Goal: Task Accomplishment & Management: Use online tool/utility

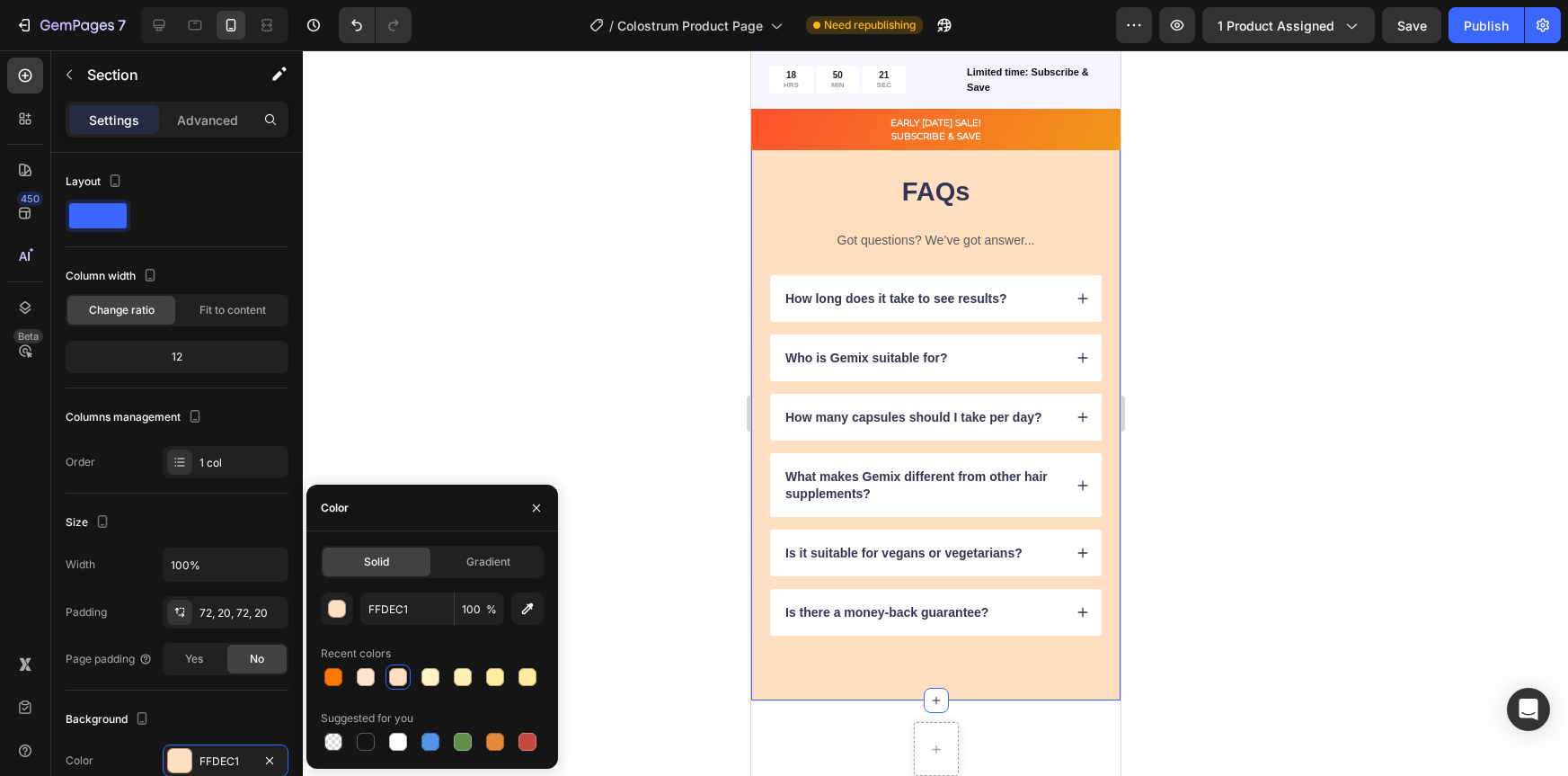
scroll to position [234, 0]
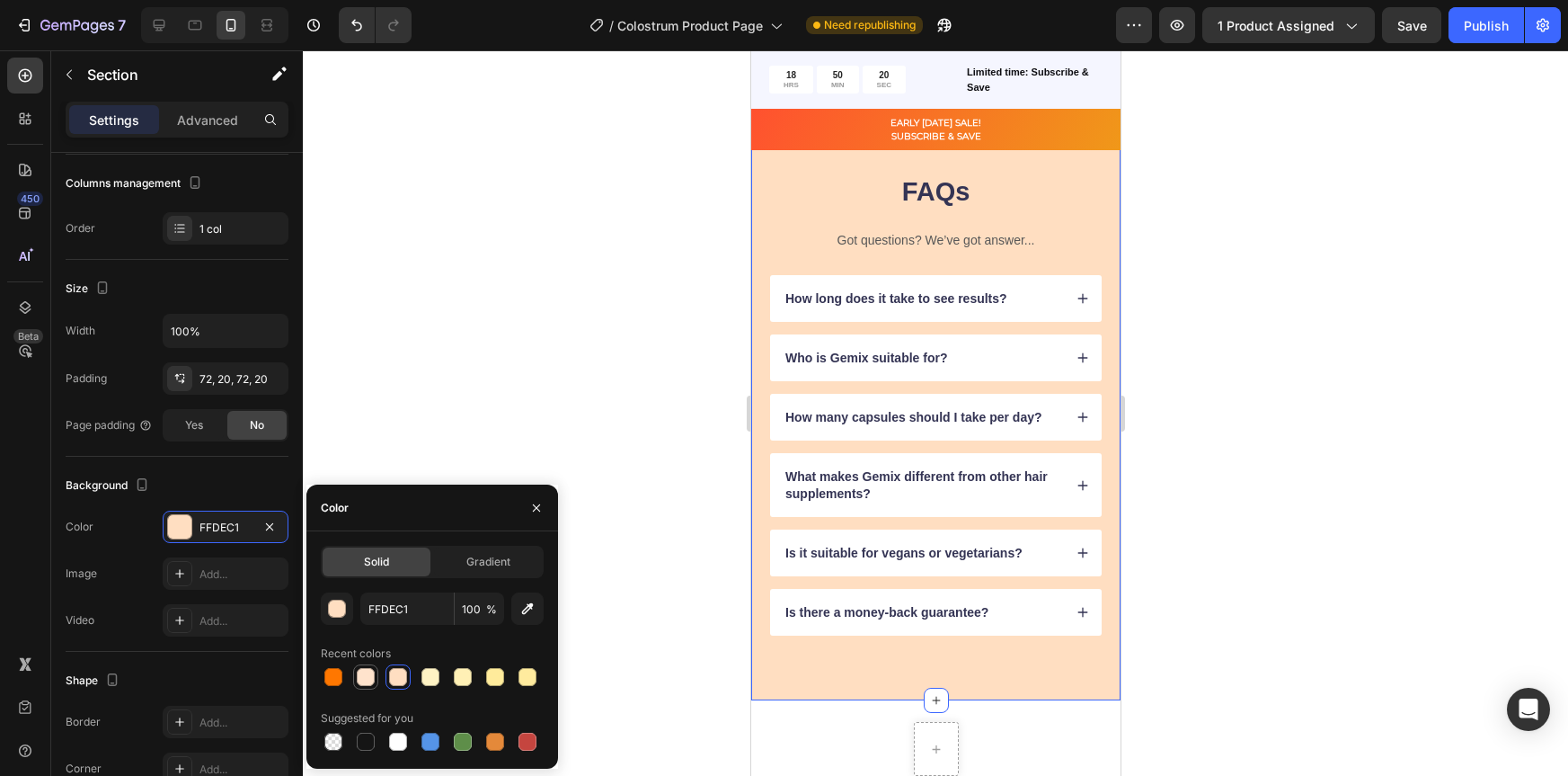
click at [355, 677] on div at bounding box center [366, 676] width 21 height 21
type input "FFE3CC"
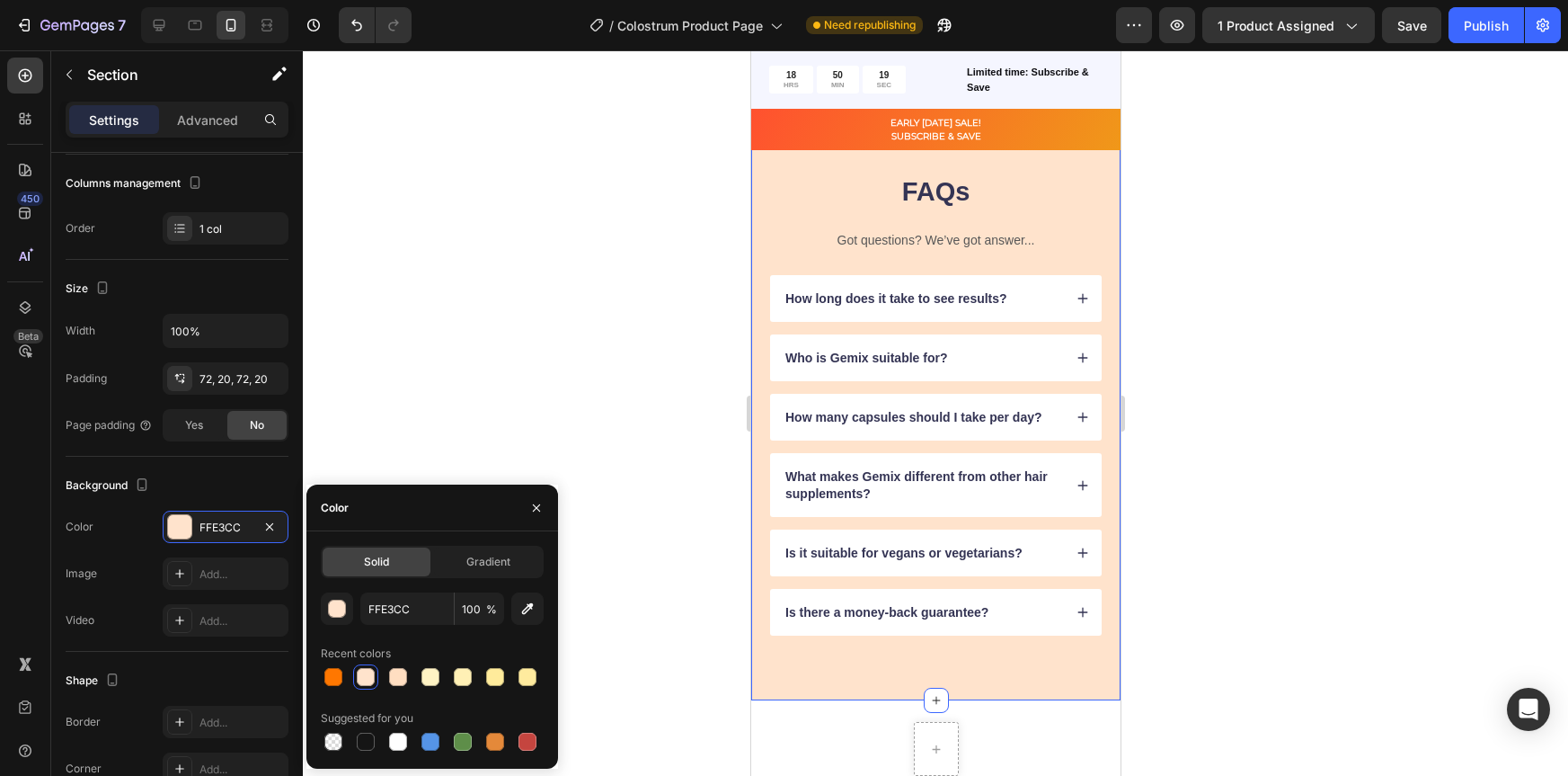
click at [1203, 514] on div at bounding box center [936, 412] width 1266 height 725
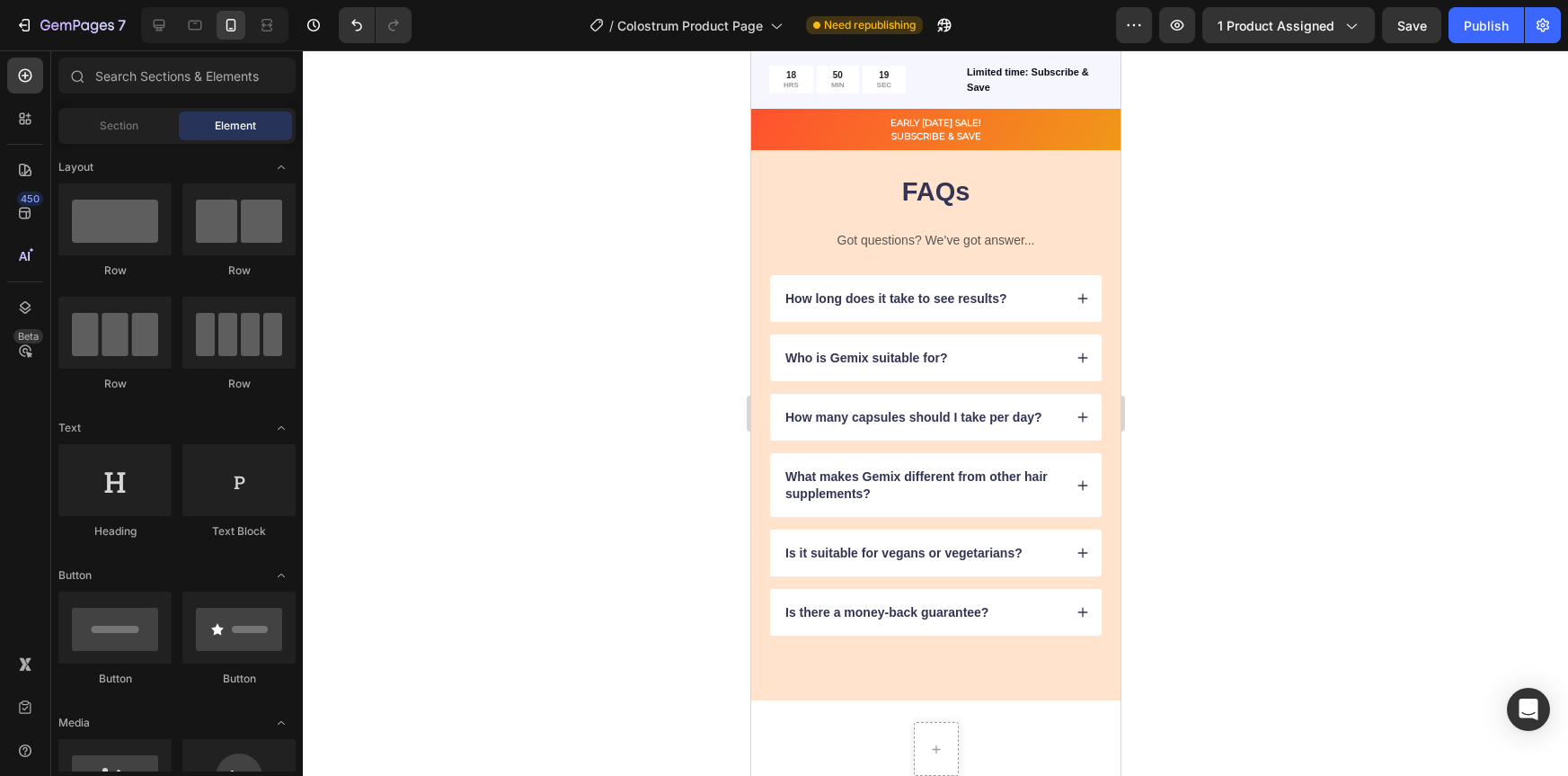
click at [1226, 488] on div at bounding box center [936, 412] width 1266 height 725
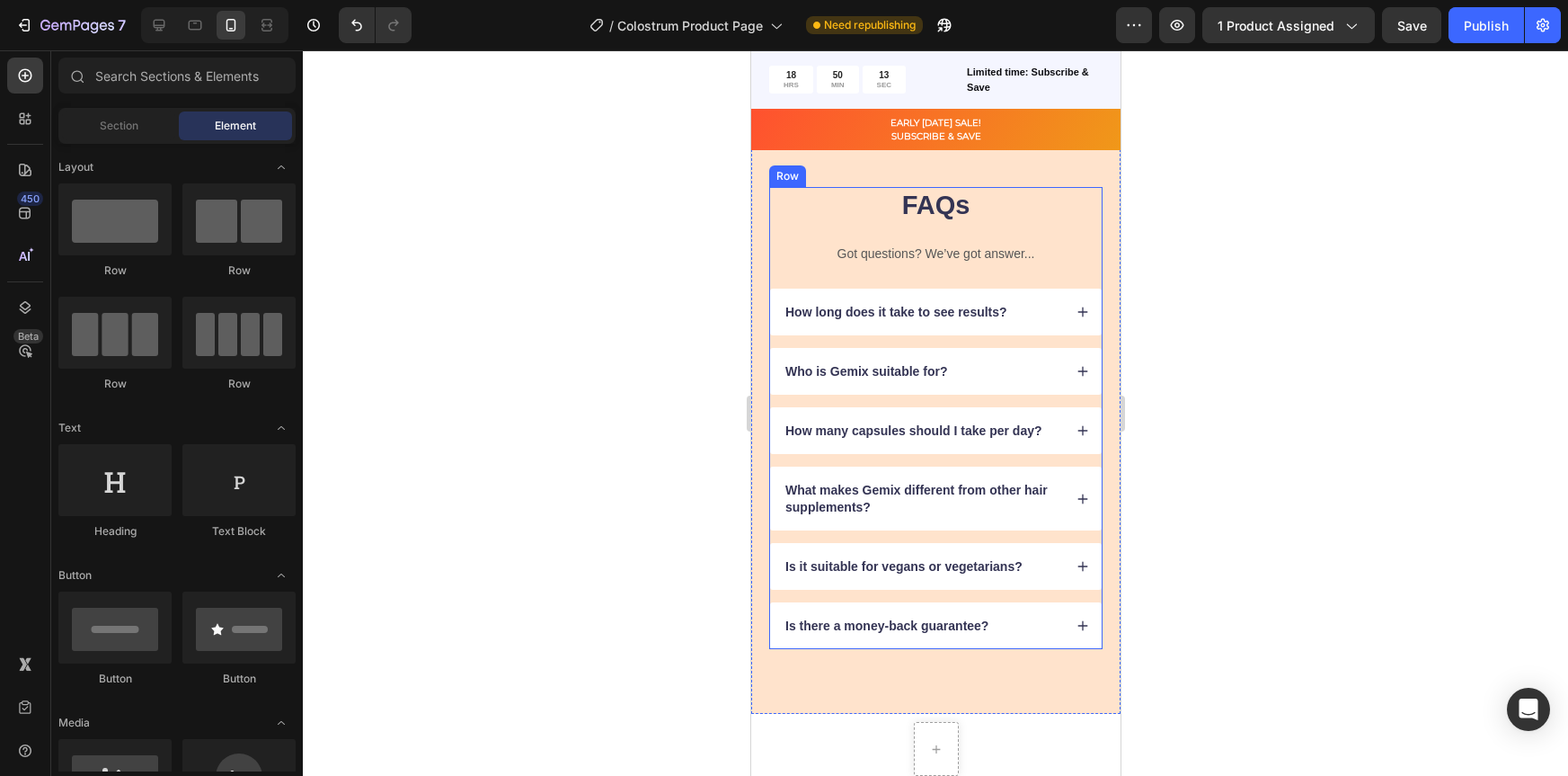
scroll to position [3688, 0]
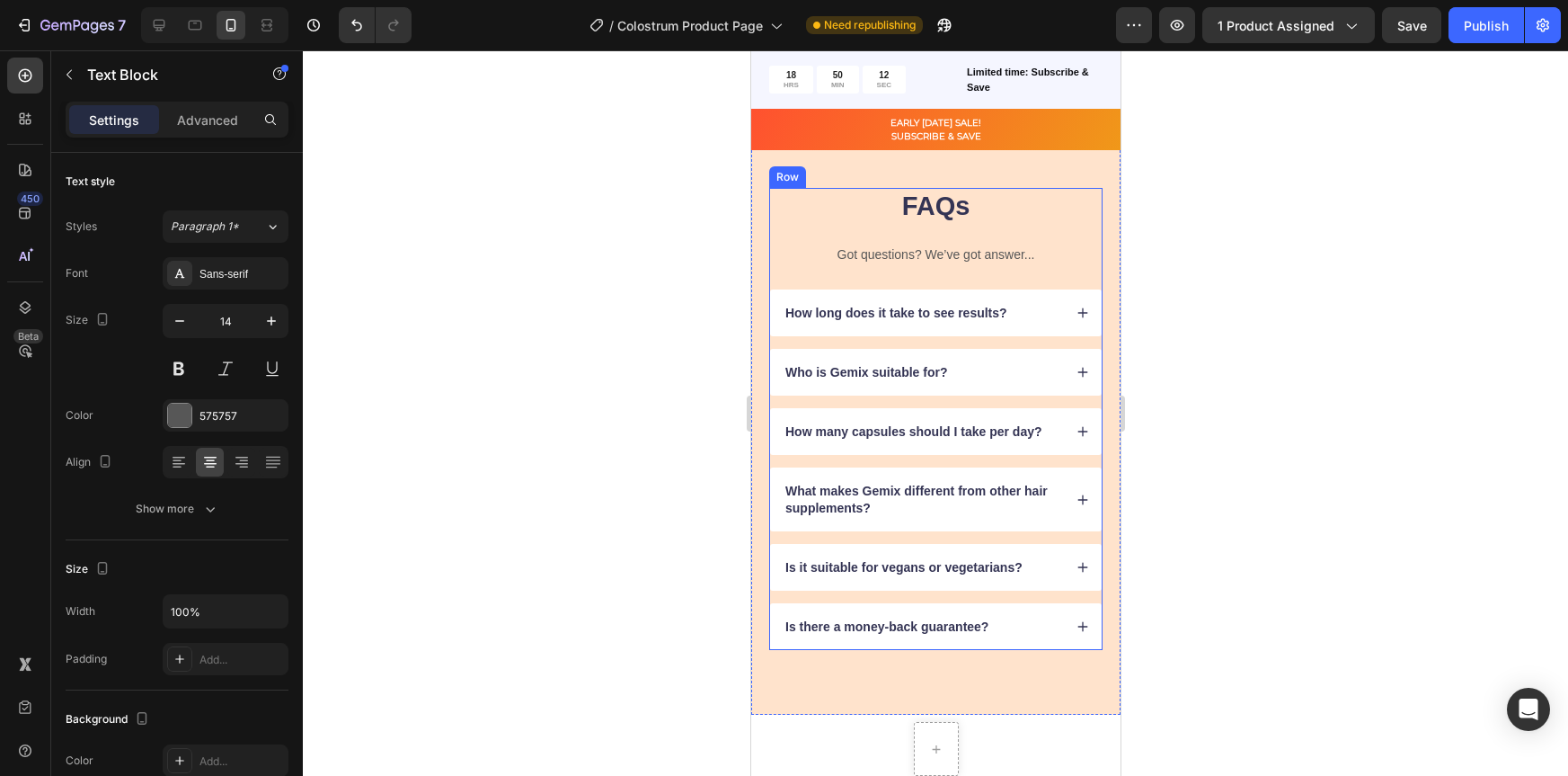
click at [1012, 253] on p "Got questions? We’ve got answer..." at bounding box center [935, 254] width 329 height 16
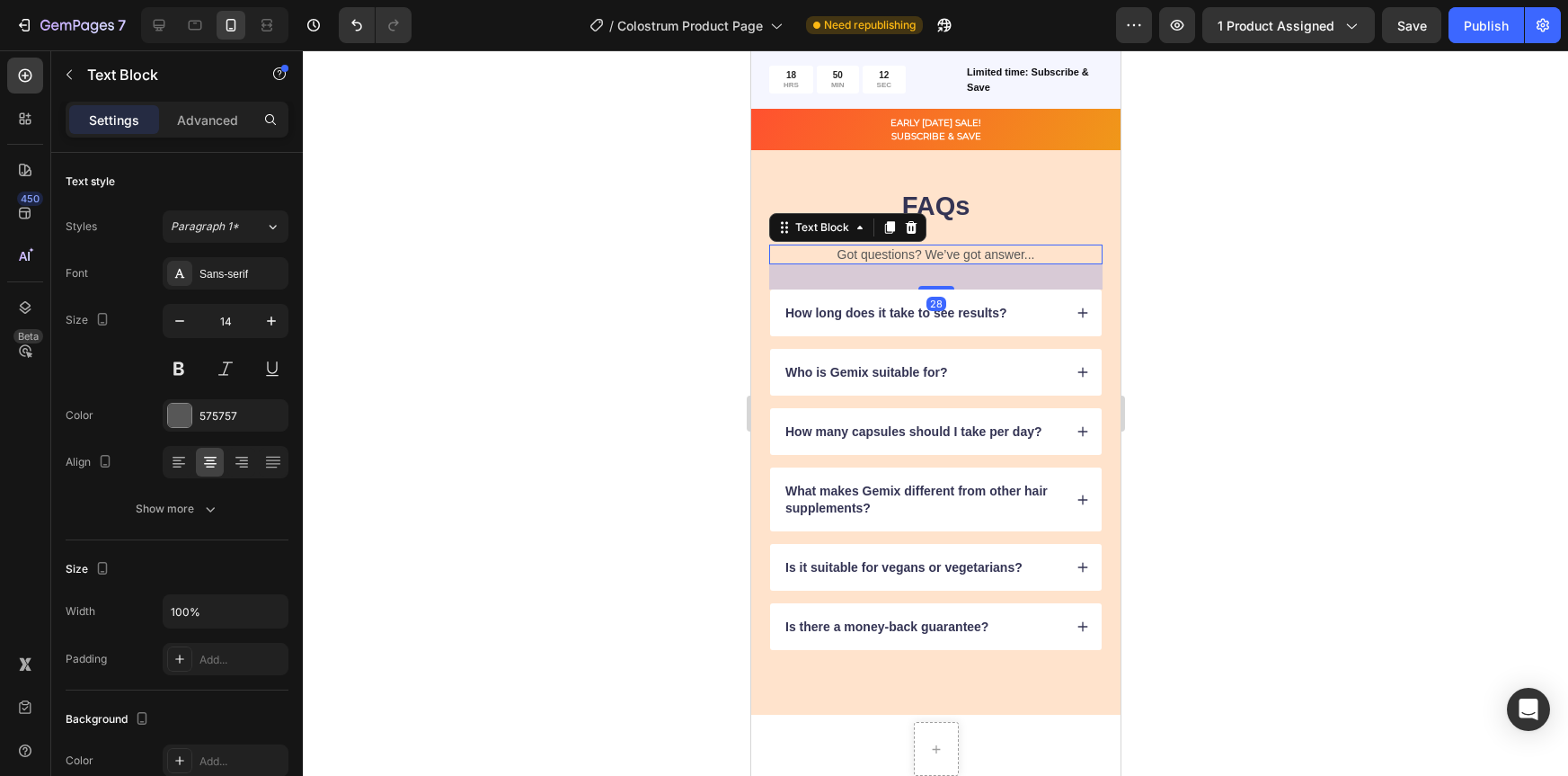
click at [1022, 255] on p "Got questions? We’ve got answer..." at bounding box center [935, 254] width 329 height 16
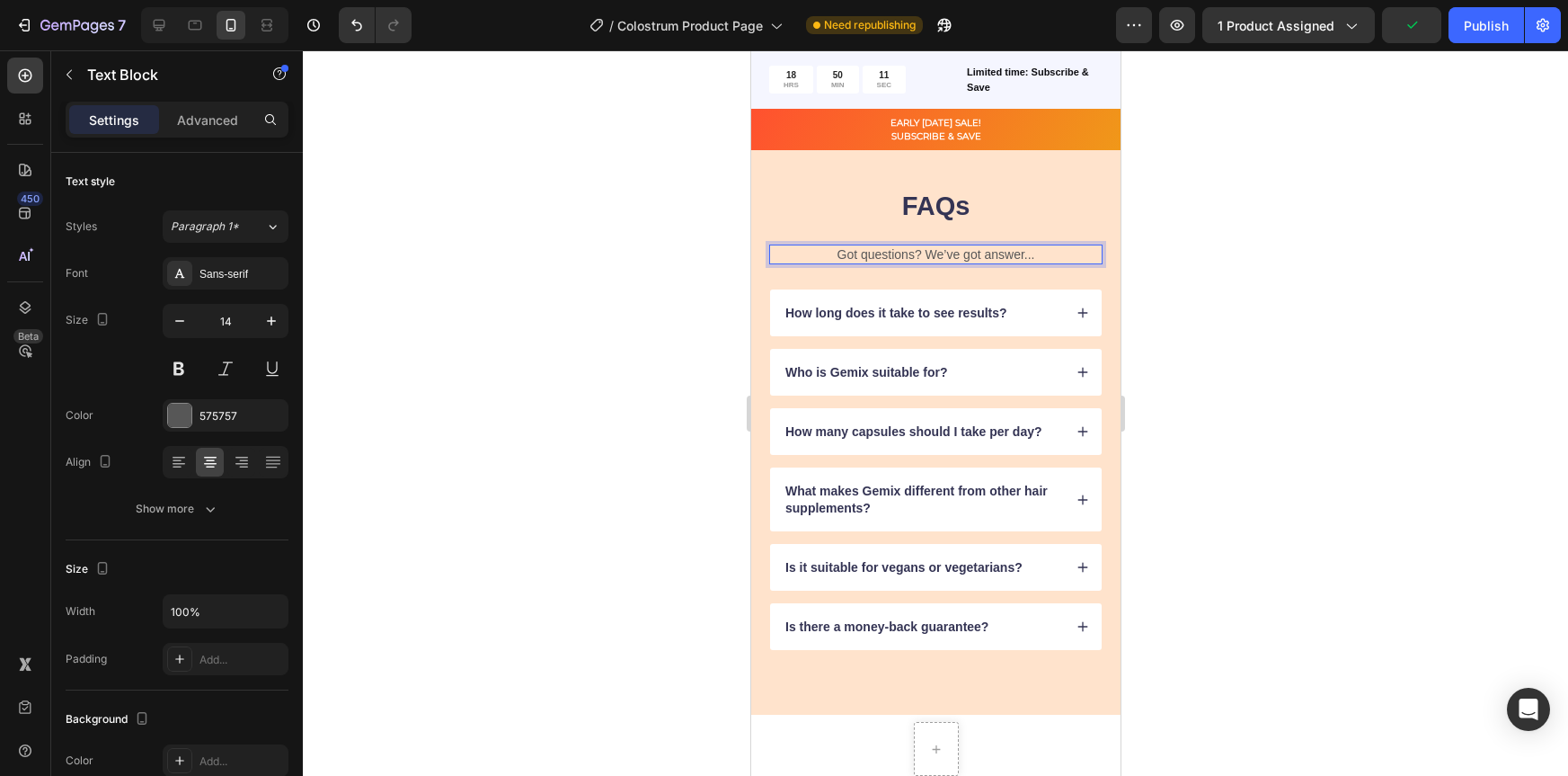
click at [1014, 254] on p "Got questions? We’ve got answer..." at bounding box center [935, 254] width 329 height 16
click at [1015, 257] on p "Got questions? We’ve got answer..." at bounding box center [935, 254] width 329 height 16
click at [1320, 218] on div at bounding box center [936, 412] width 1266 height 725
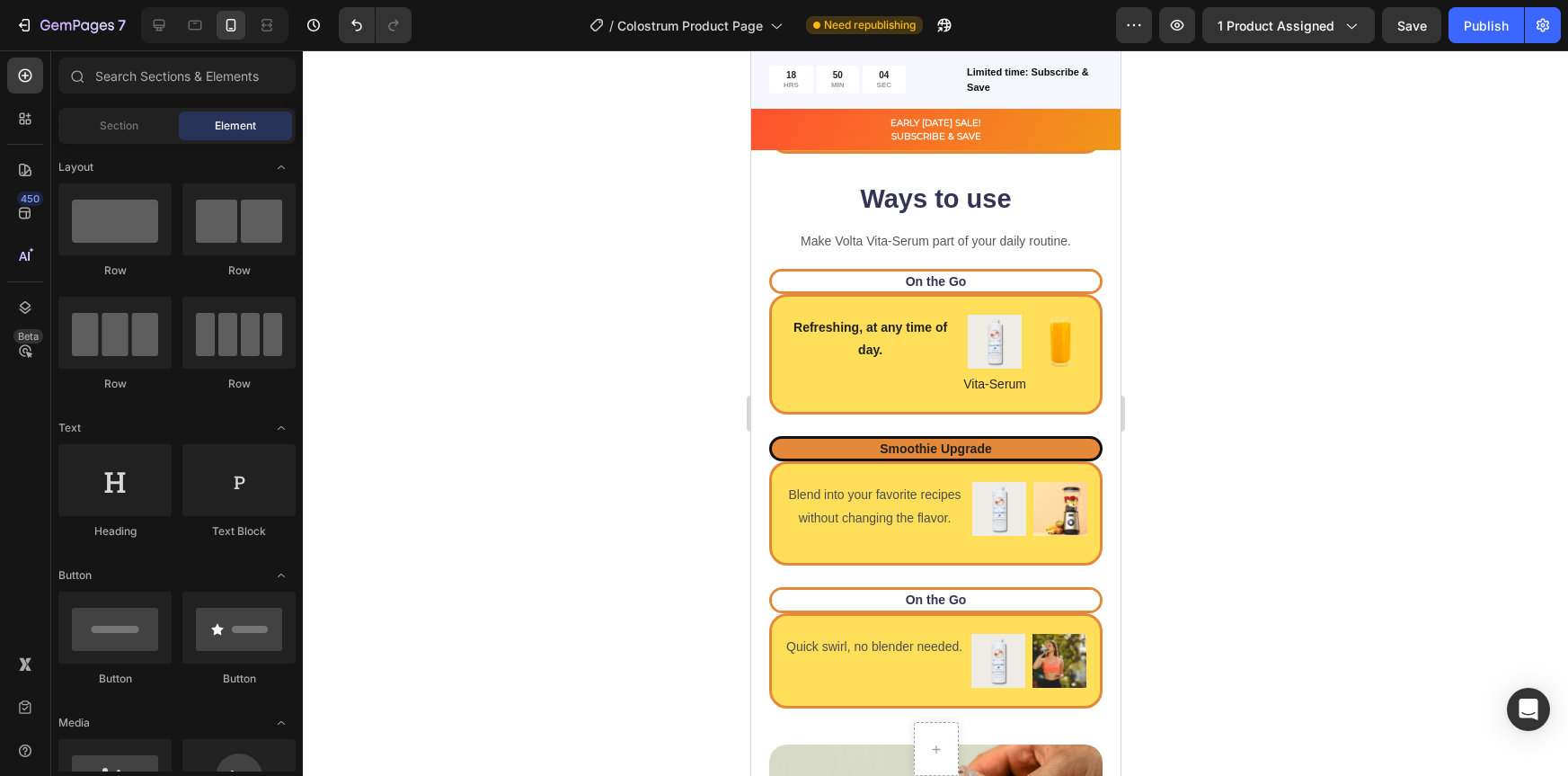
scroll to position [2083, 0]
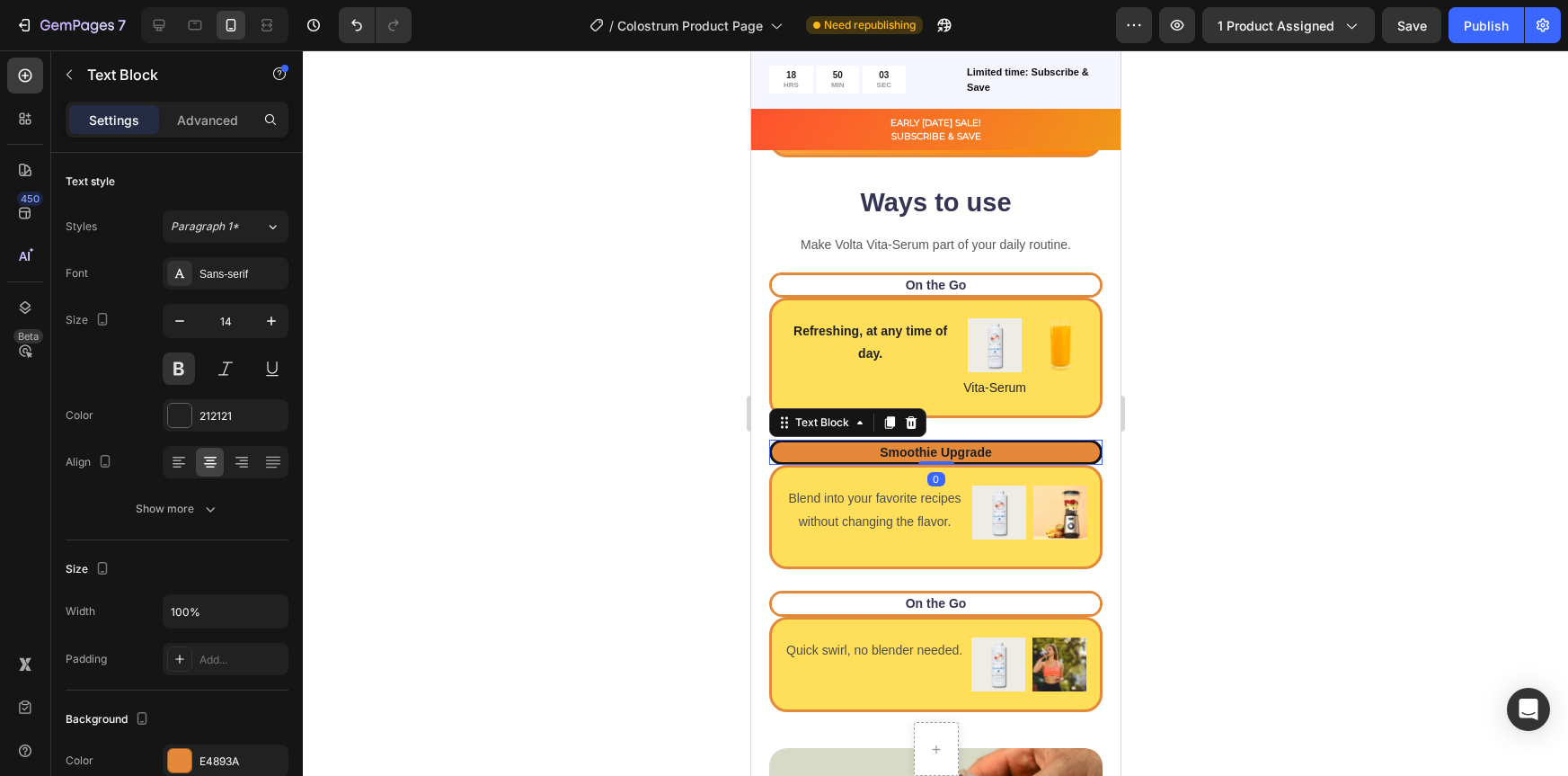
click at [836, 453] on p "Smoothie Upgrade" at bounding box center [935, 451] width 325 height 16
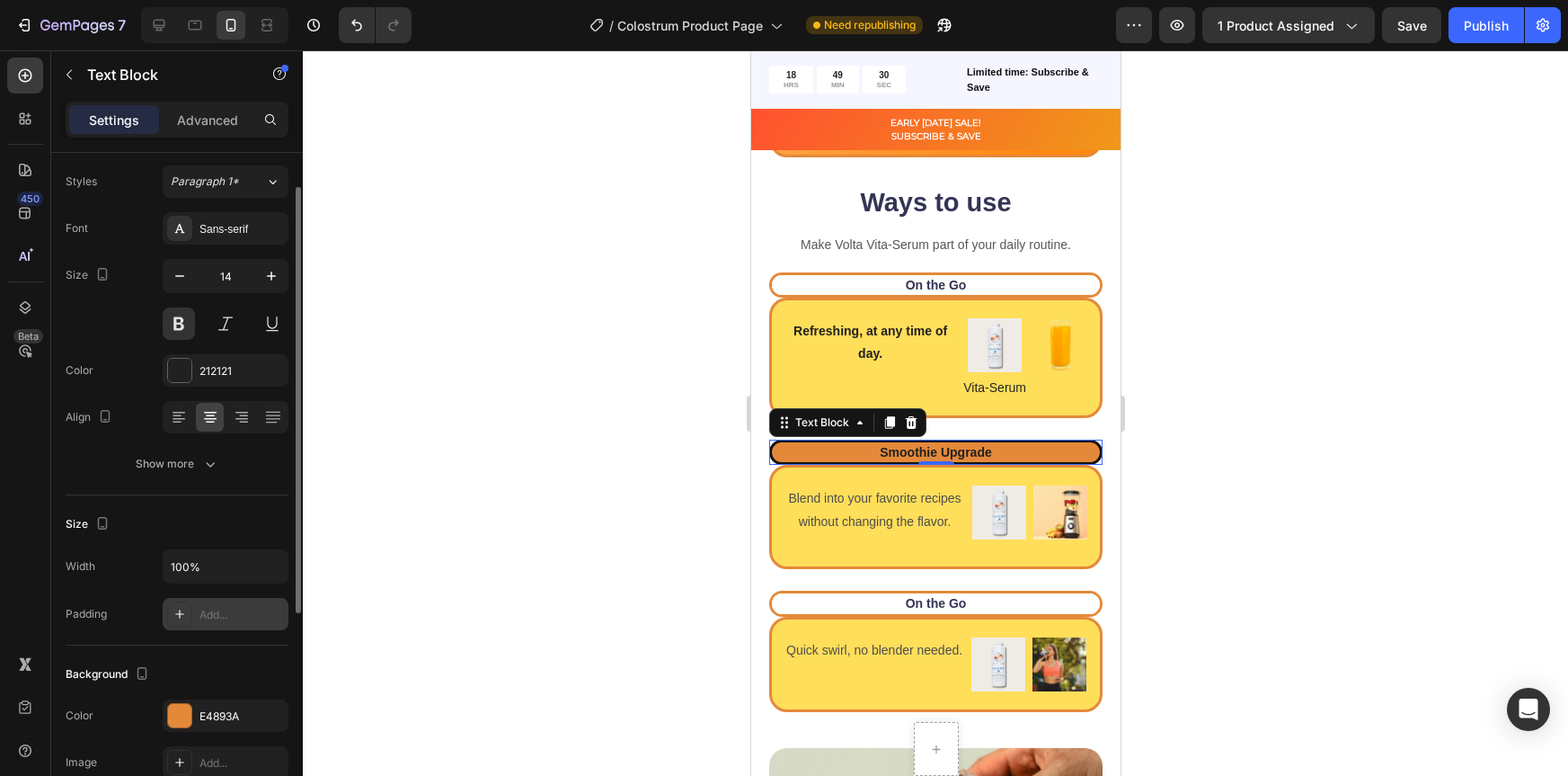
scroll to position [47, 0]
click at [184, 714] on div at bounding box center [180, 712] width 23 height 23
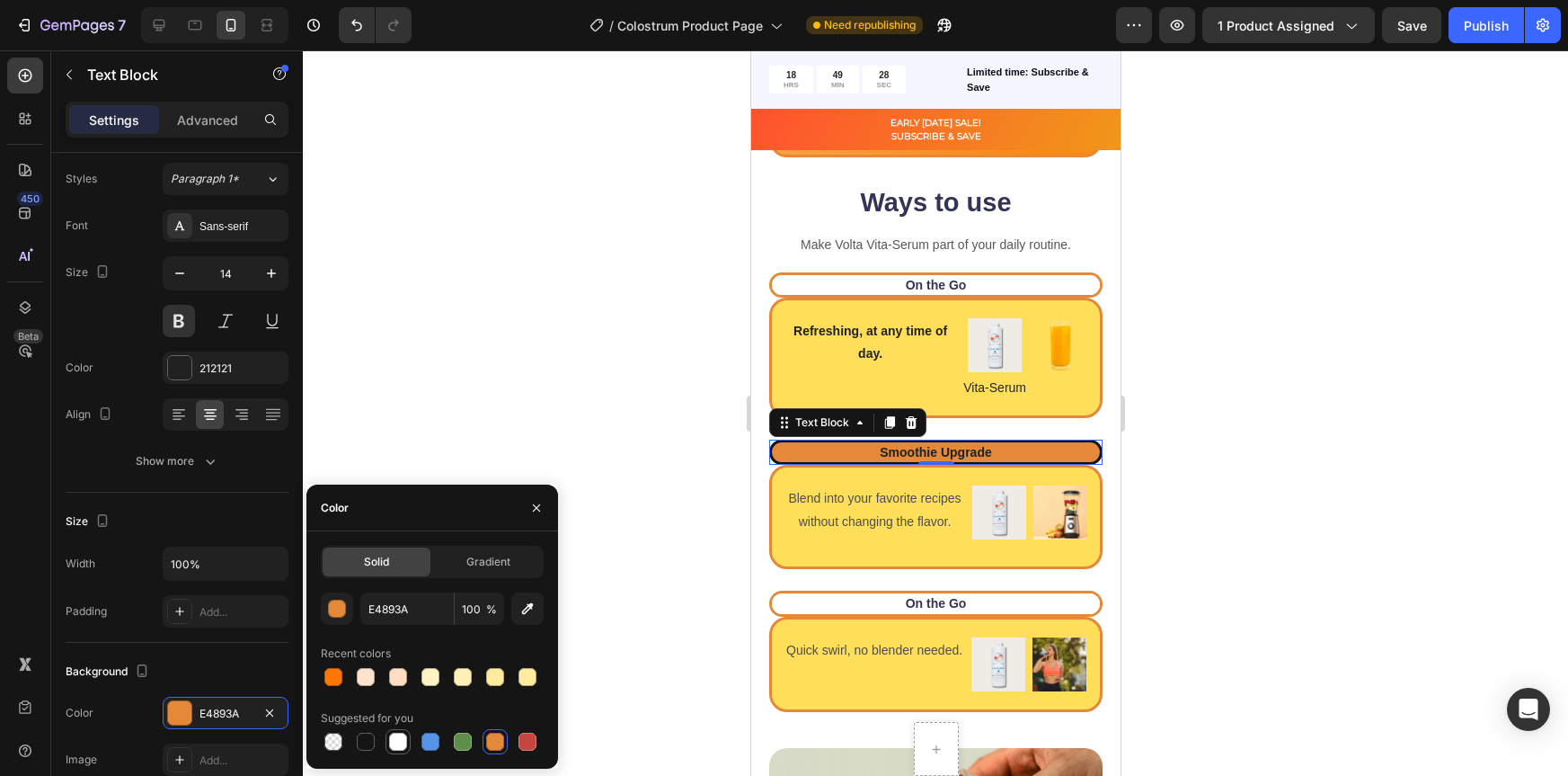
click at [403, 745] on div at bounding box center [397, 741] width 18 height 18
type input "FFFFFF"
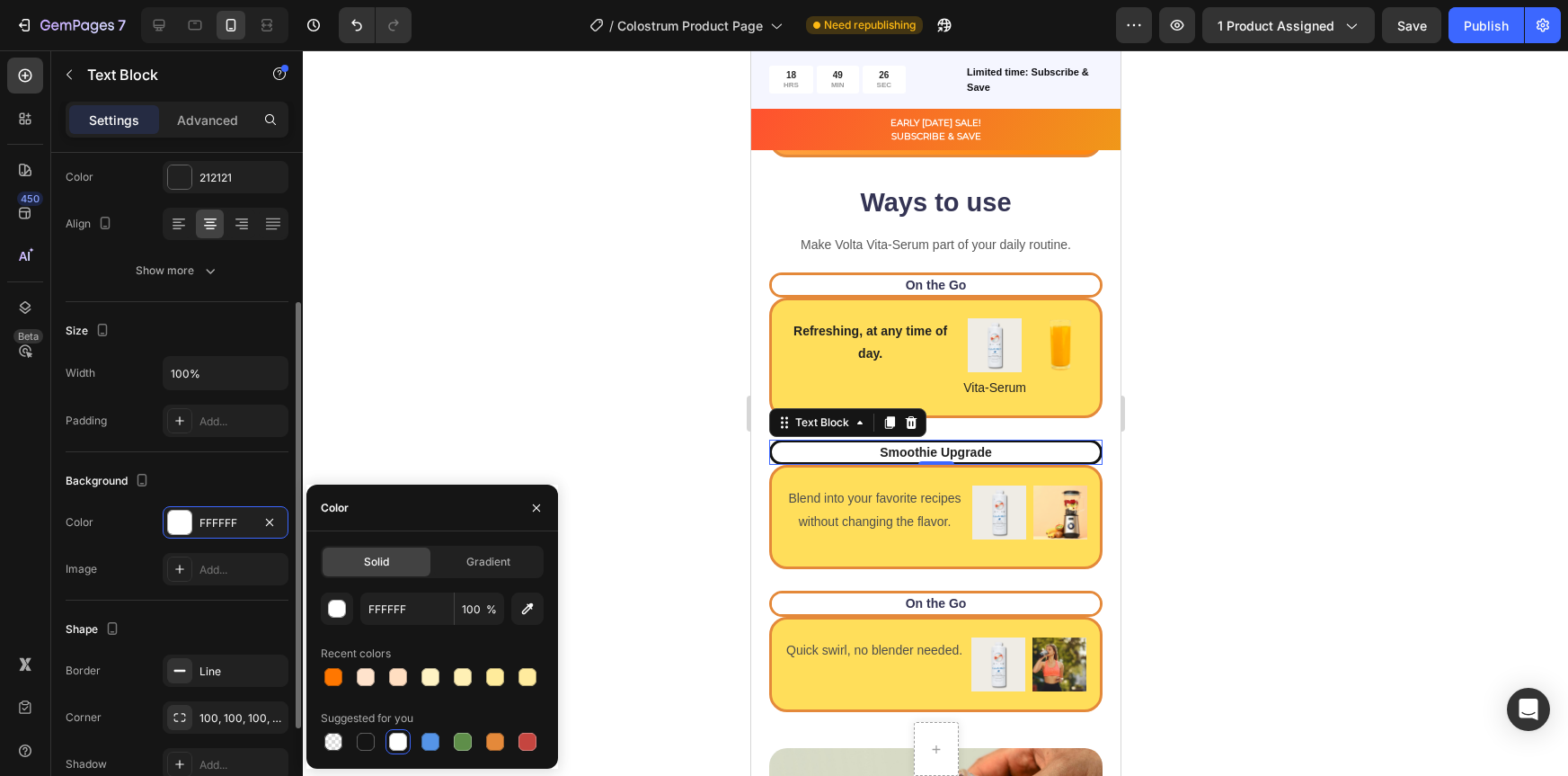
scroll to position [239, 0]
click at [181, 669] on rect at bounding box center [180, 670] width 12 height 2
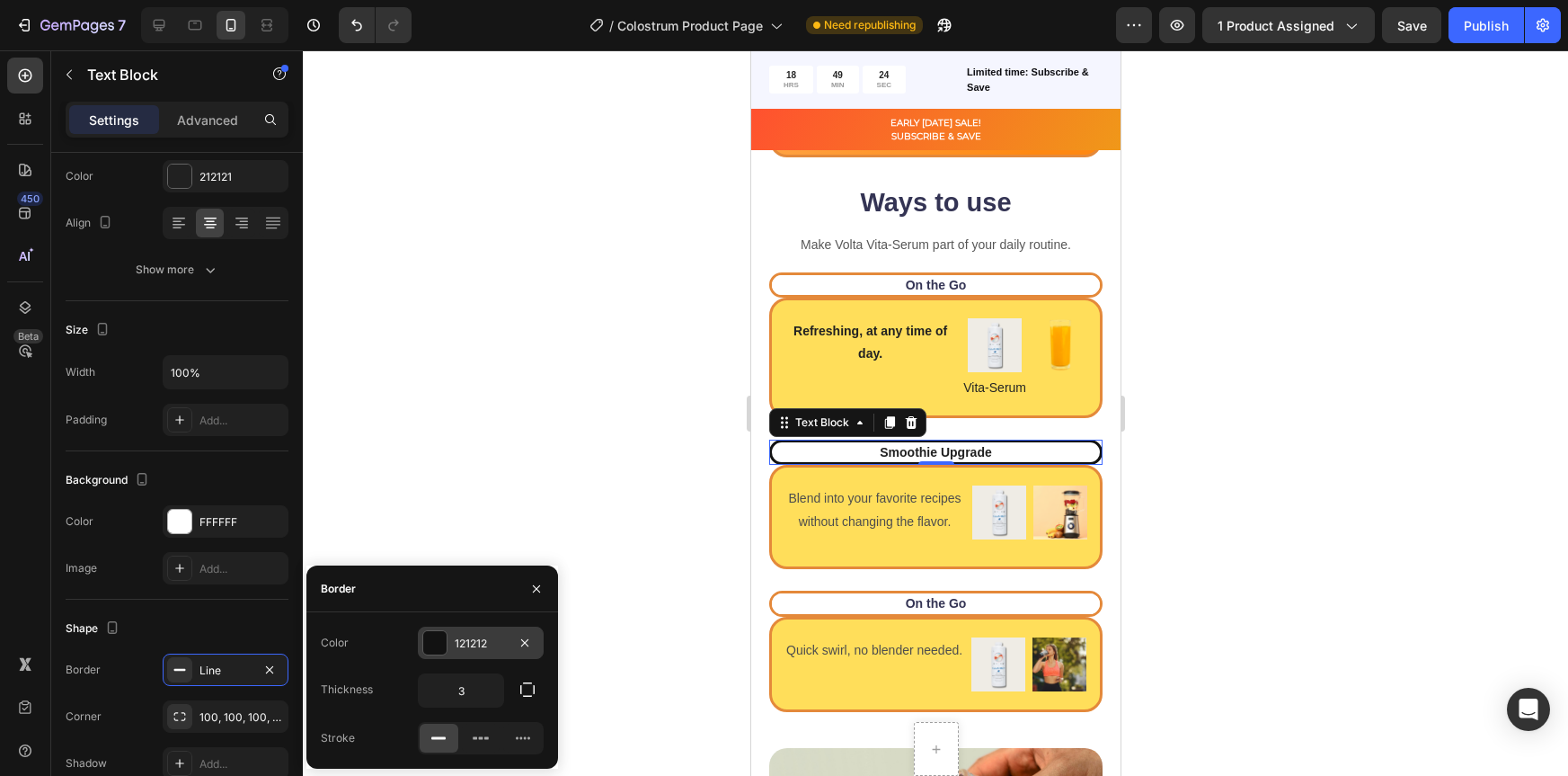
click at [433, 641] on div at bounding box center [435, 642] width 23 height 23
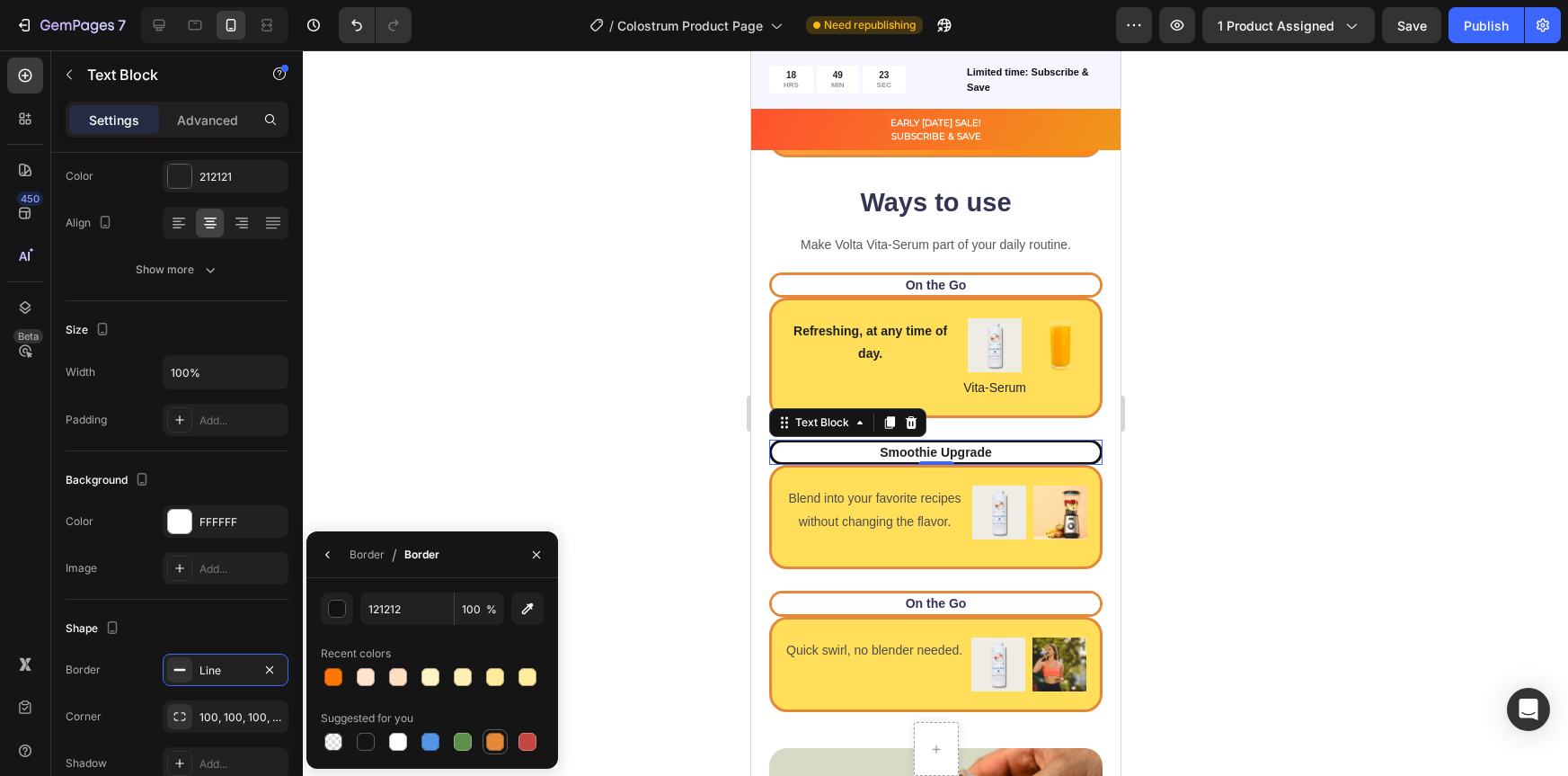
click at [487, 744] on div at bounding box center [495, 741] width 18 height 18
type input "E4893A"
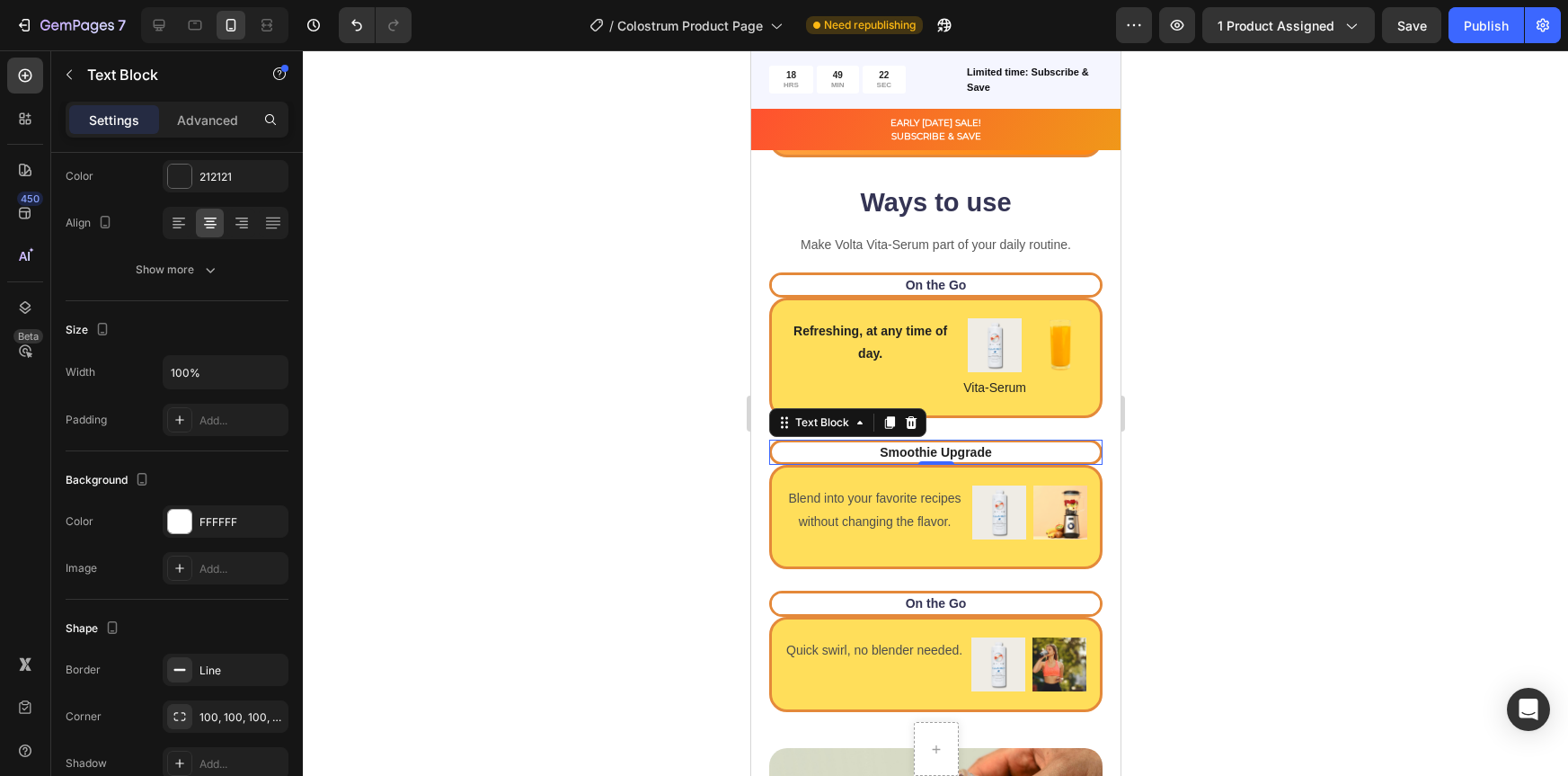
click at [1329, 414] on div at bounding box center [936, 412] width 1266 height 725
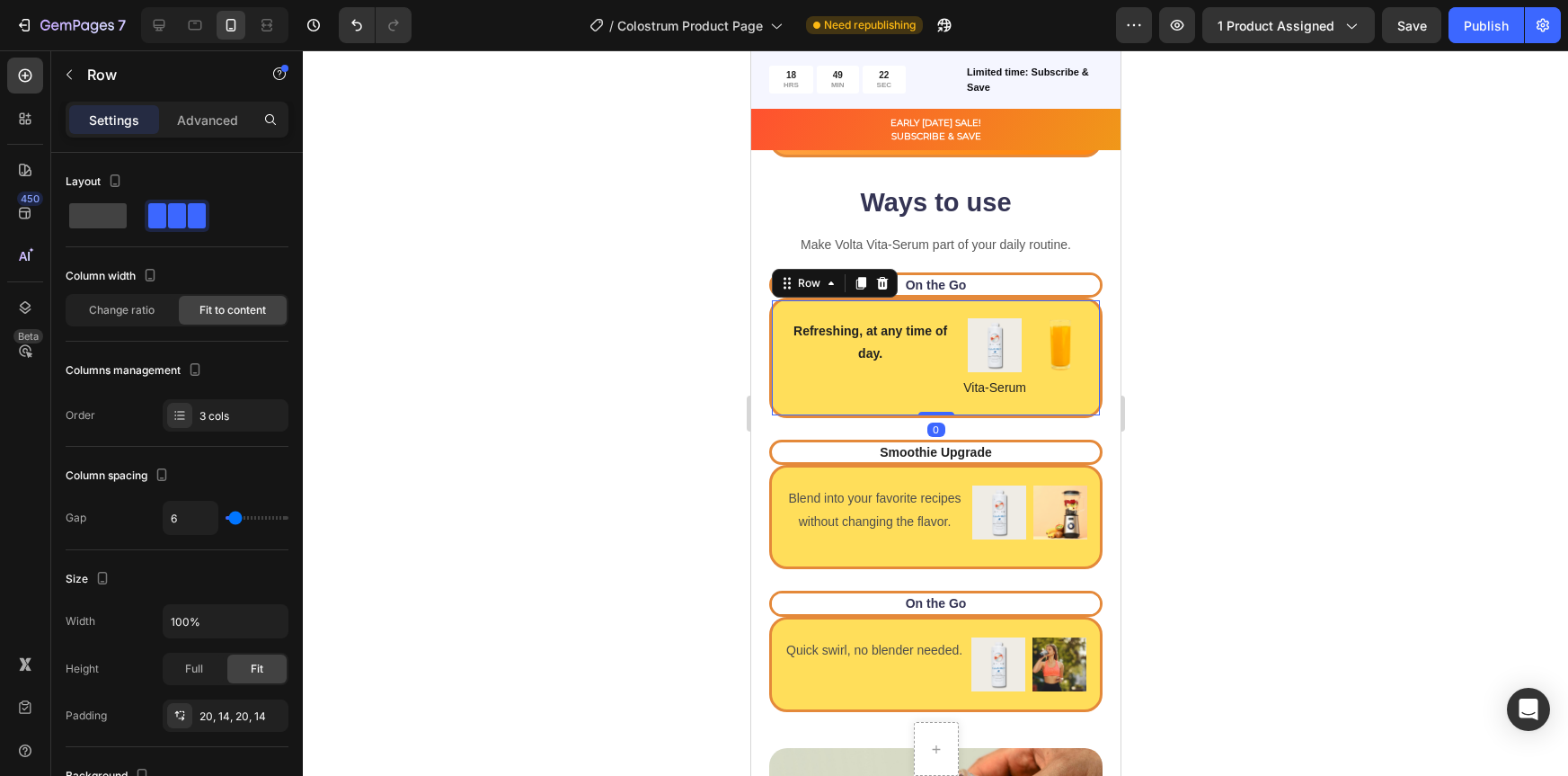
click at [898, 389] on div "Refreshing, at any time of day. Text Block" at bounding box center [869, 357] width 171 height 79
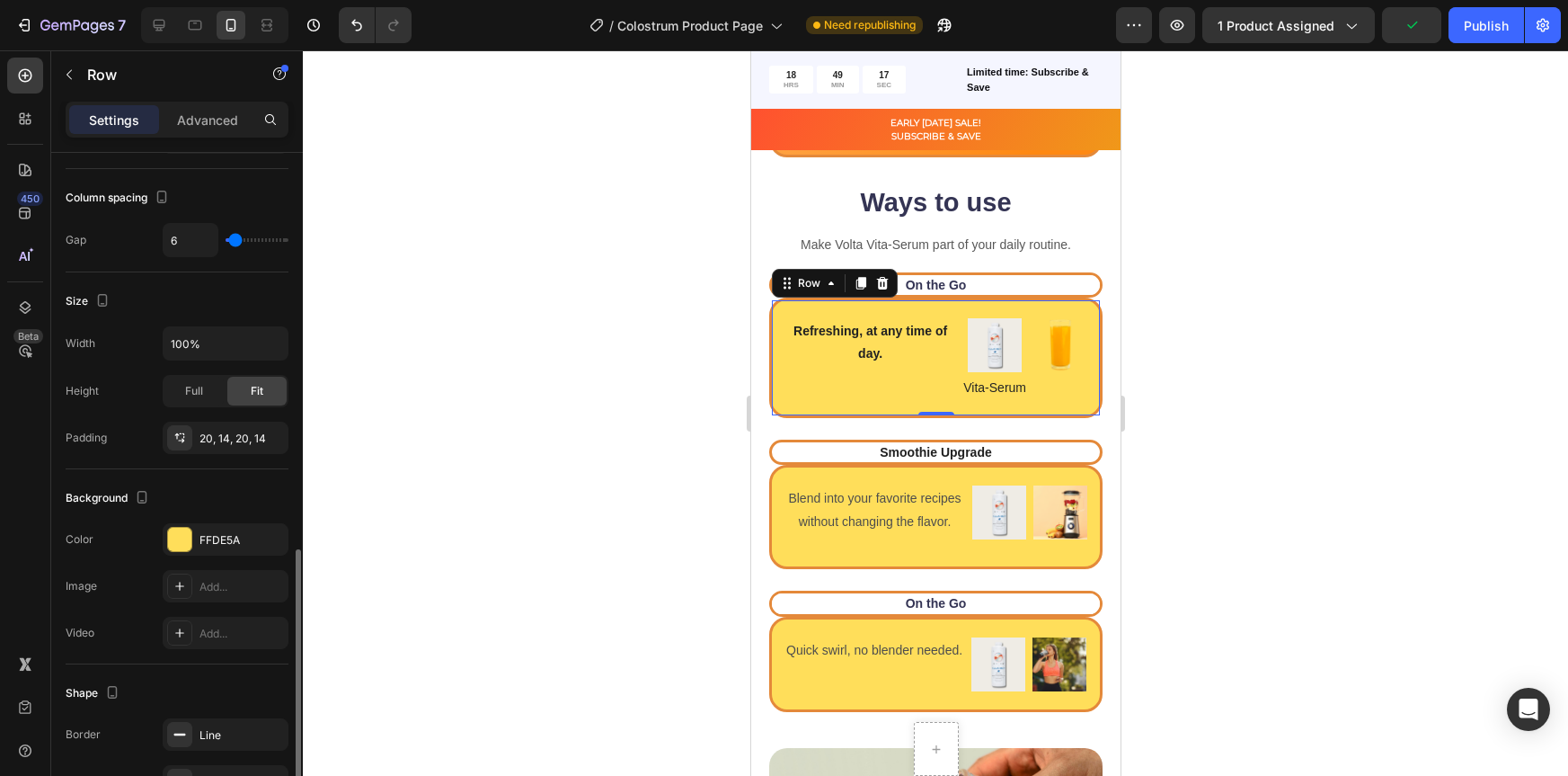
scroll to position [438, 0]
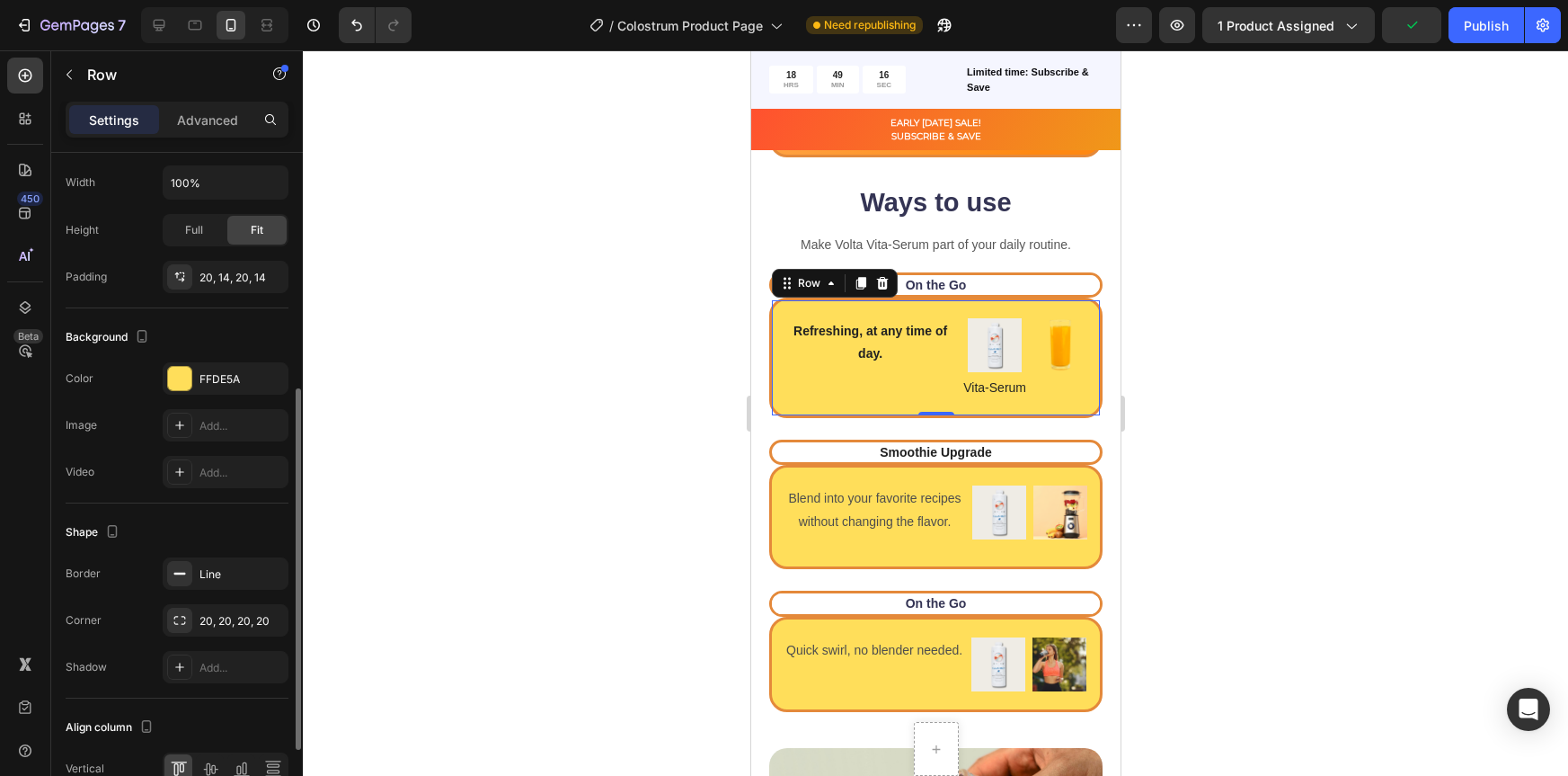
click at [184, 355] on div "Background The changes might be hidden by the video. Color FFDE5A Image Add... …" at bounding box center [178, 406] width 223 height 195
click at [184, 376] on div at bounding box center [180, 378] width 23 height 23
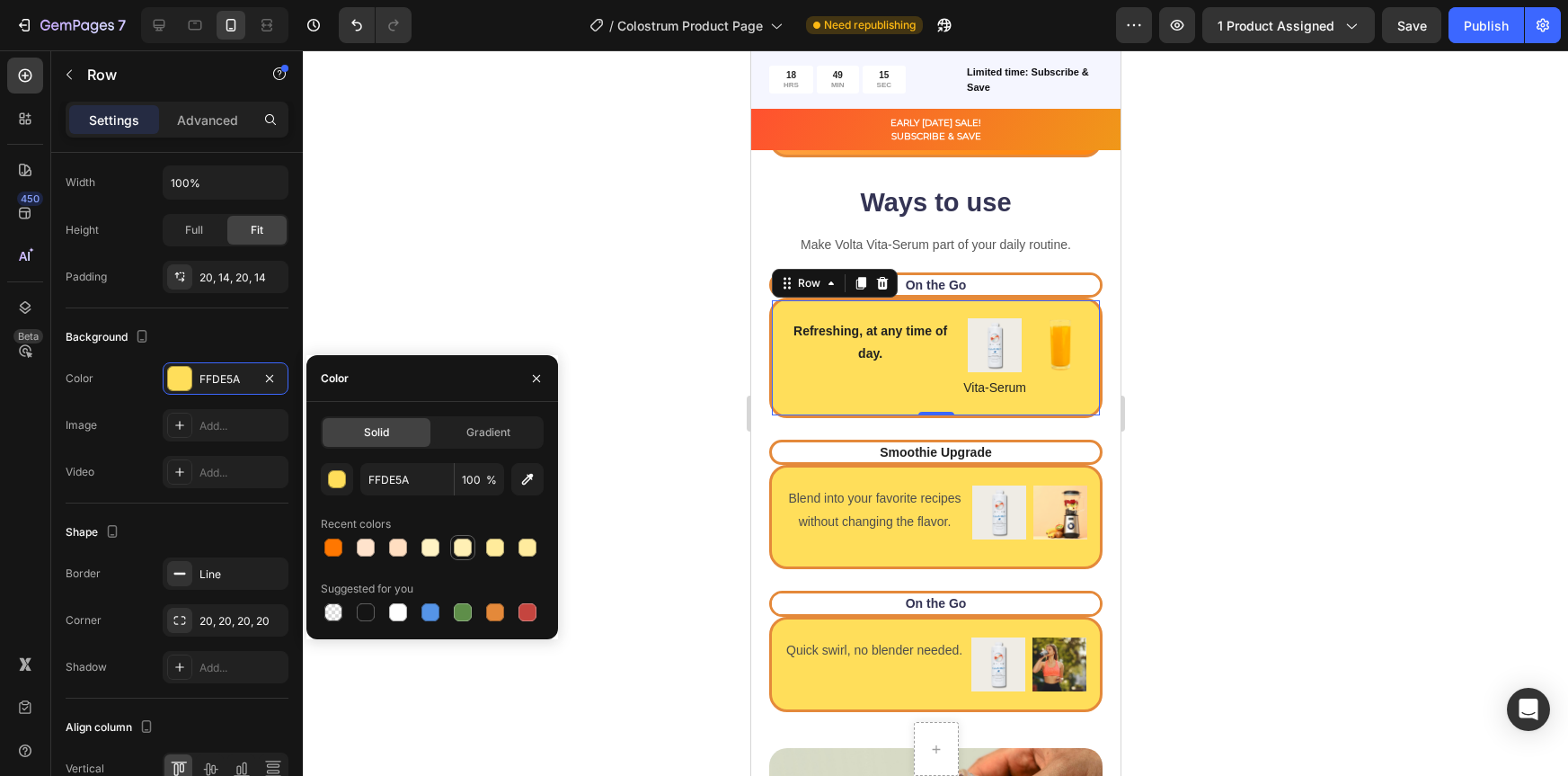
click at [459, 548] on div at bounding box center [462, 547] width 18 height 18
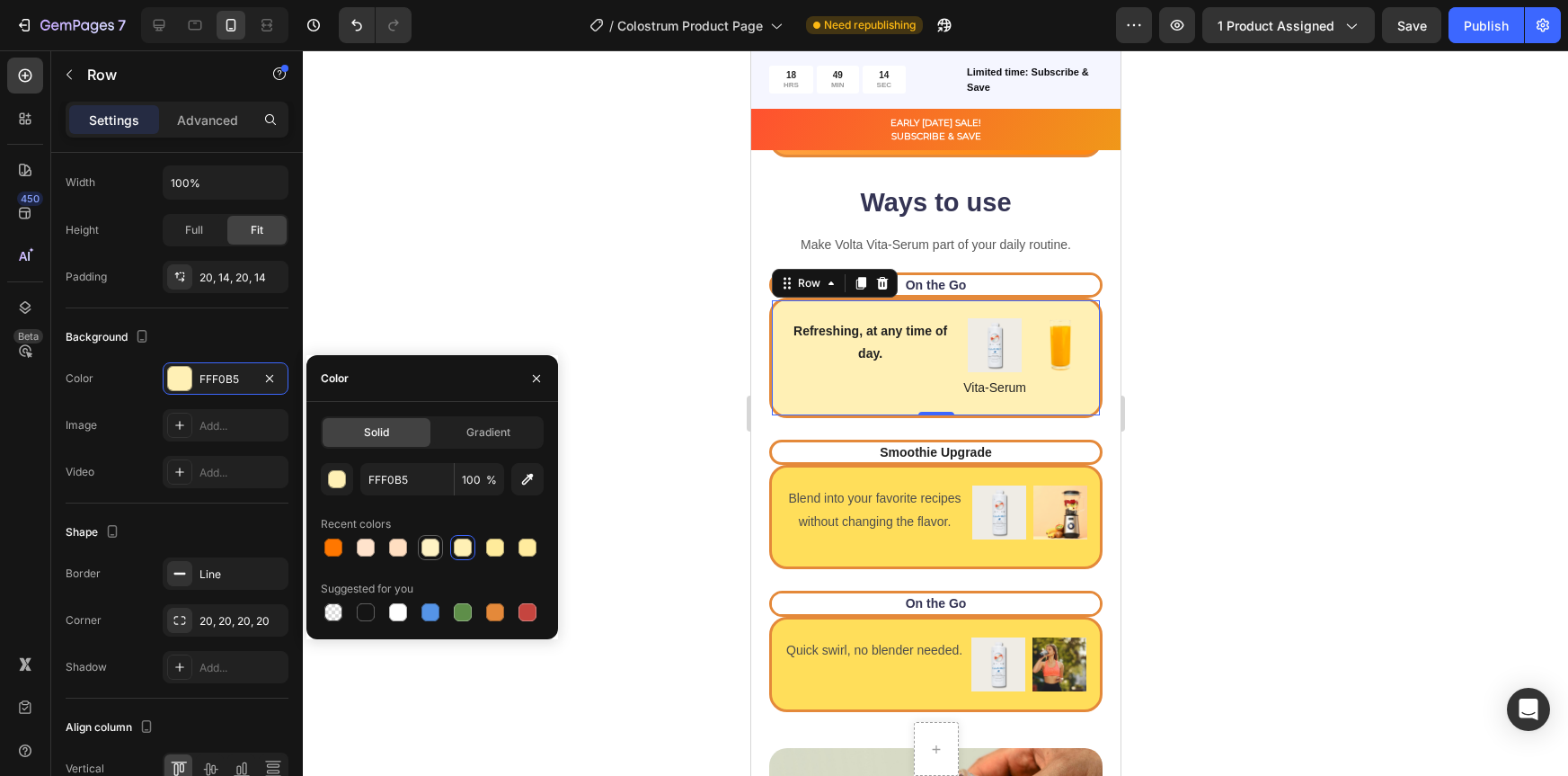
click at [424, 551] on div at bounding box center [430, 547] width 18 height 18
type input "FFF3C4"
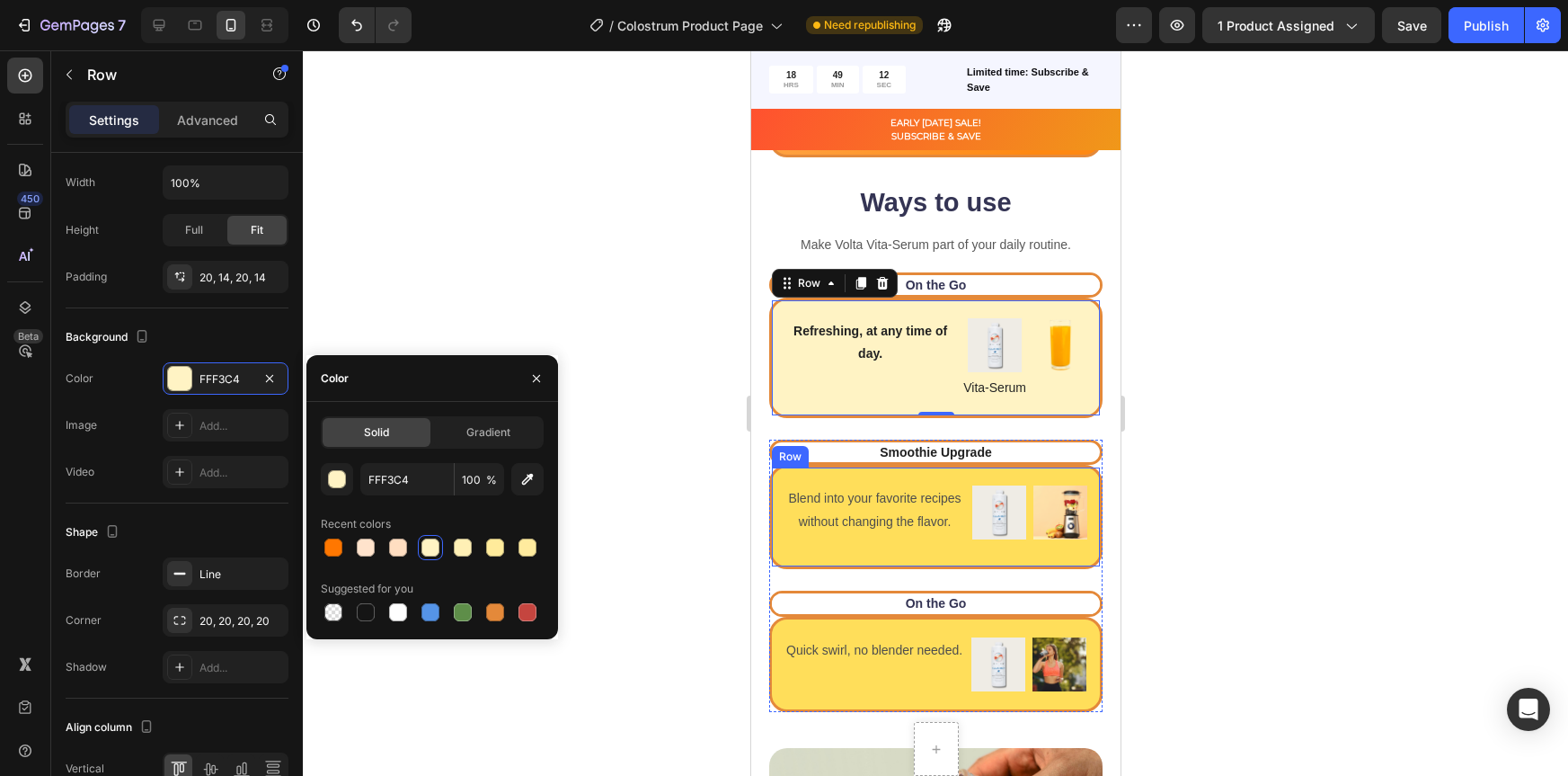
click at [803, 557] on div "Blend into your favorite recipes without changing the flavor. Text Block Image …" at bounding box center [935, 516] width 333 height 104
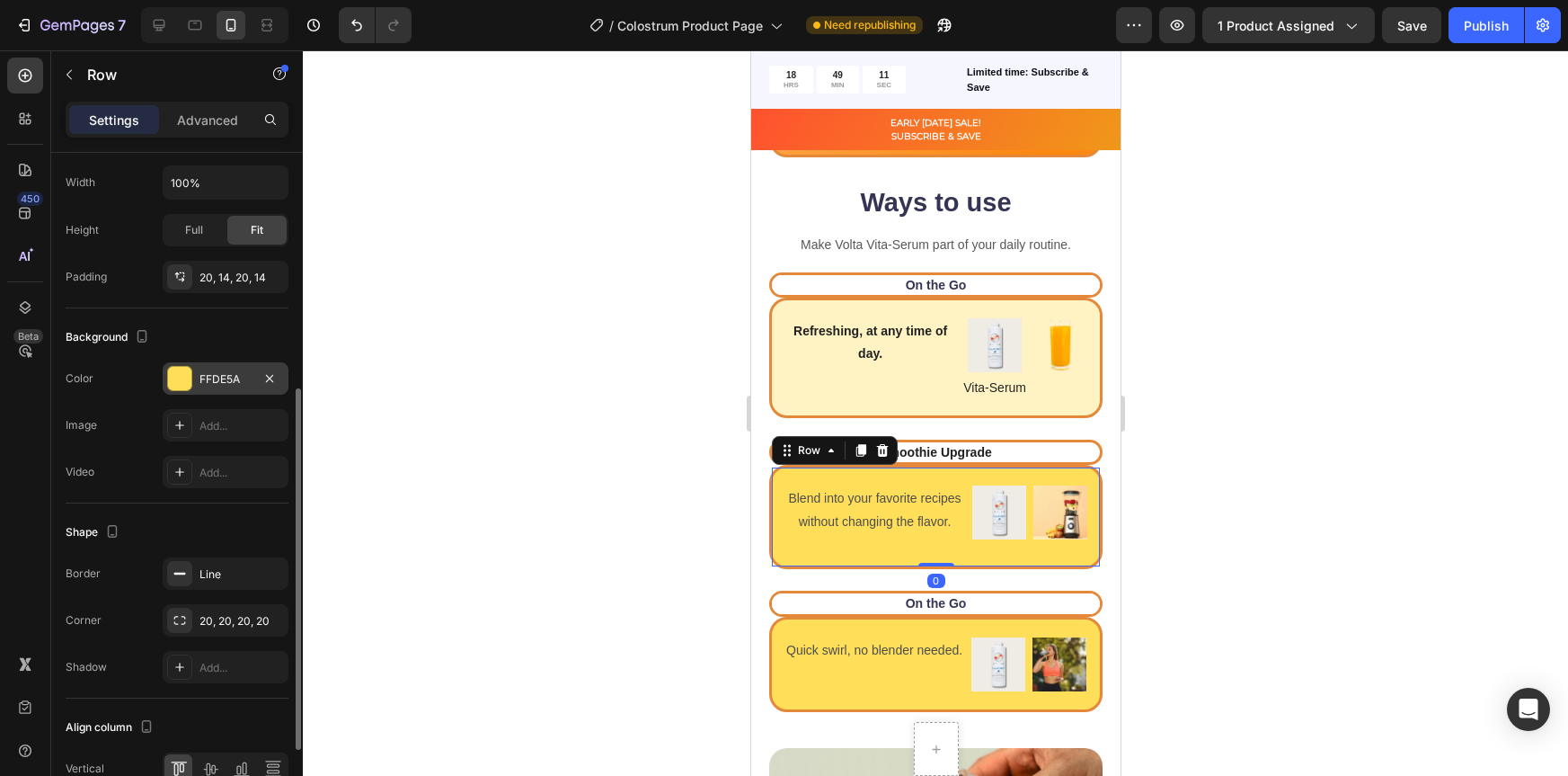
click at [176, 381] on div at bounding box center [180, 378] width 23 height 23
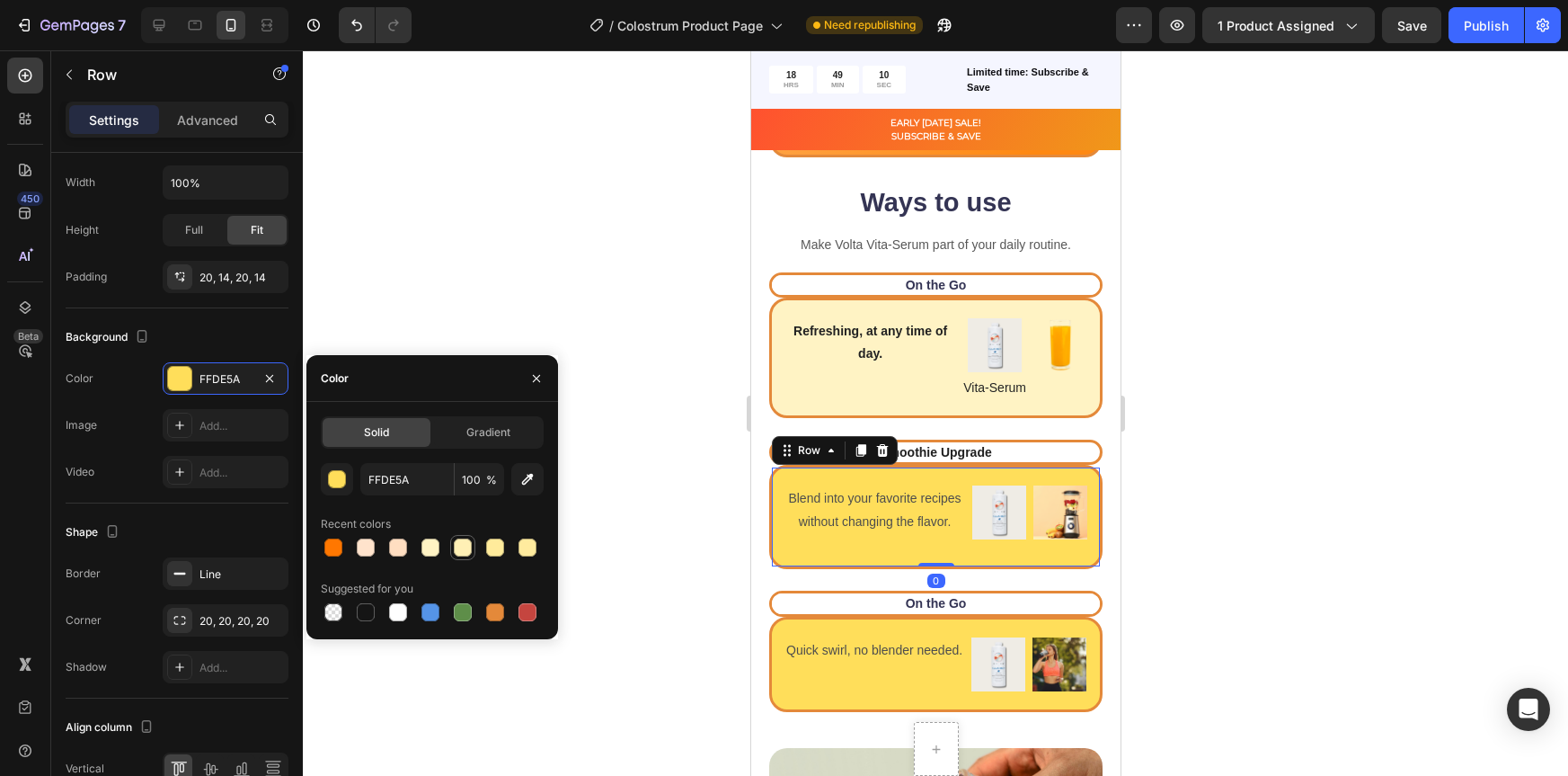
click at [458, 556] on div at bounding box center [462, 547] width 21 height 21
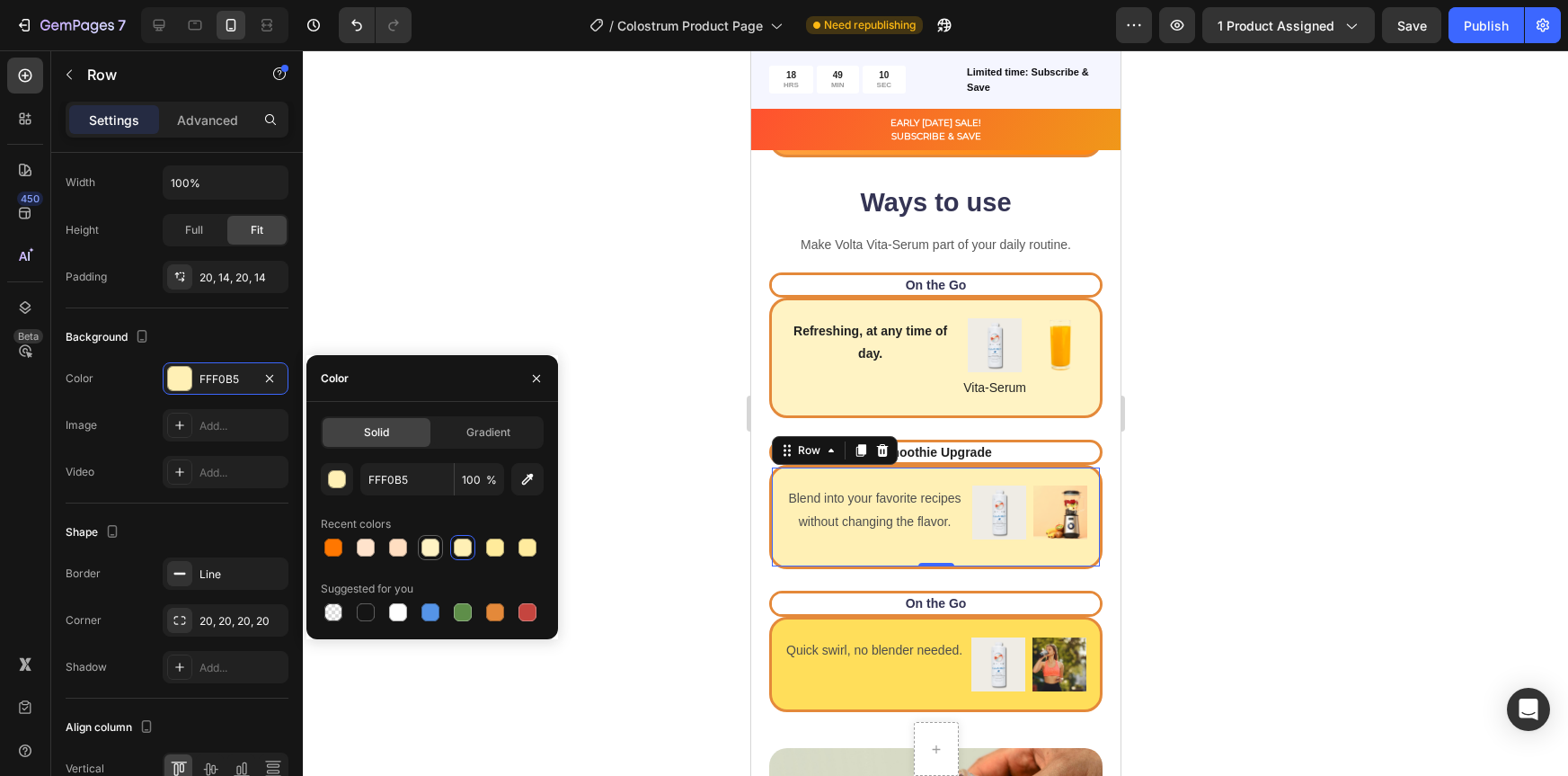
click at [421, 554] on div at bounding box center [430, 547] width 21 height 21
type input "FFF3C4"
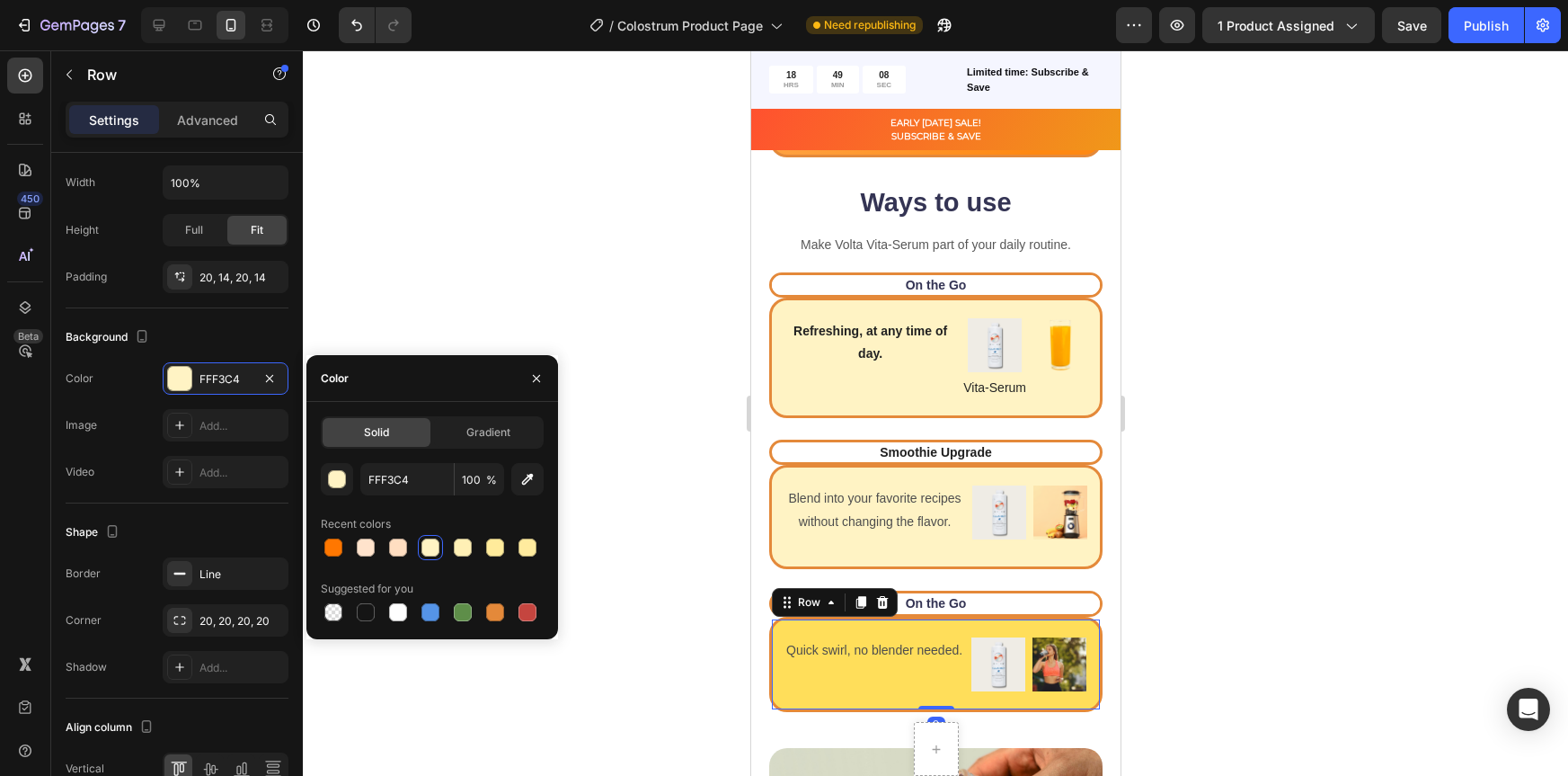
click at [840, 701] on div "Quick swirl, no blender needed. Text Block Image Image Row 0" at bounding box center [935, 664] width 333 height 95
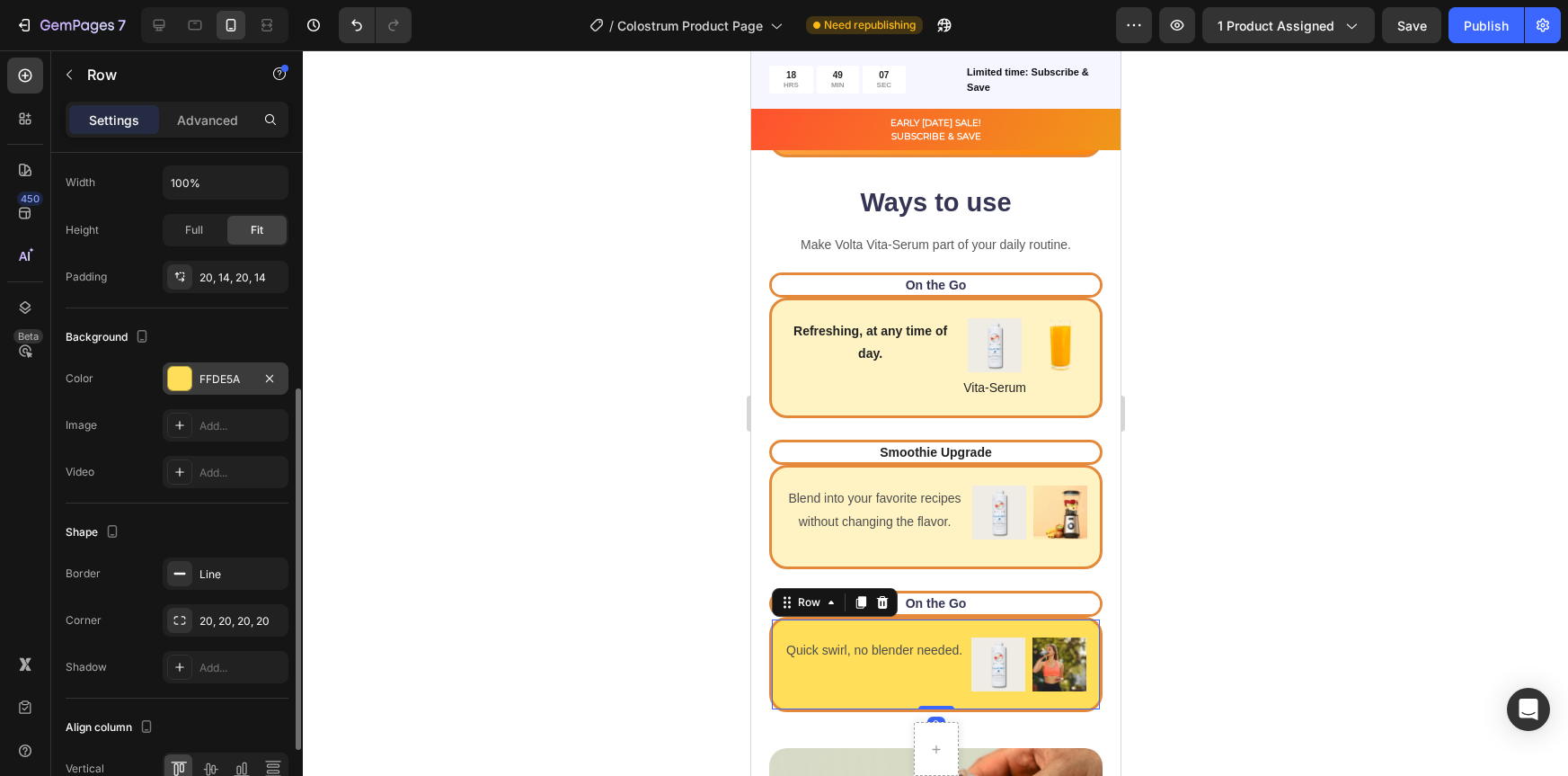
click at [178, 380] on div at bounding box center [180, 378] width 23 height 23
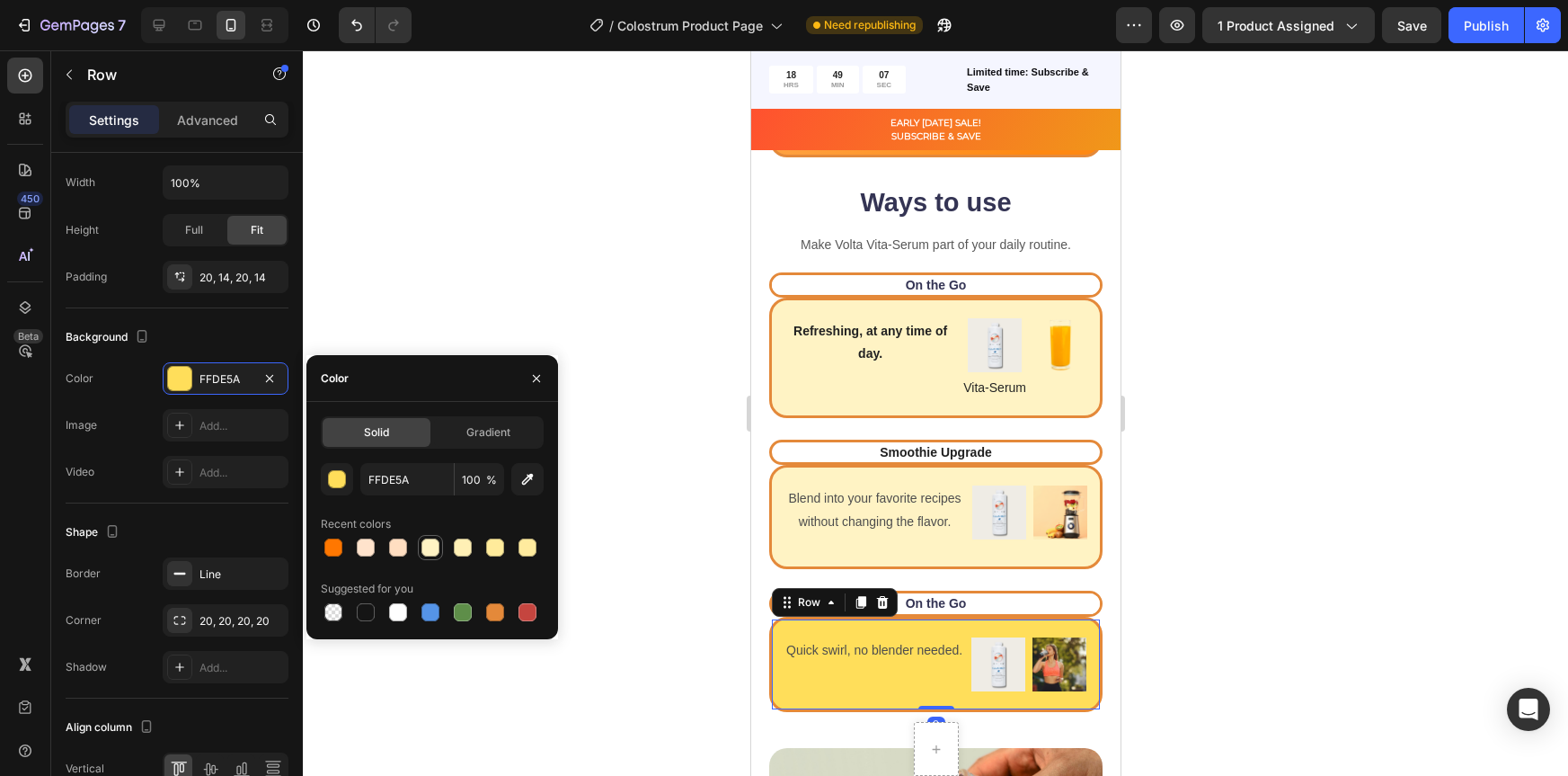
click at [435, 541] on div at bounding box center [430, 547] width 18 height 18
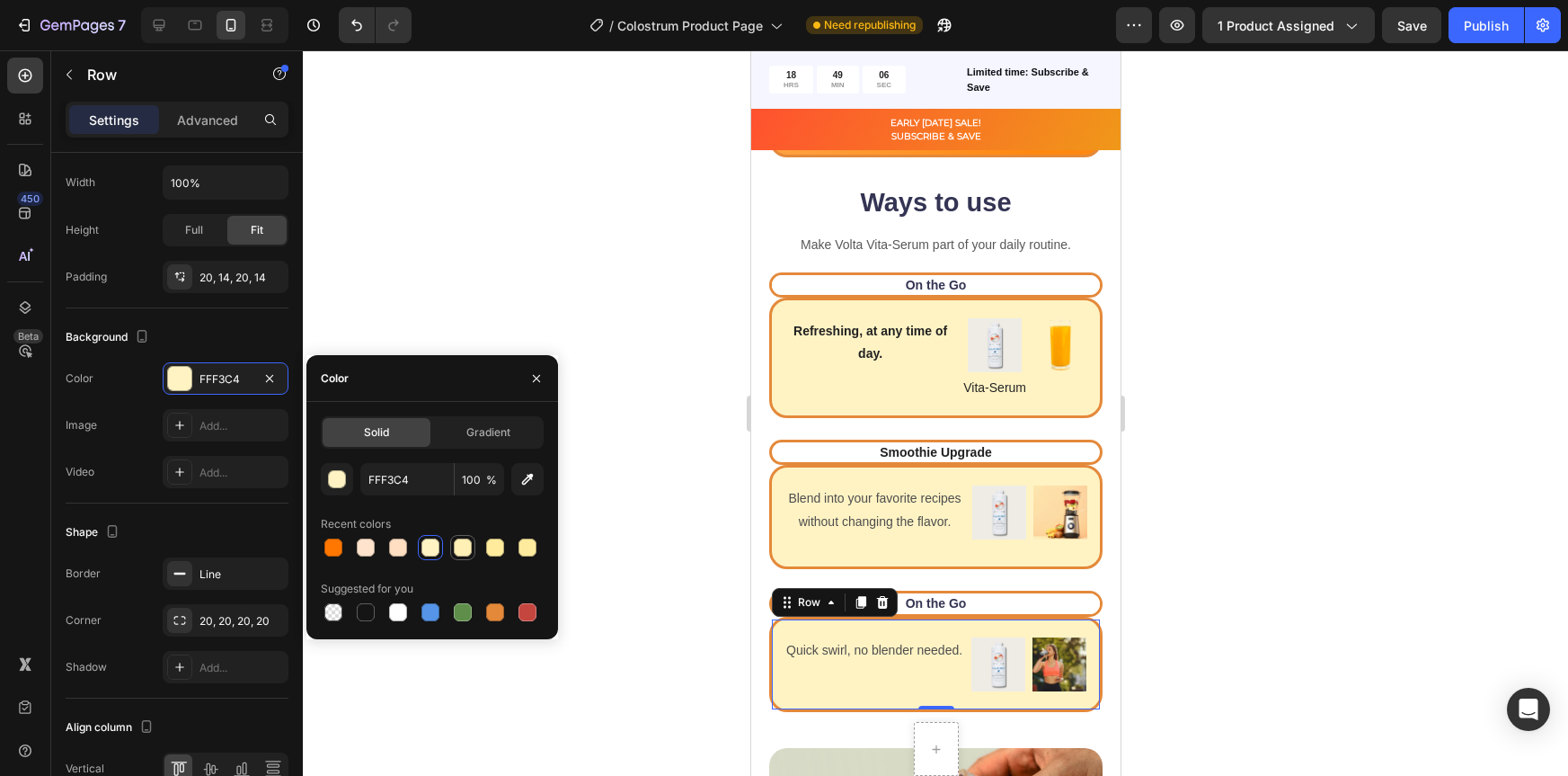
click at [462, 541] on div at bounding box center [462, 547] width 18 height 18
type input "FFF0B5"
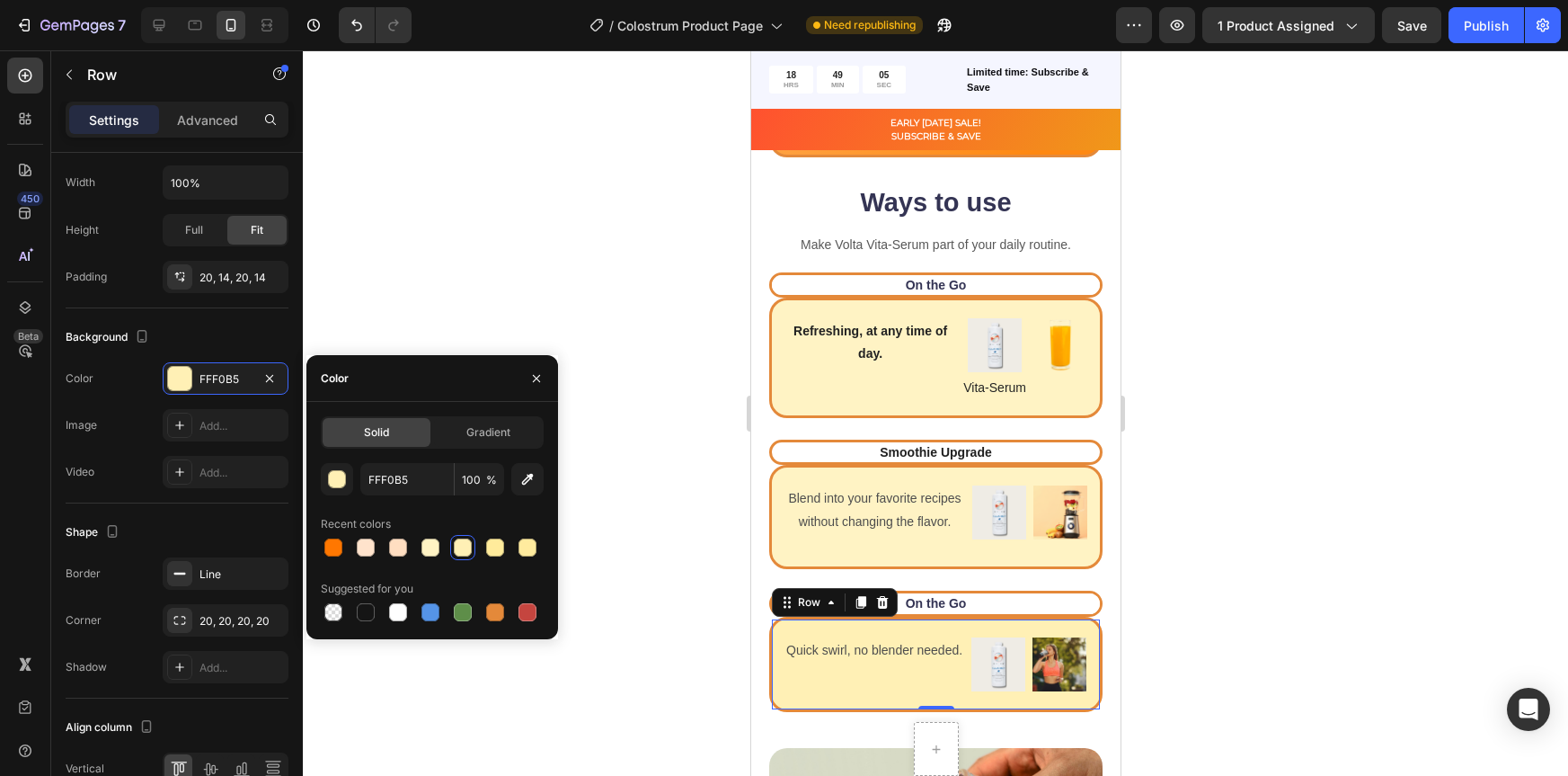
click at [1323, 449] on div at bounding box center [936, 412] width 1266 height 725
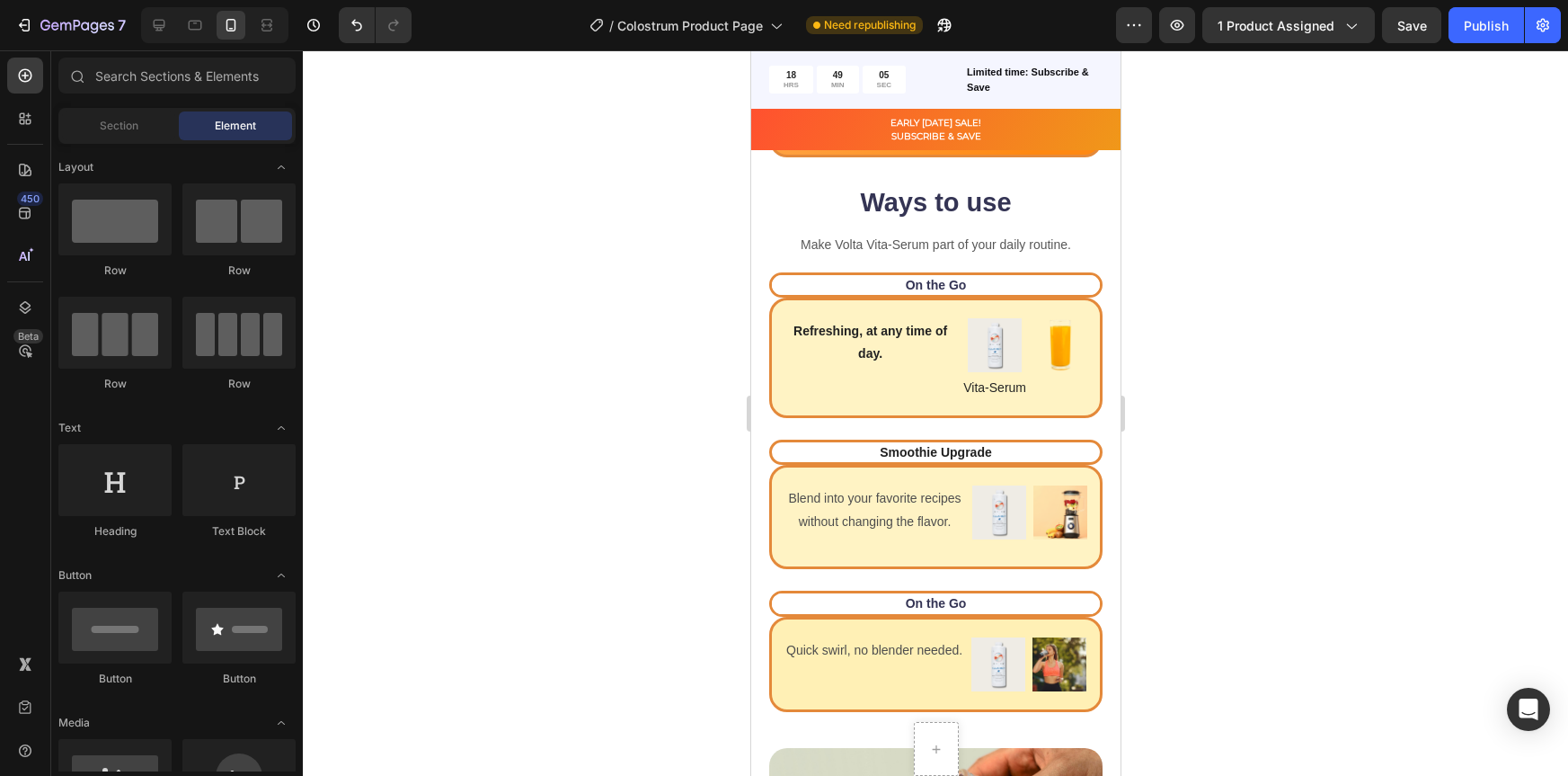
click at [1293, 450] on div at bounding box center [936, 412] width 1266 height 725
click at [1005, 288] on p "On the Go" at bounding box center [935, 284] width 325 height 16
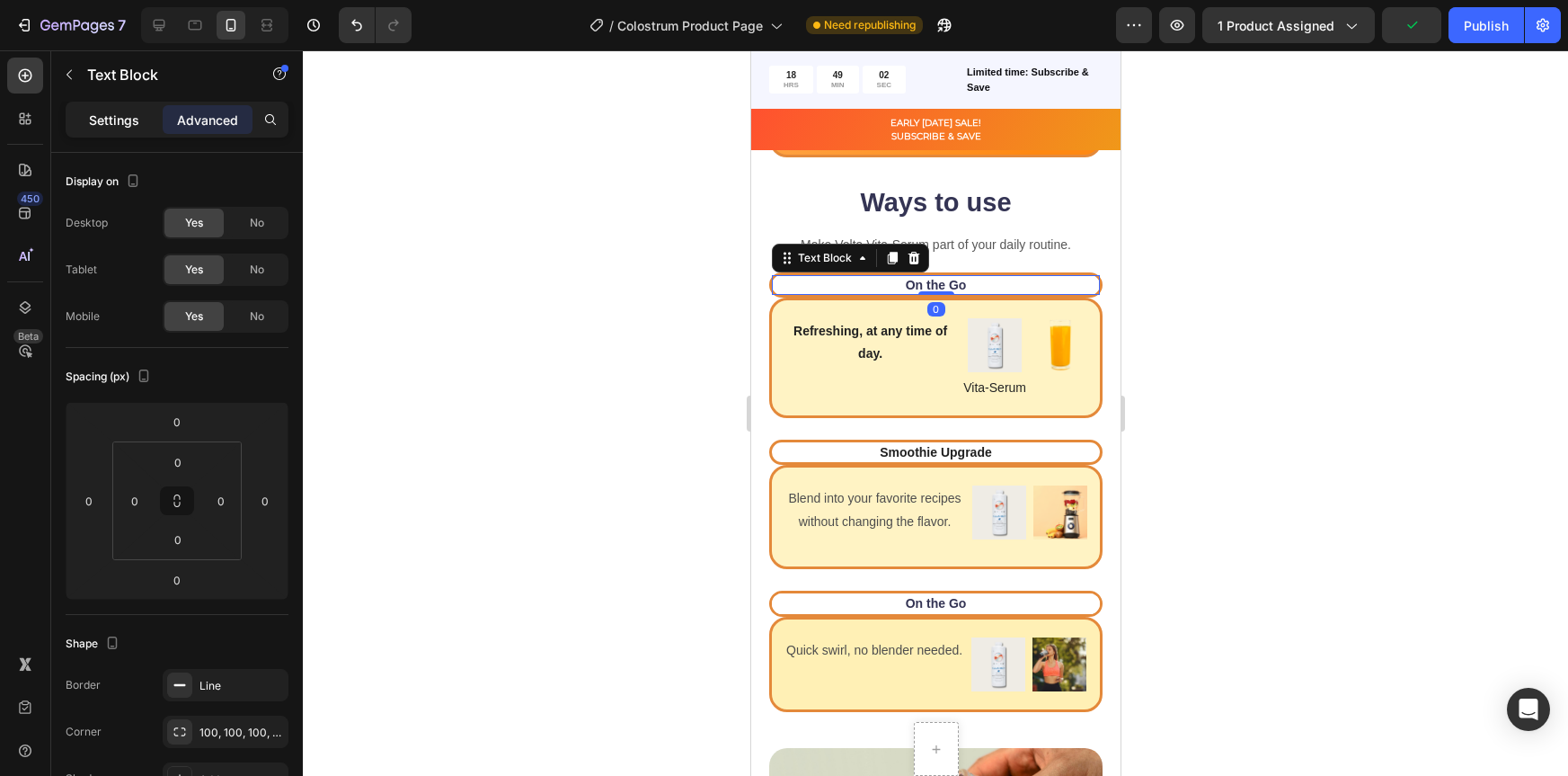
click at [127, 130] on div "Settings" at bounding box center [114, 119] width 90 height 29
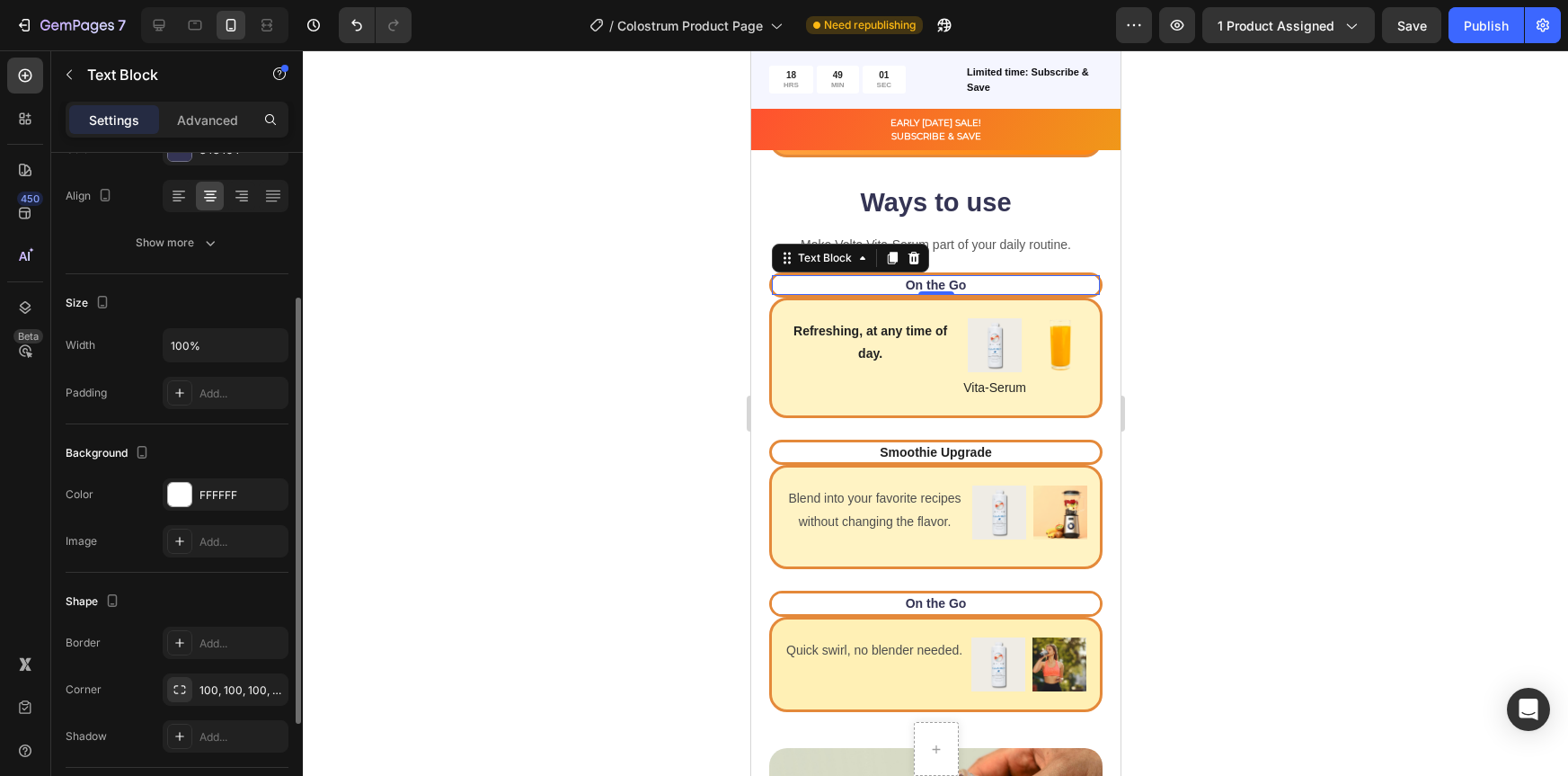
scroll to position [267, 0]
click at [179, 491] on div at bounding box center [180, 493] width 23 height 23
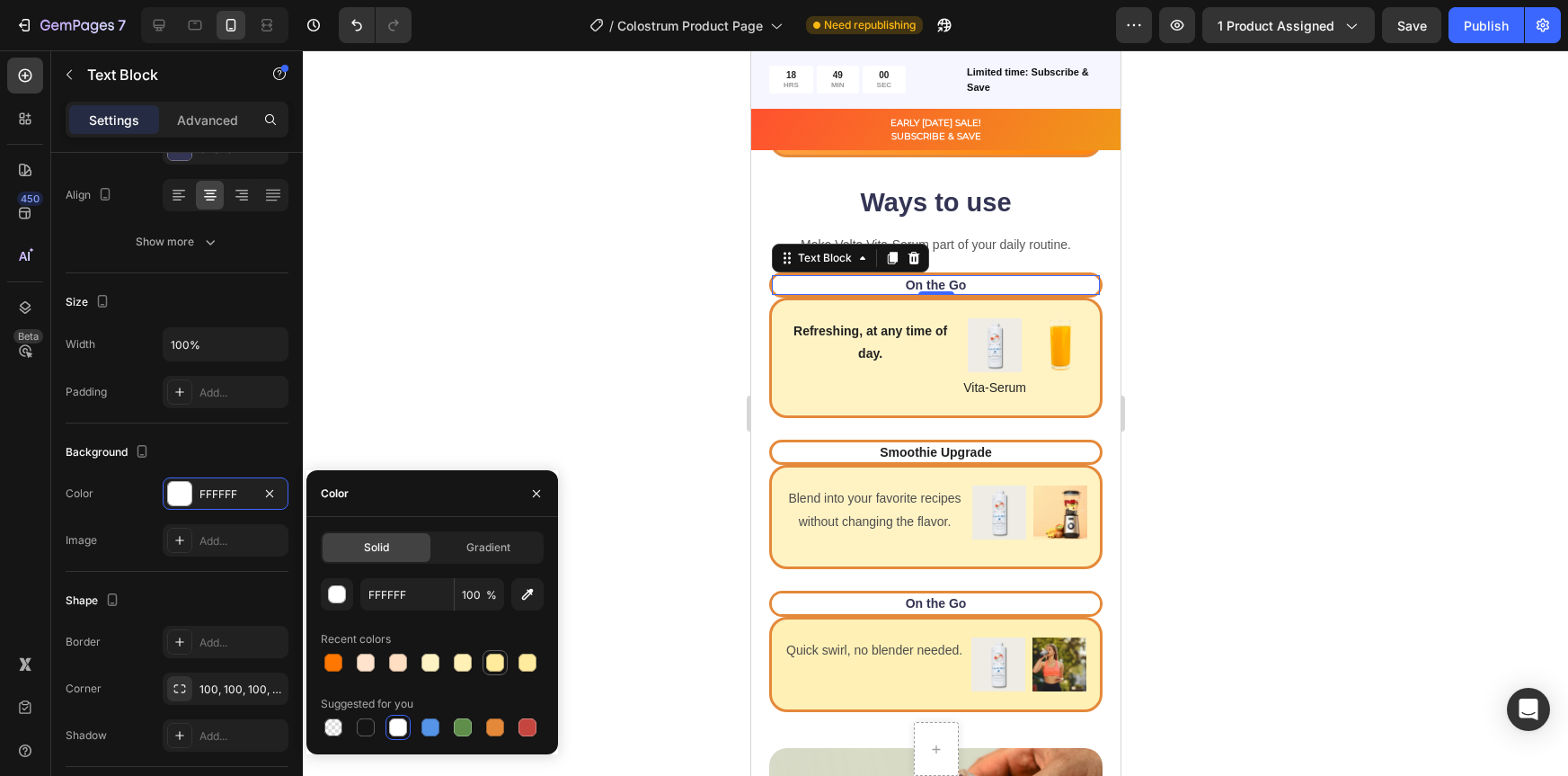
click at [497, 668] on div at bounding box center [495, 662] width 18 height 18
type input "FFEB9B"
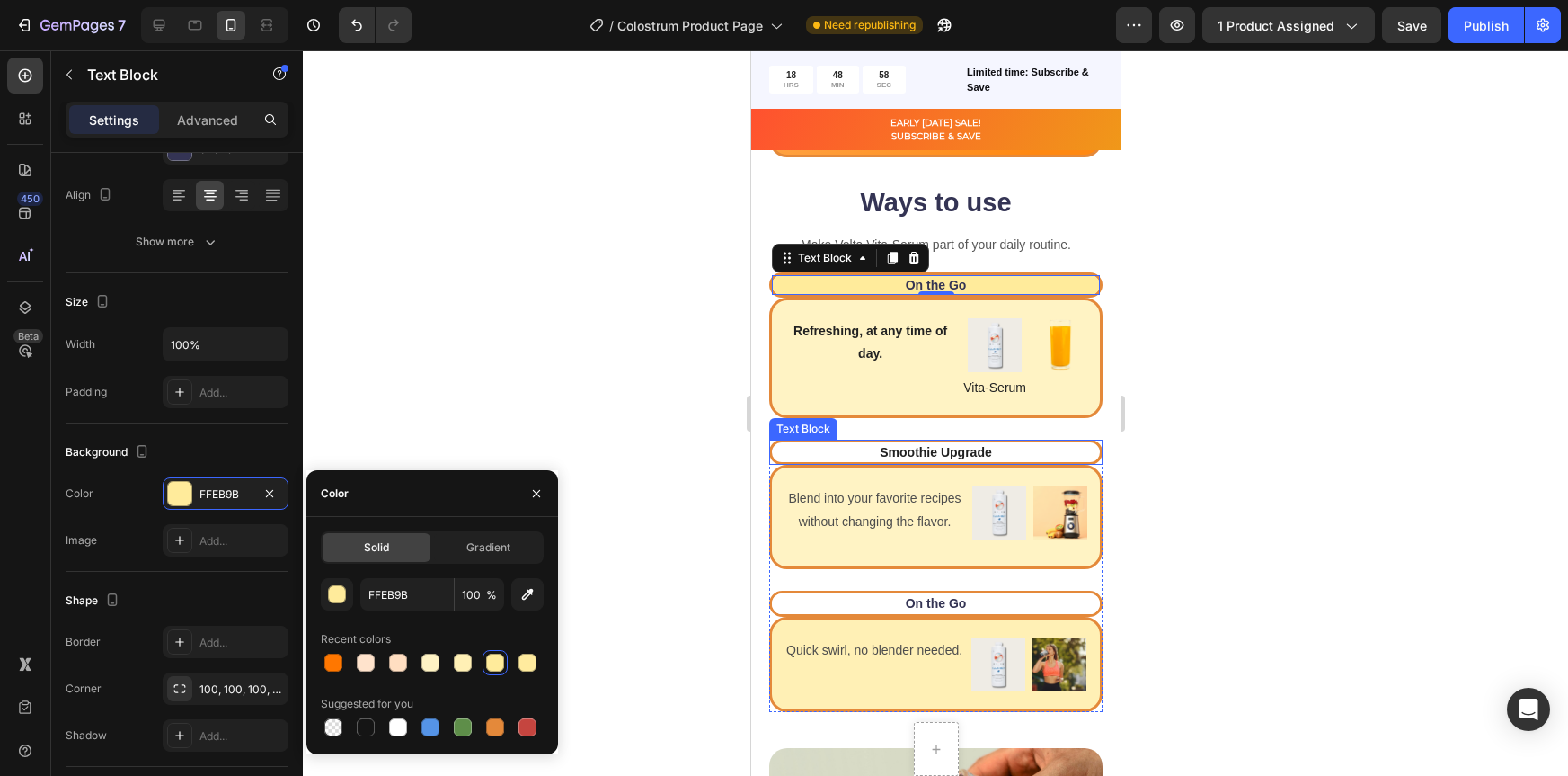
click at [999, 450] on p "Smoothie Upgrade" at bounding box center [935, 451] width 325 height 16
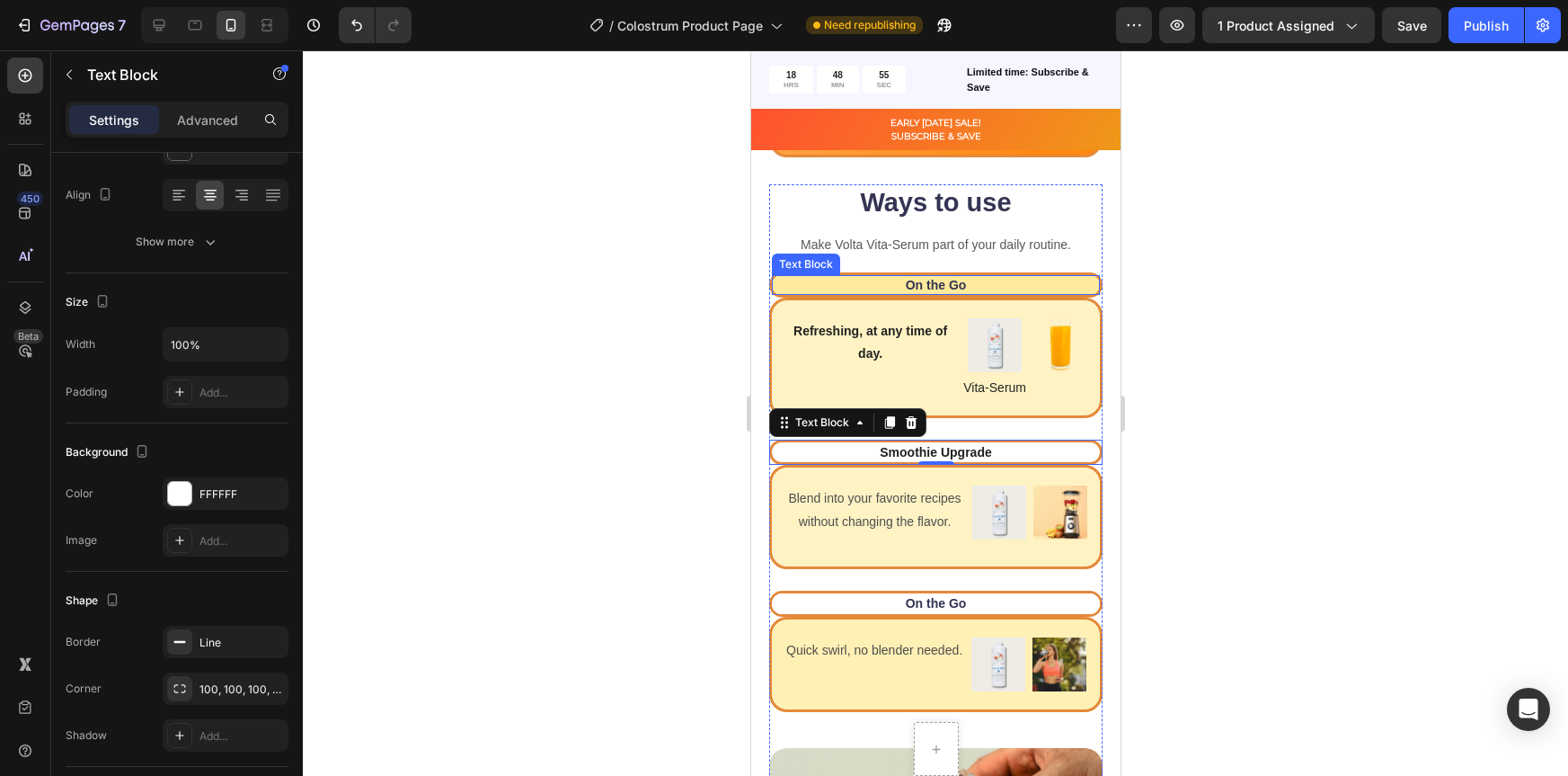
click at [1023, 281] on p "On the Go" at bounding box center [935, 284] width 325 height 16
click at [1020, 450] on p "Smoothie Upgrade" at bounding box center [935, 451] width 325 height 16
click at [807, 285] on p "On the Go" at bounding box center [935, 284] width 325 height 16
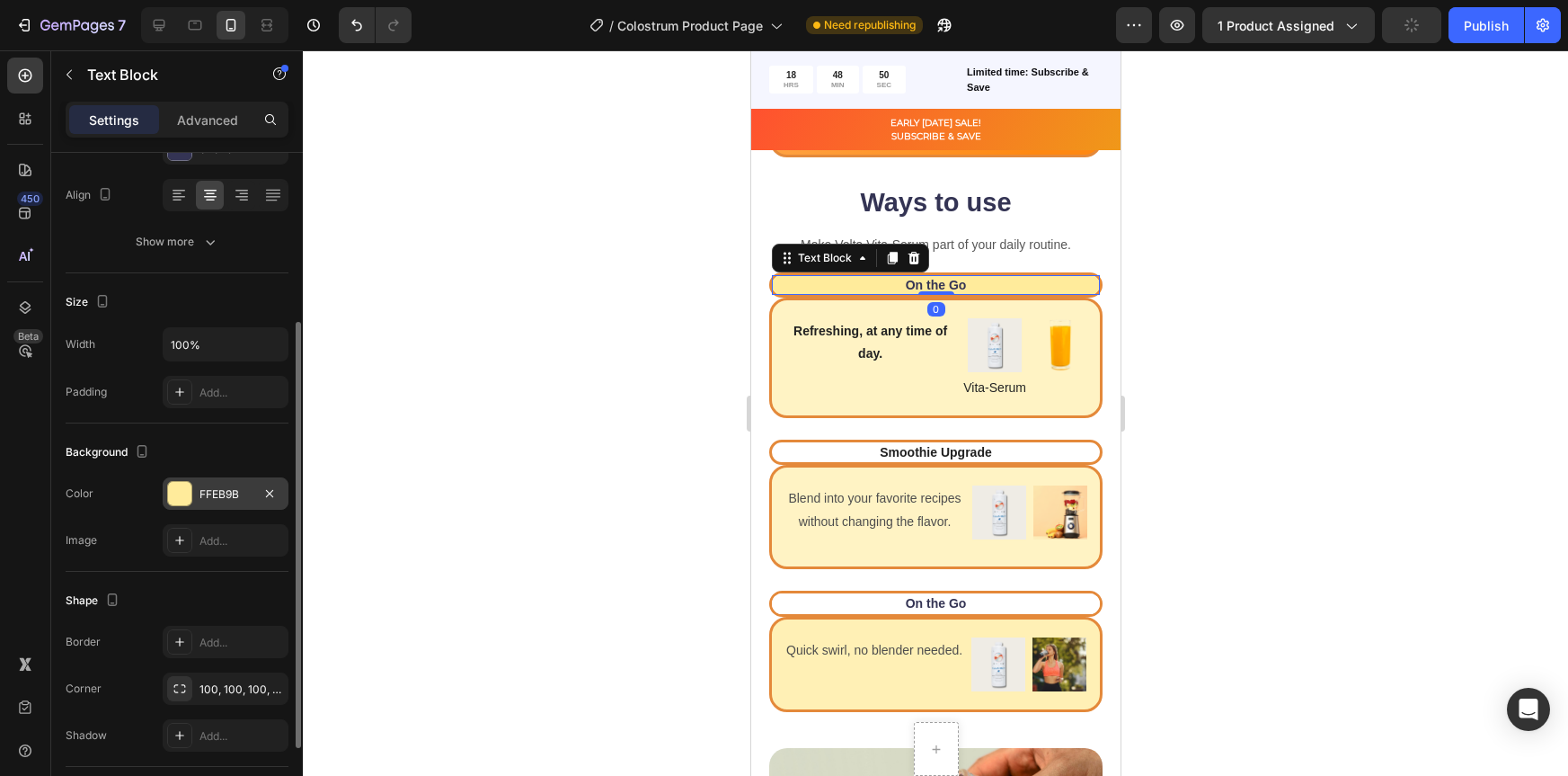
click at [188, 490] on div at bounding box center [180, 493] width 23 height 23
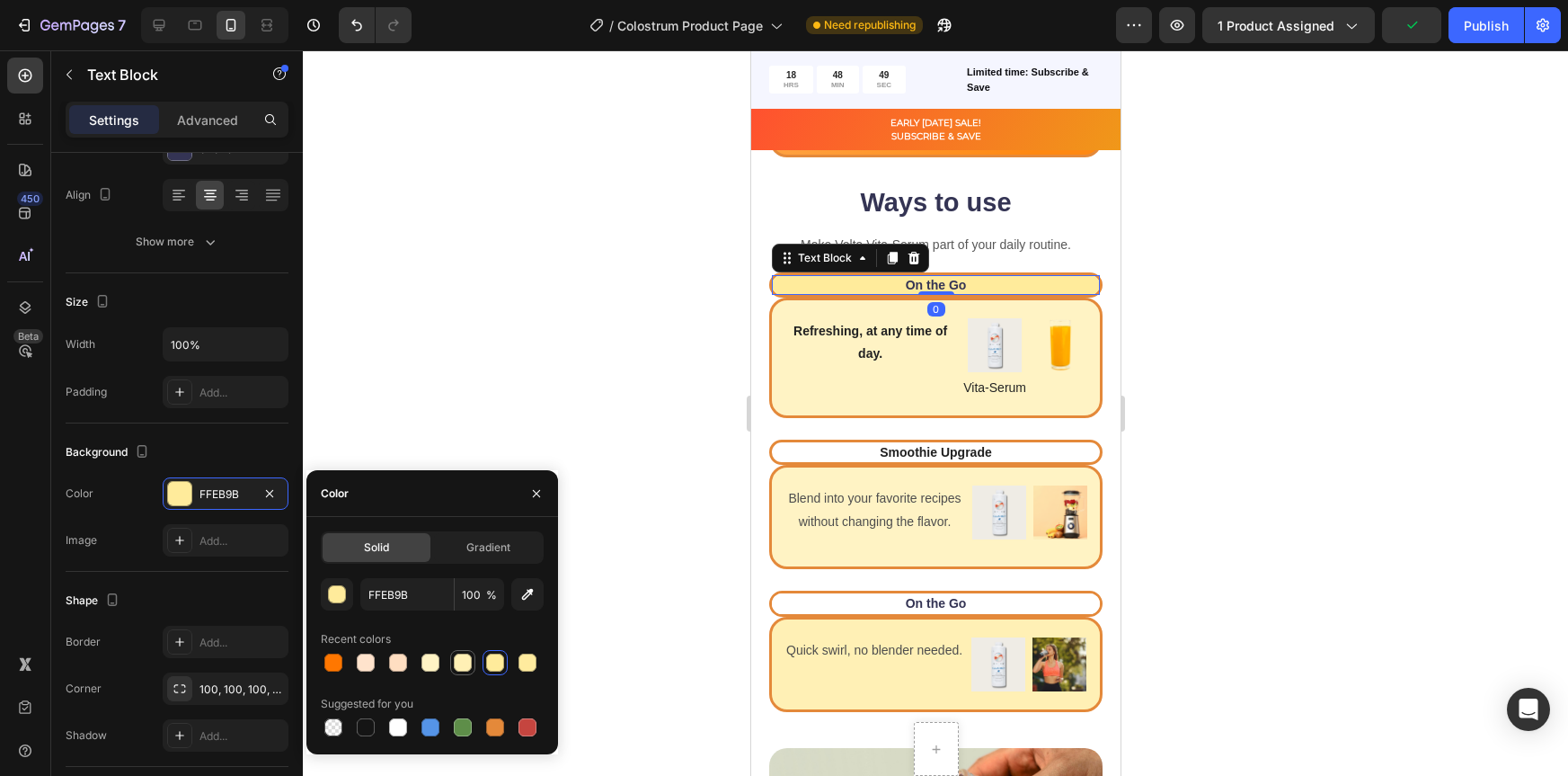
click at [466, 662] on div at bounding box center [462, 662] width 18 height 18
type input "FFF0B5"
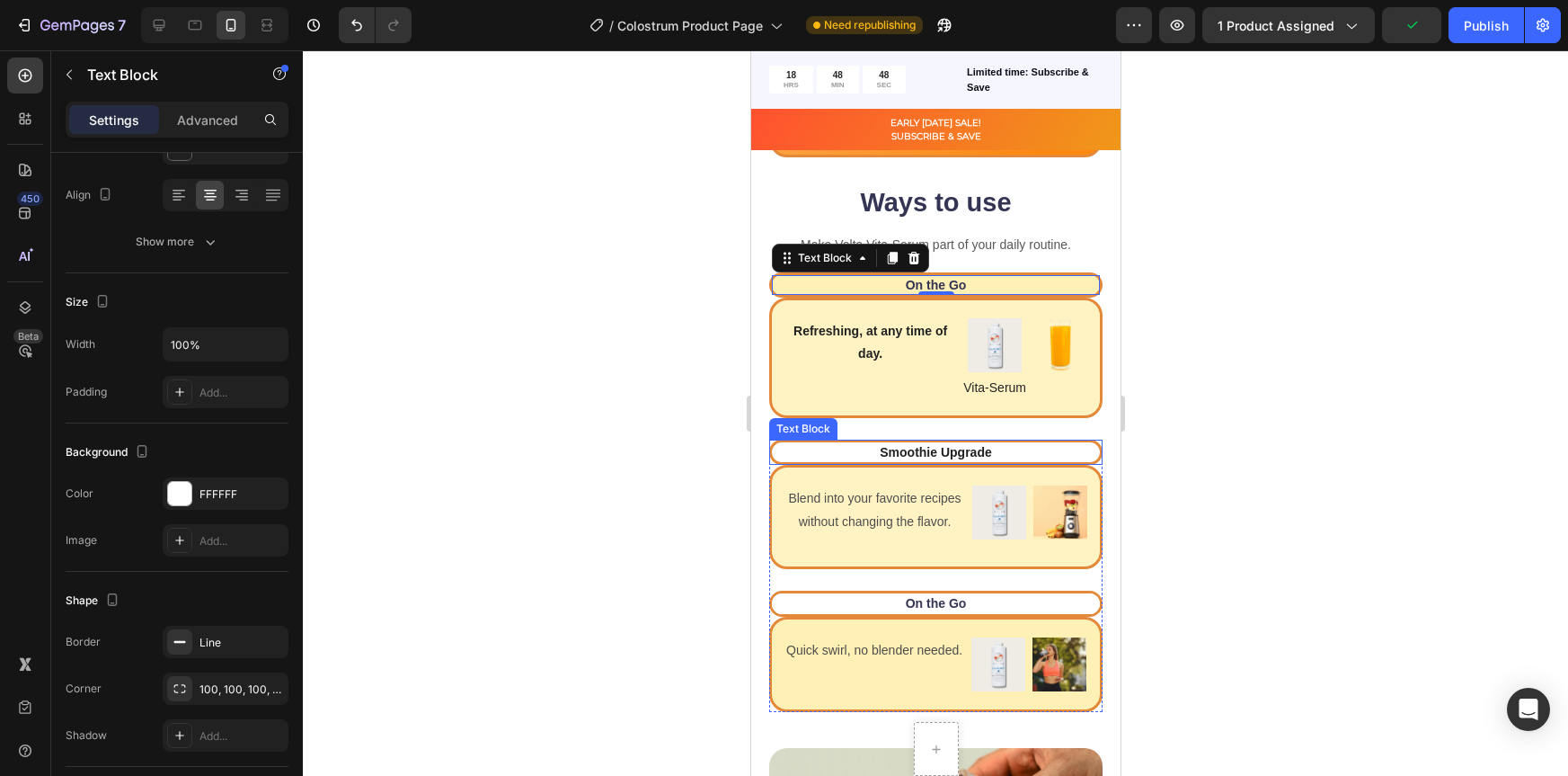
click at [841, 449] on p "Smoothie Upgrade" at bounding box center [935, 451] width 325 height 16
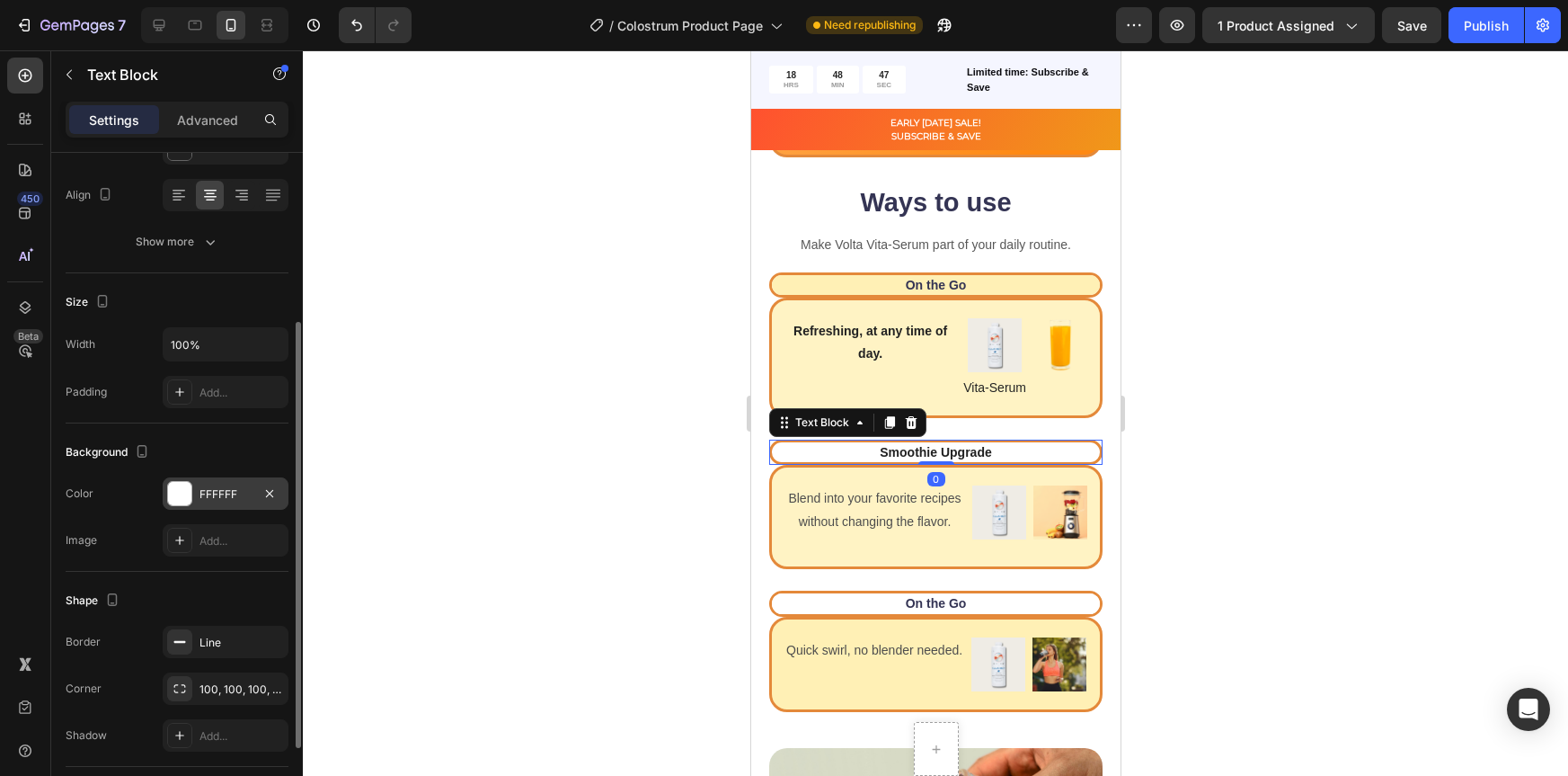
click at [176, 496] on div at bounding box center [180, 493] width 23 height 23
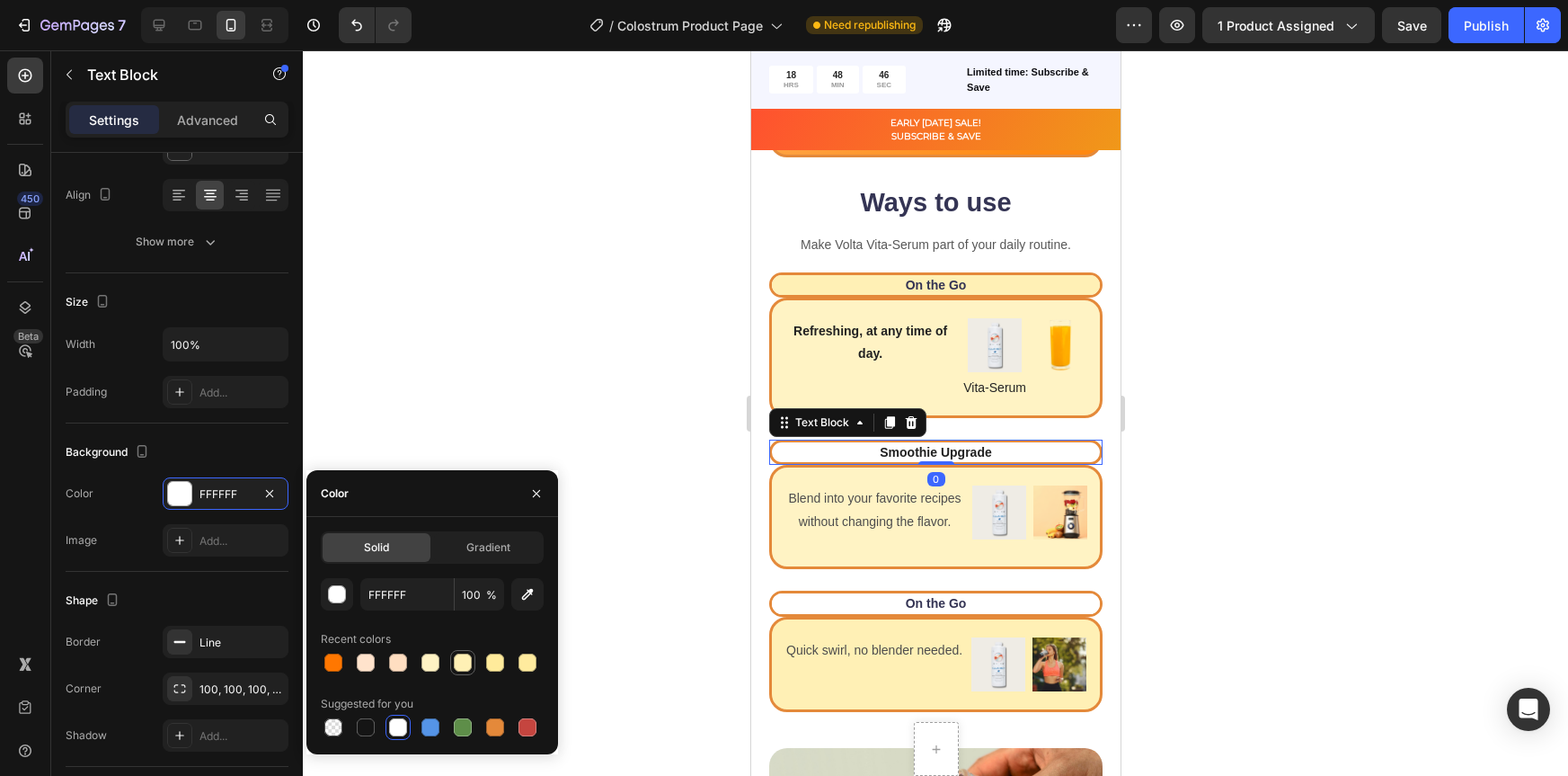
click at [459, 663] on div at bounding box center [462, 662] width 18 height 18
type input "FFF0B5"
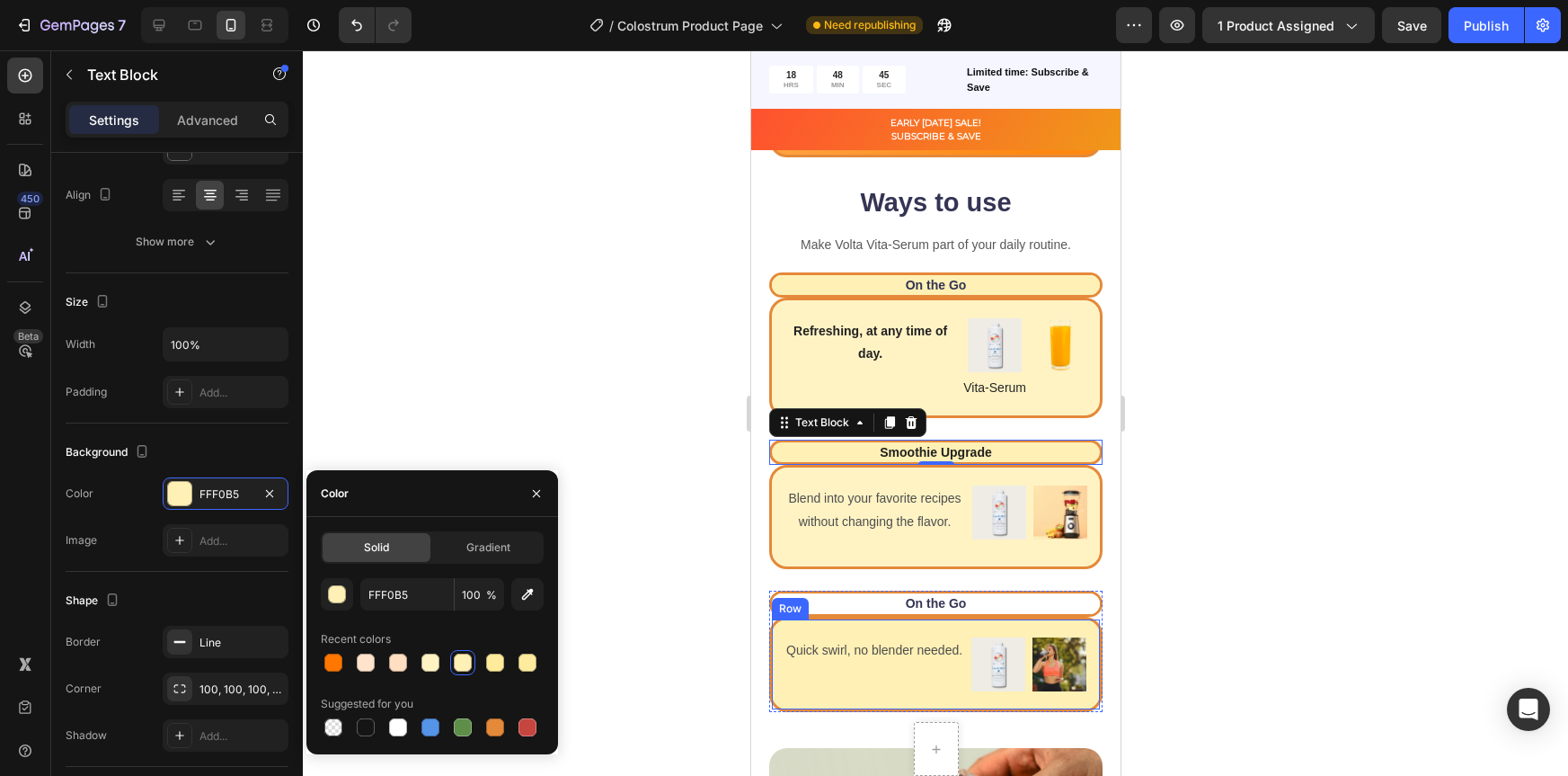
click at [795, 615] on div "Row" at bounding box center [790, 608] width 30 height 16
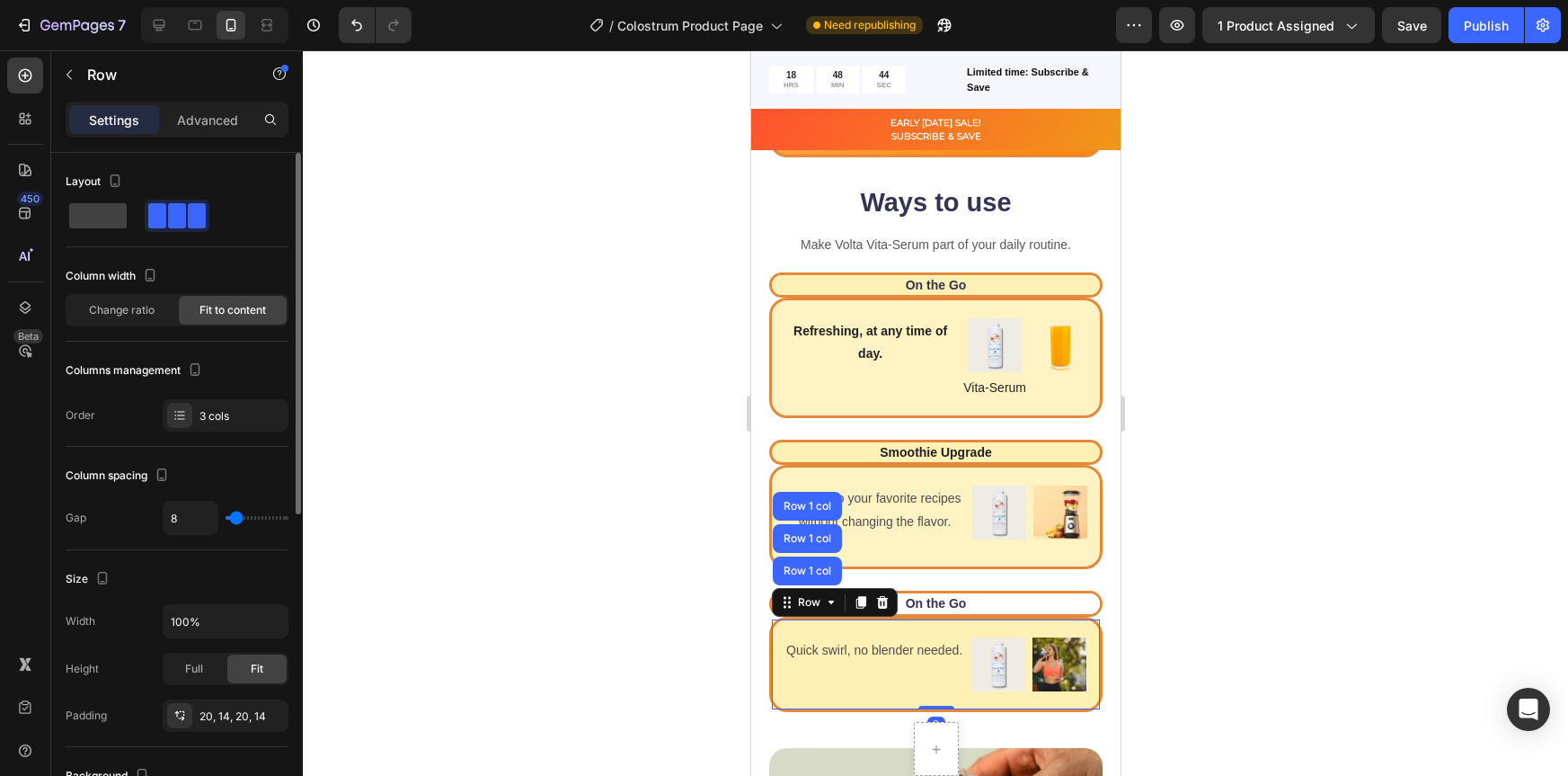
click at [553, 589] on div at bounding box center [936, 412] width 1266 height 725
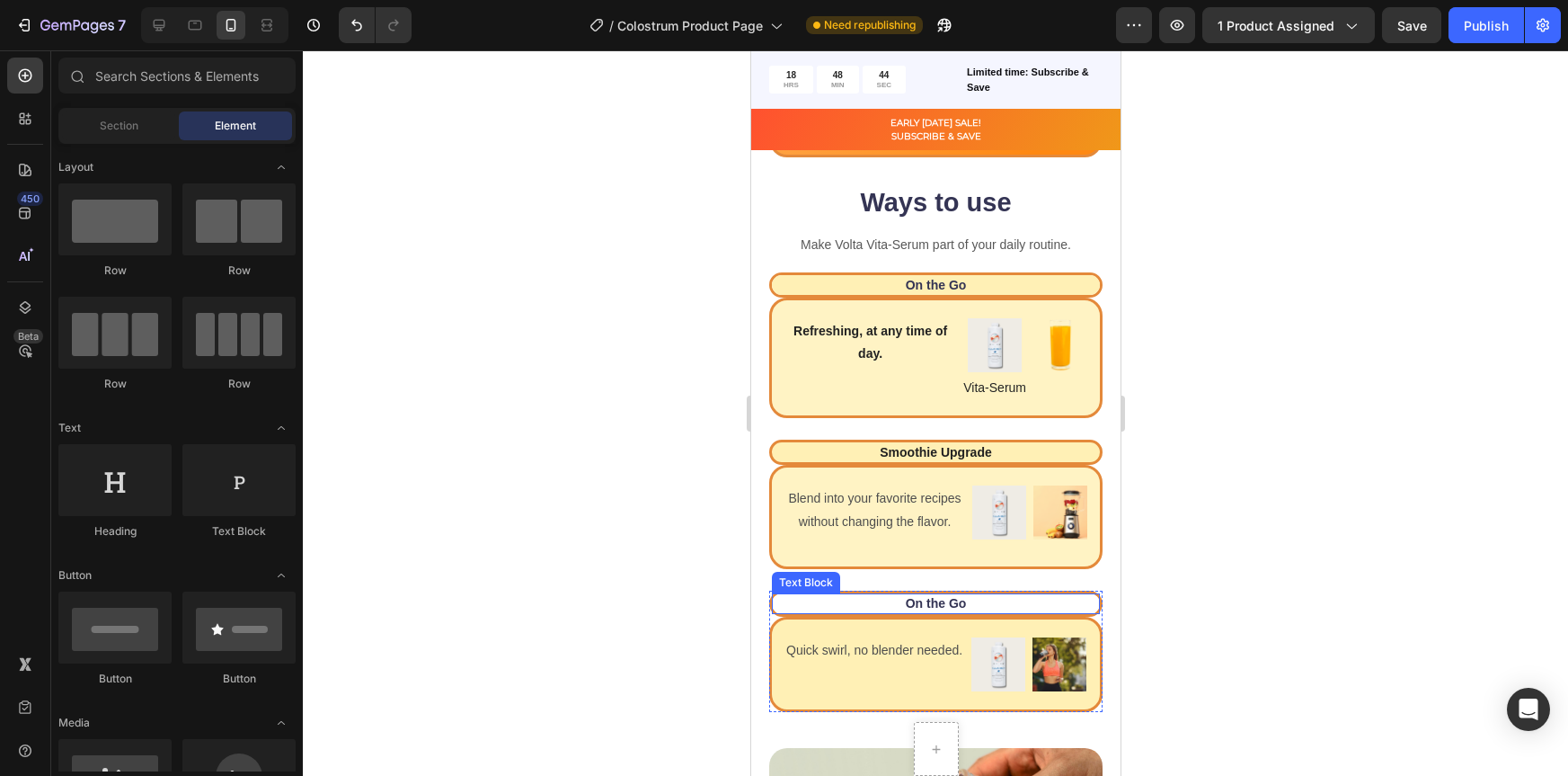
click at [1062, 611] on p "On the Go" at bounding box center [935, 602] width 325 height 16
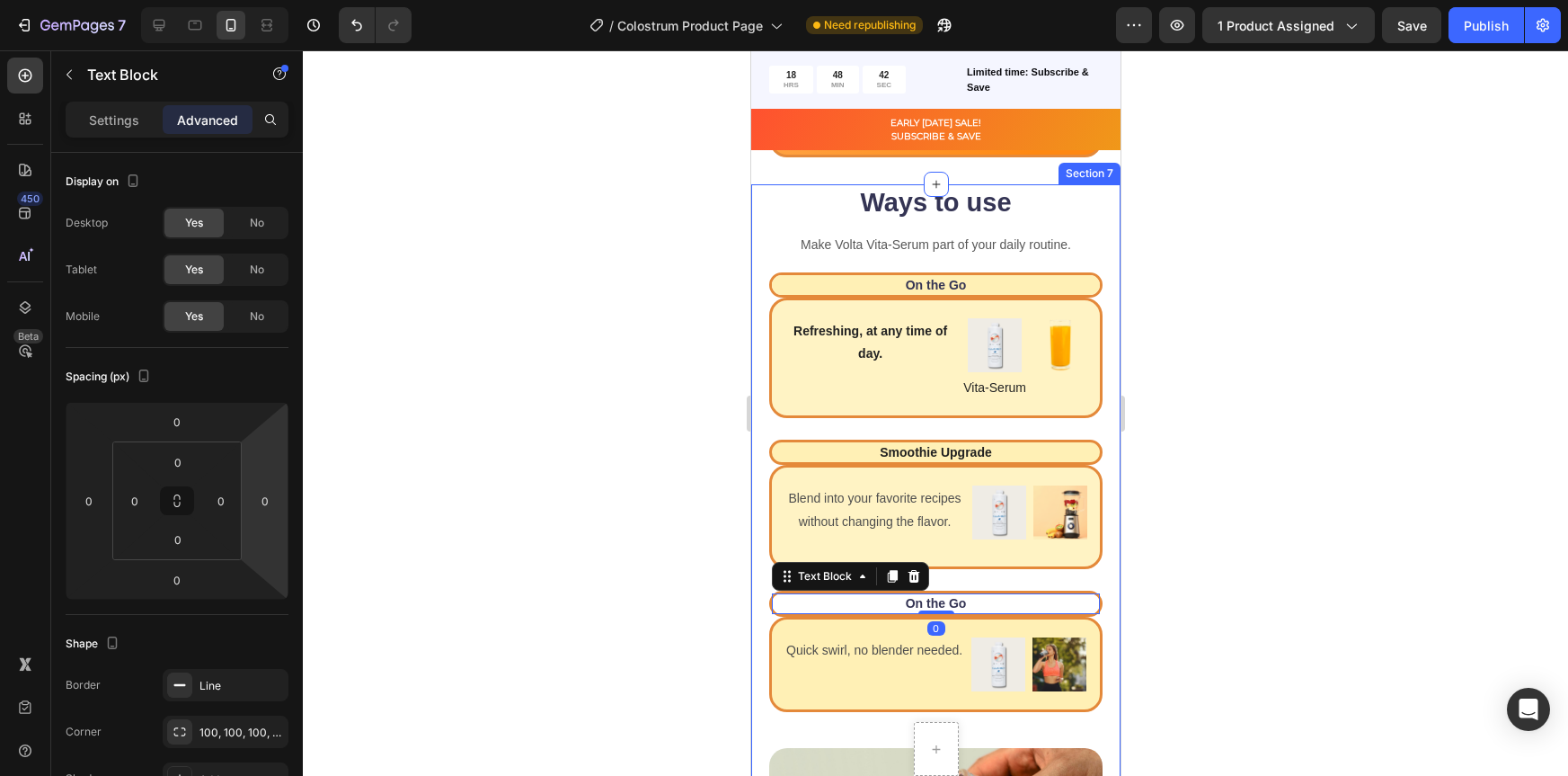
click at [1185, 634] on div at bounding box center [936, 412] width 1266 height 725
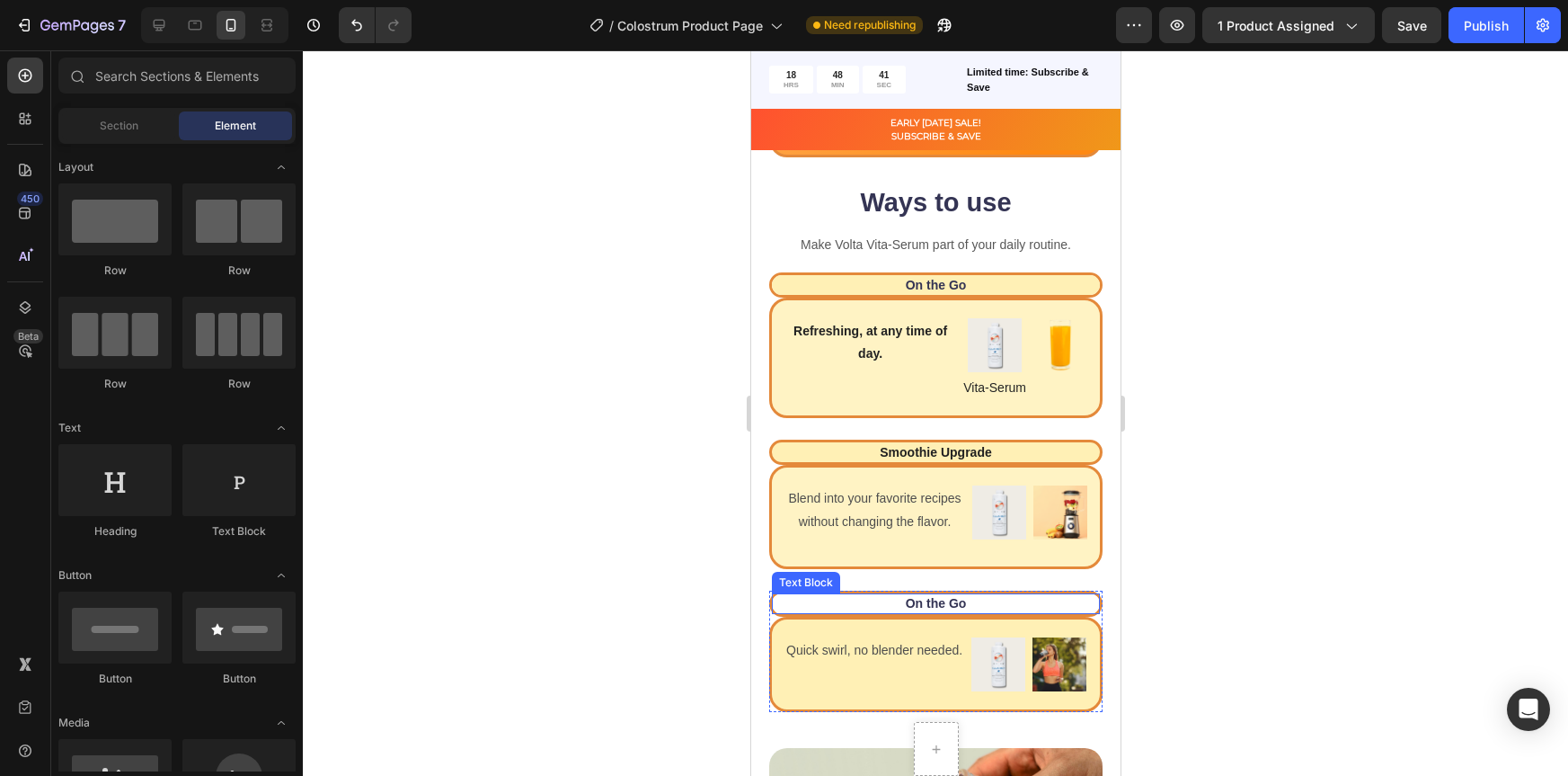
click at [1077, 611] on p "On the Go" at bounding box center [935, 602] width 325 height 16
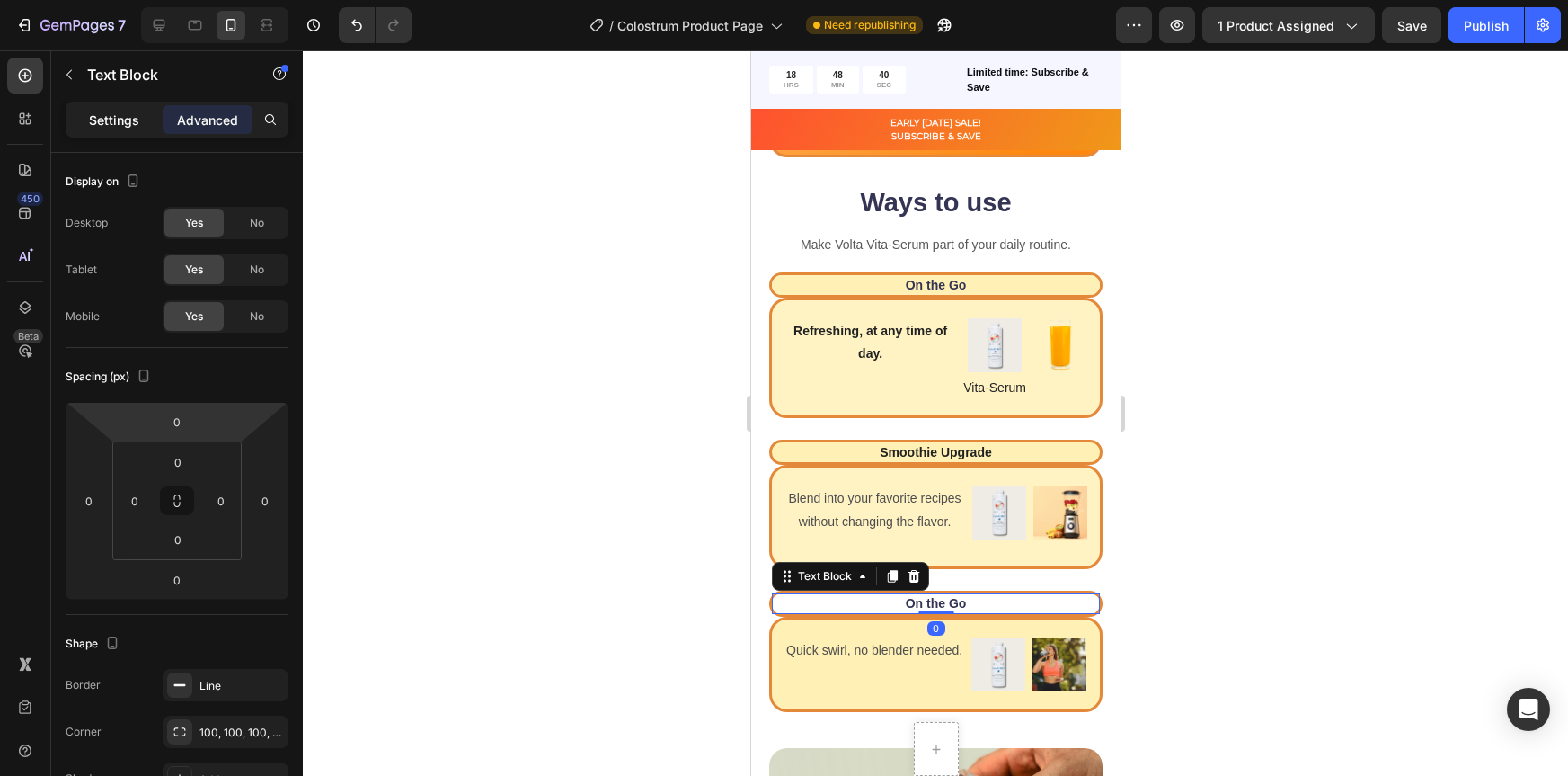
click at [127, 120] on p "Settings" at bounding box center [114, 120] width 50 height 19
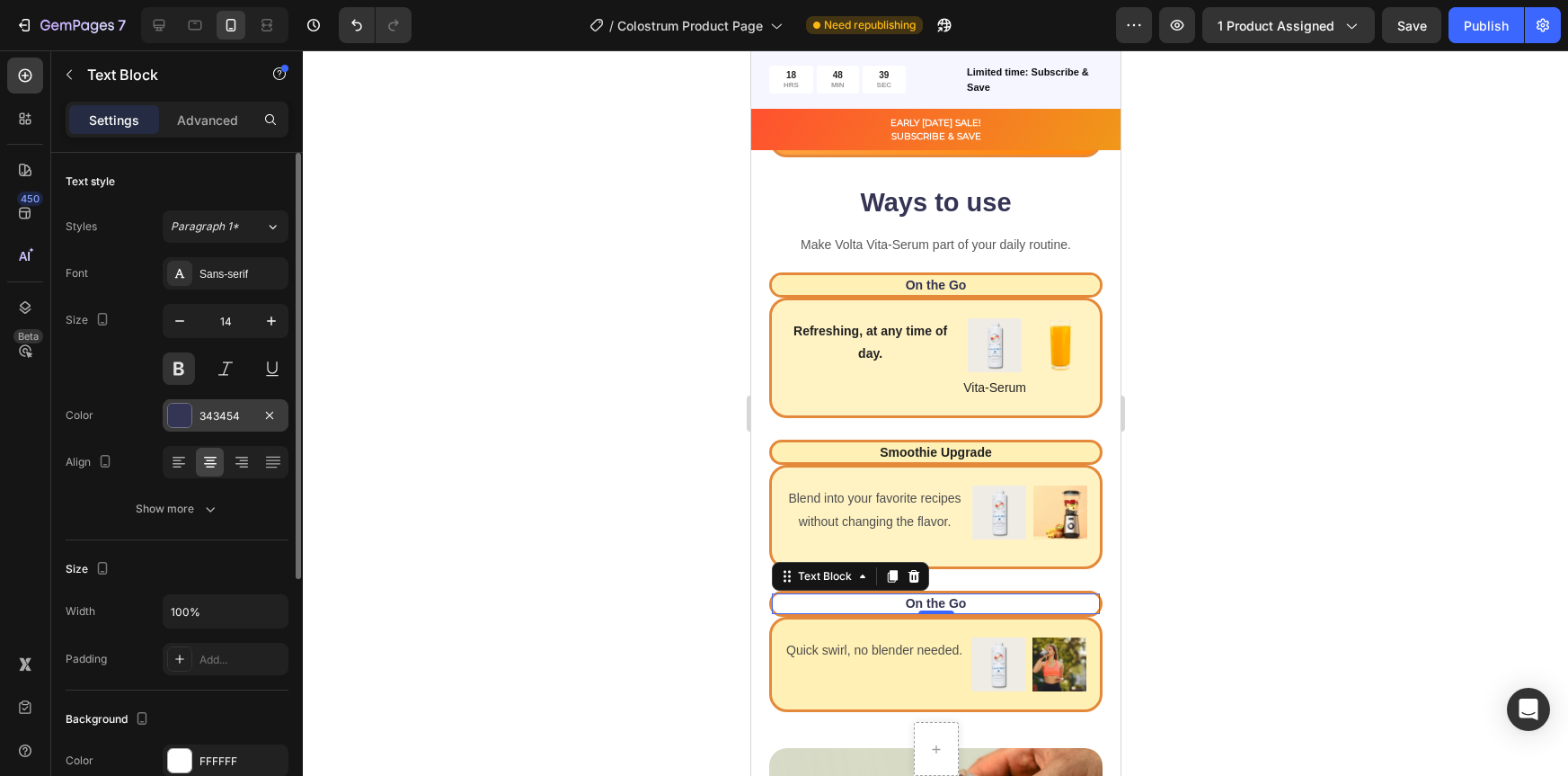
click at [175, 408] on div at bounding box center [180, 415] width 23 height 23
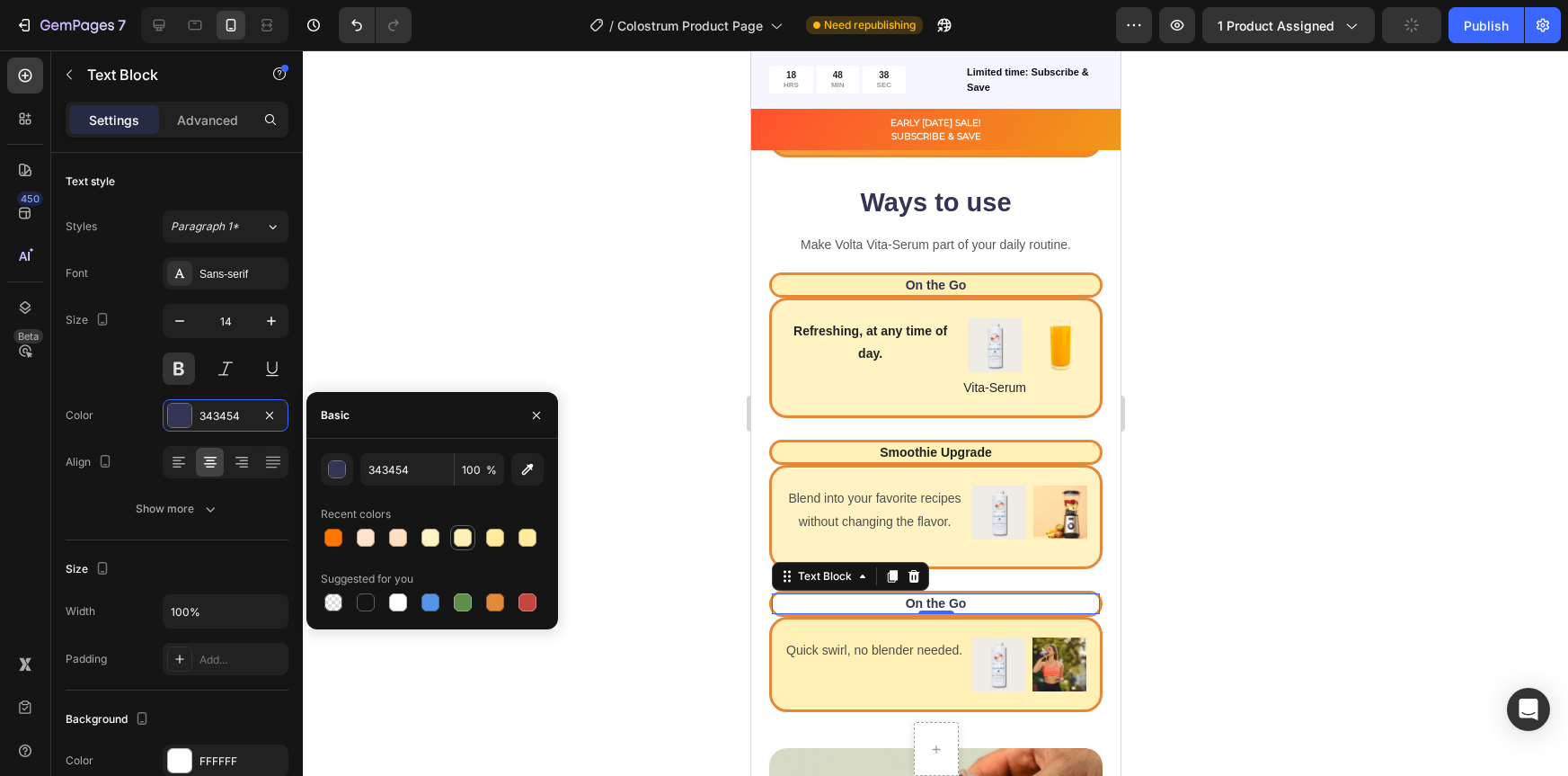
click at [462, 537] on div at bounding box center [462, 537] width 18 height 18
click at [422, 540] on div at bounding box center [430, 537] width 18 height 18
click at [495, 610] on div at bounding box center [495, 601] width 18 height 18
type input "E4893A"
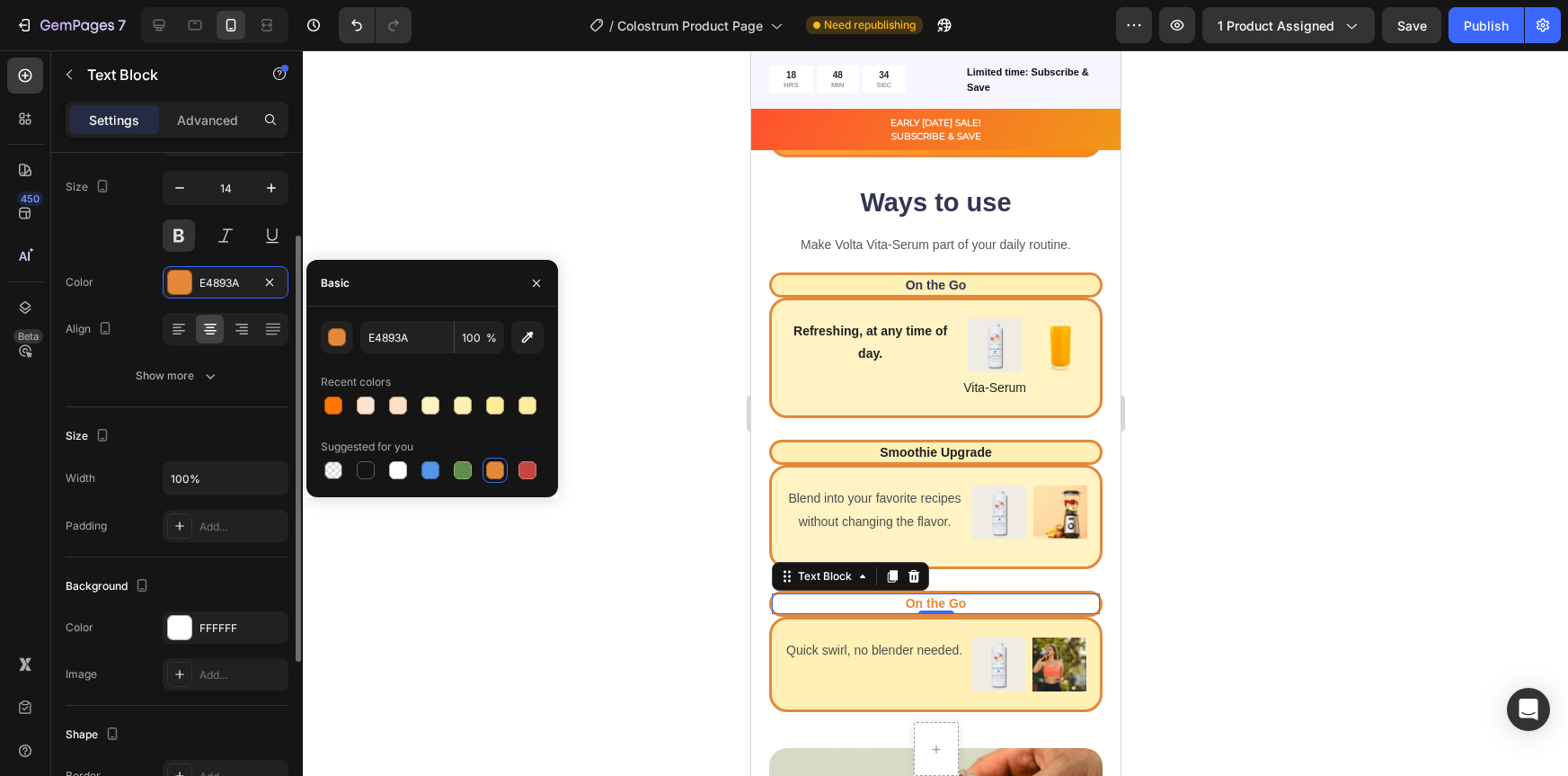
scroll to position [132, 0]
click at [171, 639] on div at bounding box center [180, 628] width 23 height 23
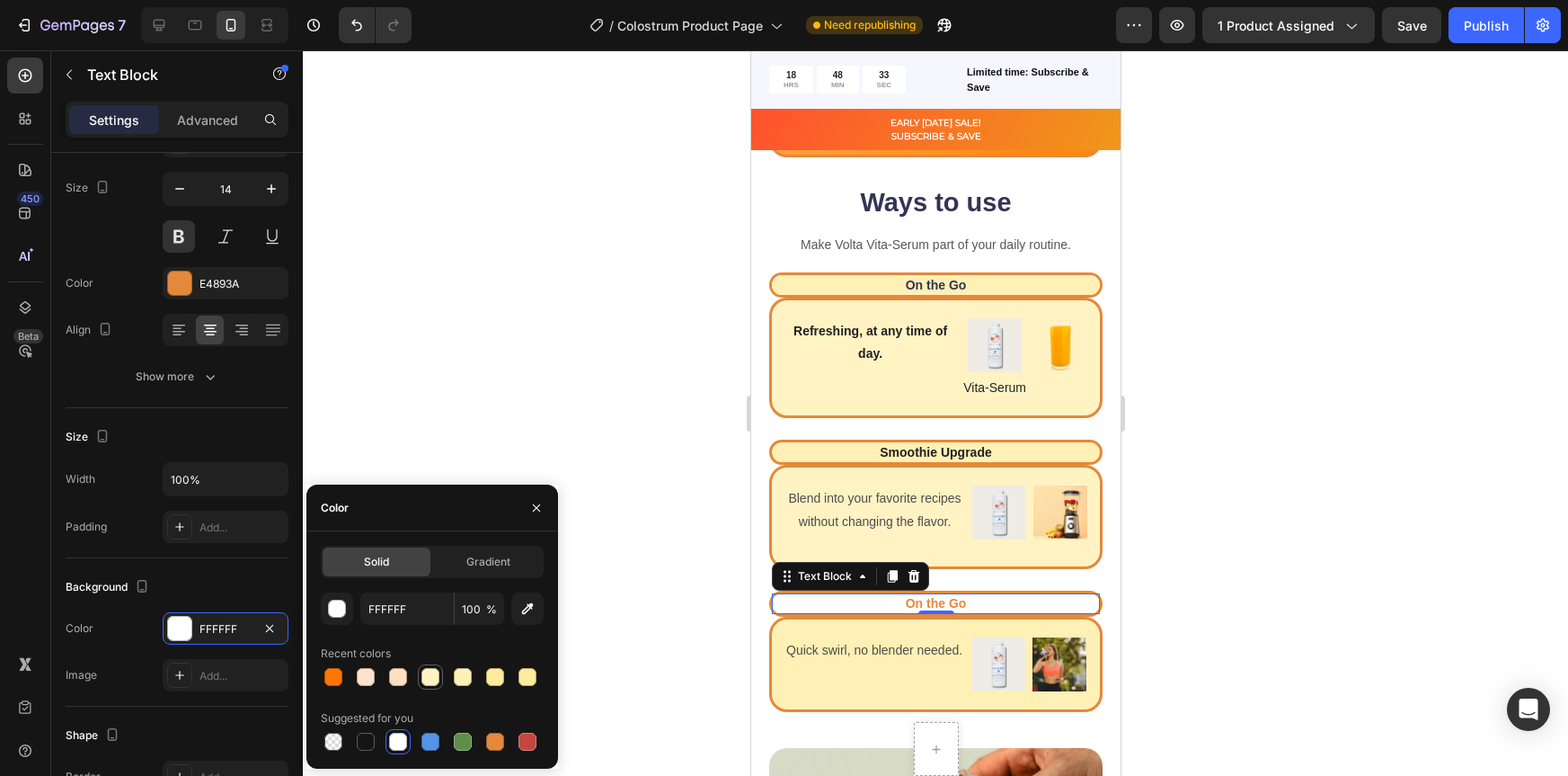
click at [425, 682] on div at bounding box center [430, 676] width 18 height 18
type input "FFF3C4"
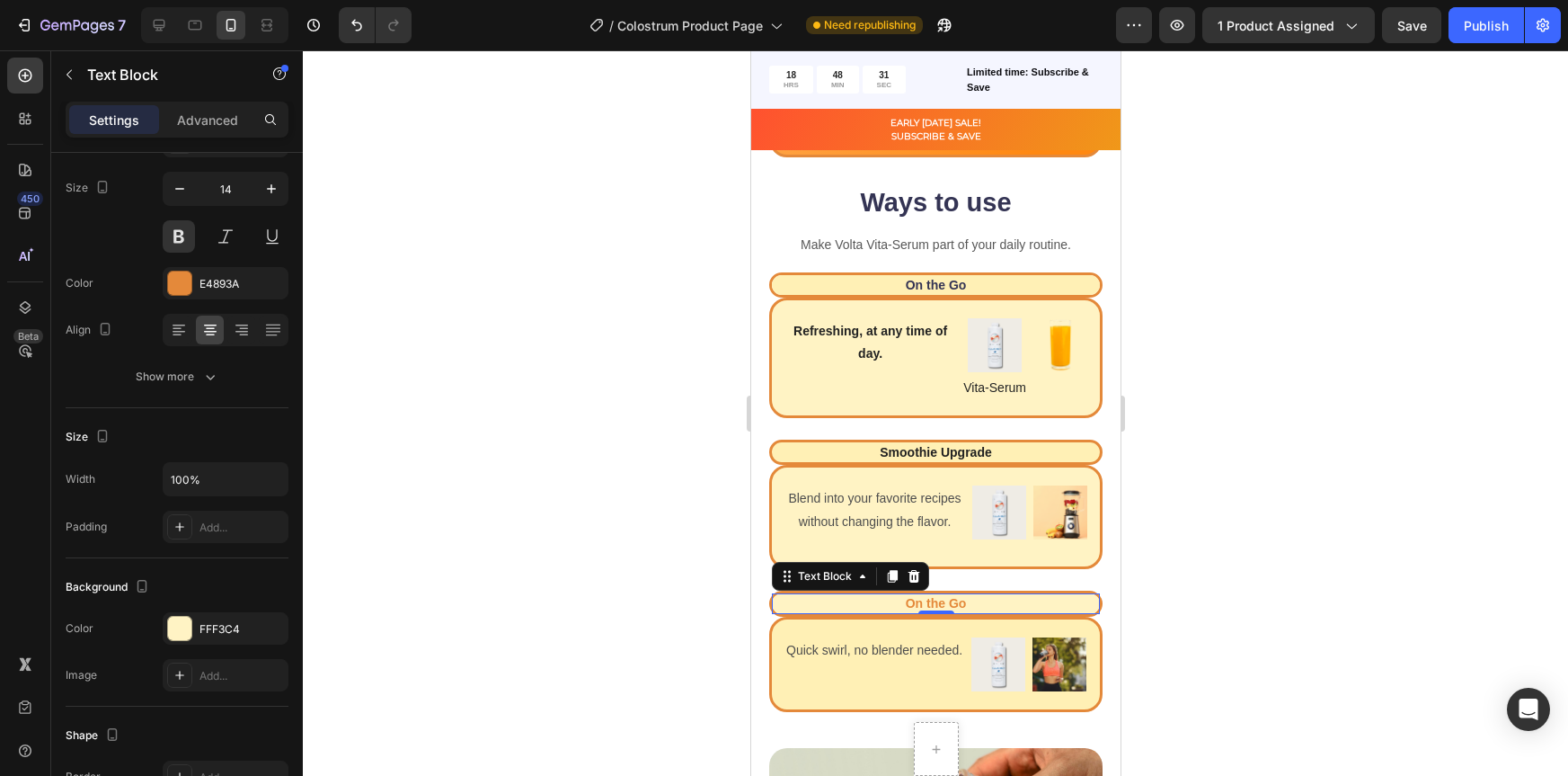
click at [1270, 559] on div at bounding box center [936, 412] width 1266 height 725
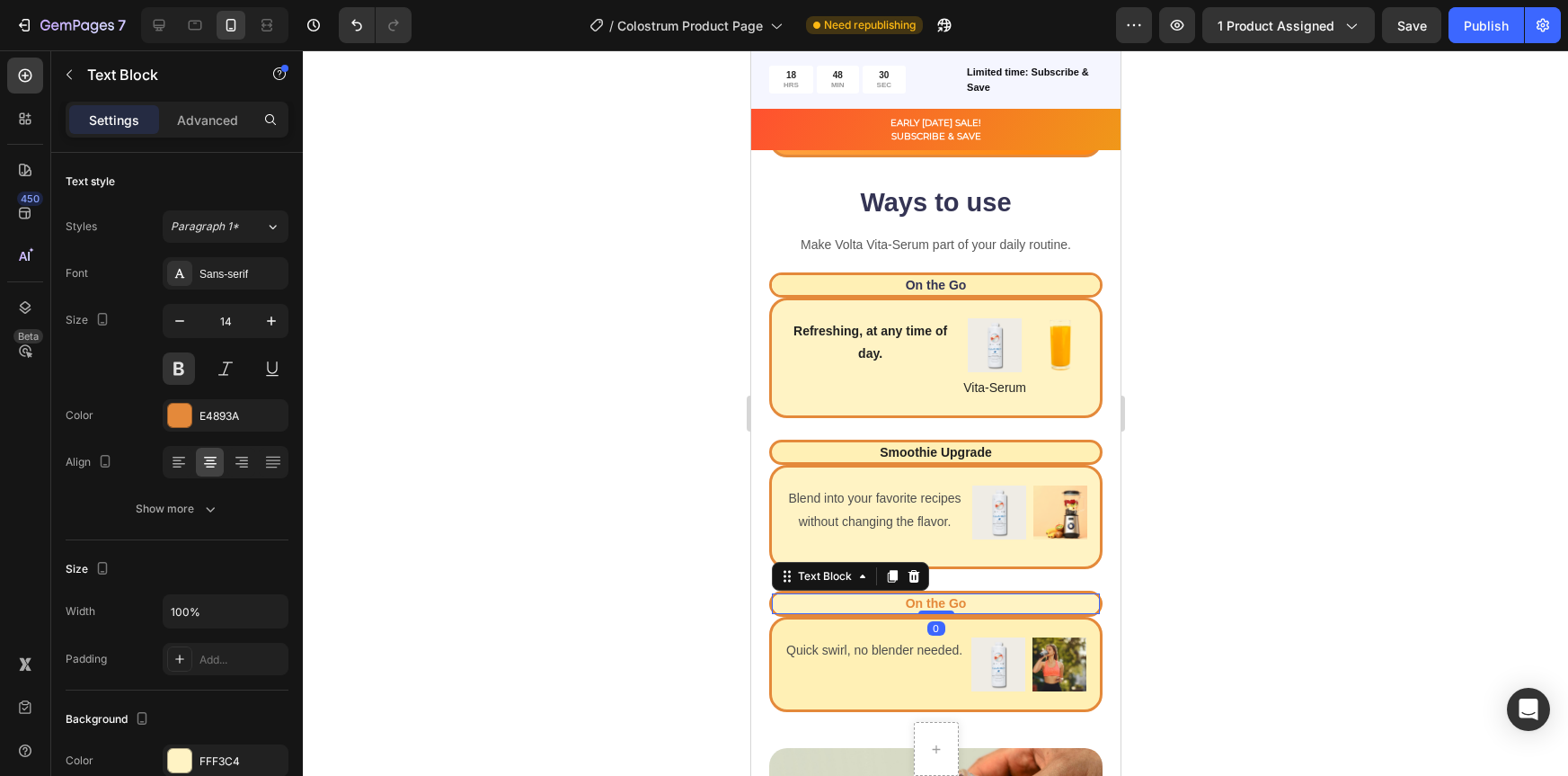
click at [943, 611] on p "On the Go" at bounding box center [935, 602] width 325 height 16
click at [173, 416] on div at bounding box center [180, 415] width 23 height 23
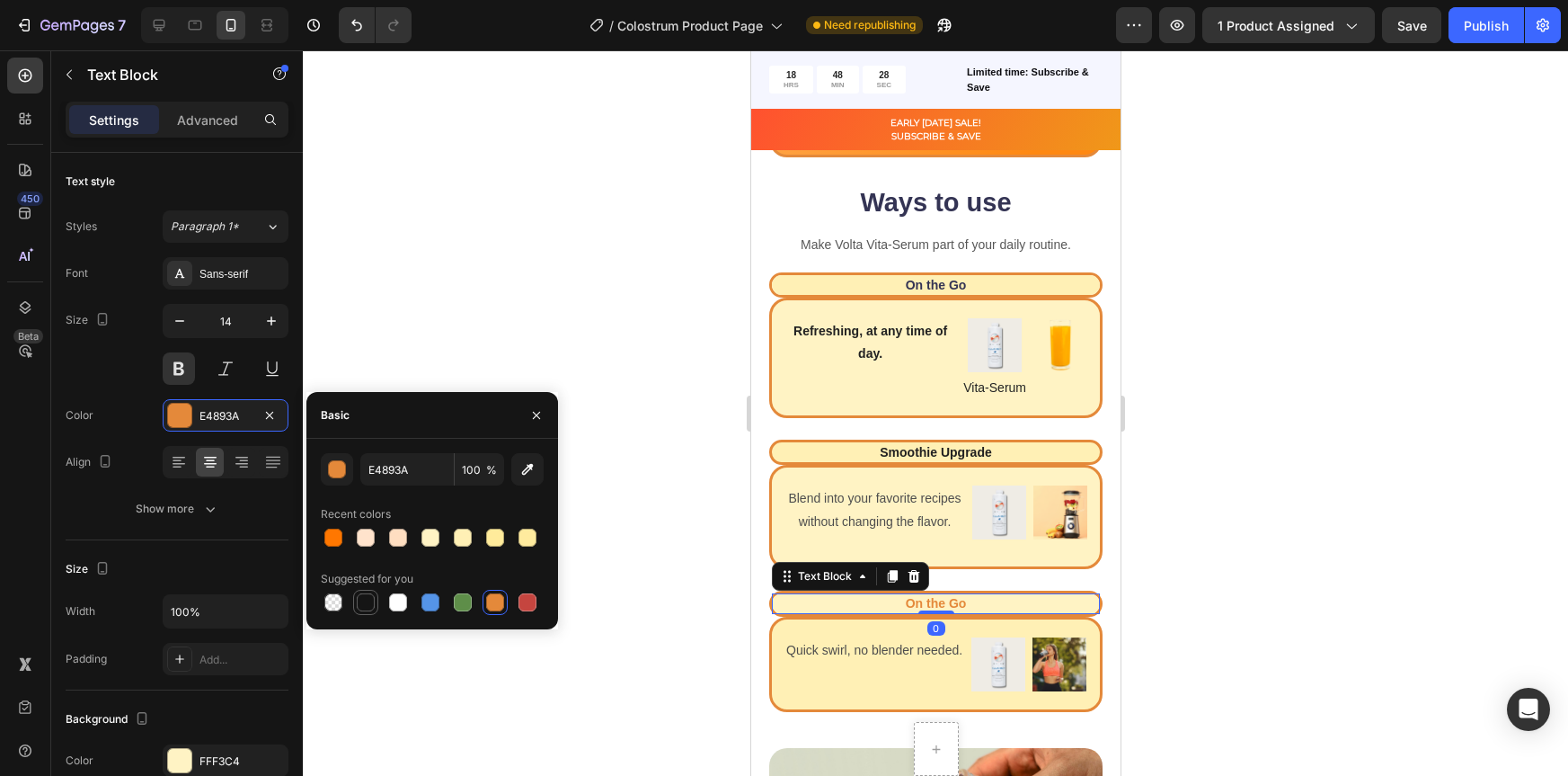
click at [367, 602] on div at bounding box center [365, 601] width 18 height 18
type input "151515"
click at [1273, 355] on div at bounding box center [936, 412] width 1266 height 725
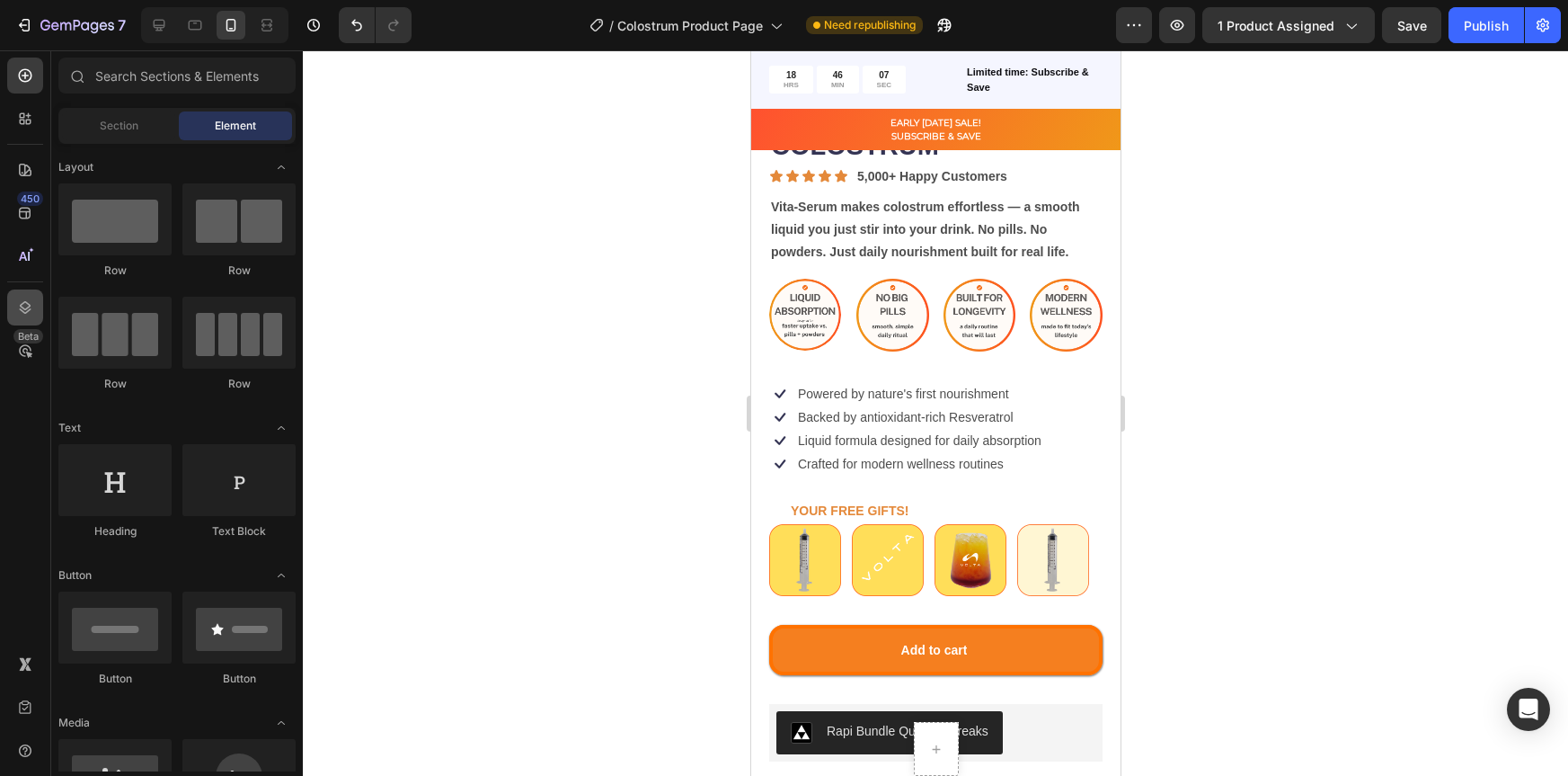
scroll to position [569, 0]
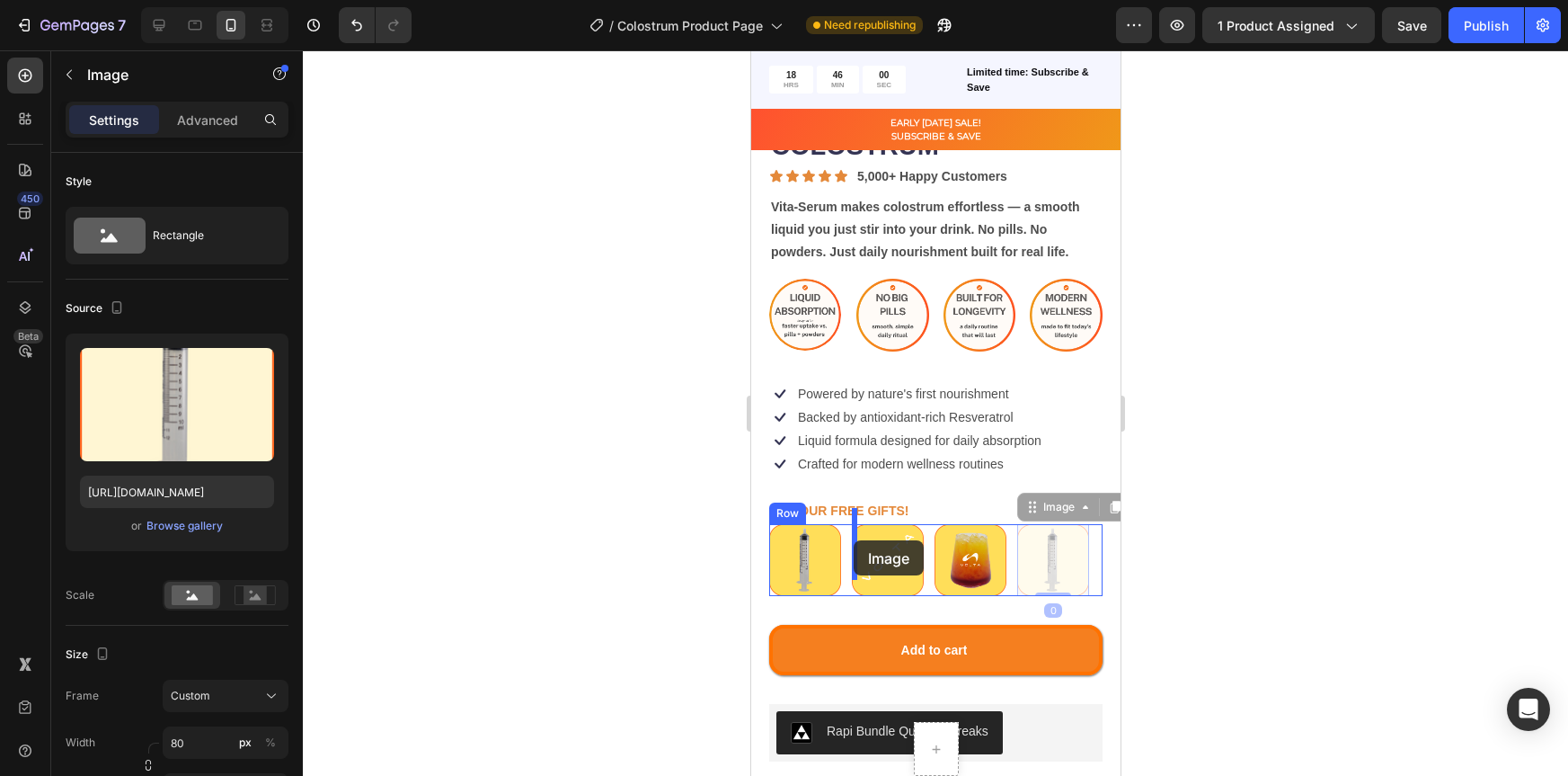
drag, startPoint x: 1072, startPoint y: 542, endPoint x: 853, endPoint y: 540, distance: 219.0
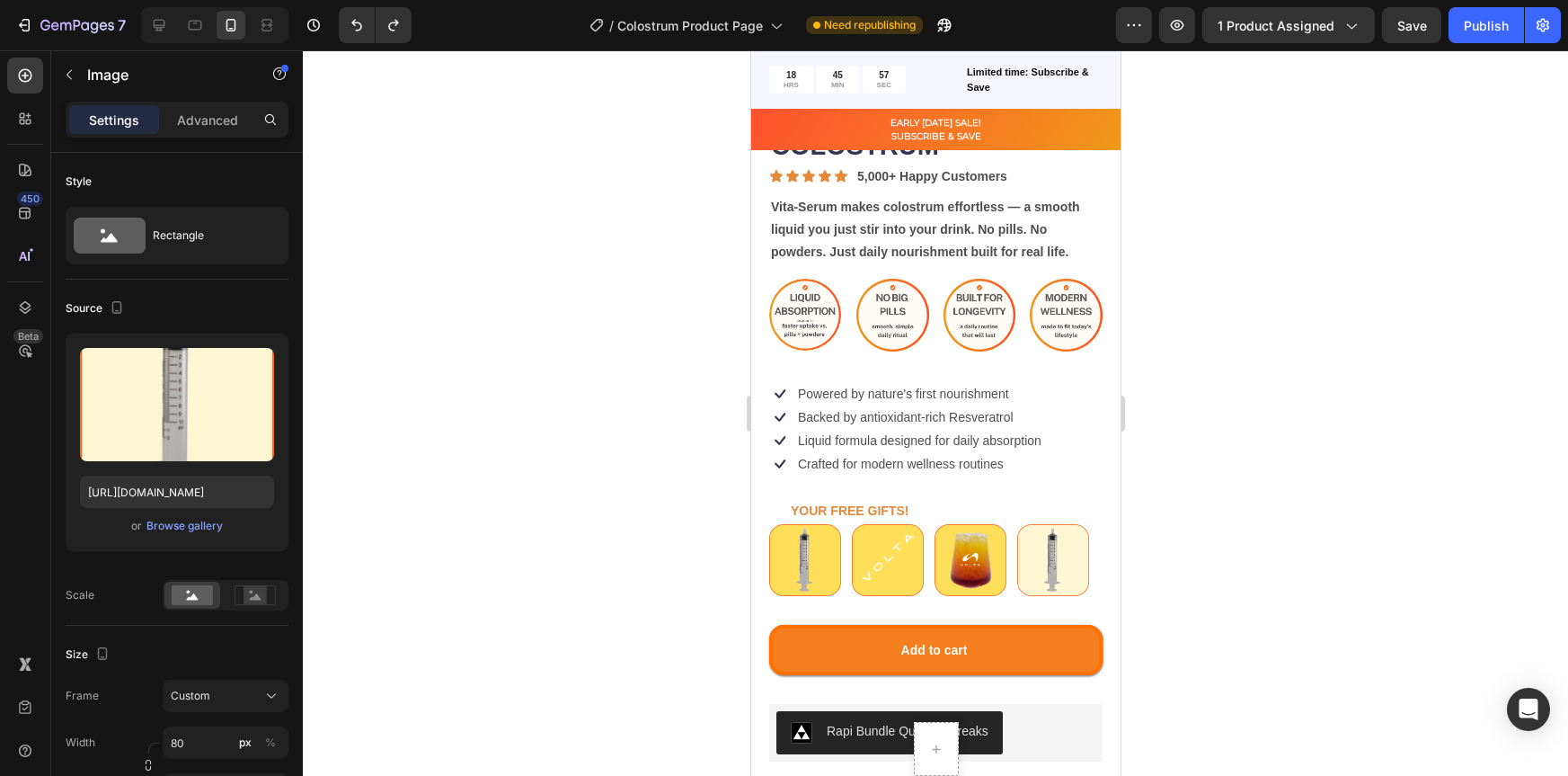
click at [1188, 521] on div at bounding box center [936, 412] width 1266 height 725
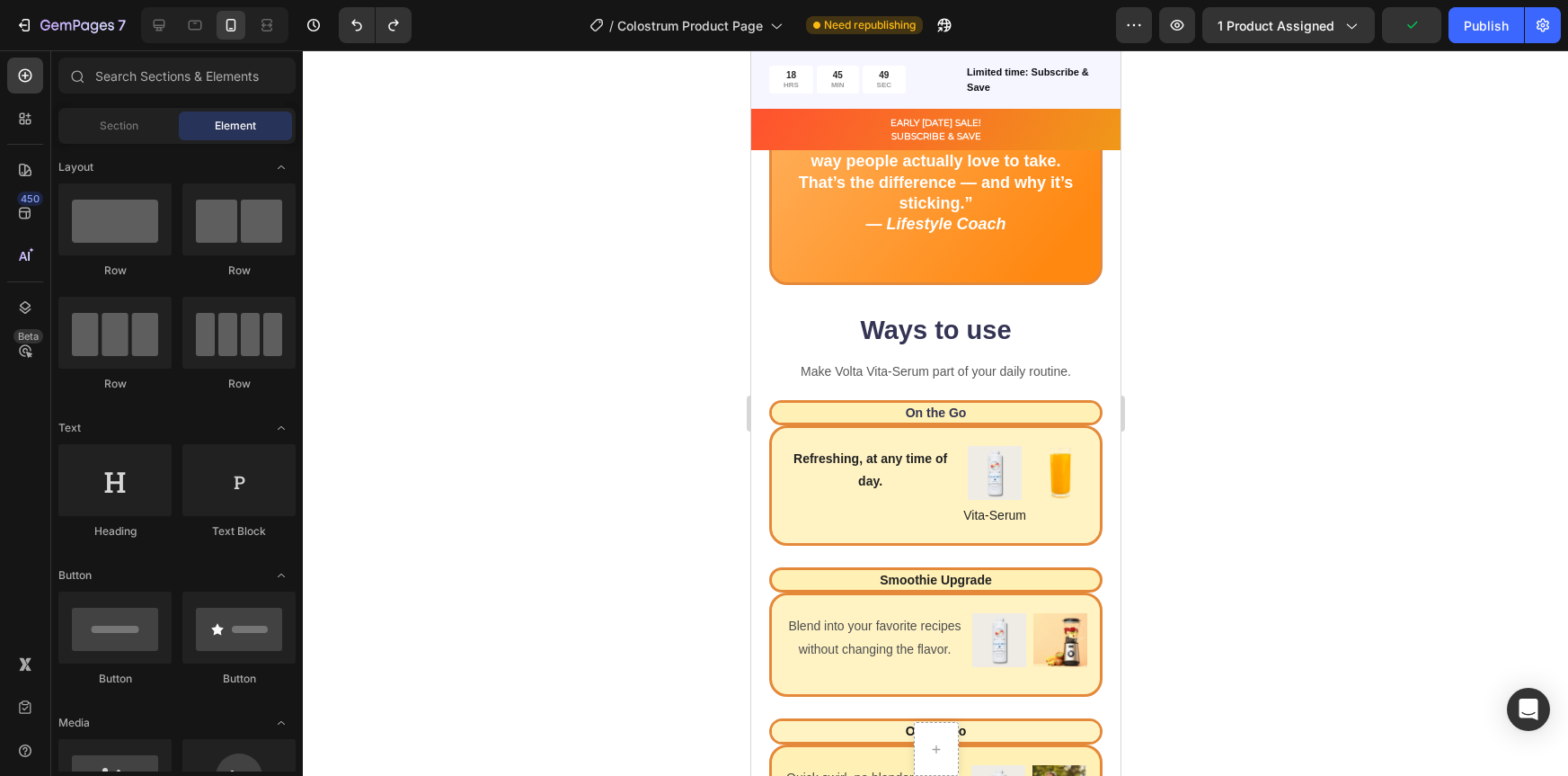
scroll to position [2247, 0]
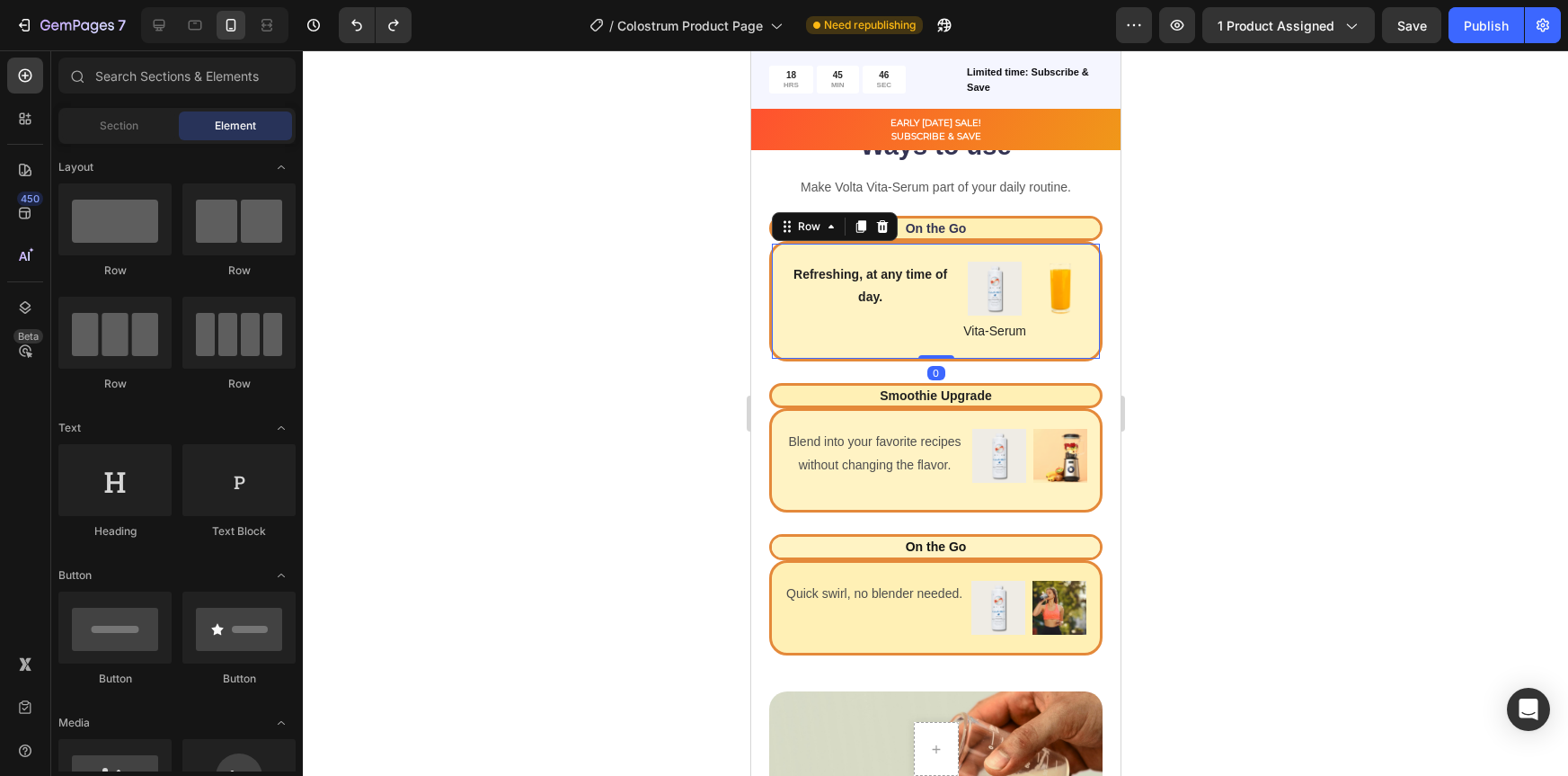
click at [1083, 361] on div "Refreshing, at any time of day. Text Block Image Vita-Serum Text Block Image Ro…" at bounding box center [935, 301] width 333 height 120
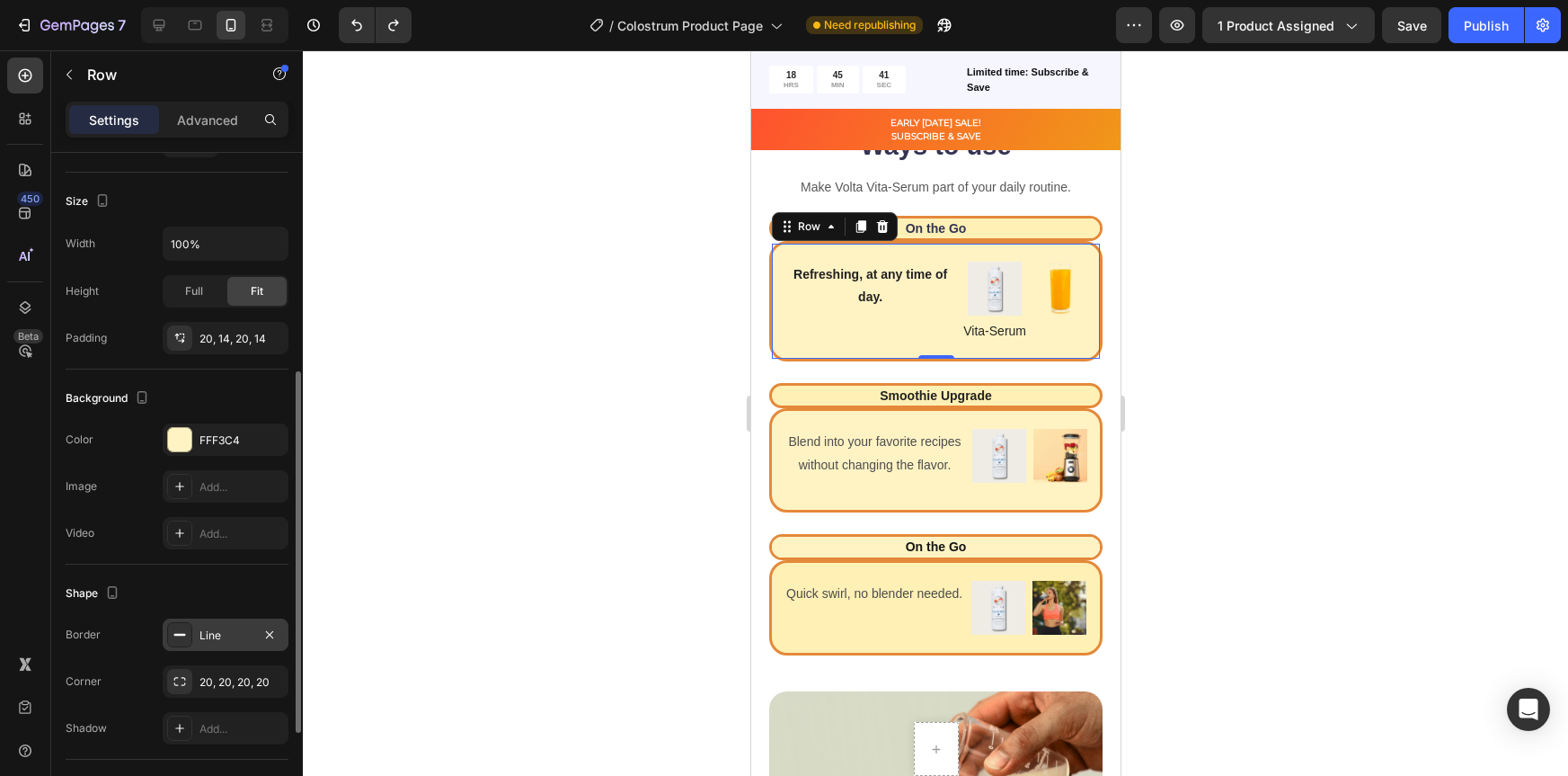
scroll to position [386, 0]
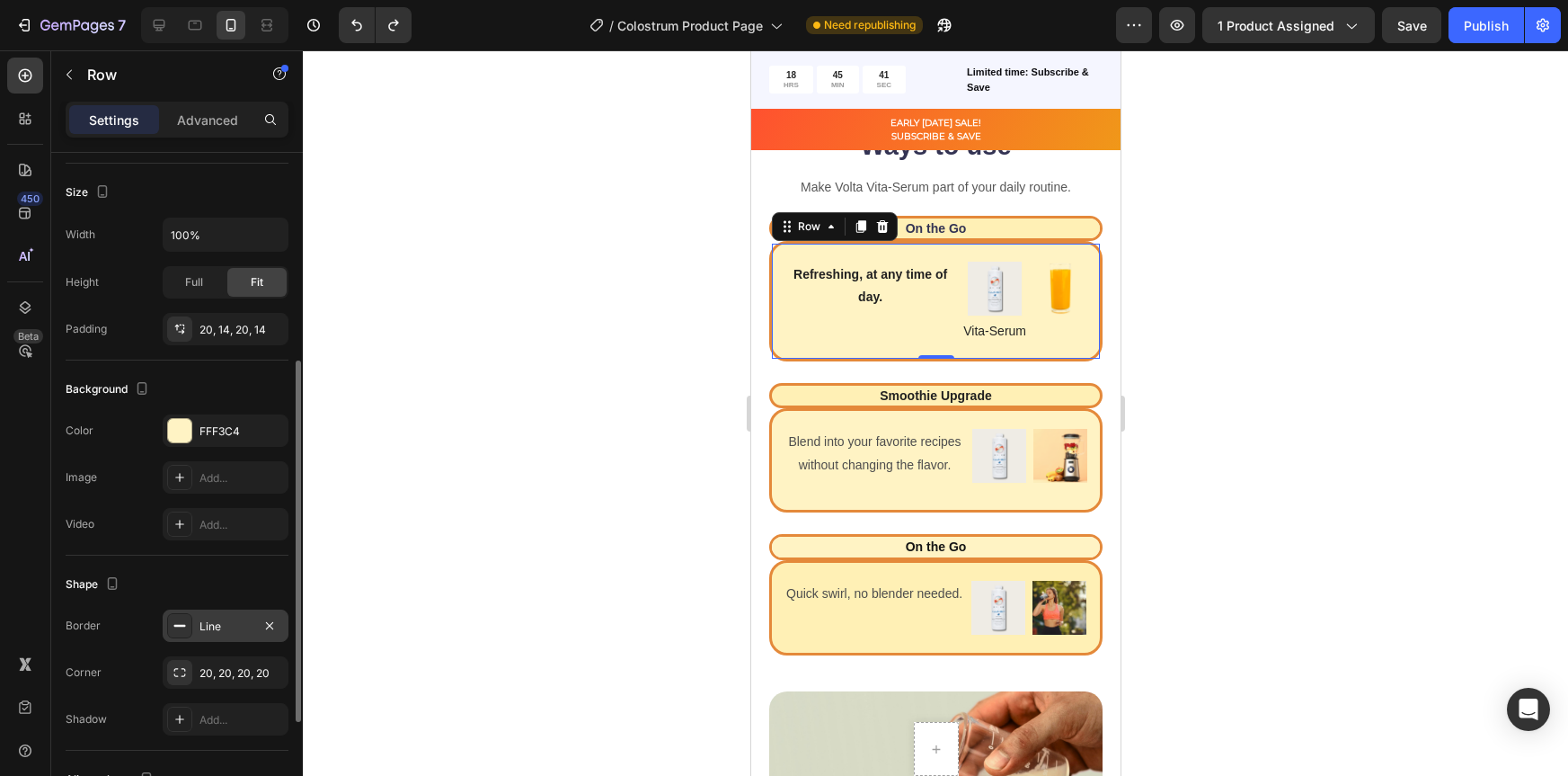
click at [218, 629] on div "Line" at bounding box center [225, 626] width 52 height 16
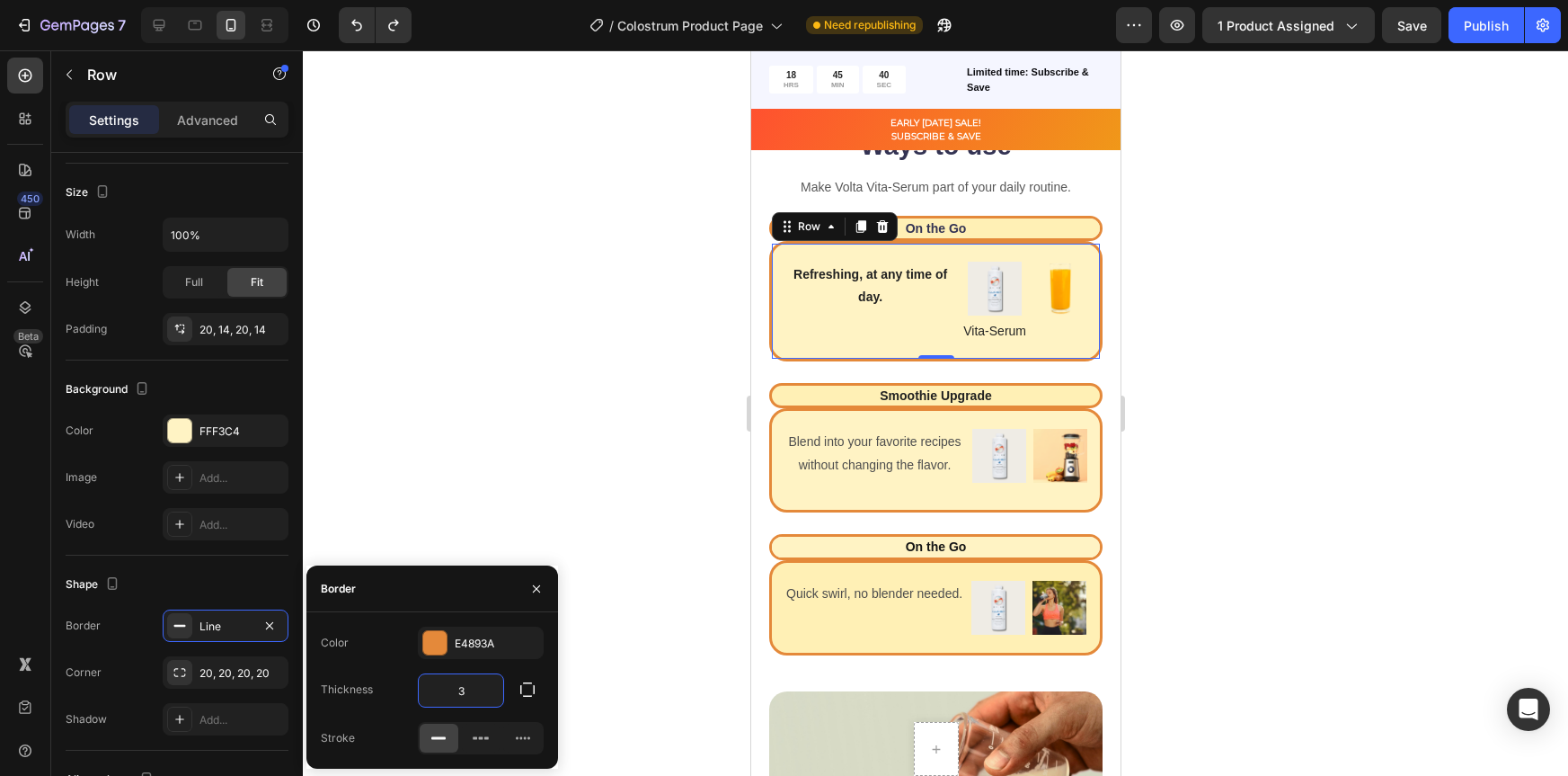
click at [475, 689] on input "3" at bounding box center [461, 689] width 85 height 33
type input "2"
click at [1391, 534] on div at bounding box center [936, 412] width 1266 height 725
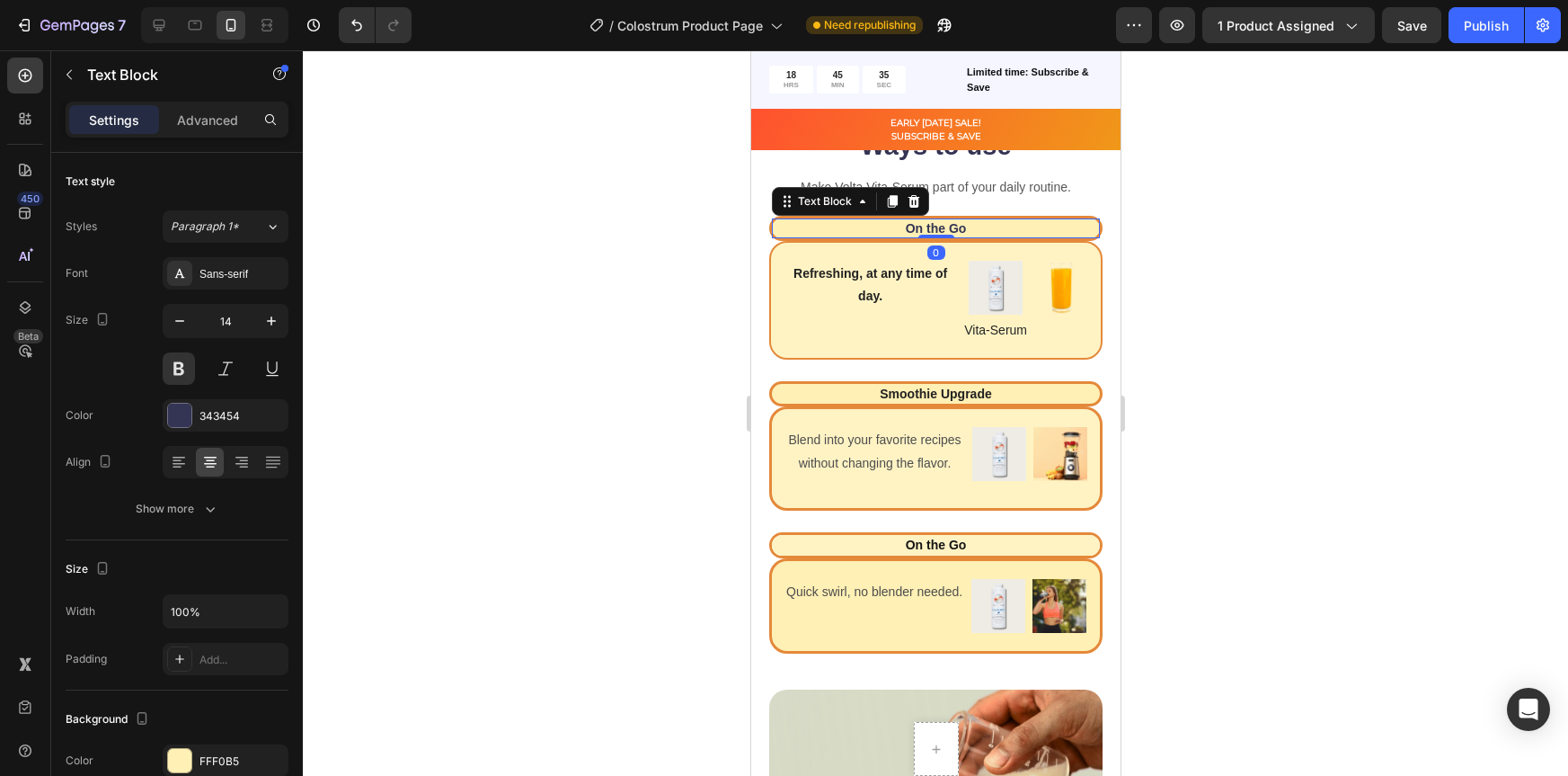
click at [1075, 236] on p "On the Go" at bounding box center [935, 228] width 325 height 16
click at [1082, 236] on p "On the Go" at bounding box center [935, 228] width 325 height 16
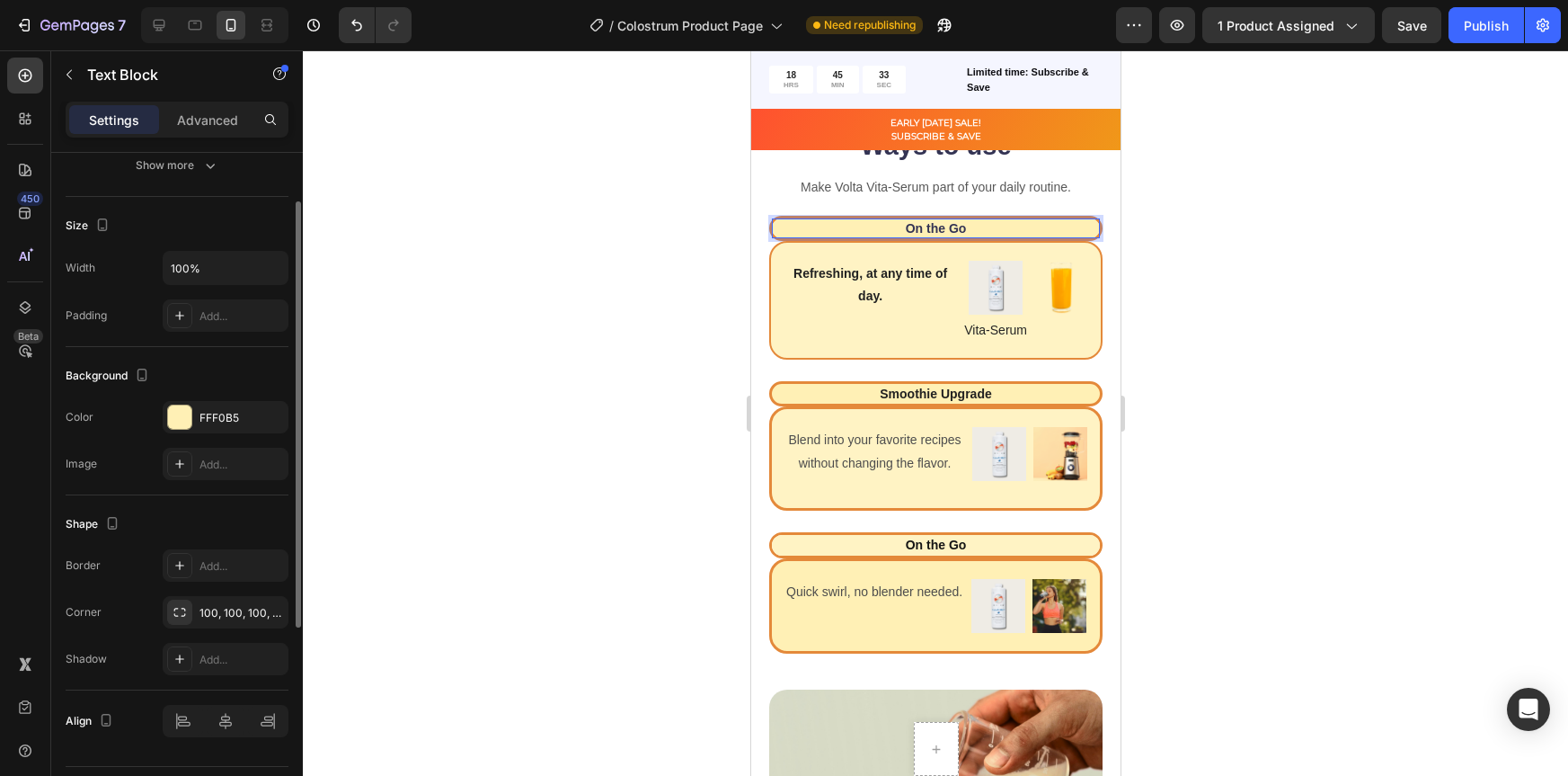
scroll to position [343, 0]
click at [169, 558] on div at bounding box center [180, 565] width 25 height 25
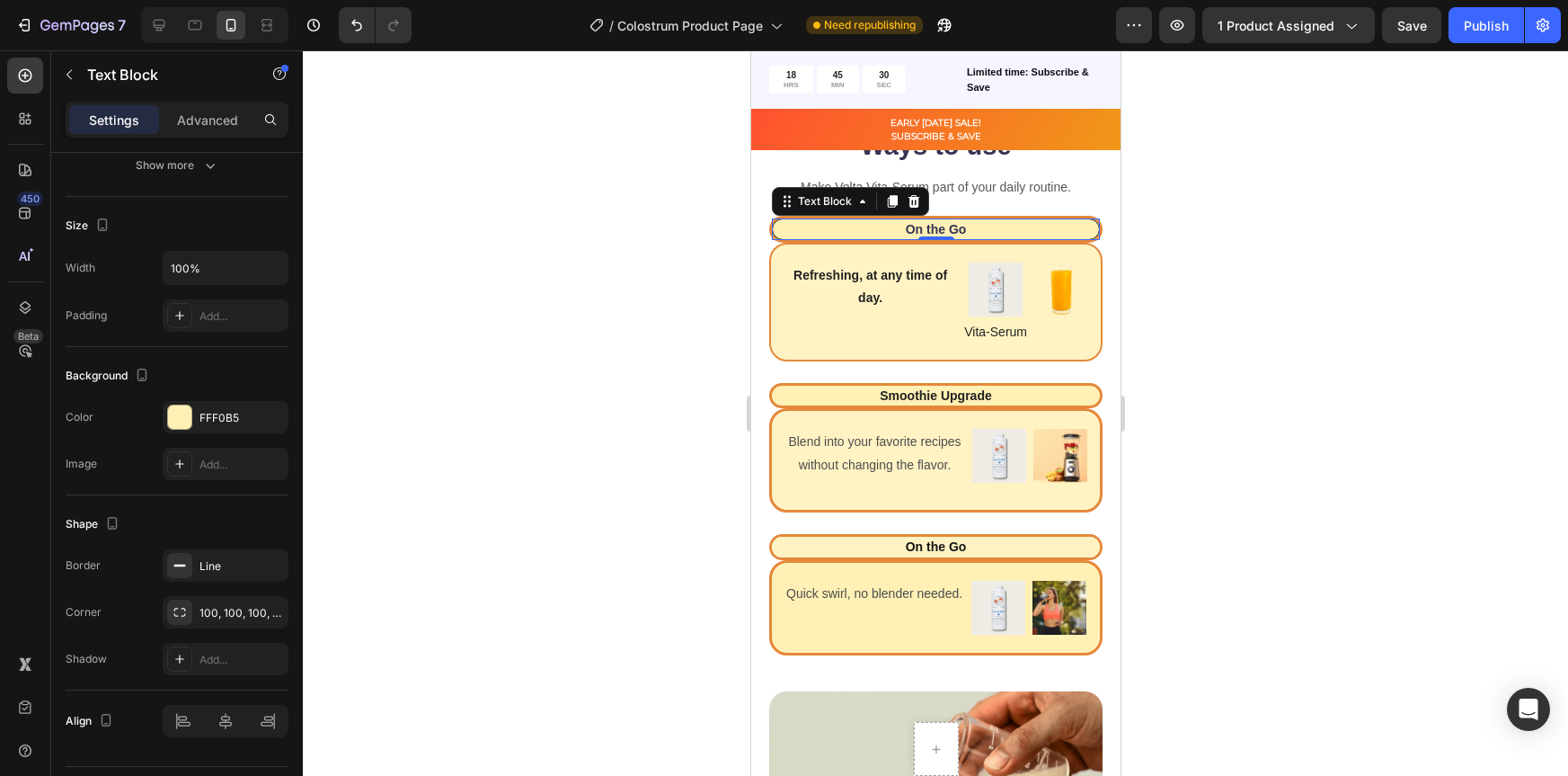
click at [618, 541] on div at bounding box center [936, 412] width 1266 height 725
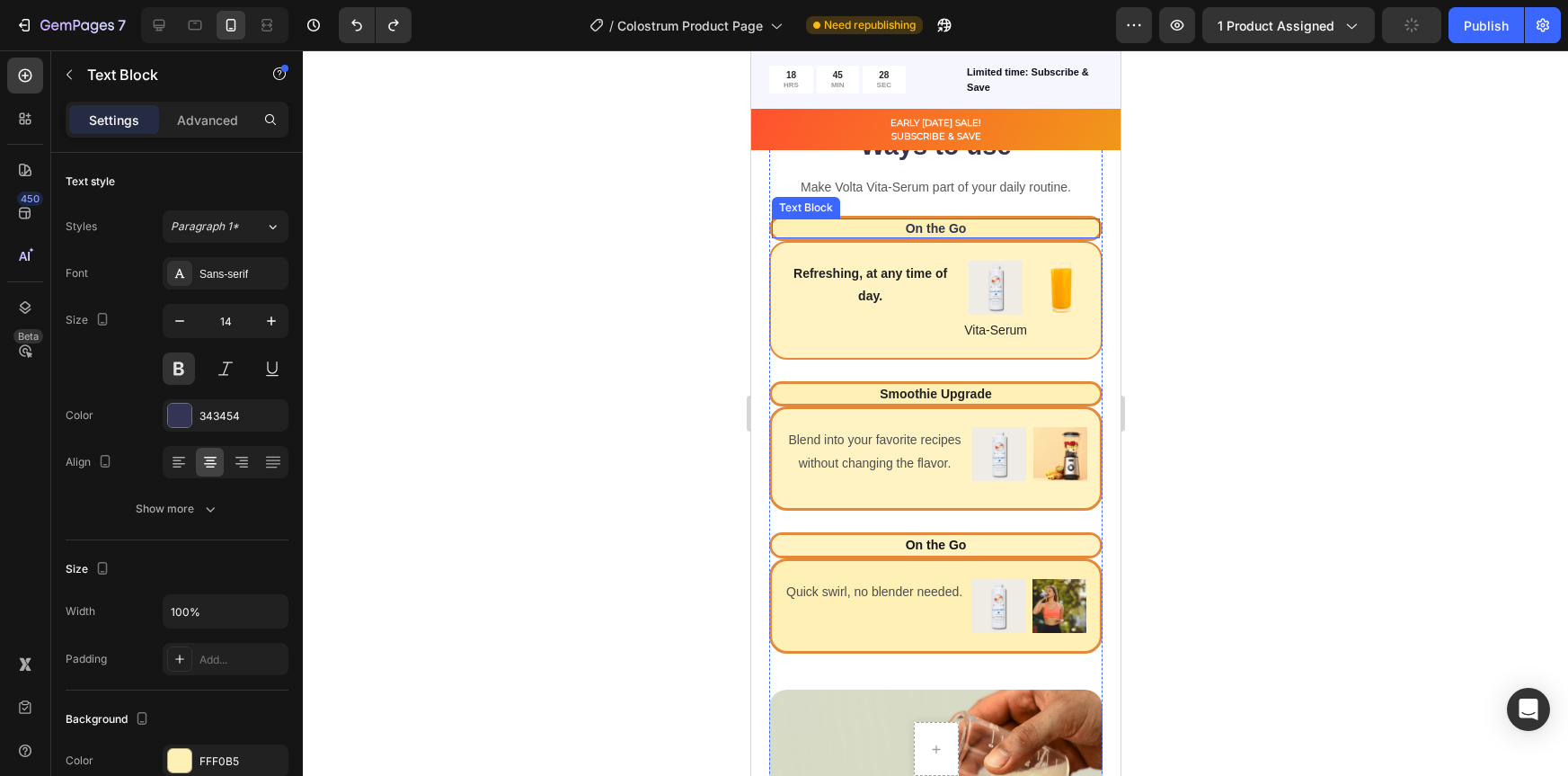
click at [810, 238] on div "On the Go" at bounding box center [935, 228] width 328 height 20
click at [206, 126] on p "Advanced" at bounding box center [208, 120] width 61 height 19
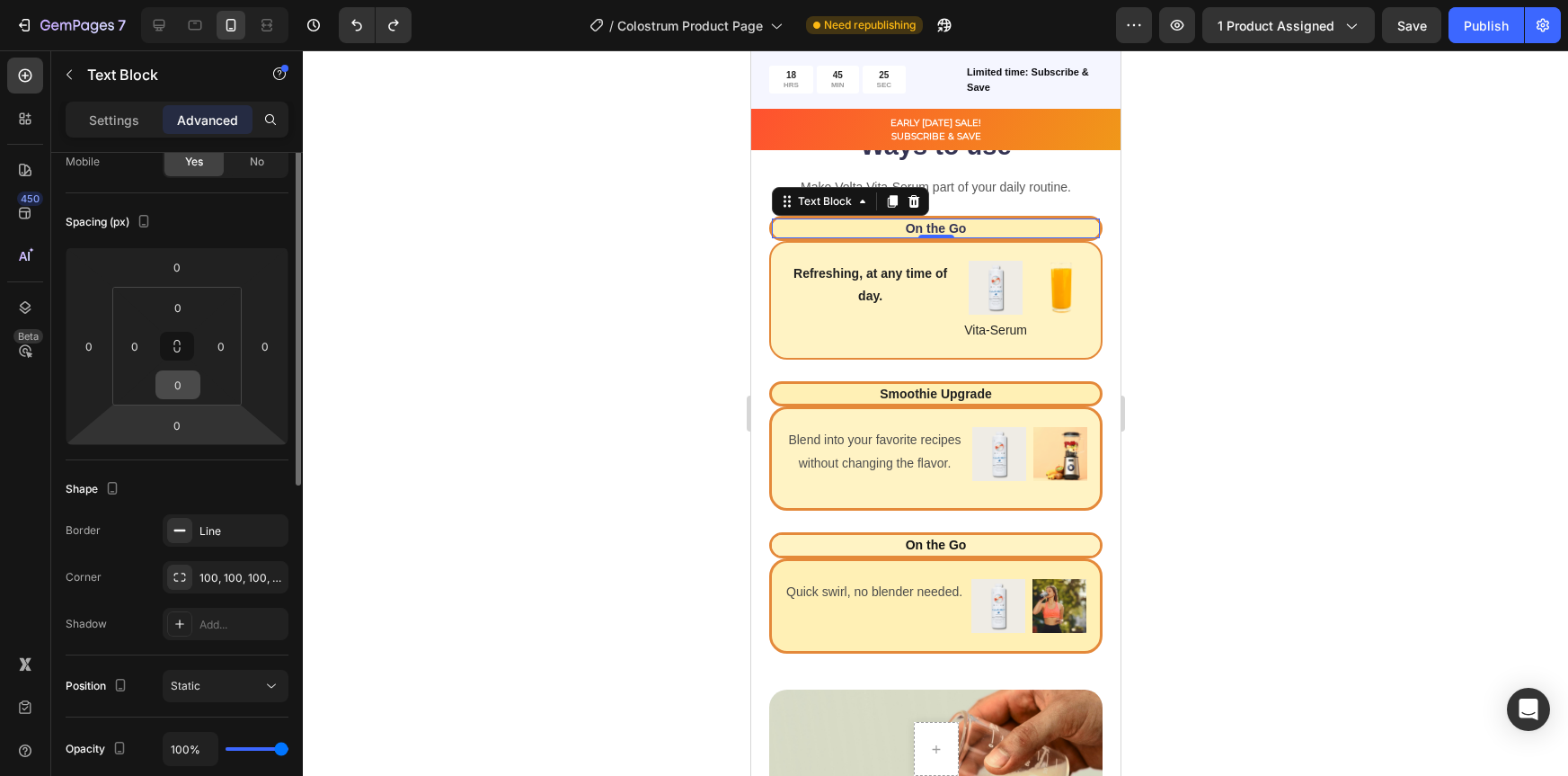
scroll to position [154, 0]
click at [184, 523] on icon at bounding box center [179, 529] width 14 height 14
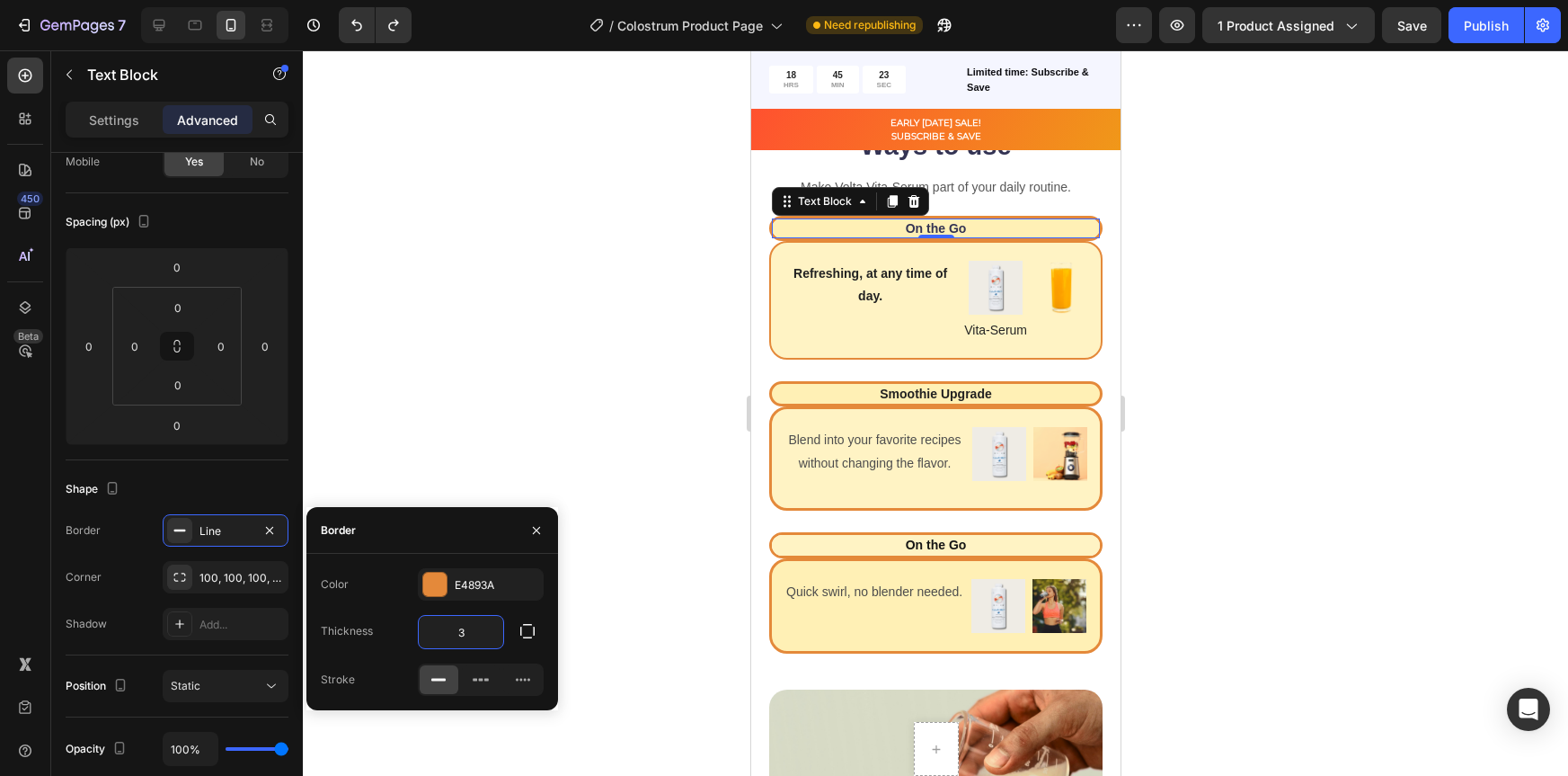
click at [475, 629] on input "3" at bounding box center [461, 632] width 85 height 33
type input "2"
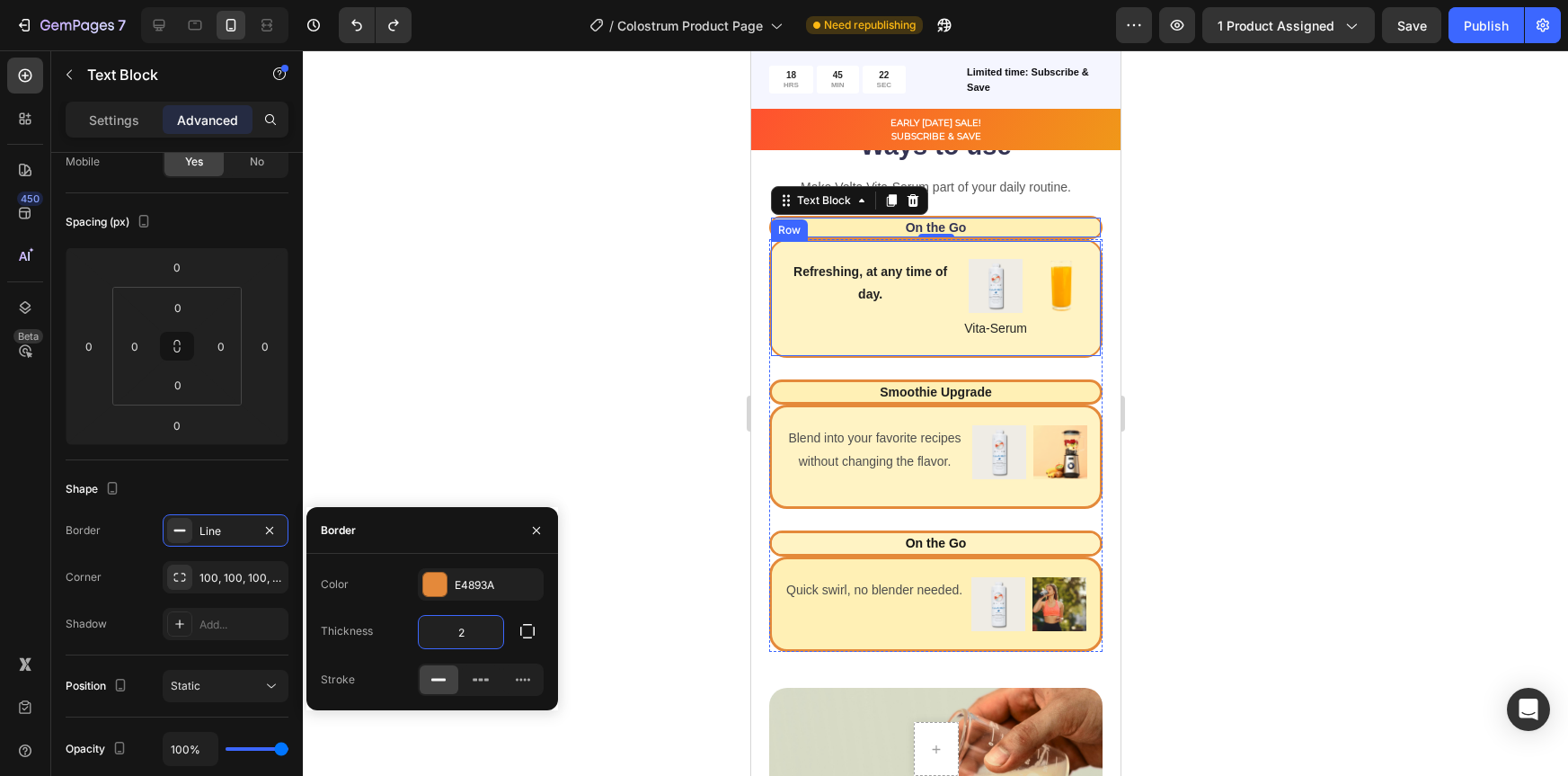
click at [1249, 582] on div at bounding box center [936, 412] width 1266 height 725
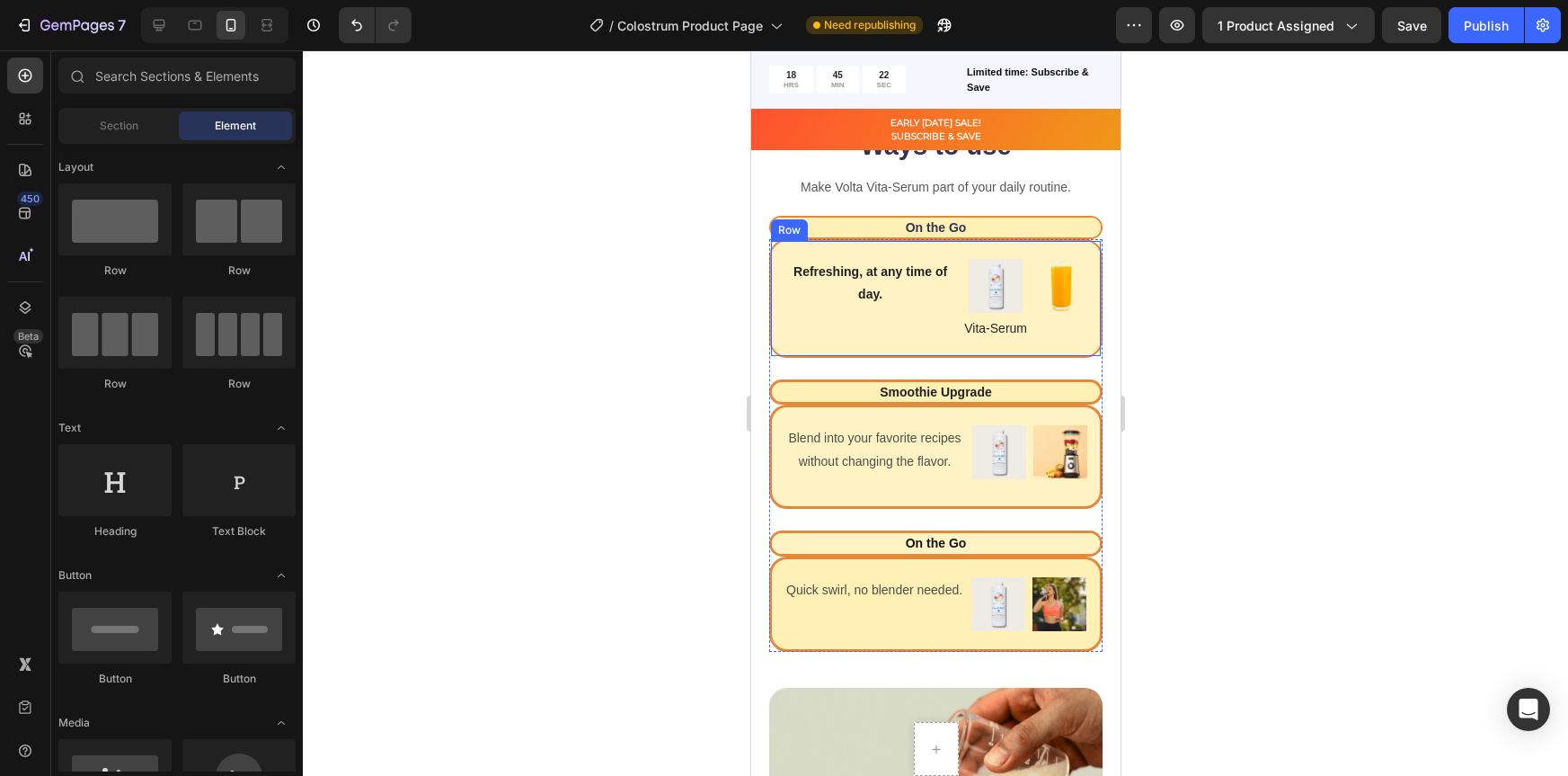
click at [1249, 582] on div at bounding box center [936, 412] width 1266 height 725
click at [1162, 689] on div at bounding box center [936, 412] width 1266 height 725
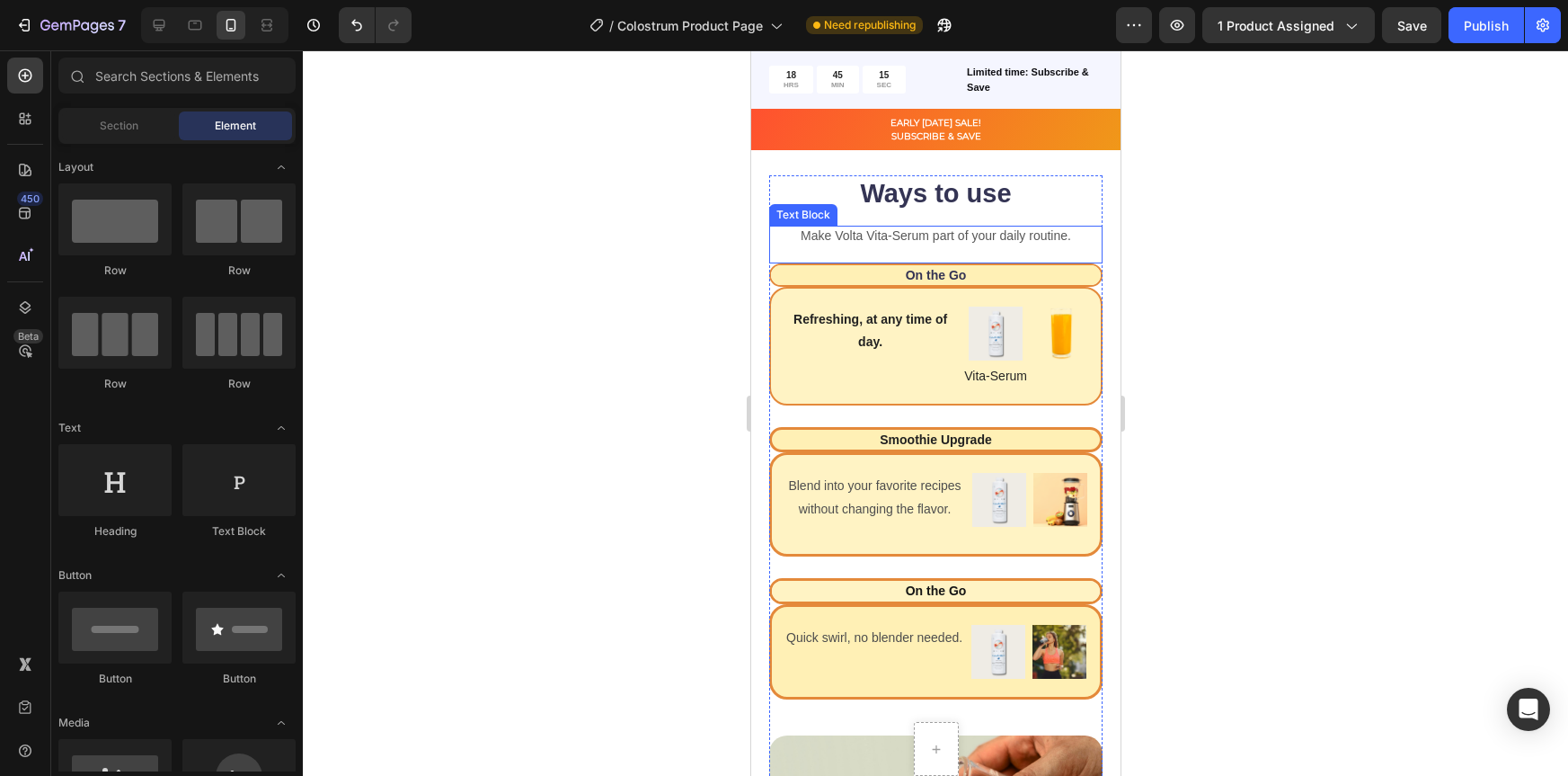
scroll to position [2374, 0]
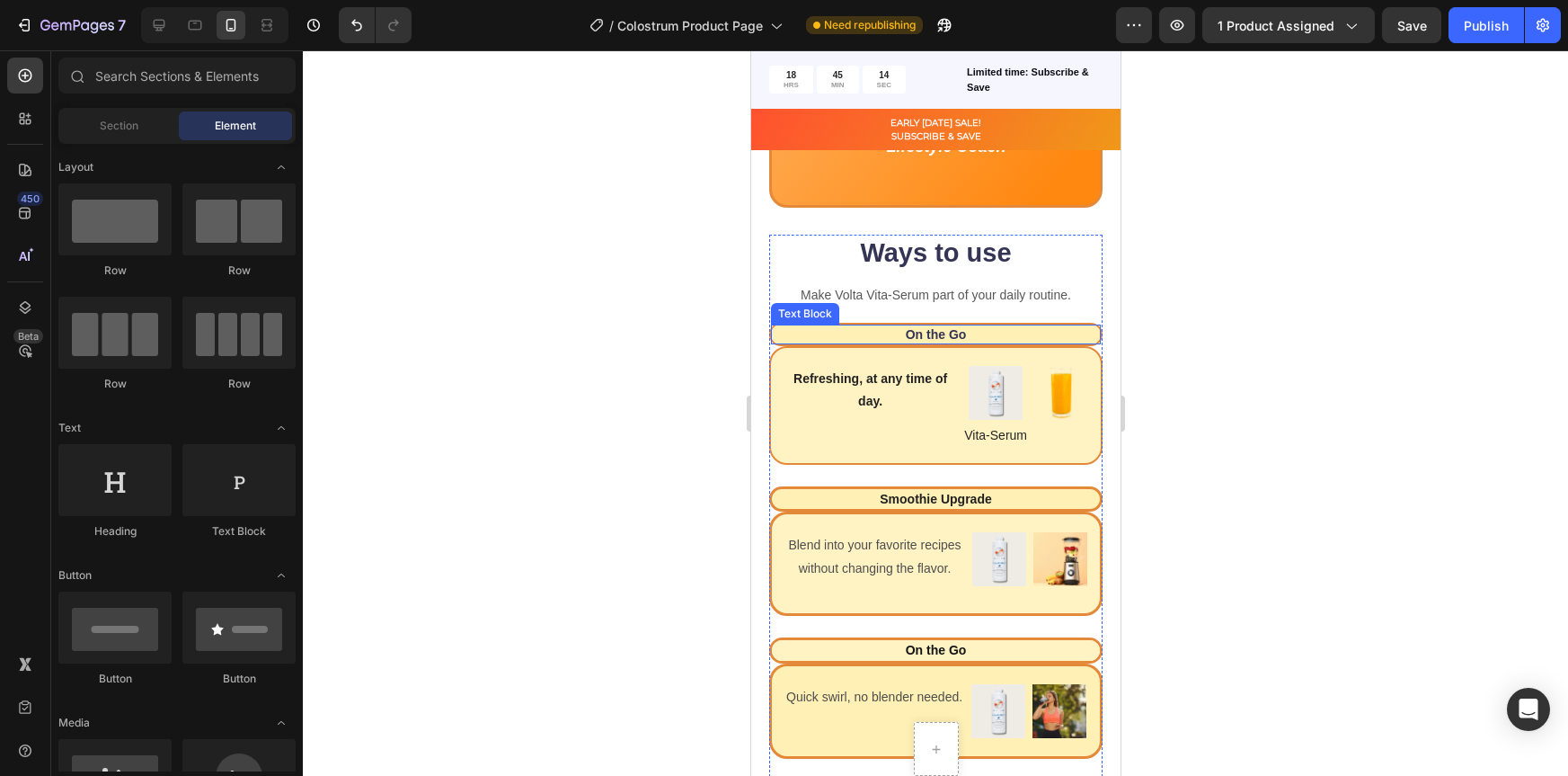
click at [1014, 331] on p "On the Go" at bounding box center [935, 334] width 327 height 16
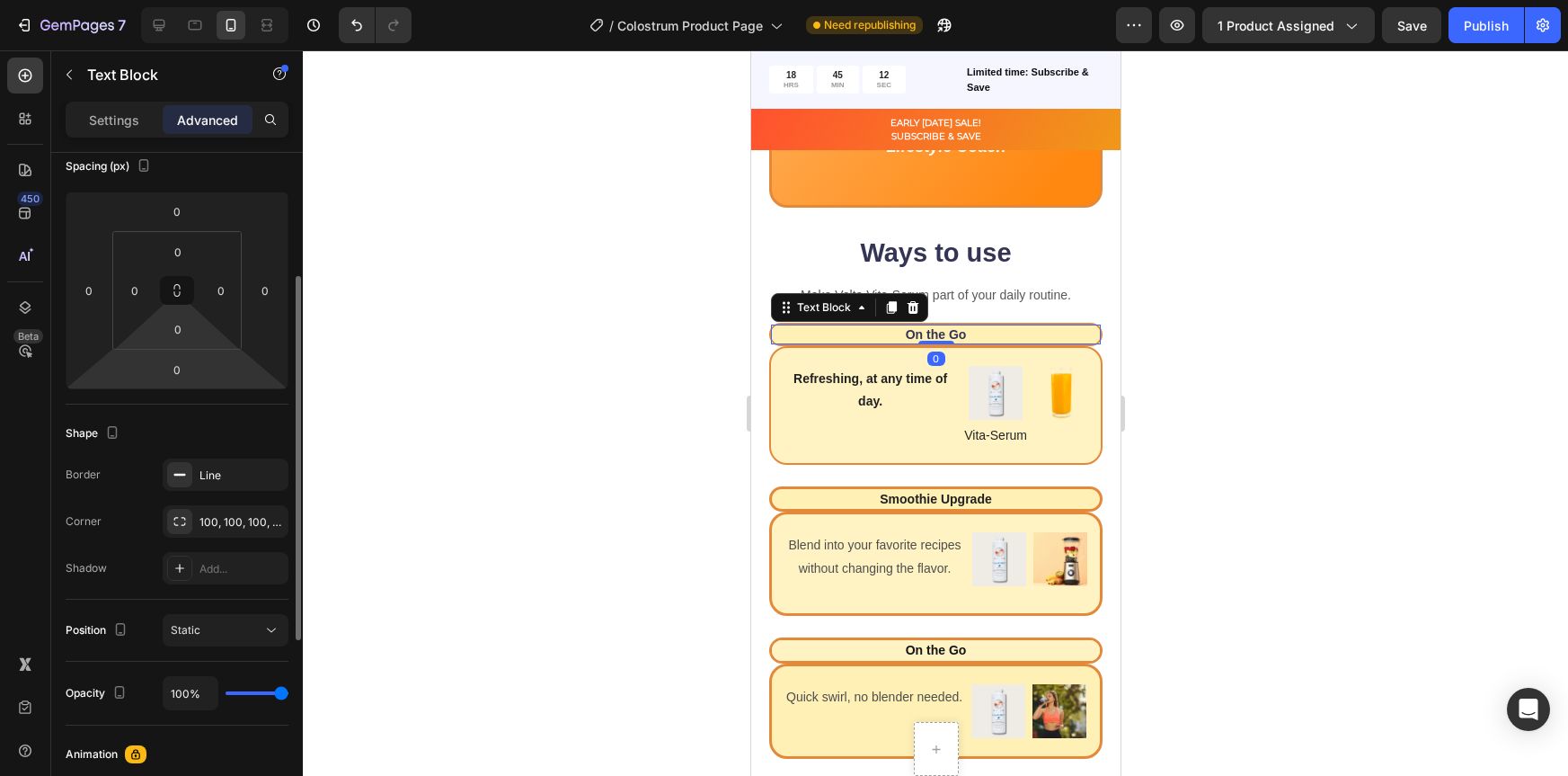
scroll to position [218, 0]
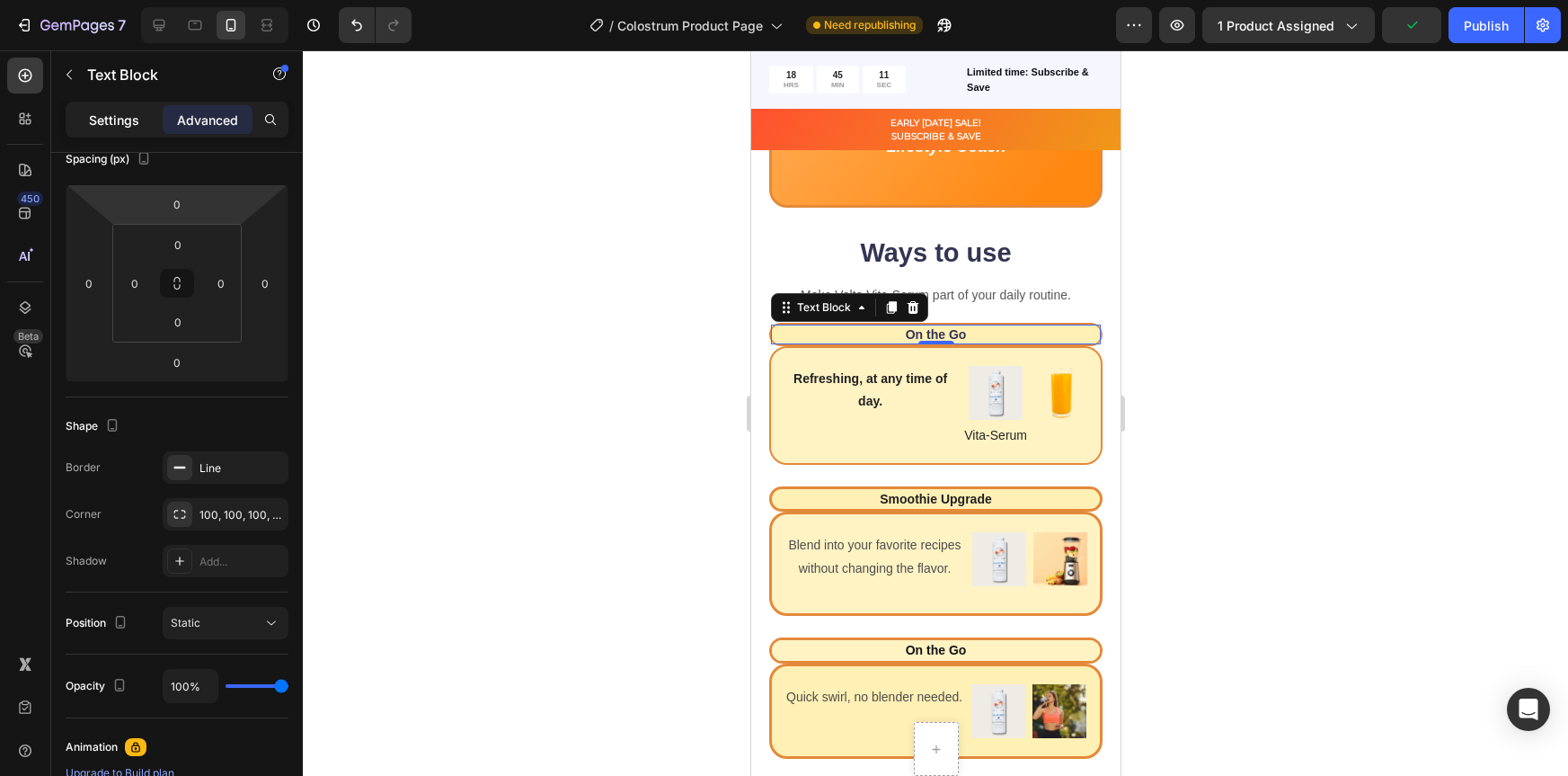
click at [125, 117] on p "Settings" at bounding box center [114, 120] width 50 height 19
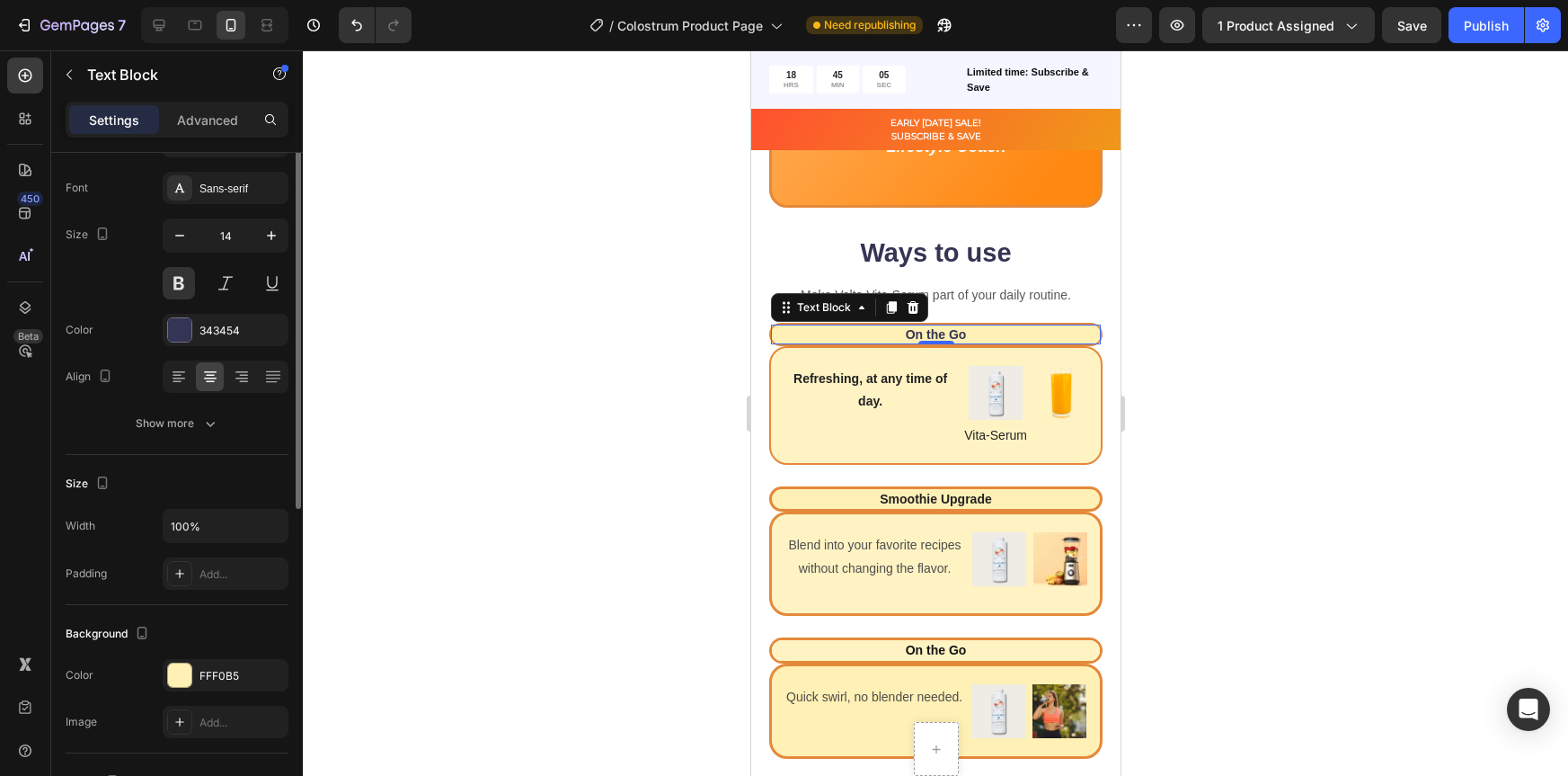
scroll to position [87, 0]
click at [214, 526] on input "100%" at bounding box center [225, 525] width 124 height 33
click at [270, 521] on icon "button" at bounding box center [271, 524] width 18 height 18
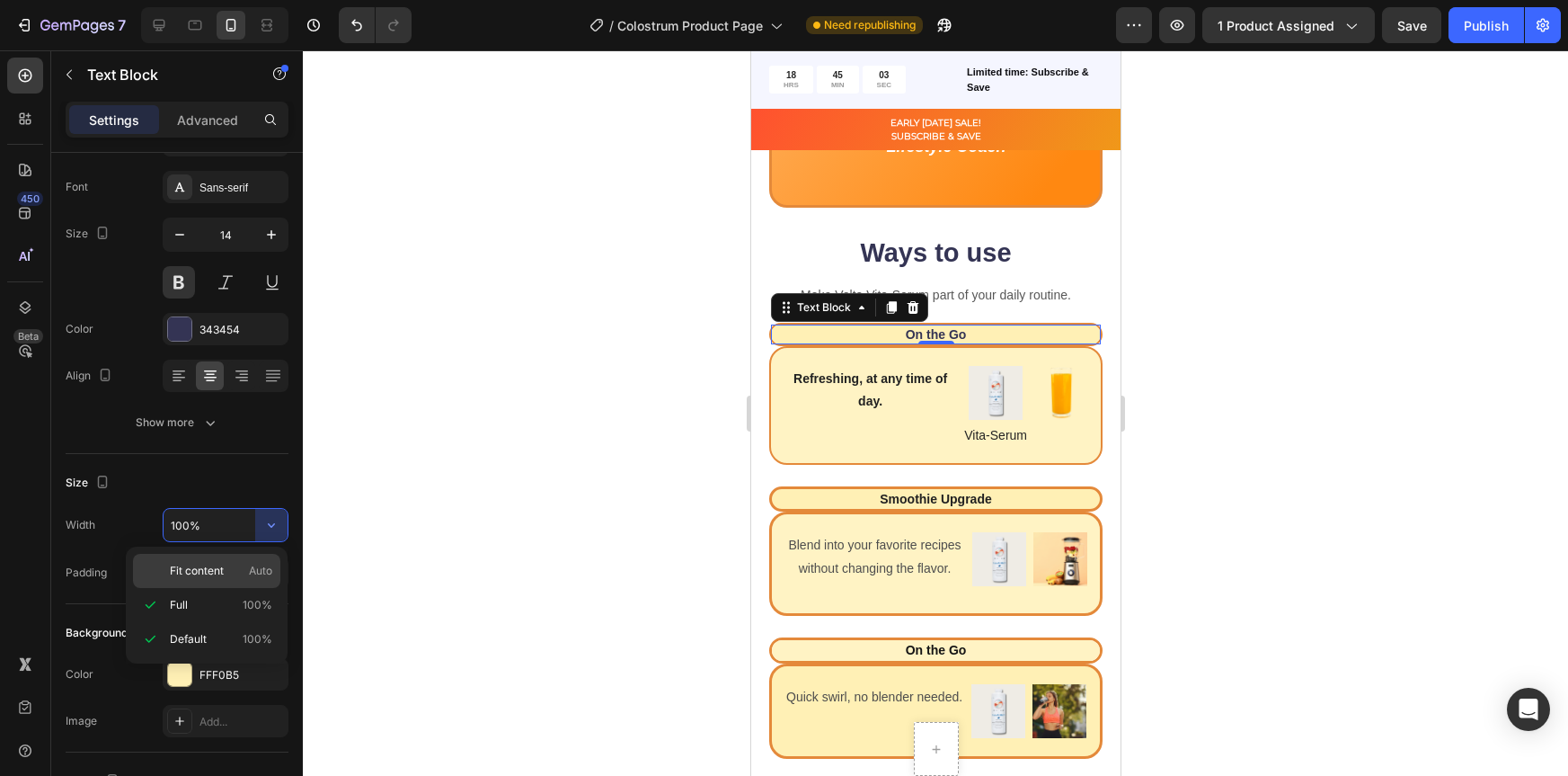
click at [236, 566] on p "Fit content Auto" at bounding box center [221, 570] width 102 height 16
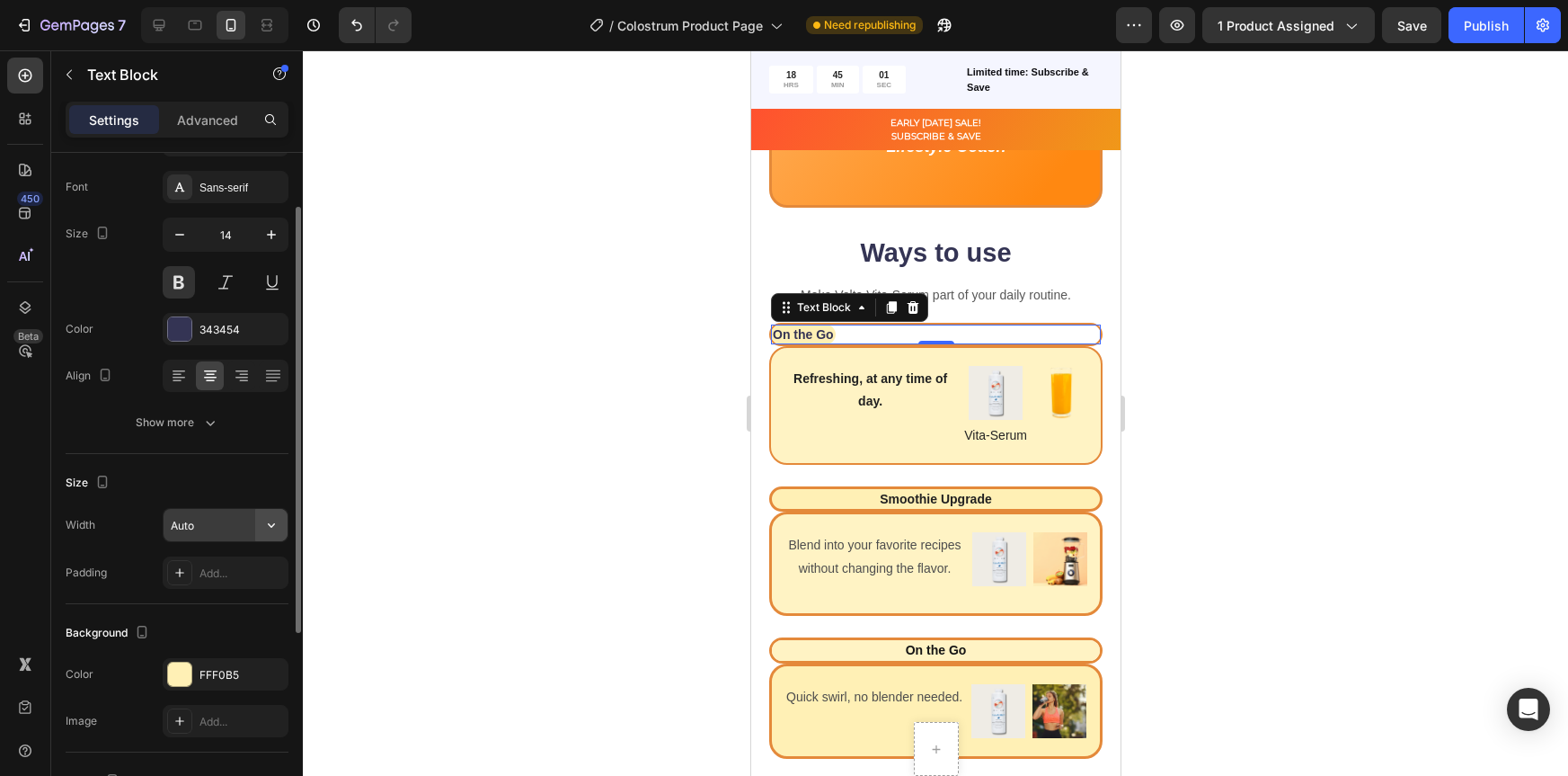
click at [256, 526] on button "button" at bounding box center [271, 525] width 33 height 33
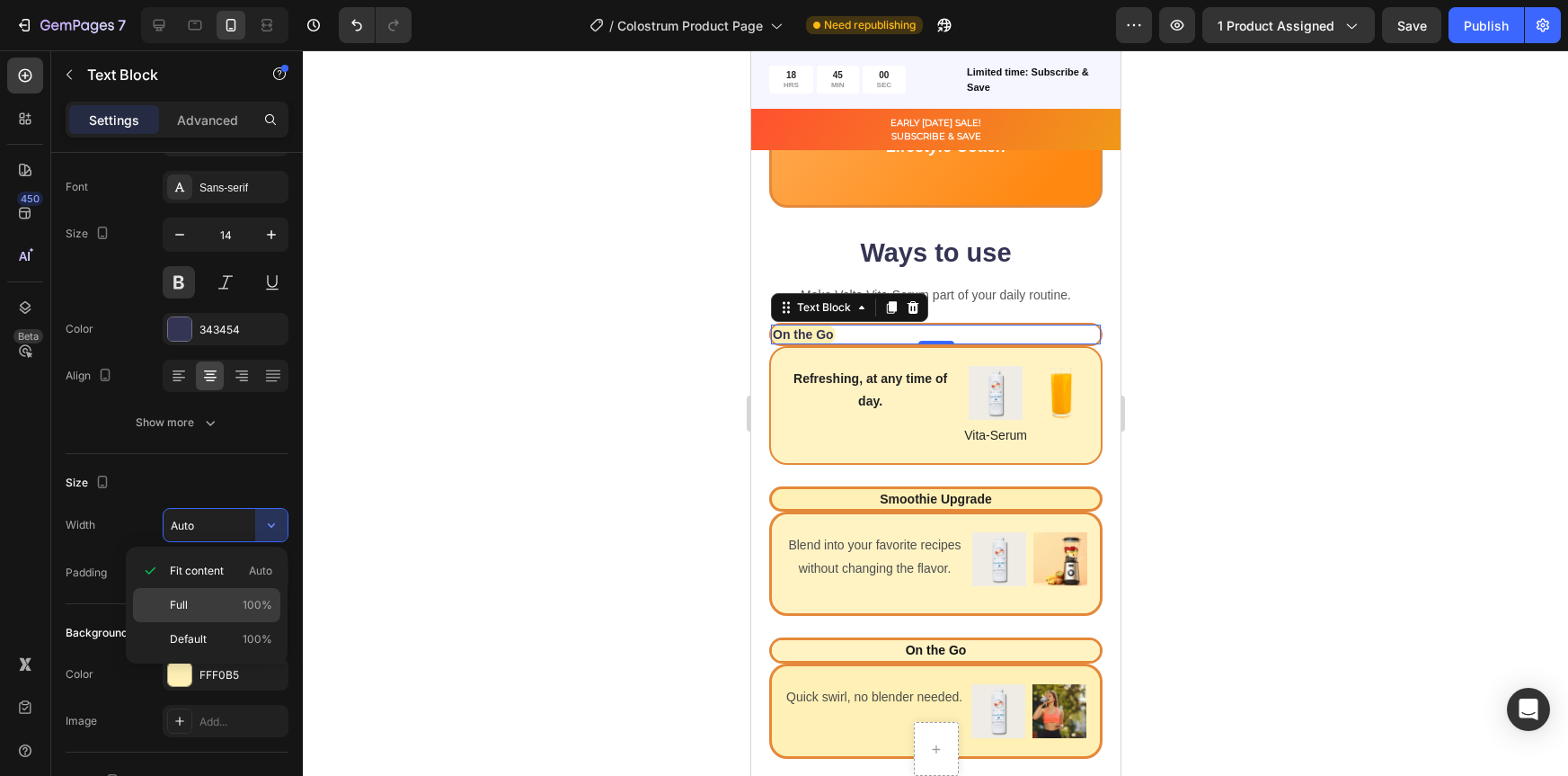
click at [237, 596] on p "Full 100%" at bounding box center [221, 604] width 102 height 16
type input "100%"
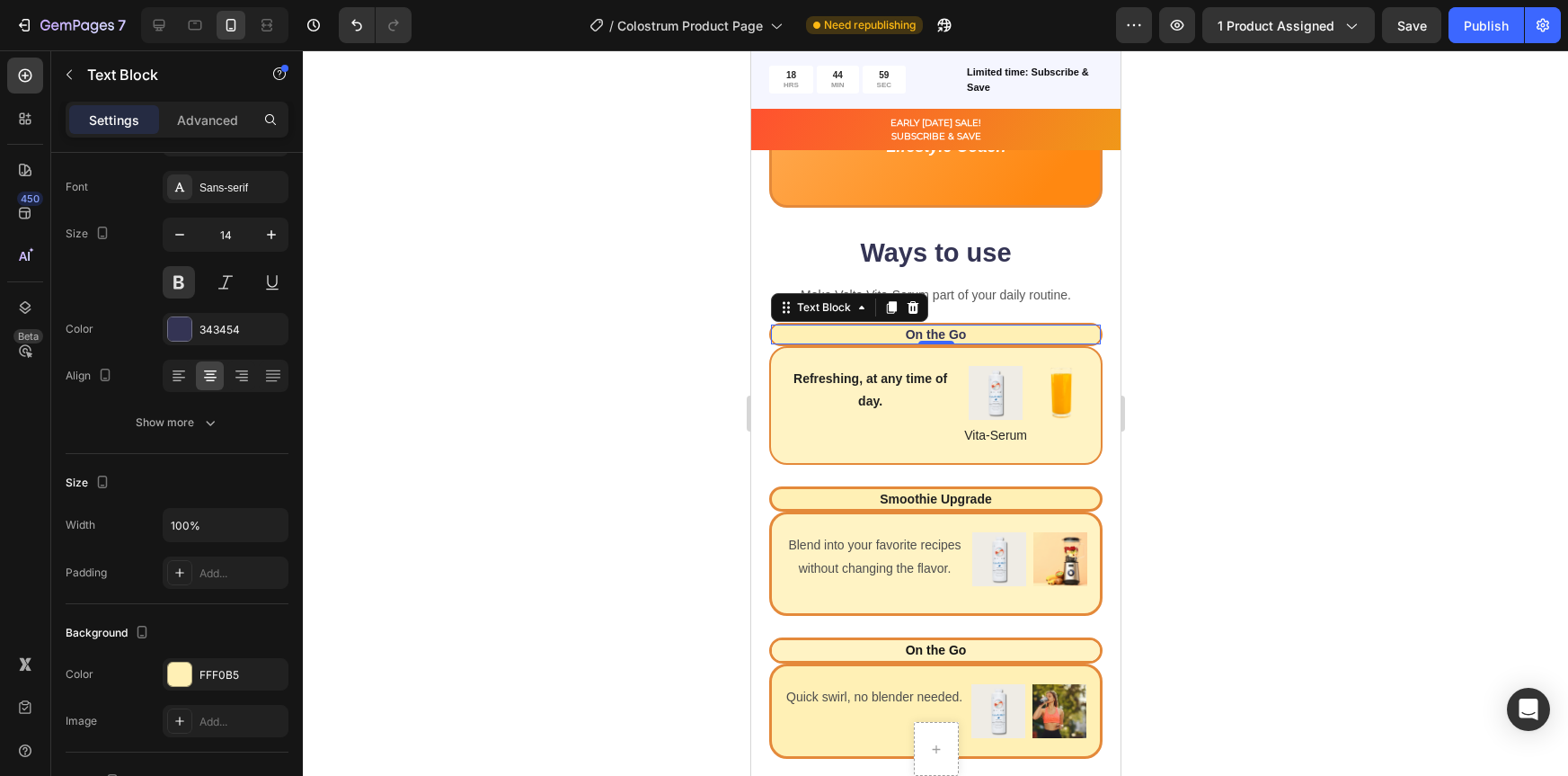
click at [1314, 346] on div at bounding box center [936, 412] width 1266 height 725
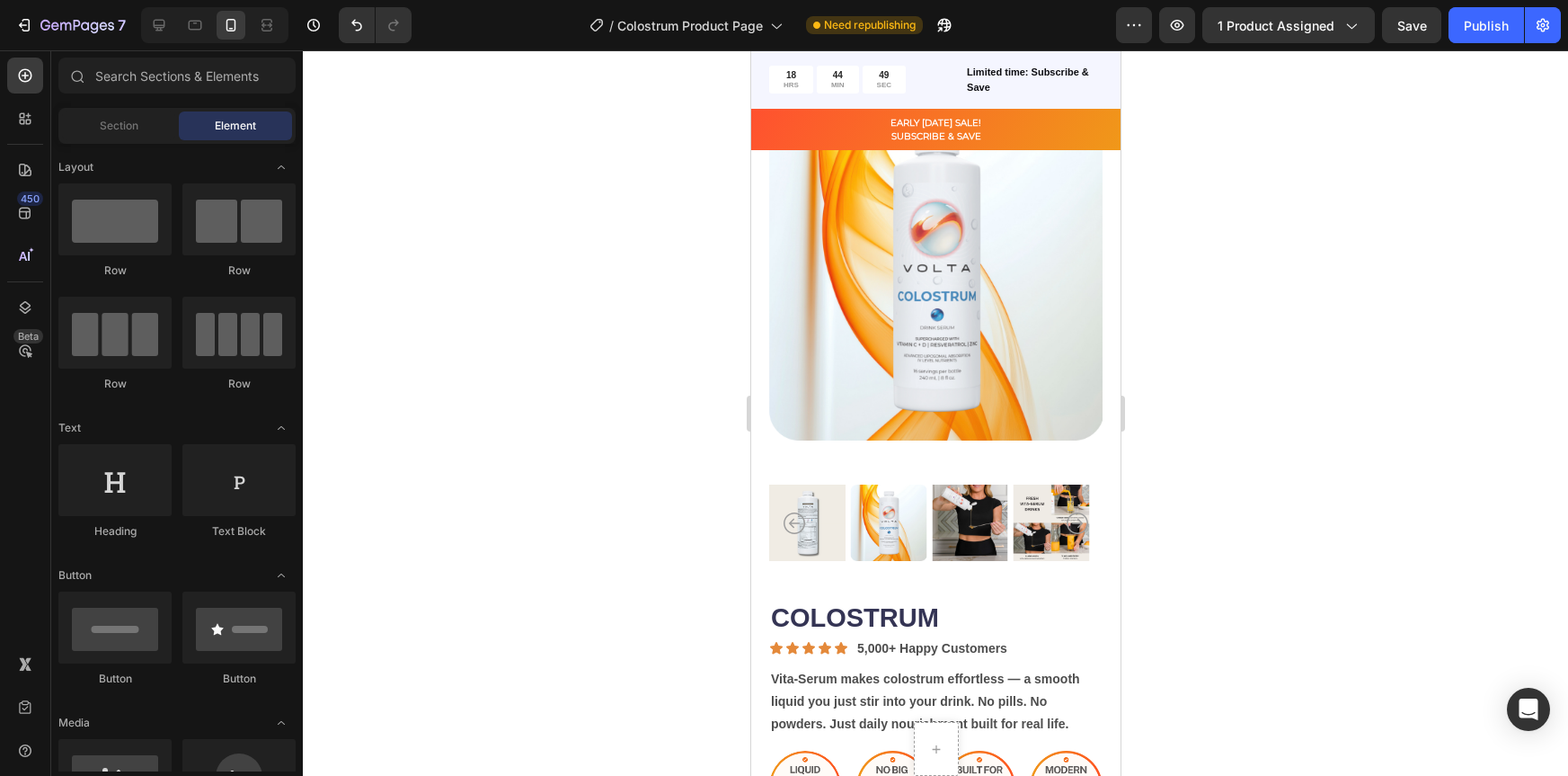
scroll to position [0, 0]
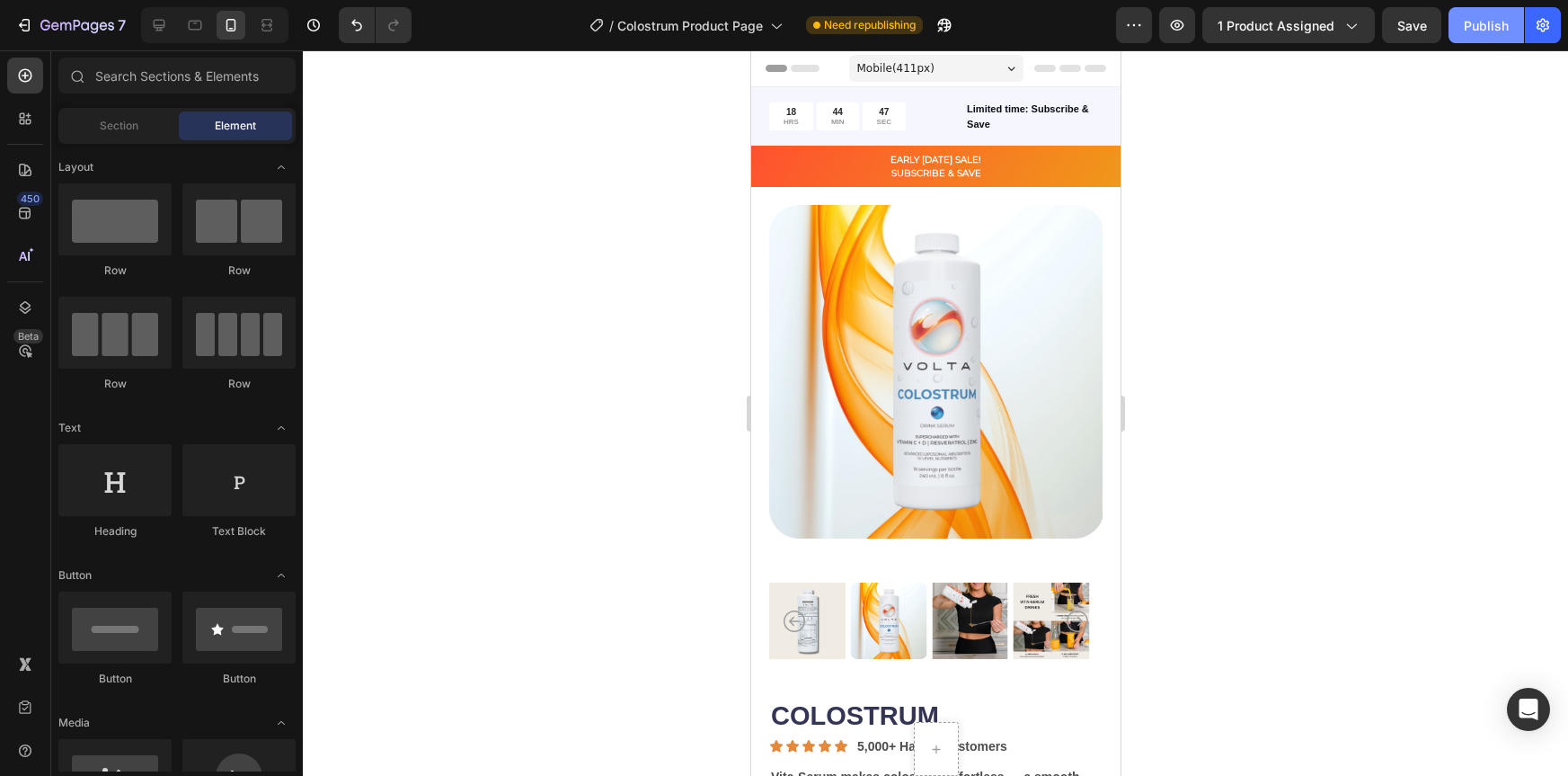
click at [1490, 20] on div "Publish" at bounding box center [1486, 25] width 45 height 19
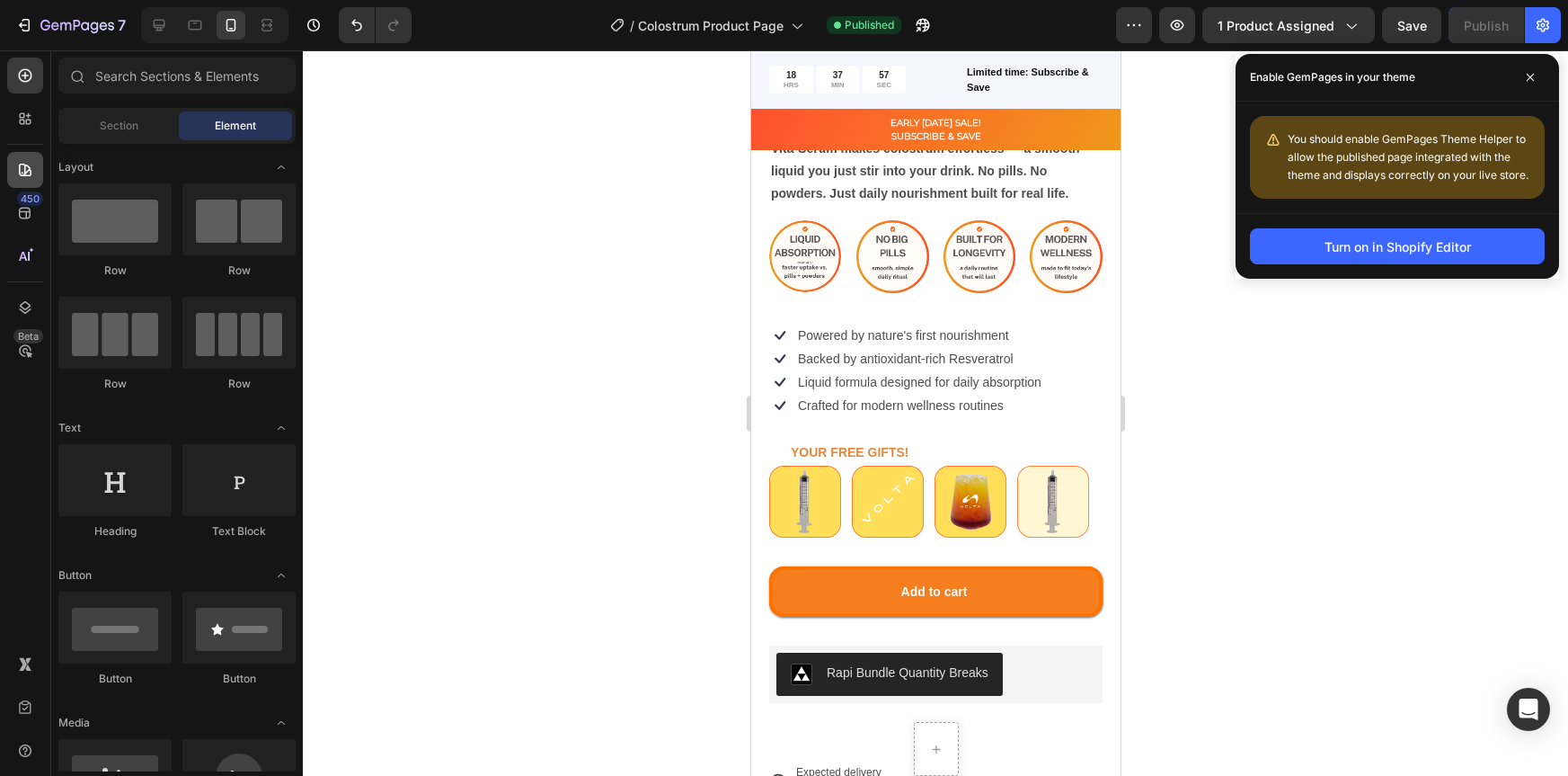
scroll to position [639, 0]
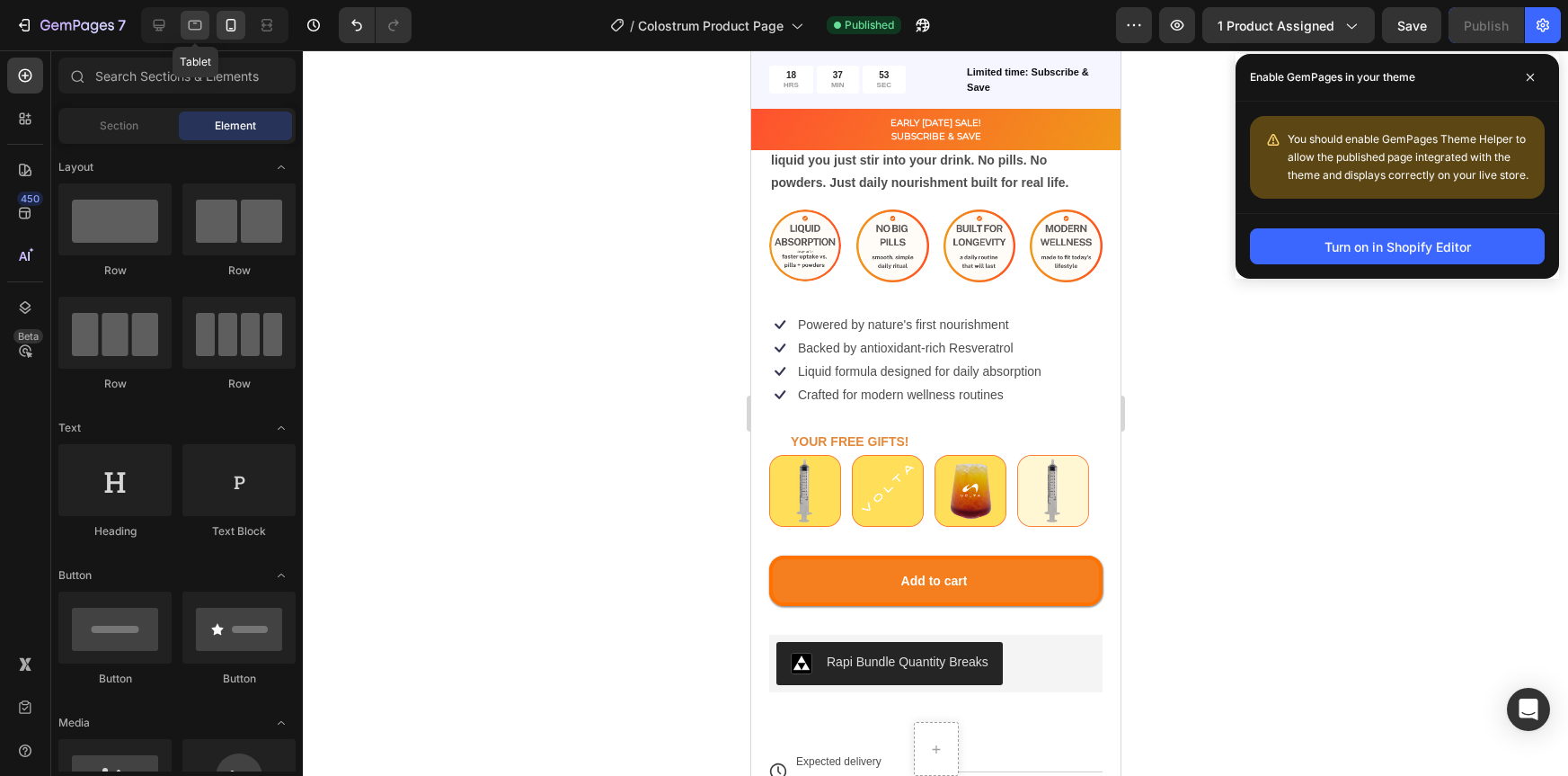
click at [196, 28] on icon at bounding box center [194, 24] width 18 height 18
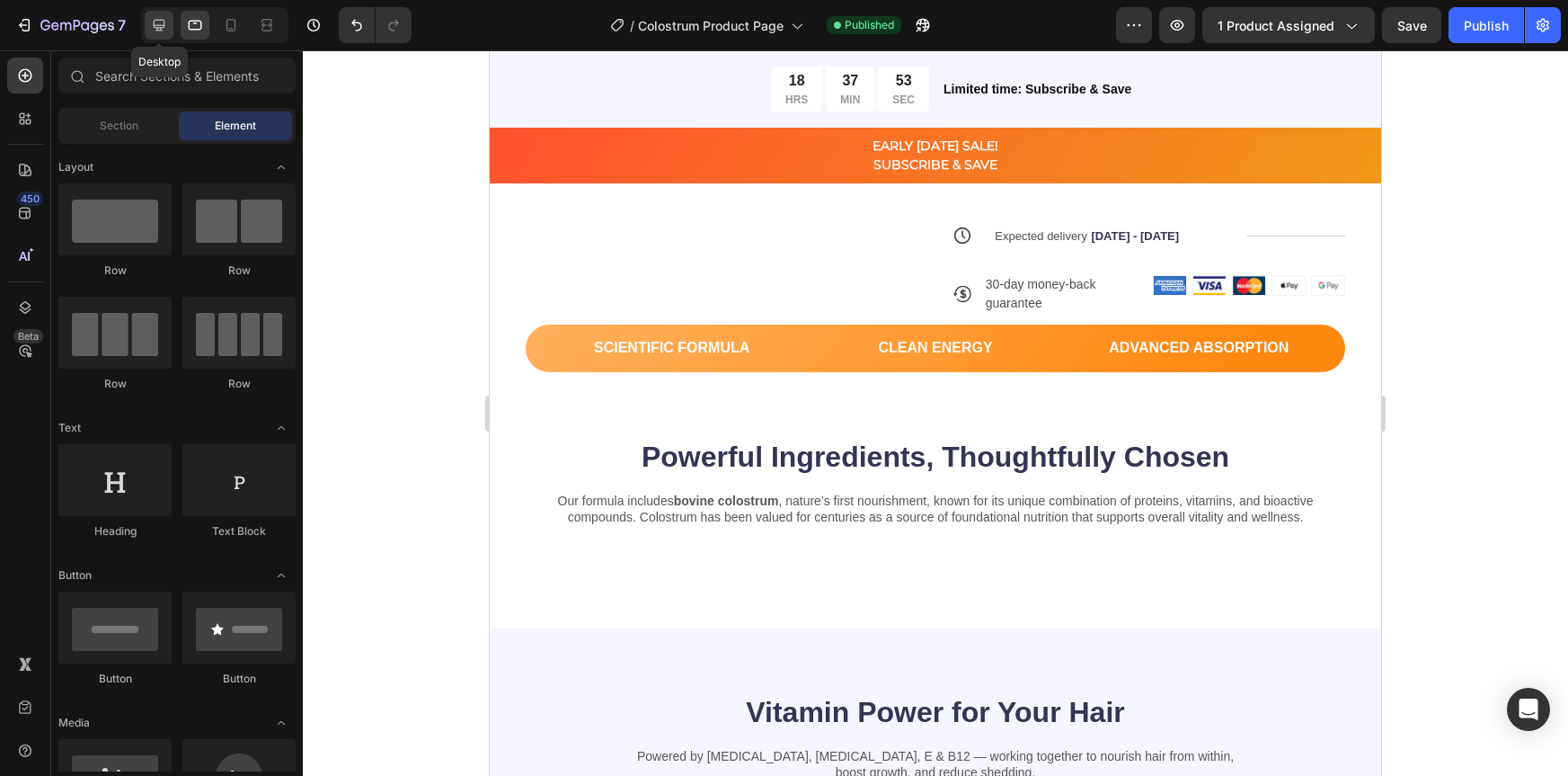
click at [161, 26] on icon at bounding box center [158, 24] width 18 height 18
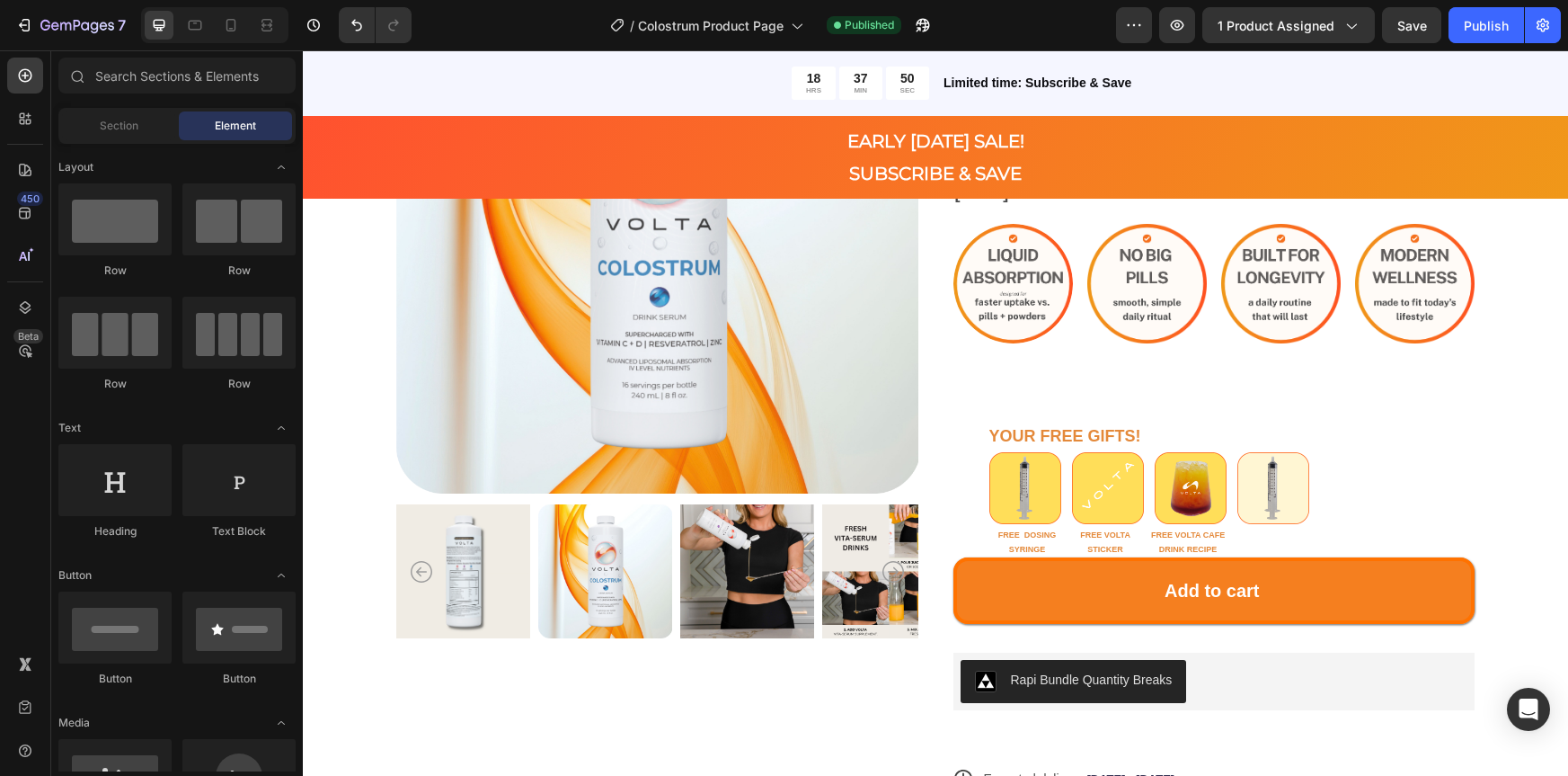
scroll to position [437, 0]
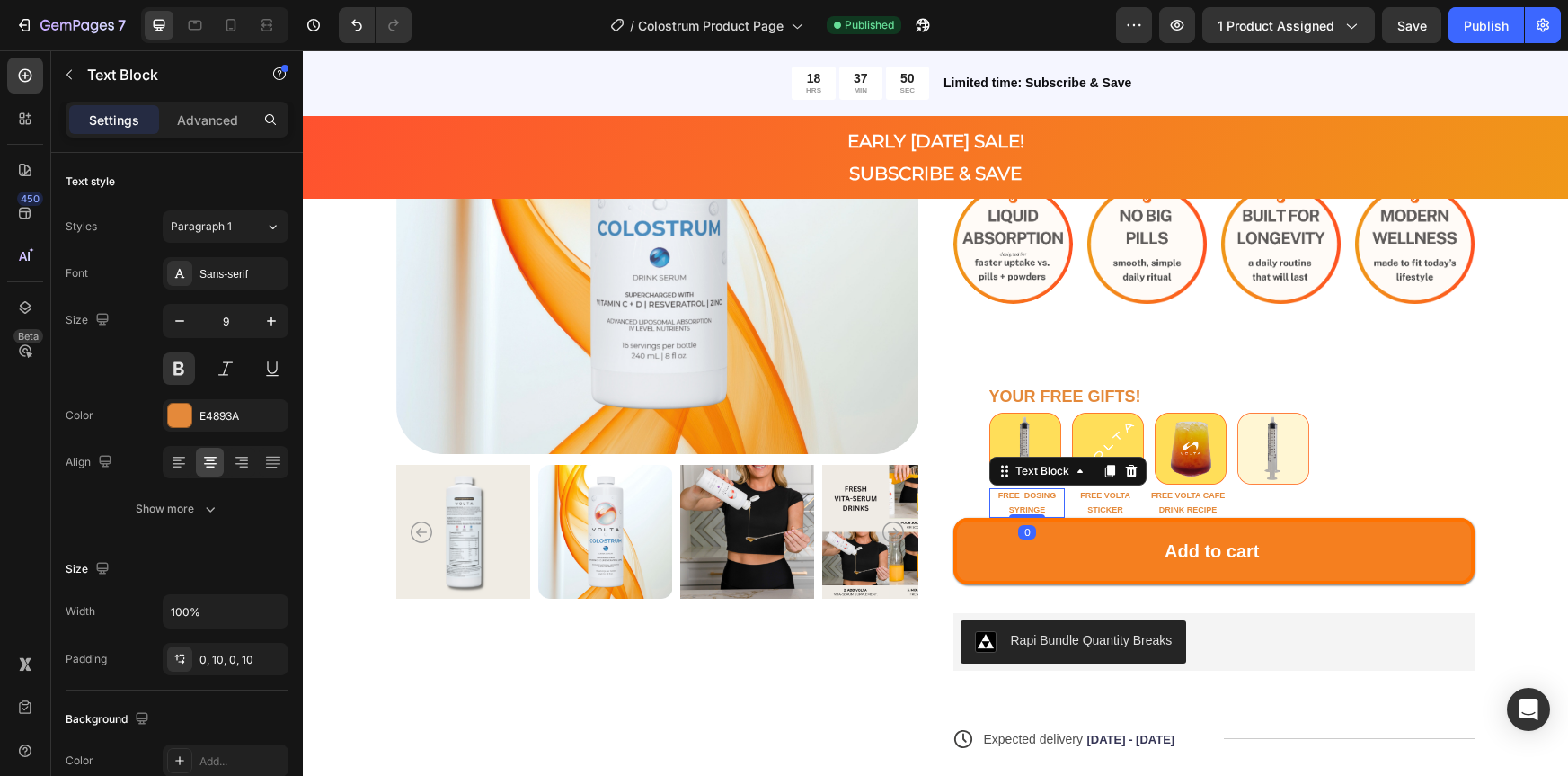
click at [1040, 498] on p "FREE DOSING" at bounding box center [1027, 494] width 59 height 14
click at [209, 120] on p "Advanced" at bounding box center [208, 120] width 61 height 19
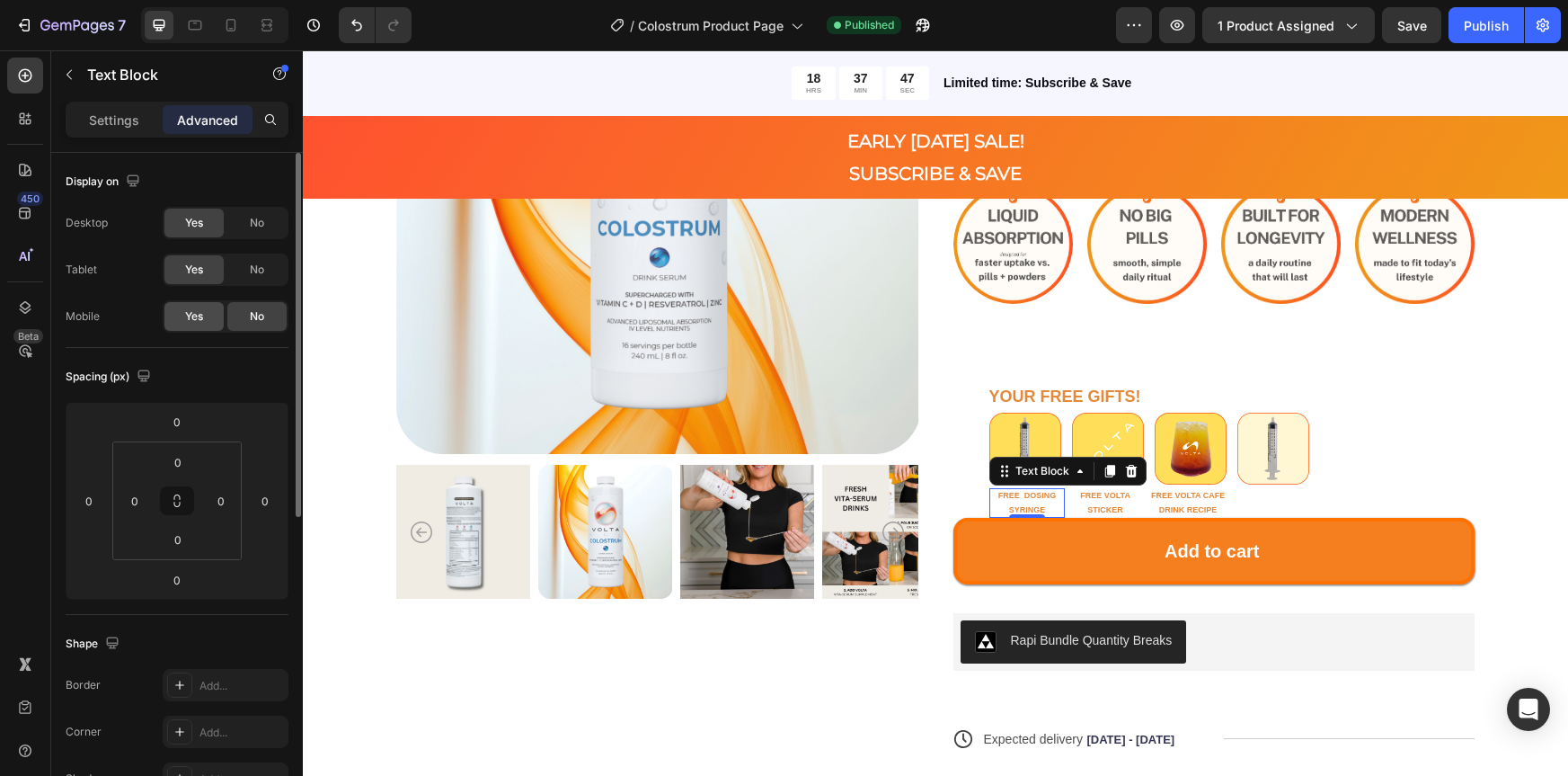
click at [202, 317] on span "Yes" at bounding box center [194, 315] width 18 height 16
click at [248, 308] on div "No" at bounding box center [257, 316] width 60 height 29
click at [200, 312] on span "Yes" at bounding box center [194, 315] width 18 height 16
click at [250, 316] on span "No" at bounding box center [257, 315] width 14 height 16
click at [221, 320] on div "Yes" at bounding box center [194, 316] width 60 height 29
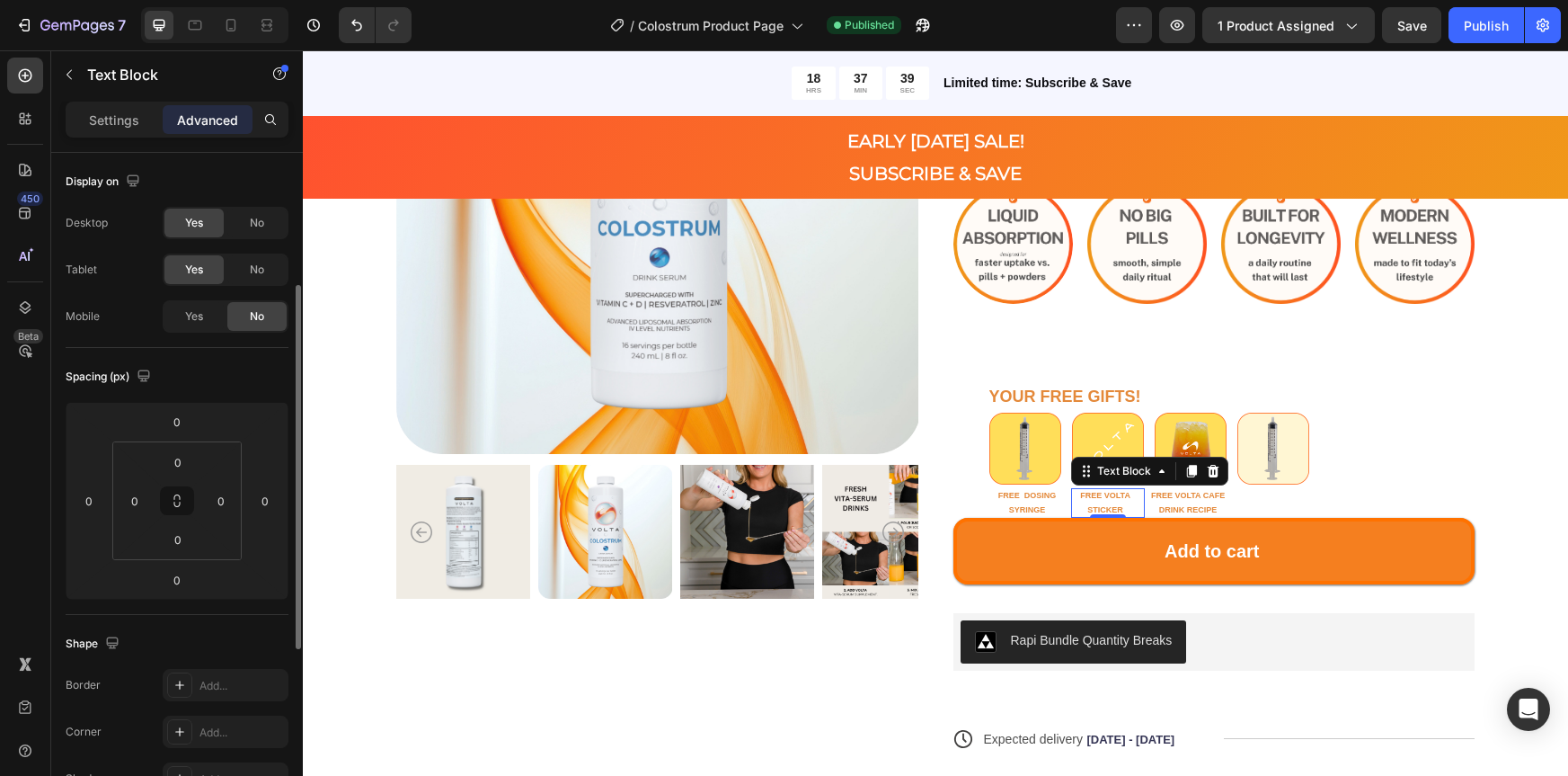
click at [1099, 499] on p "FREE VOLTA" at bounding box center [1106, 494] width 50 height 14
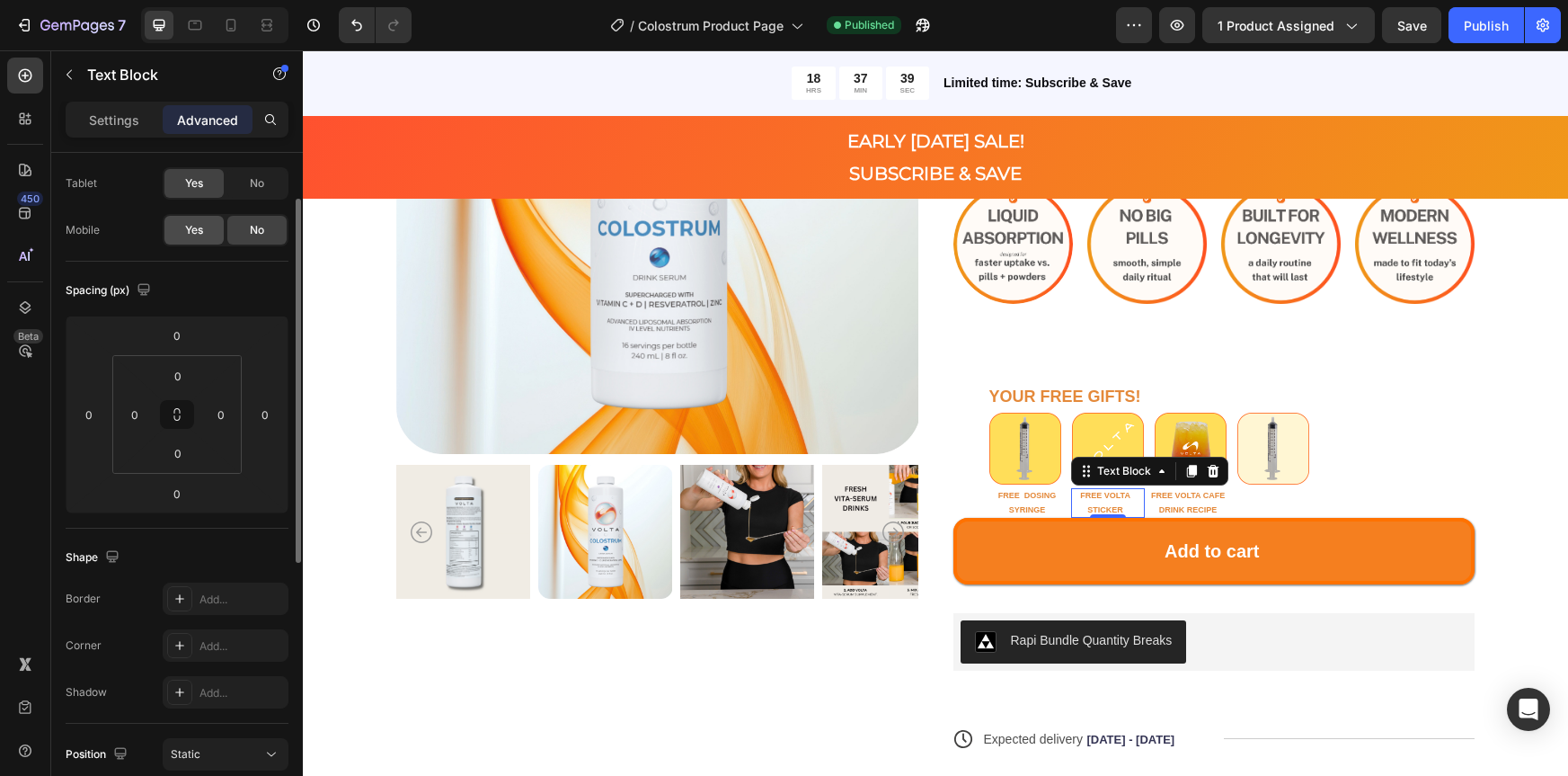
click at [208, 222] on div "Yes" at bounding box center [194, 230] width 60 height 29
click at [1184, 507] on p "DRINK RECIPE" at bounding box center [1187, 509] width 74 height 14
click at [189, 225] on span "Yes" at bounding box center [194, 230] width 18 height 16
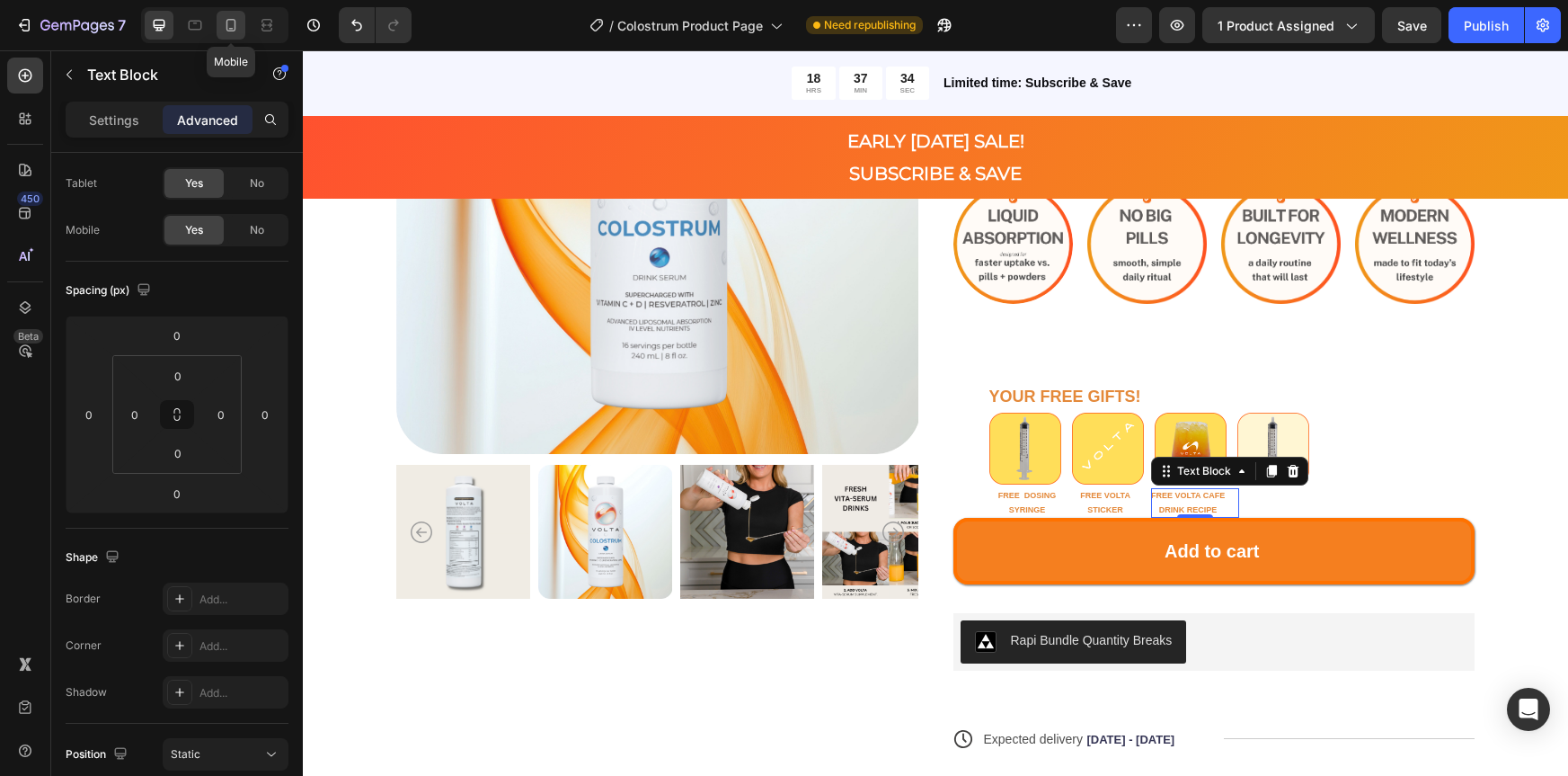
click at [235, 23] on icon at bounding box center [231, 25] width 10 height 13
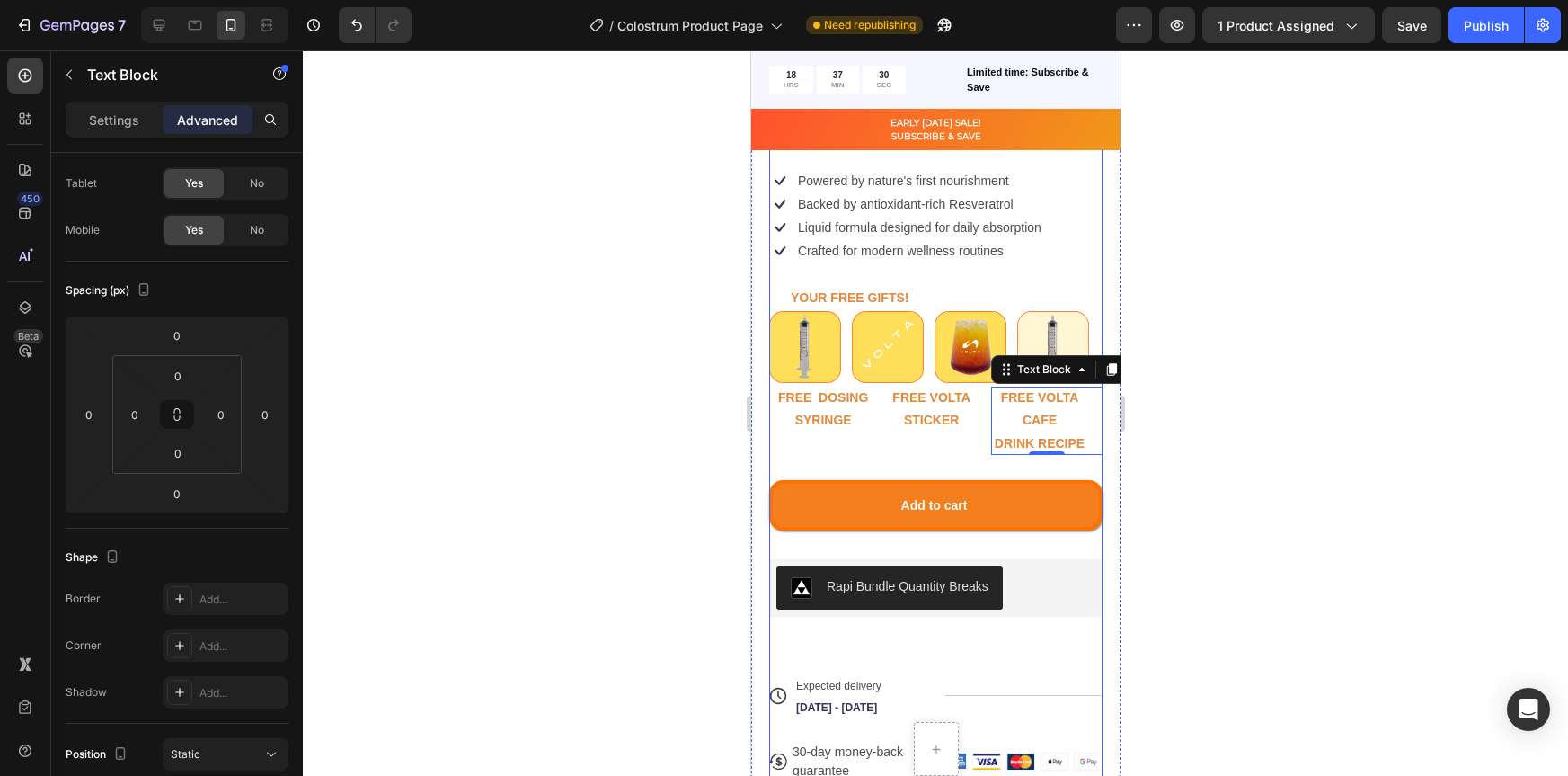
scroll to position [785, 0]
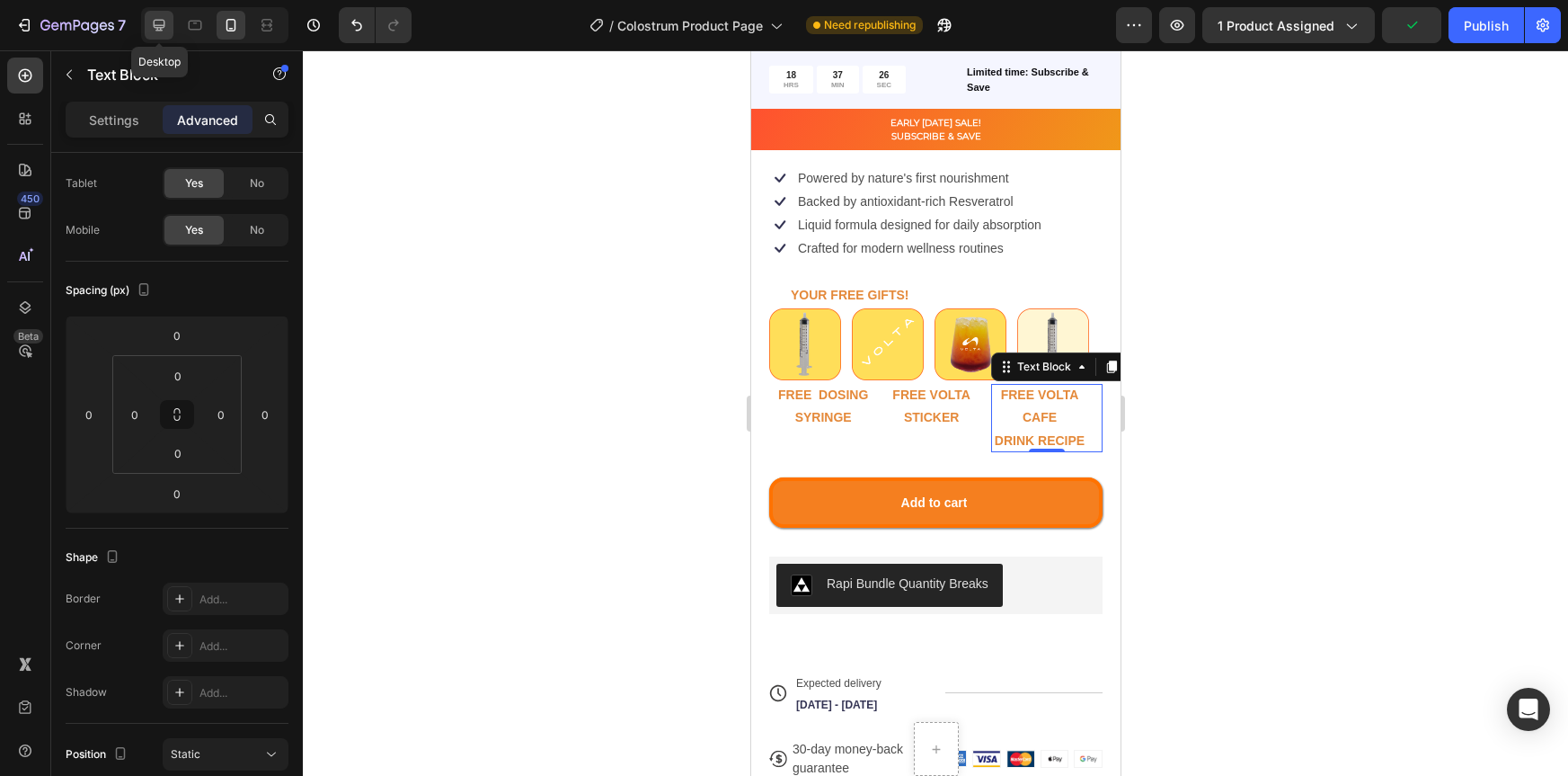
click at [168, 28] on icon at bounding box center [158, 24] width 18 height 18
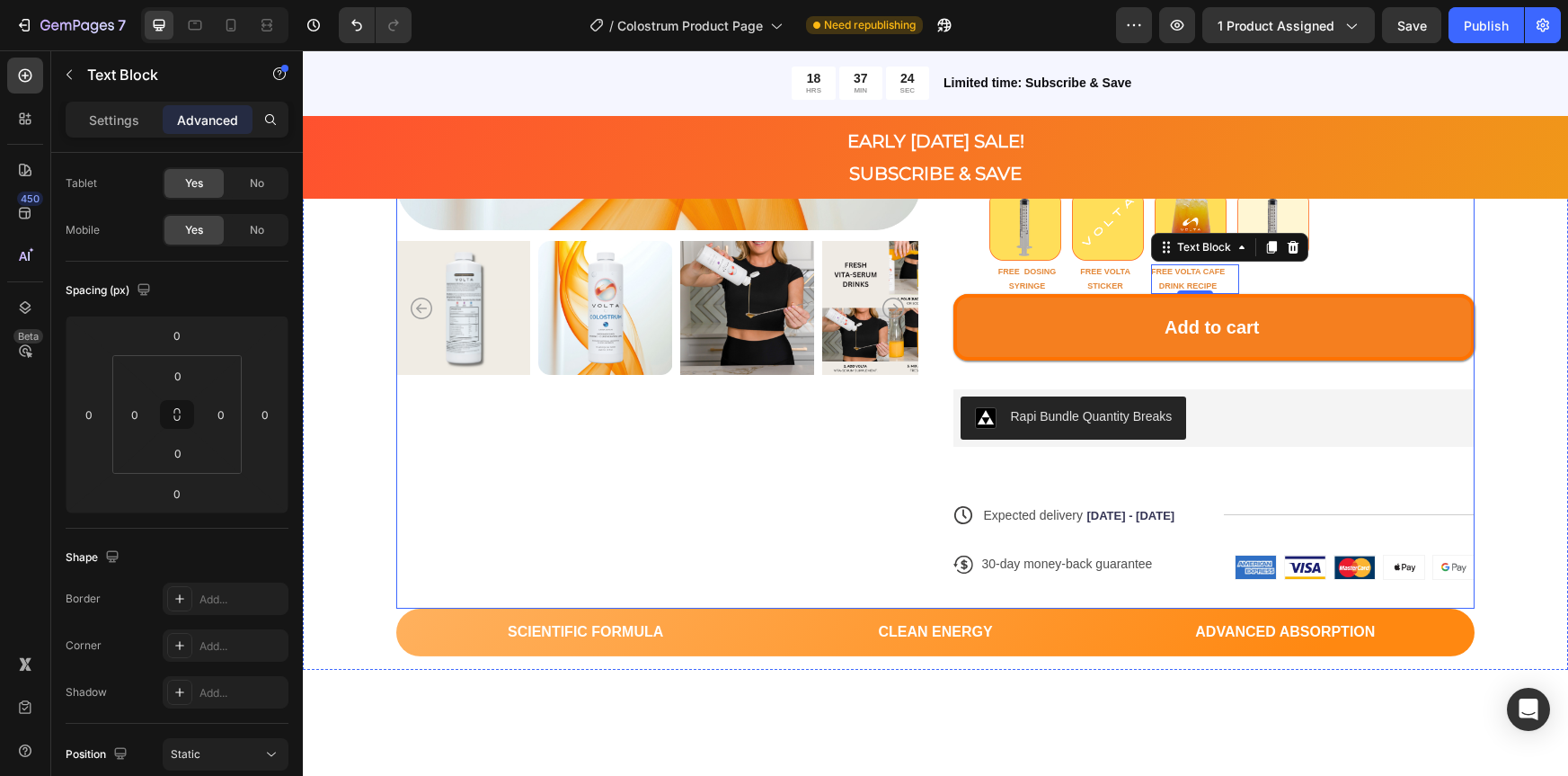
scroll to position [473, 0]
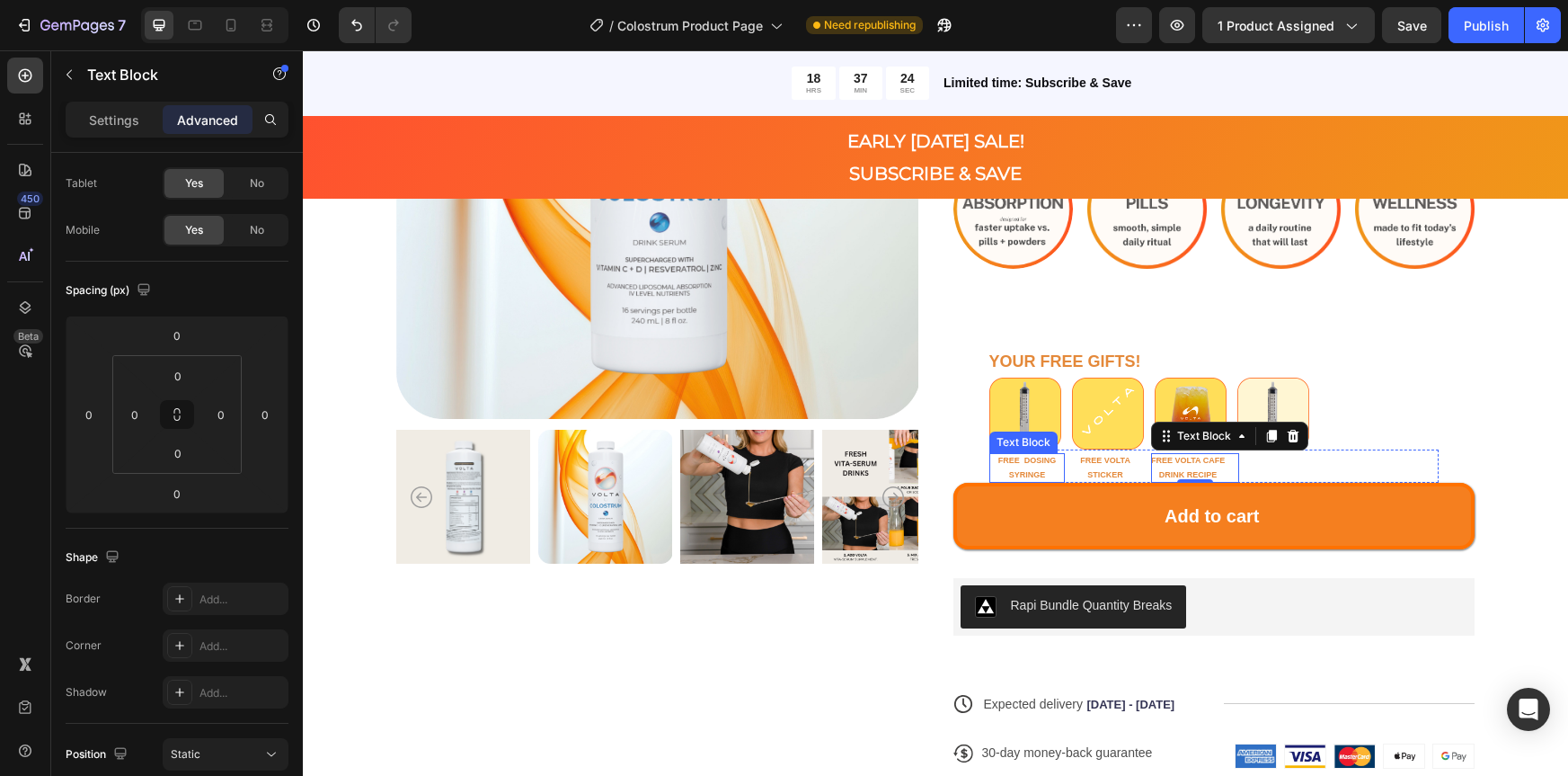
click at [1016, 464] on p "FREE DOSING" at bounding box center [1027, 460] width 59 height 14
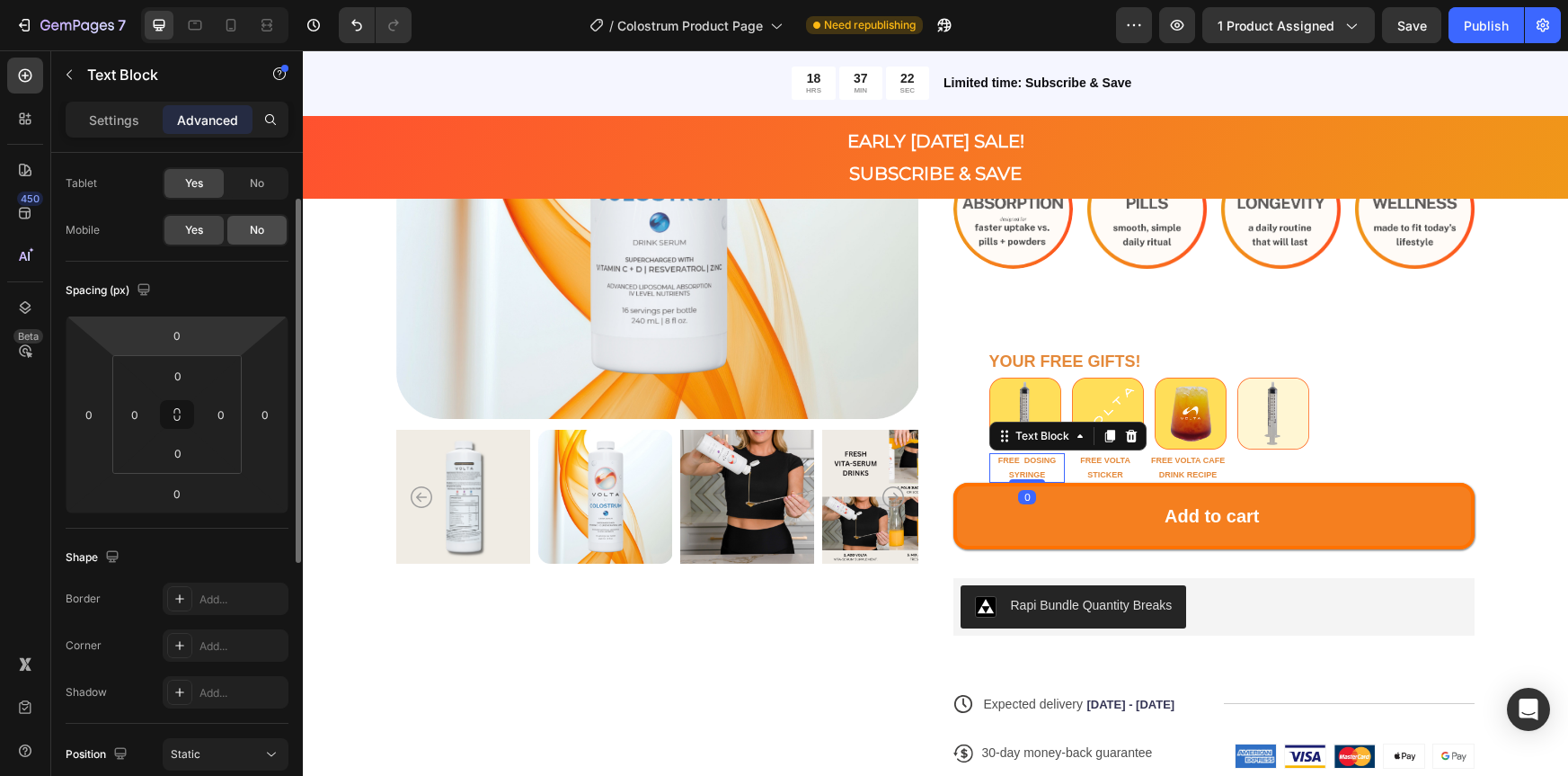
click at [261, 227] on span "No" at bounding box center [257, 230] width 14 height 16
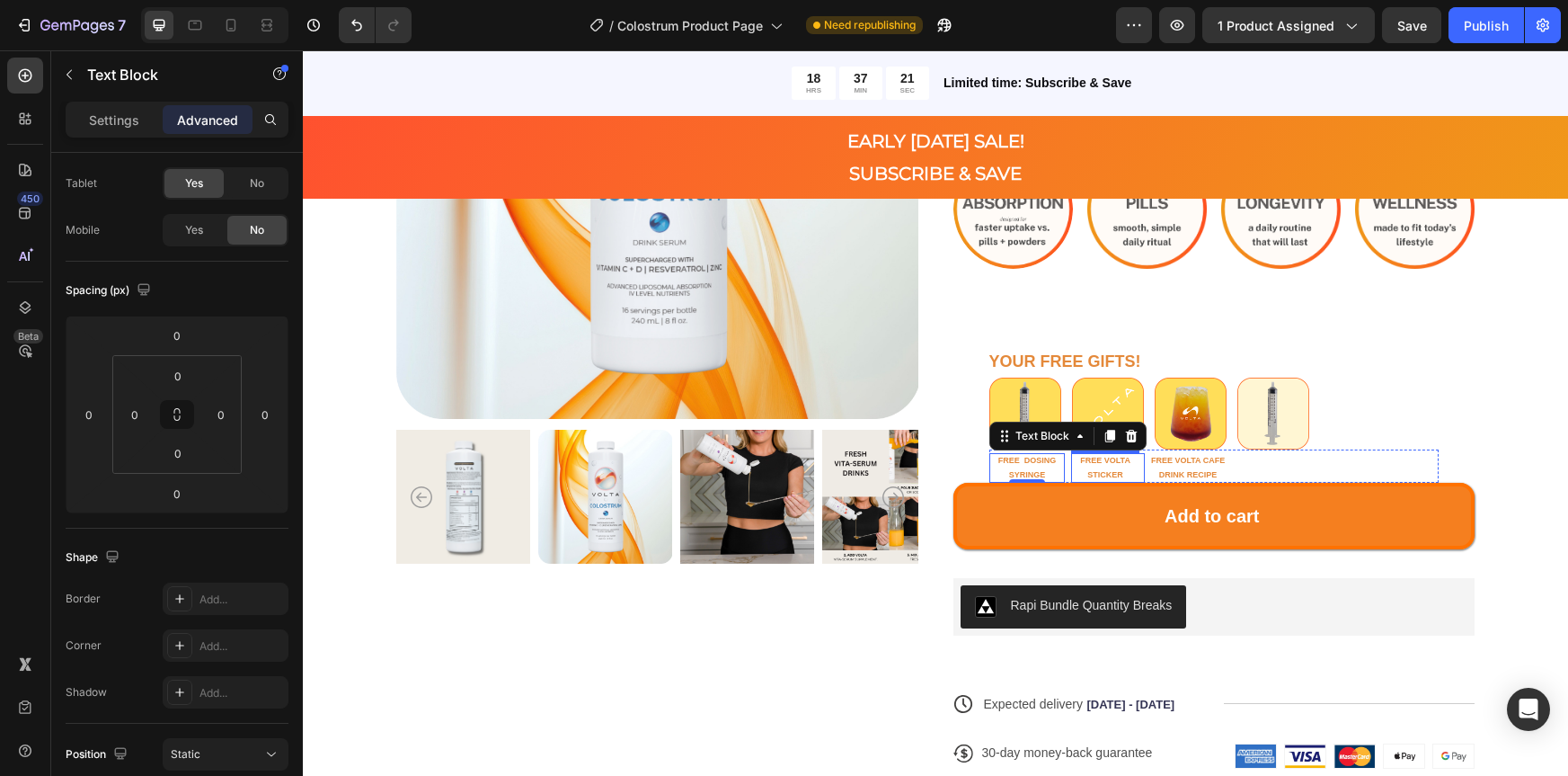
click at [1108, 467] on p "STICKER" at bounding box center [1106, 474] width 50 height 14
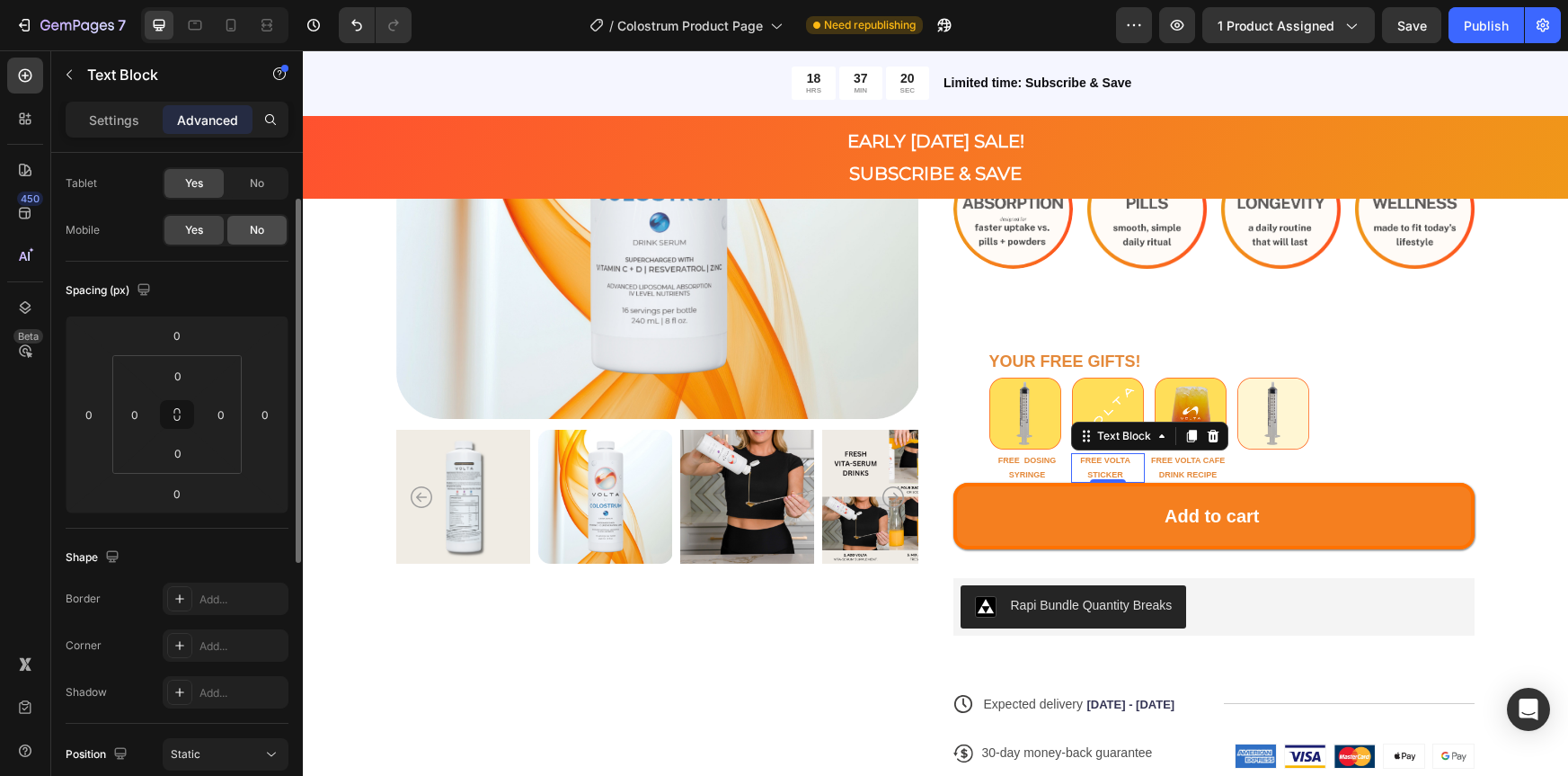
click at [261, 229] on span "No" at bounding box center [257, 230] width 14 height 16
click at [1186, 467] on p "DRINK RECIPE" at bounding box center [1187, 474] width 74 height 14
click at [251, 236] on span "No" at bounding box center [257, 230] width 14 height 16
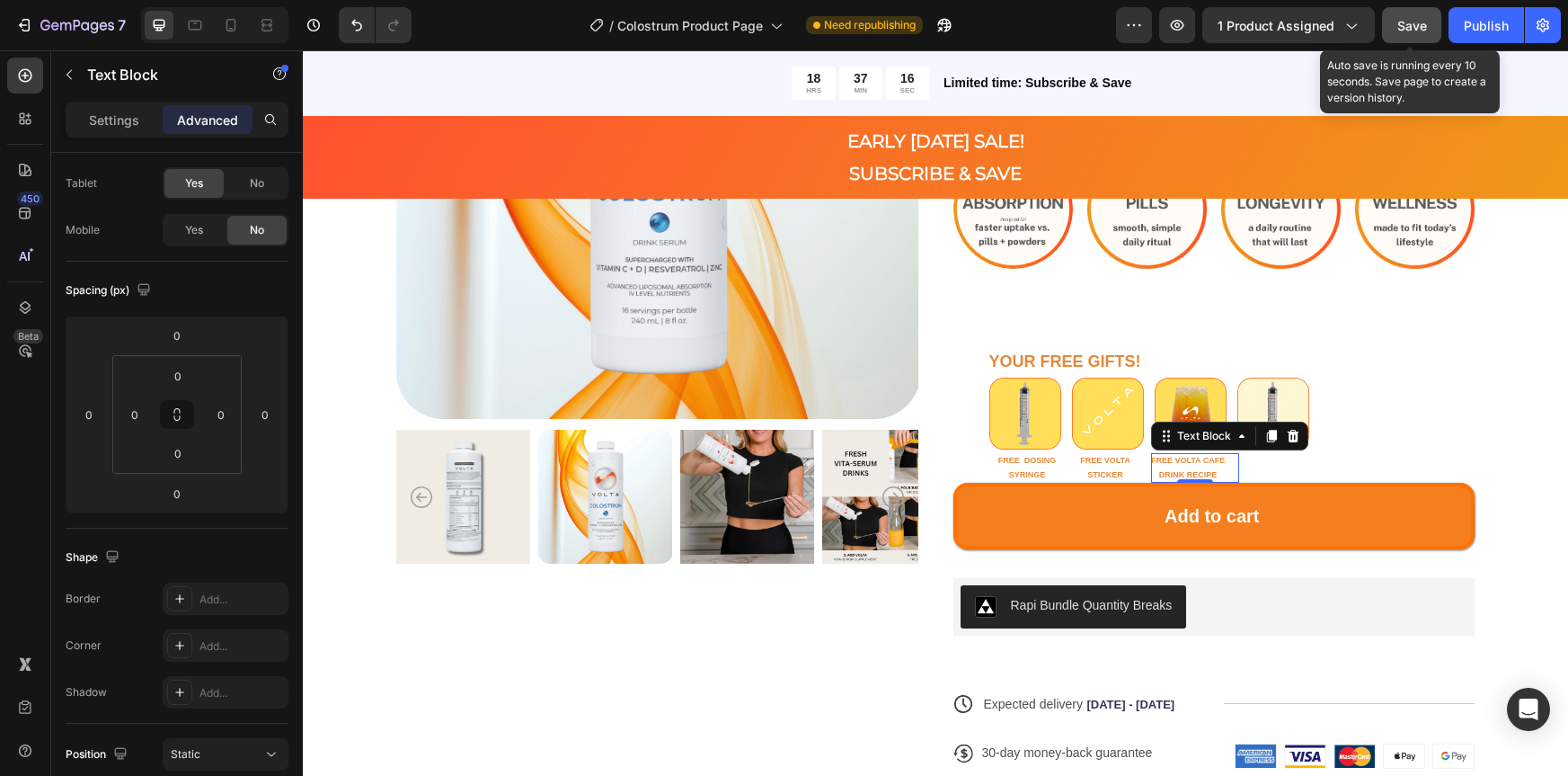
click at [1410, 31] on span "Save" at bounding box center [1413, 25] width 30 height 15
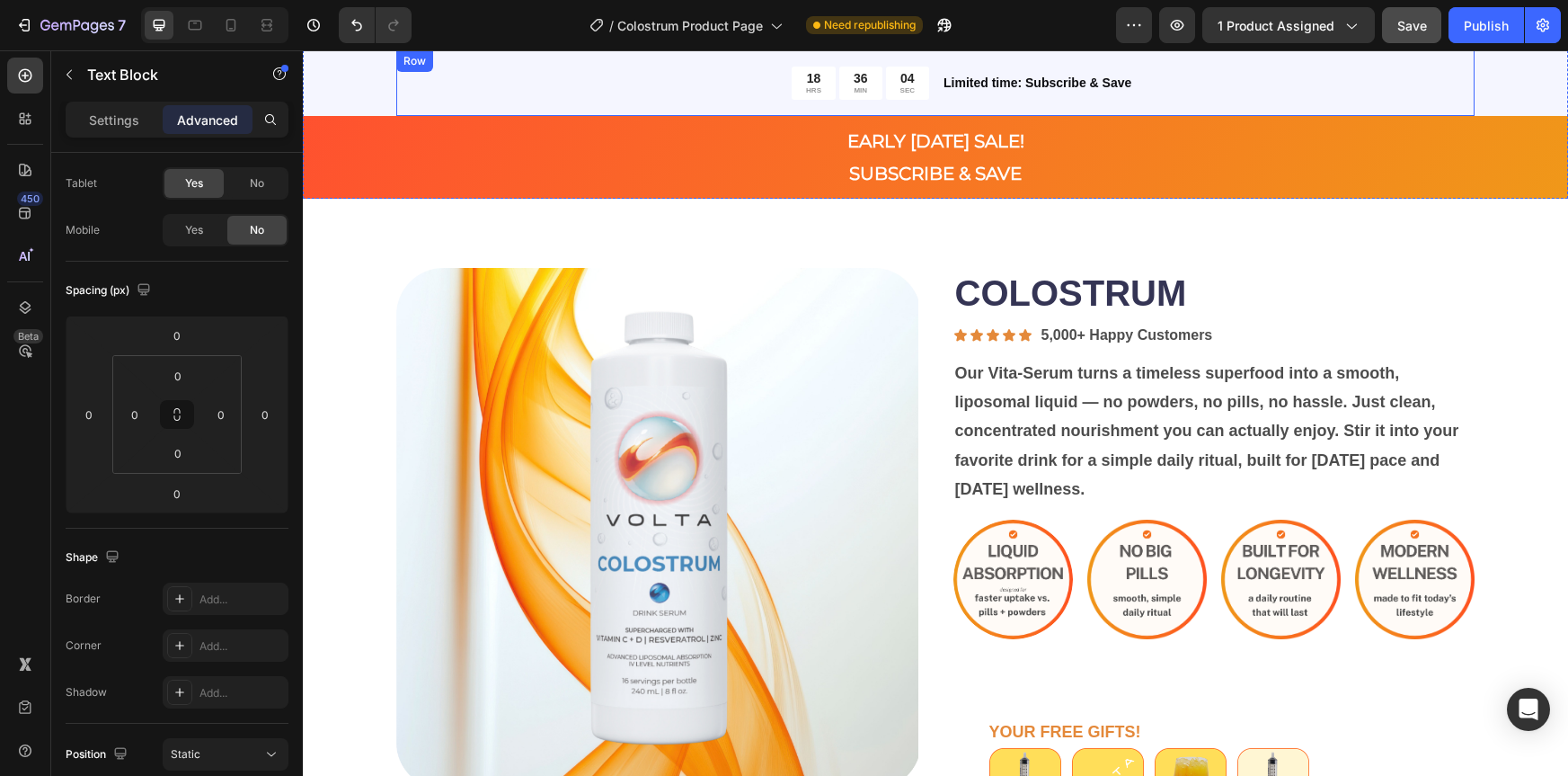
scroll to position [0, 0]
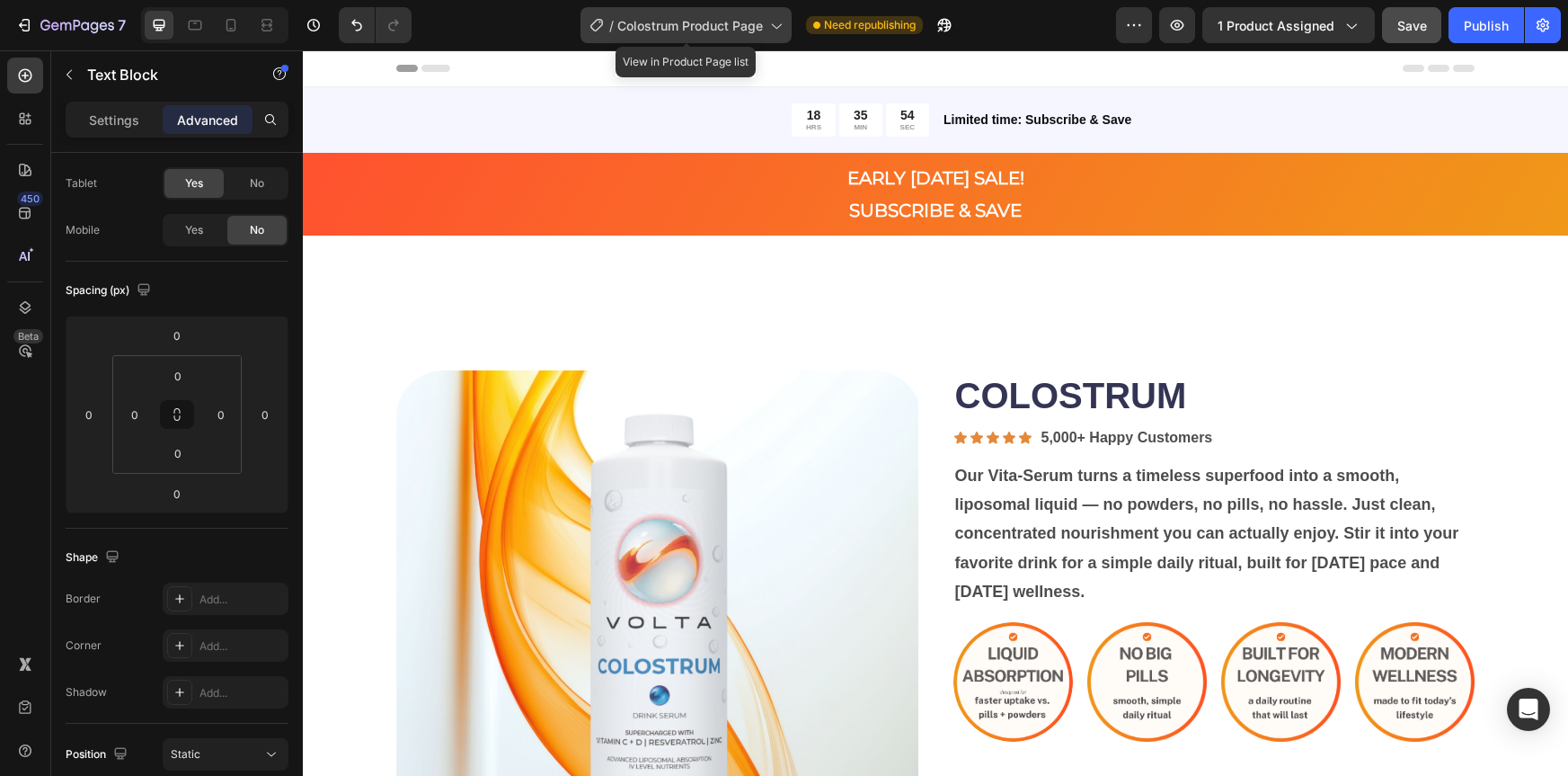
click at [771, 23] on icon at bounding box center [775, 24] width 18 height 18
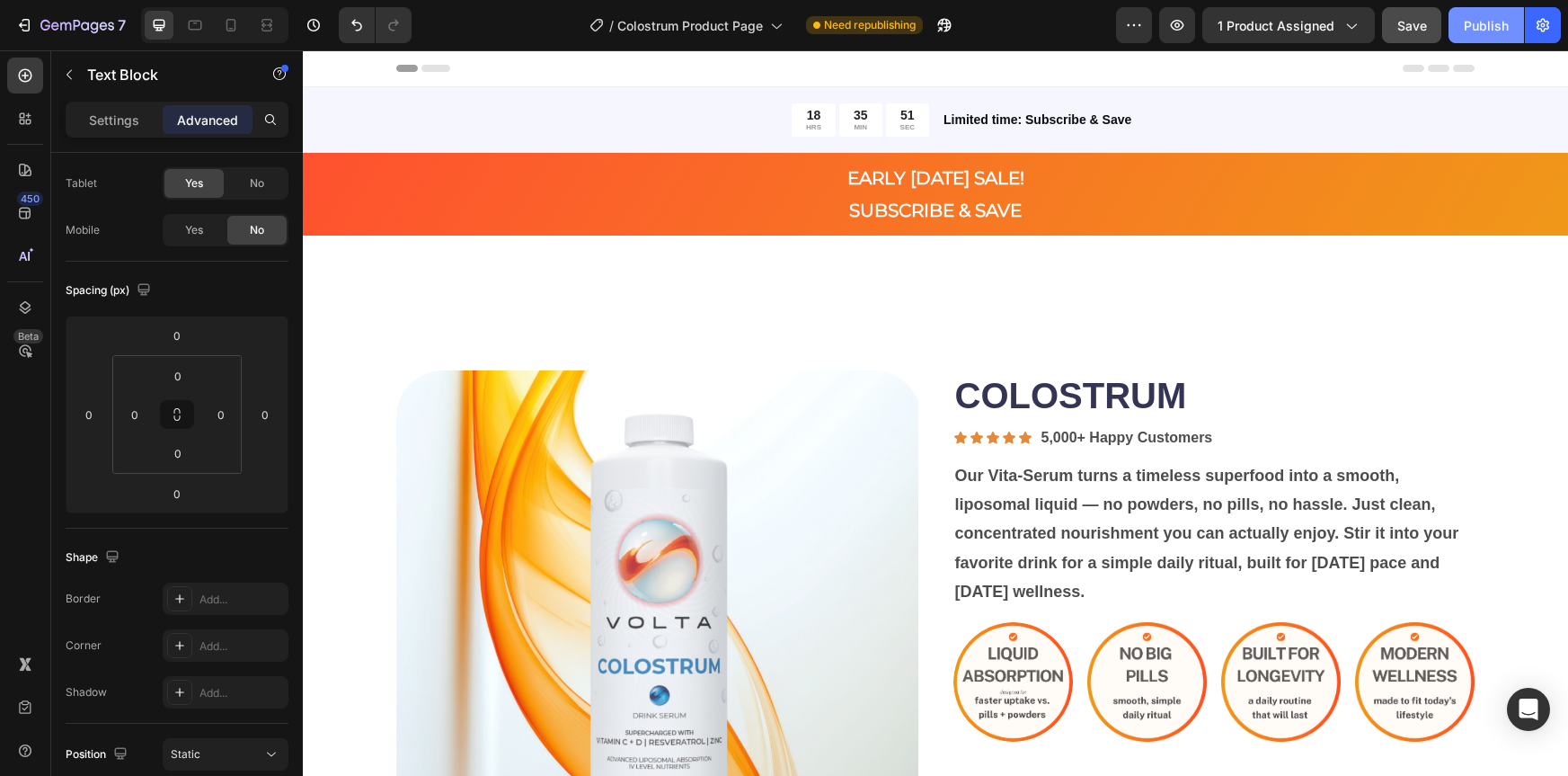
click at [1482, 33] on div "Publish" at bounding box center [1486, 25] width 45 height 19
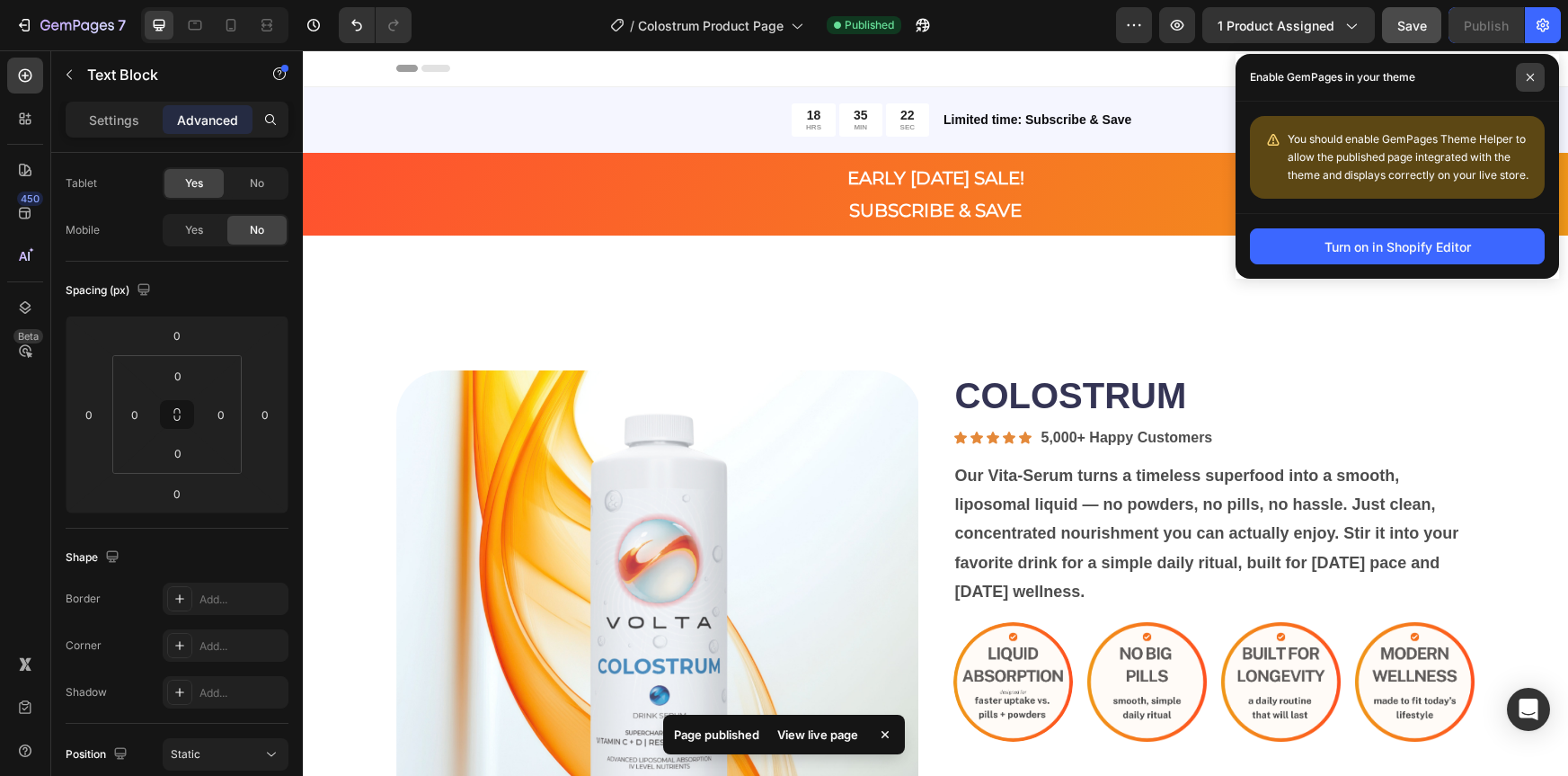
click at [1533, 80] on icon at bounding box center [1531, 77] width 9 height 9
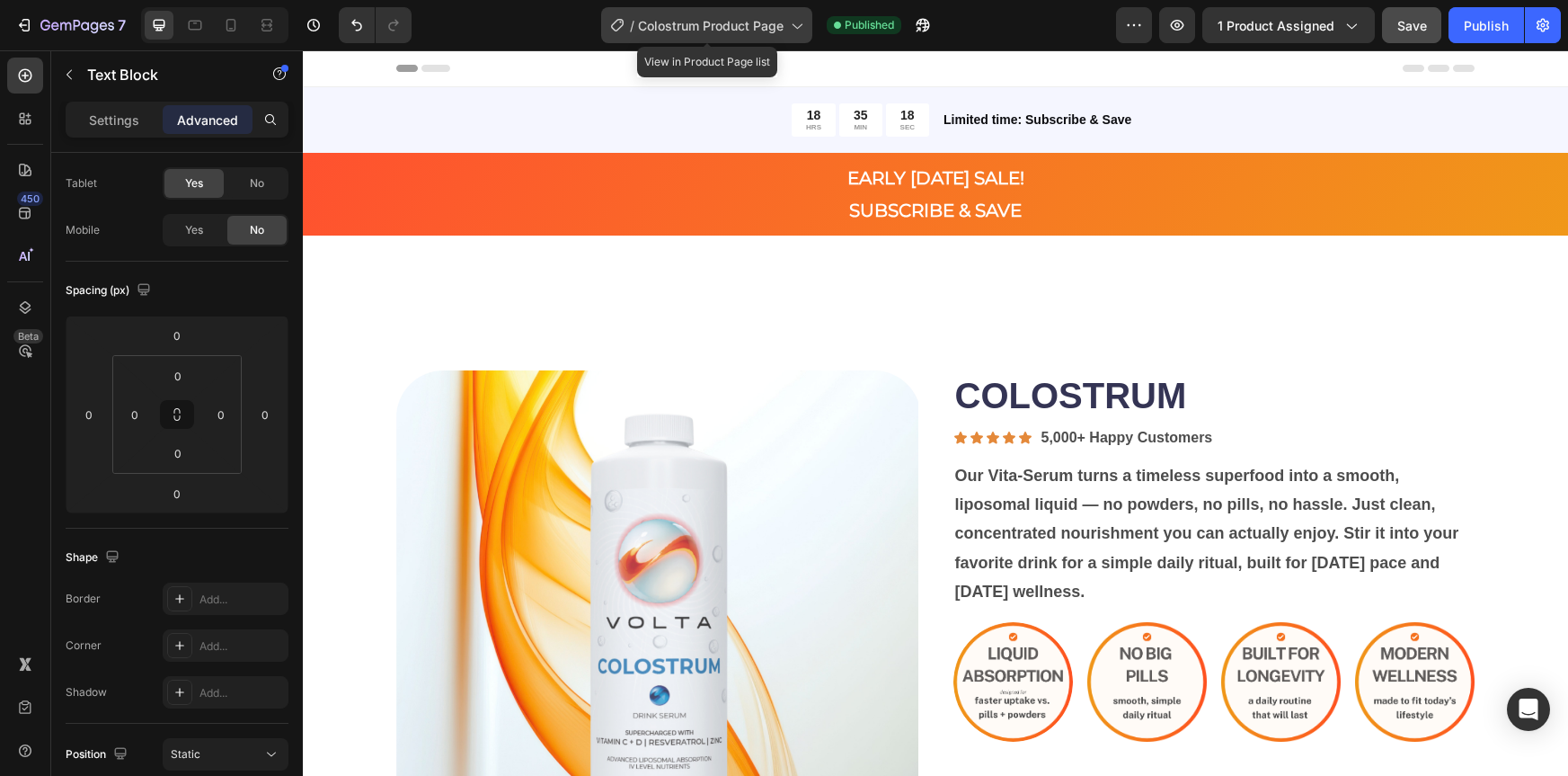
click at [773, 28] on span "Colostrum Product Page" at bounding box center [711, 25] width 145 height 19
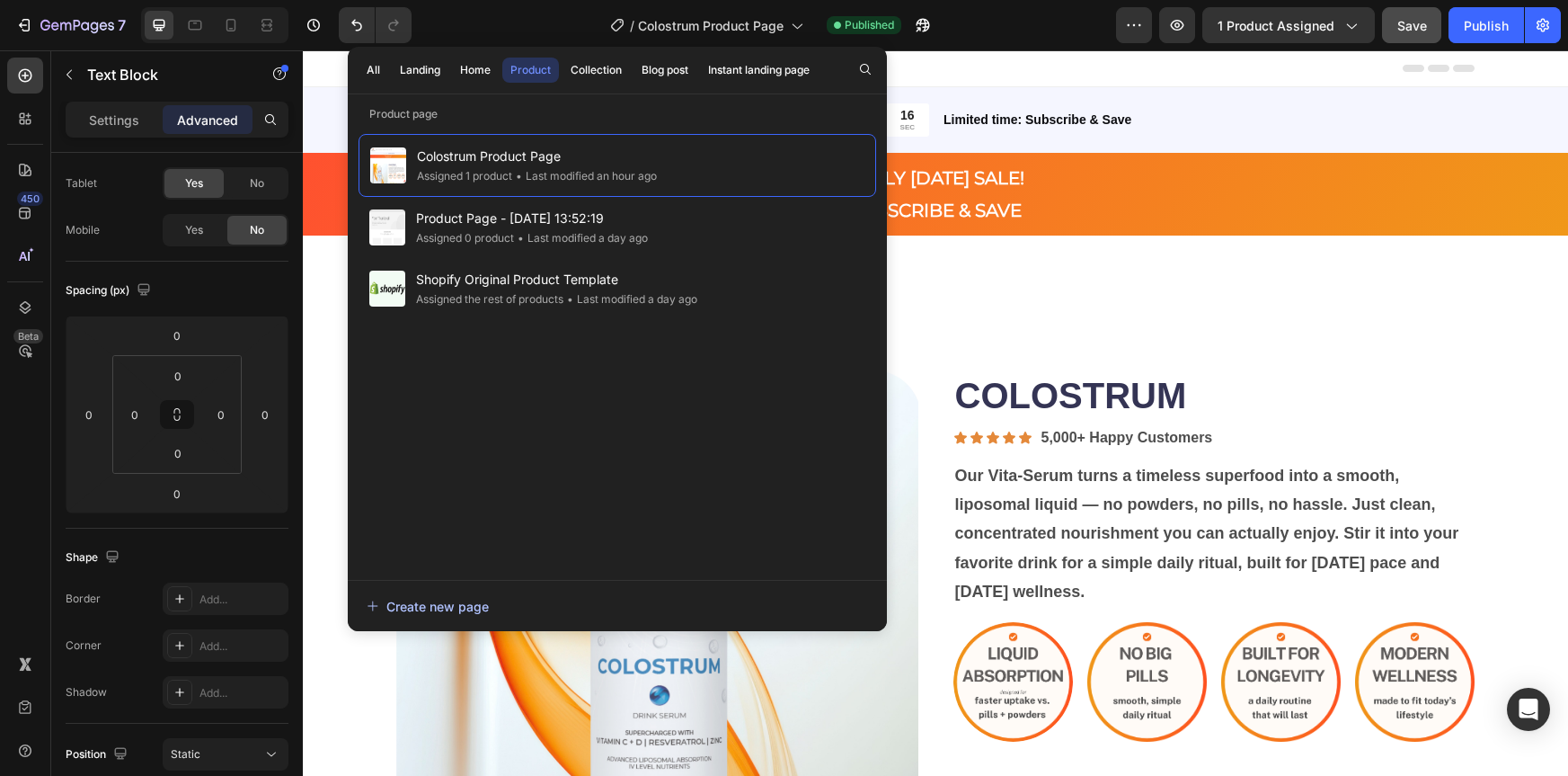
click at [467, 608] on div "Create new page" at bounding box center [427, 606] width 122 height 19
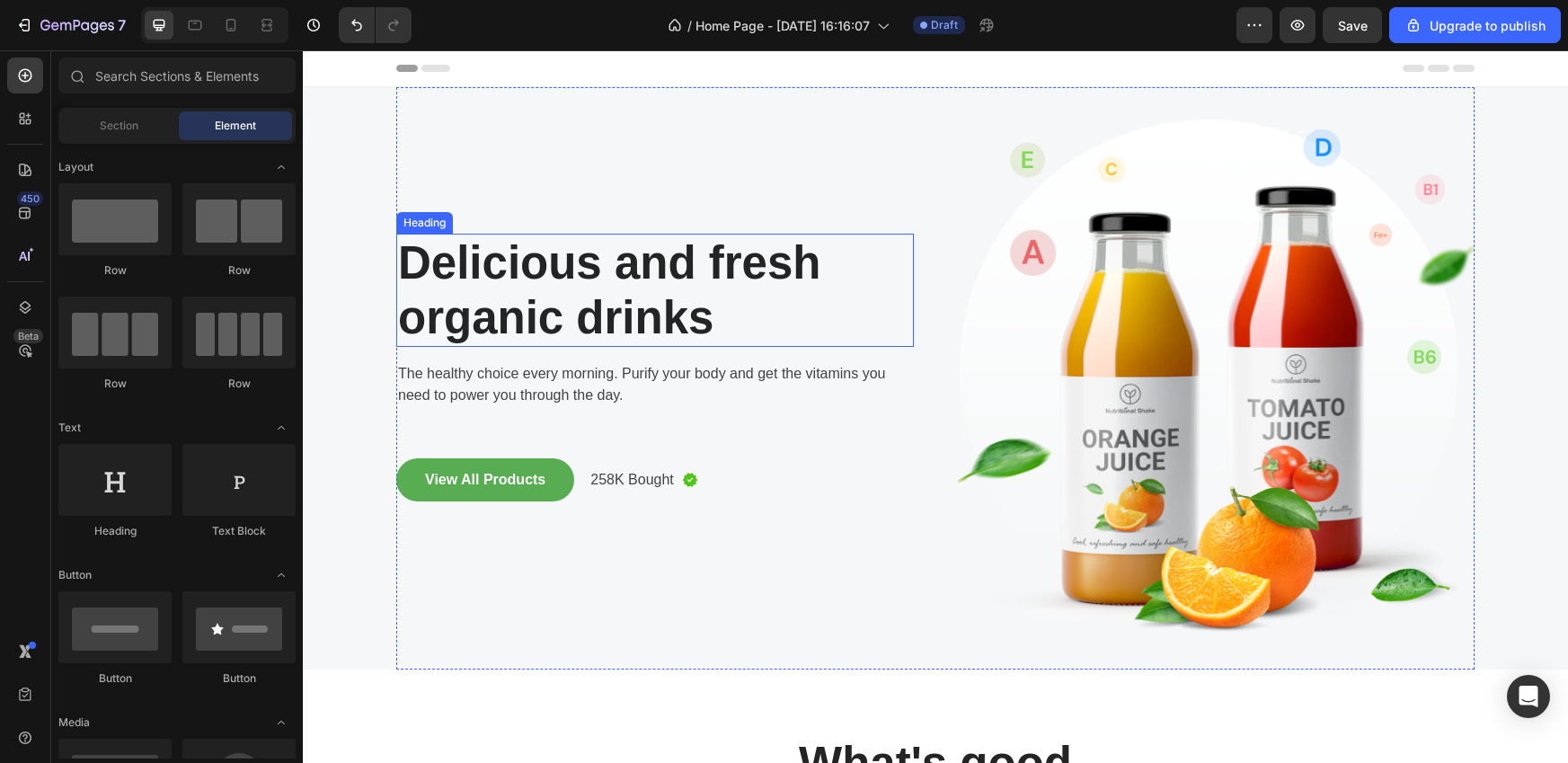
click at [647, 284] on p "Delicious and fresh organic drinks" at bounding box center [655, 290] width 514 height 110
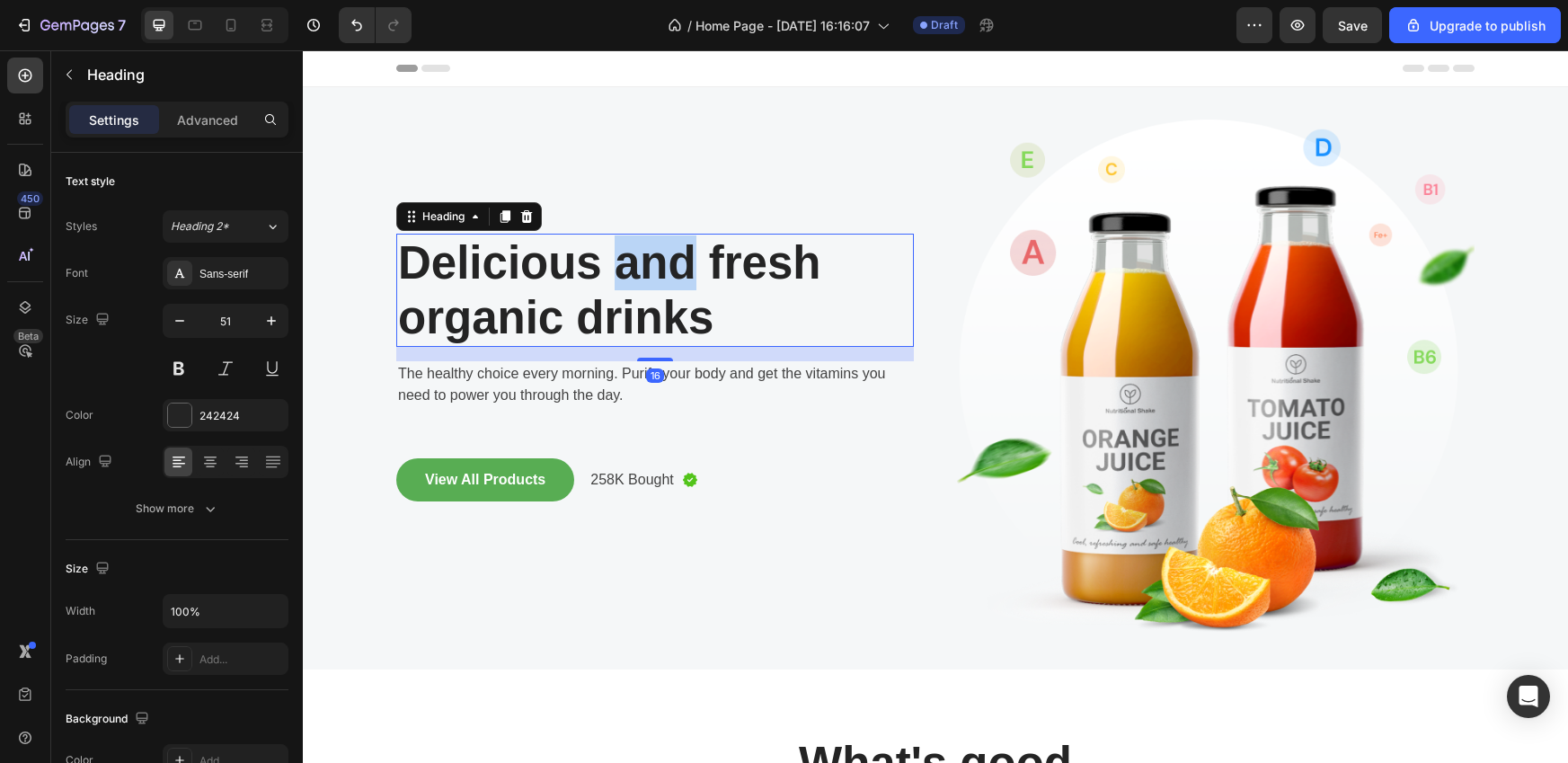
click at [647, 284] on p "Delicious and fresh organic drinks" at bounding box center [655, 290] width 514 height 110
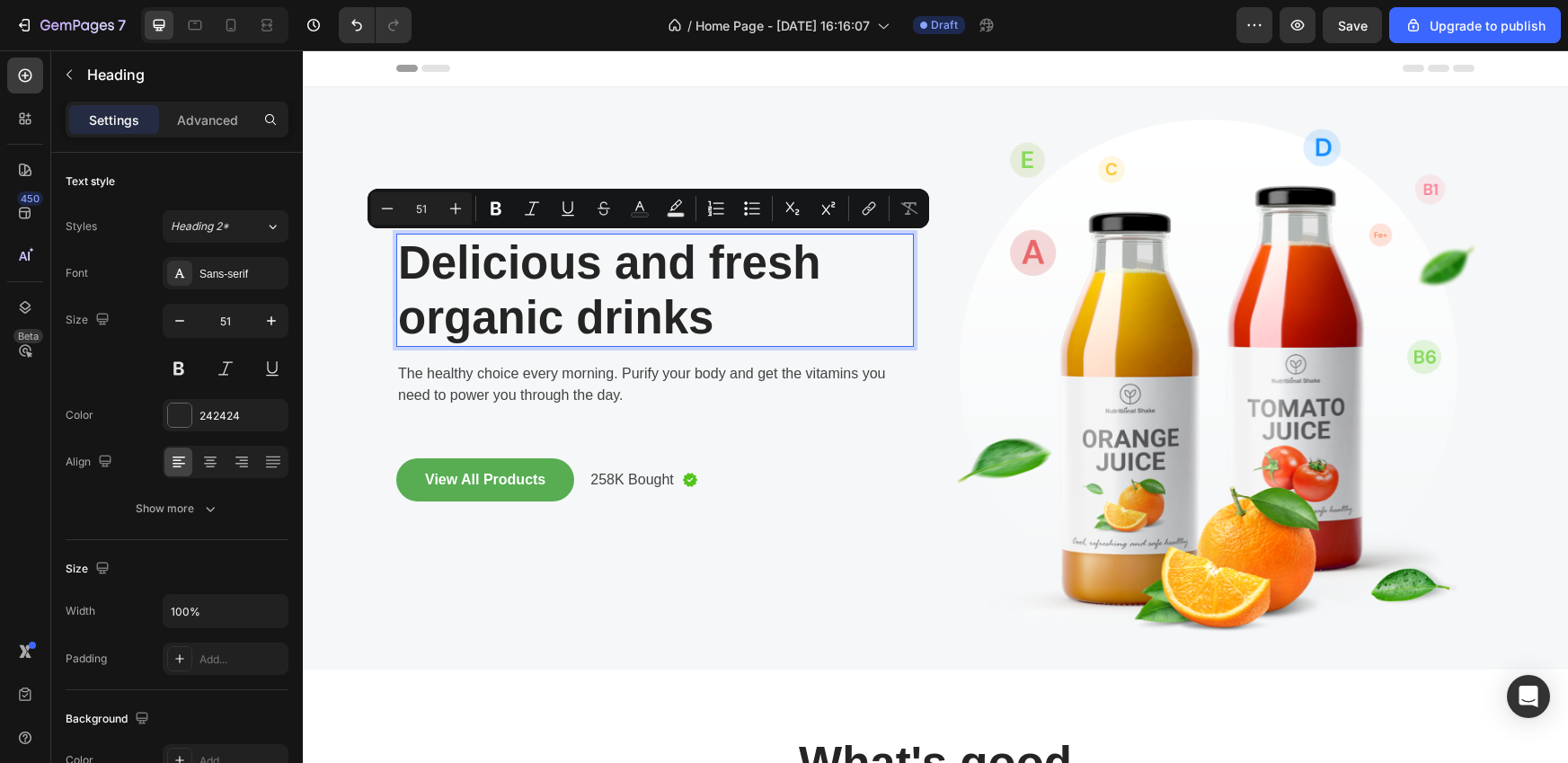
click at [693, 315] on p "Delicious and fresh organic drinks" at bounding box center [655, 290] width 514 height 110
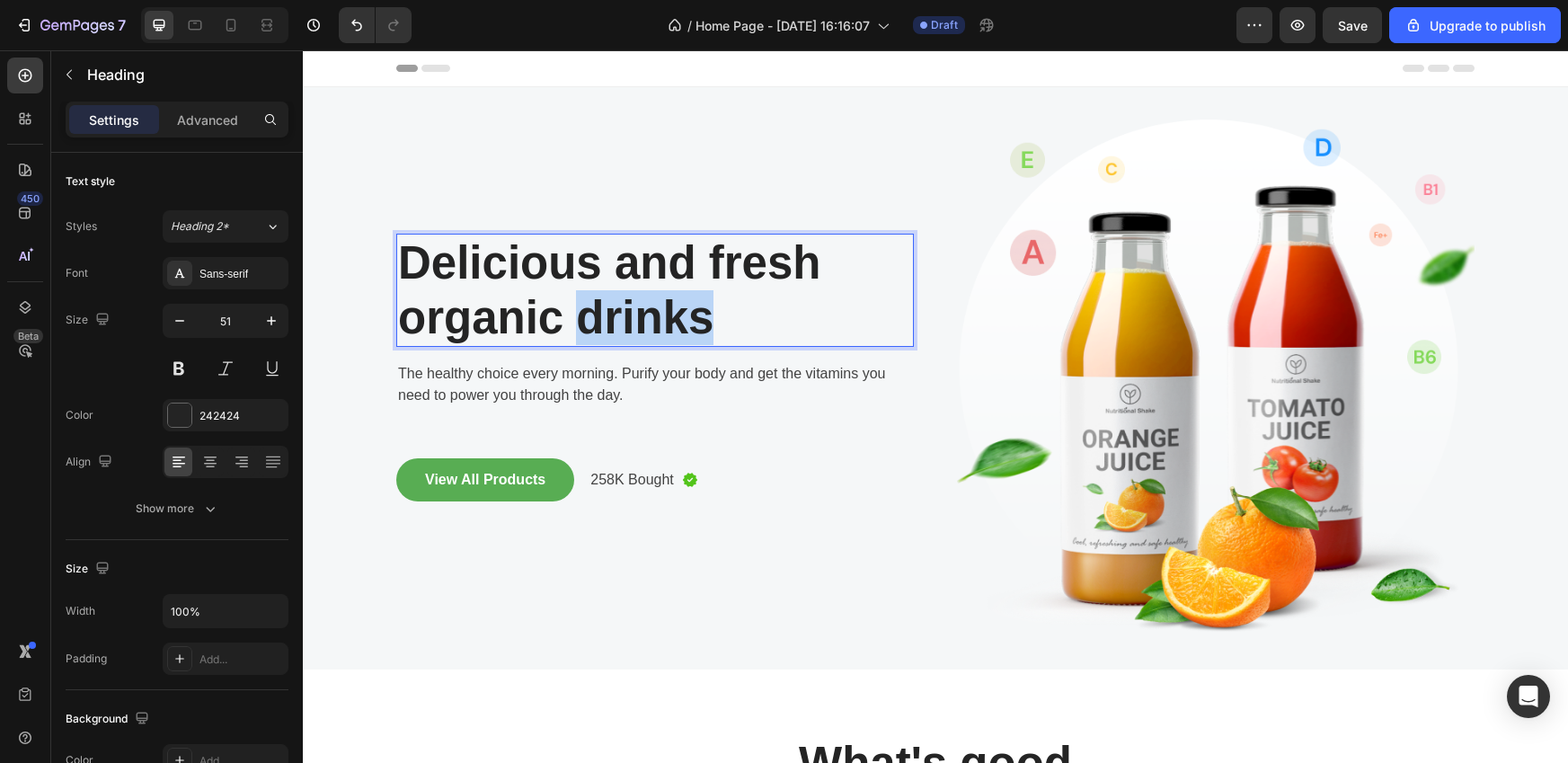
click at [693, 315] on p "Delicious and fresh organic drinks" at bounding box center [655, 290] width 514 height 110
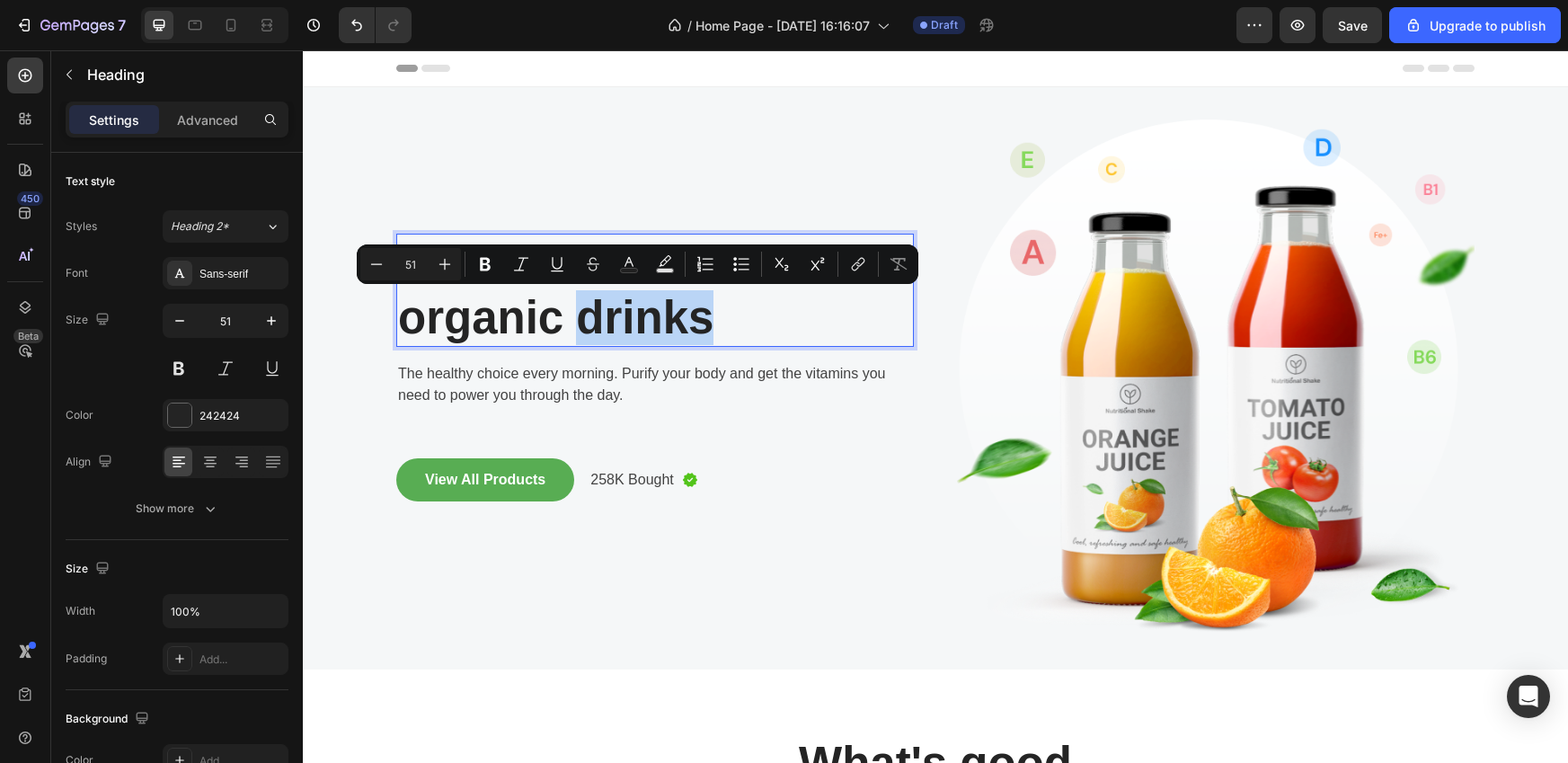
click at [721, 328] on p "Delicious and fresh organic drinks" at bounding box center [655, 290] width 514 height 110
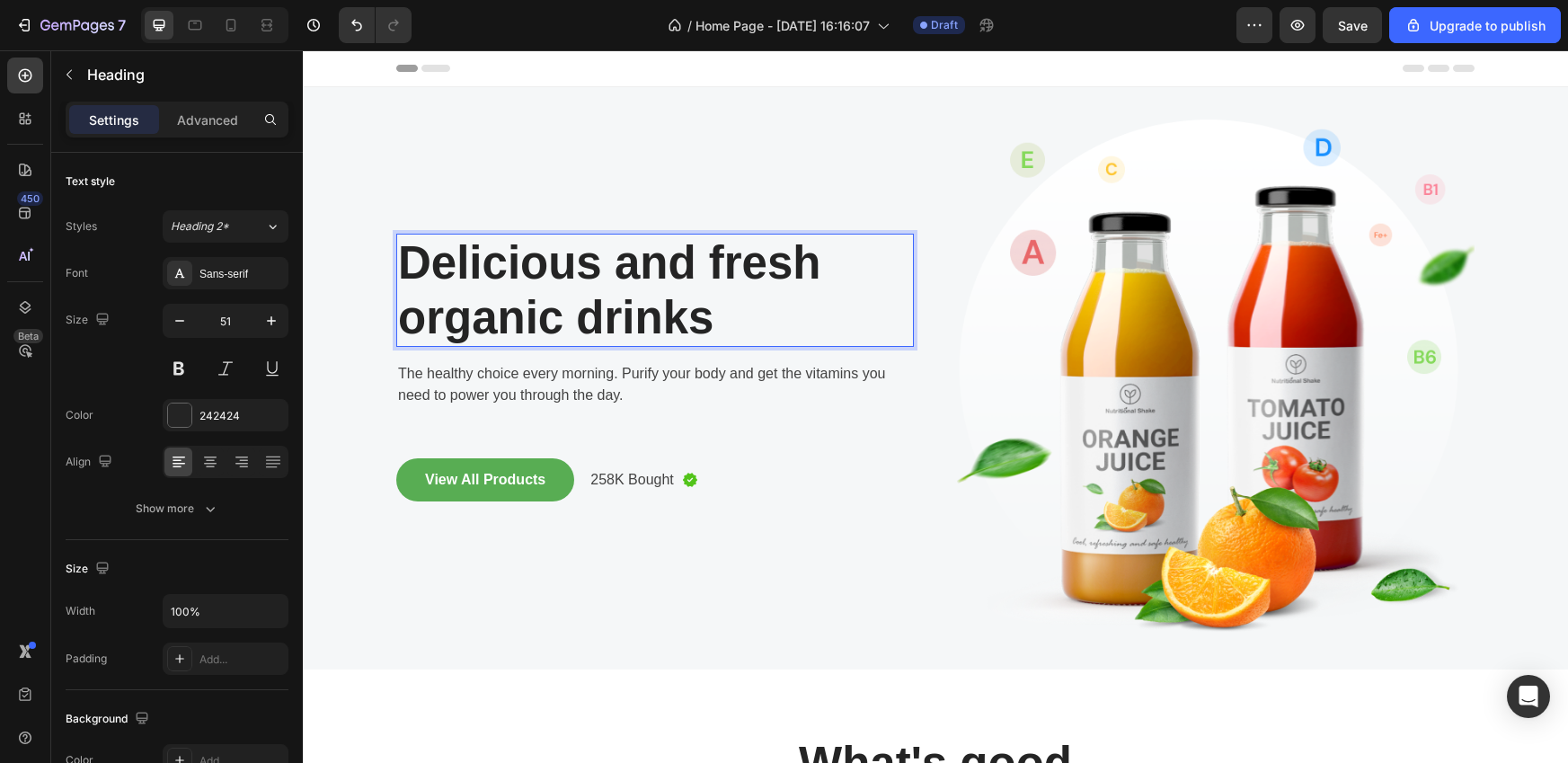
click at [709, 327] on p "Delicious and fresh organic drinks" at bounding box center [655, 290] width 514 height 110
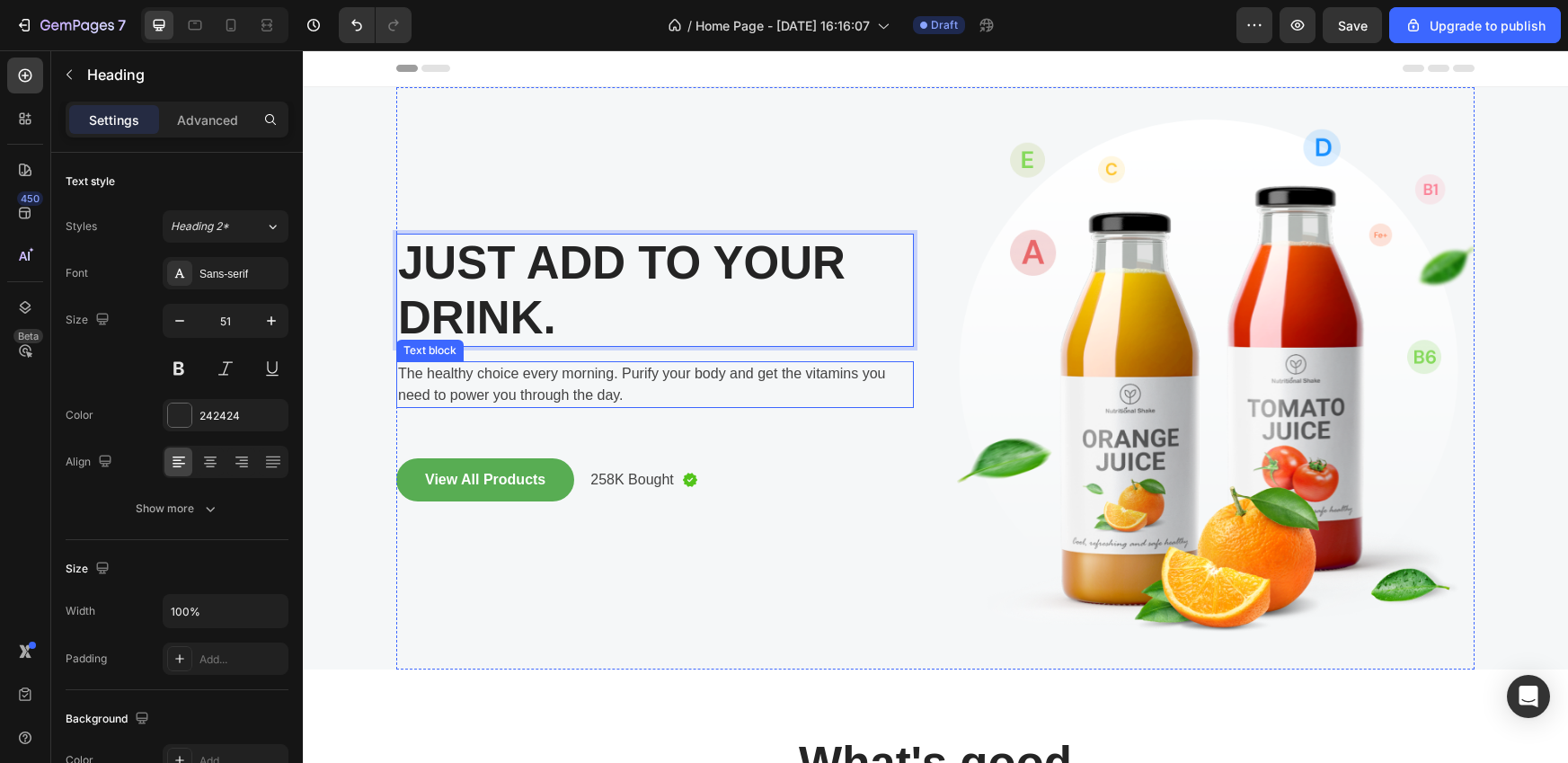
click at [646, 388] on p "The healthy choice every morning. Purify your body and get the vitamins you nee…" at bounding box center [655, 384] width 514 height 43
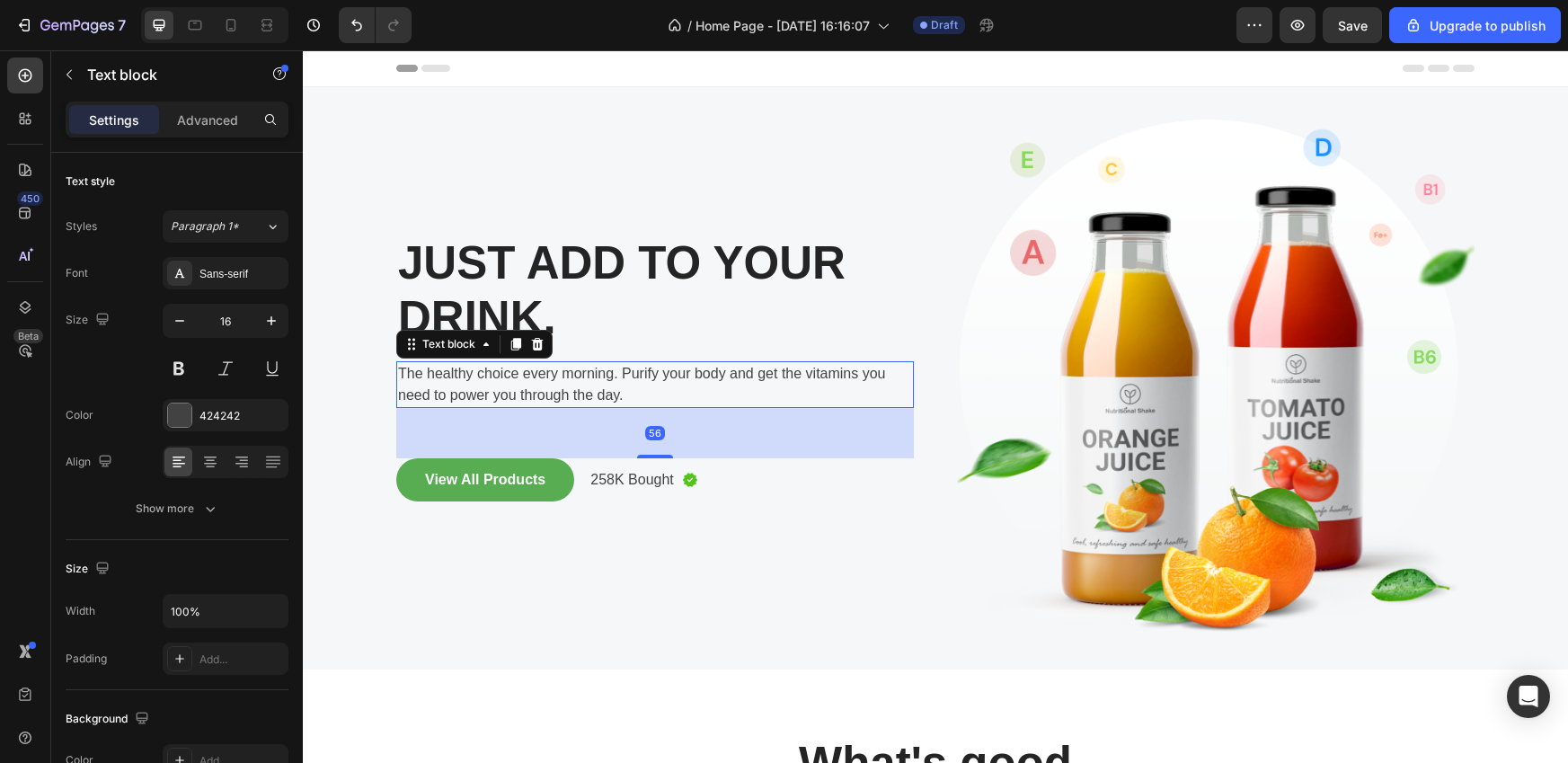
click at [592, 390] on p "The healthy choice every morning. Purify your body and get the vitamins you nee…" at bounding box center [655, 384] width 514 height 43
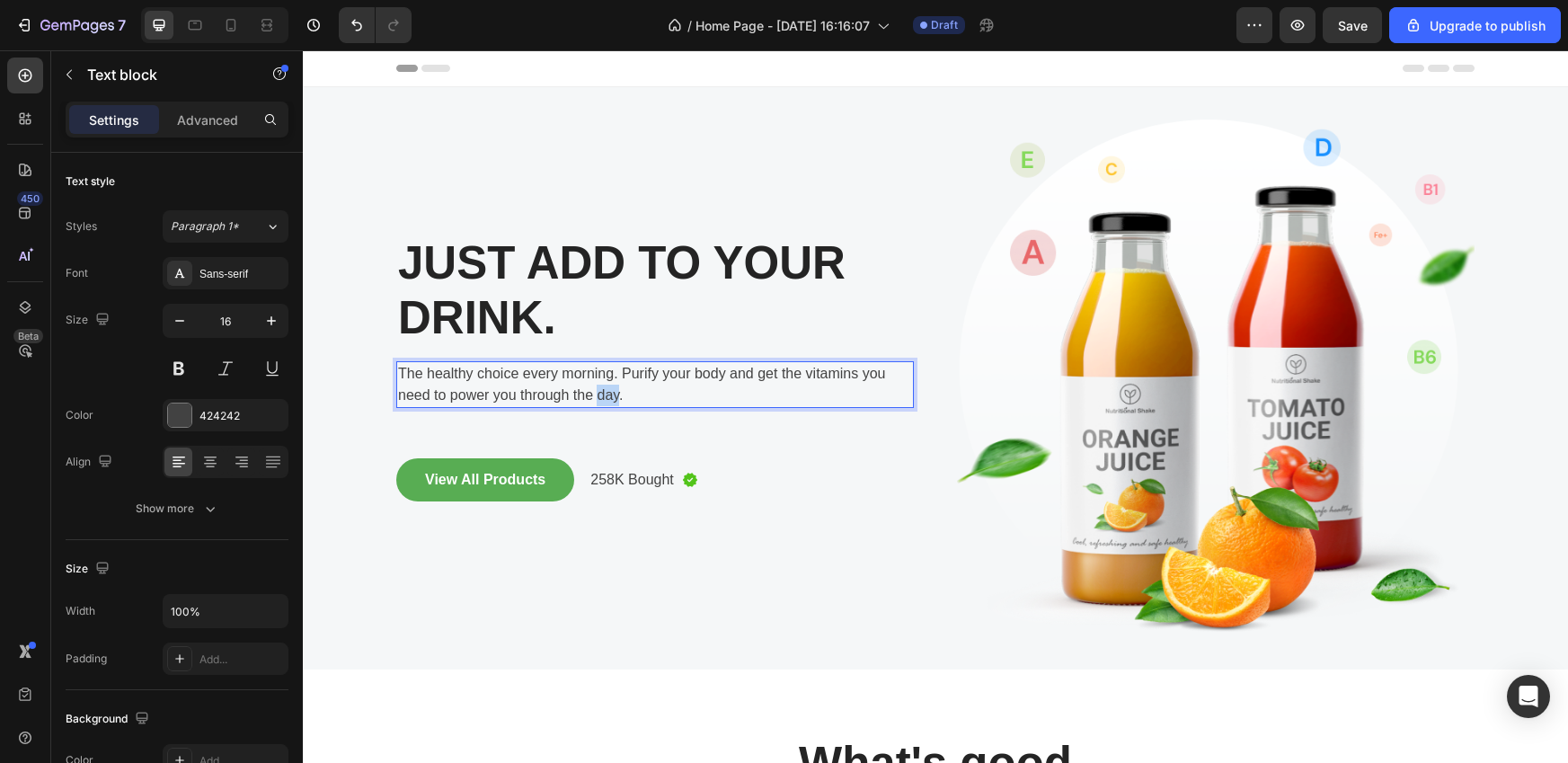
click at [592, 390] on p "The healthy choice every morning. Purify your body and get the vitamins you nee…" at bounding box center [655, 384] width 514 height 43
click at [620, 390] on p "The healthy choice every morning. Purify your body and get the vitamins you nee…" at bounding box center [655, 384] width 514 height 43
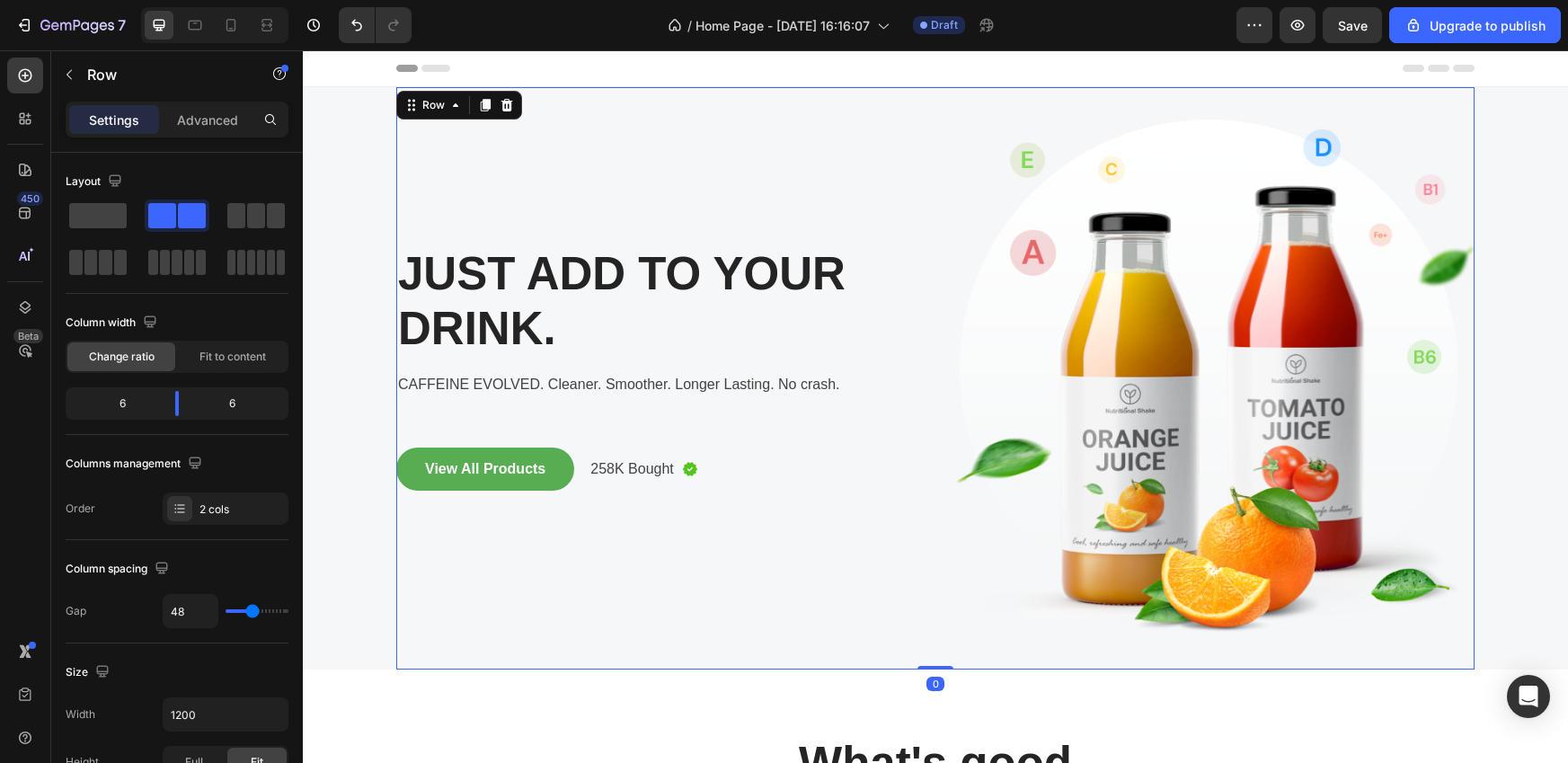
click at [858, 580] on div "JUST ADD TO YOUR DRINK. Heading CAFFEINE EVOLVED. Cleaner. Smoother. Longer Las…" at bounding box center [655, 379] width 517 height 582
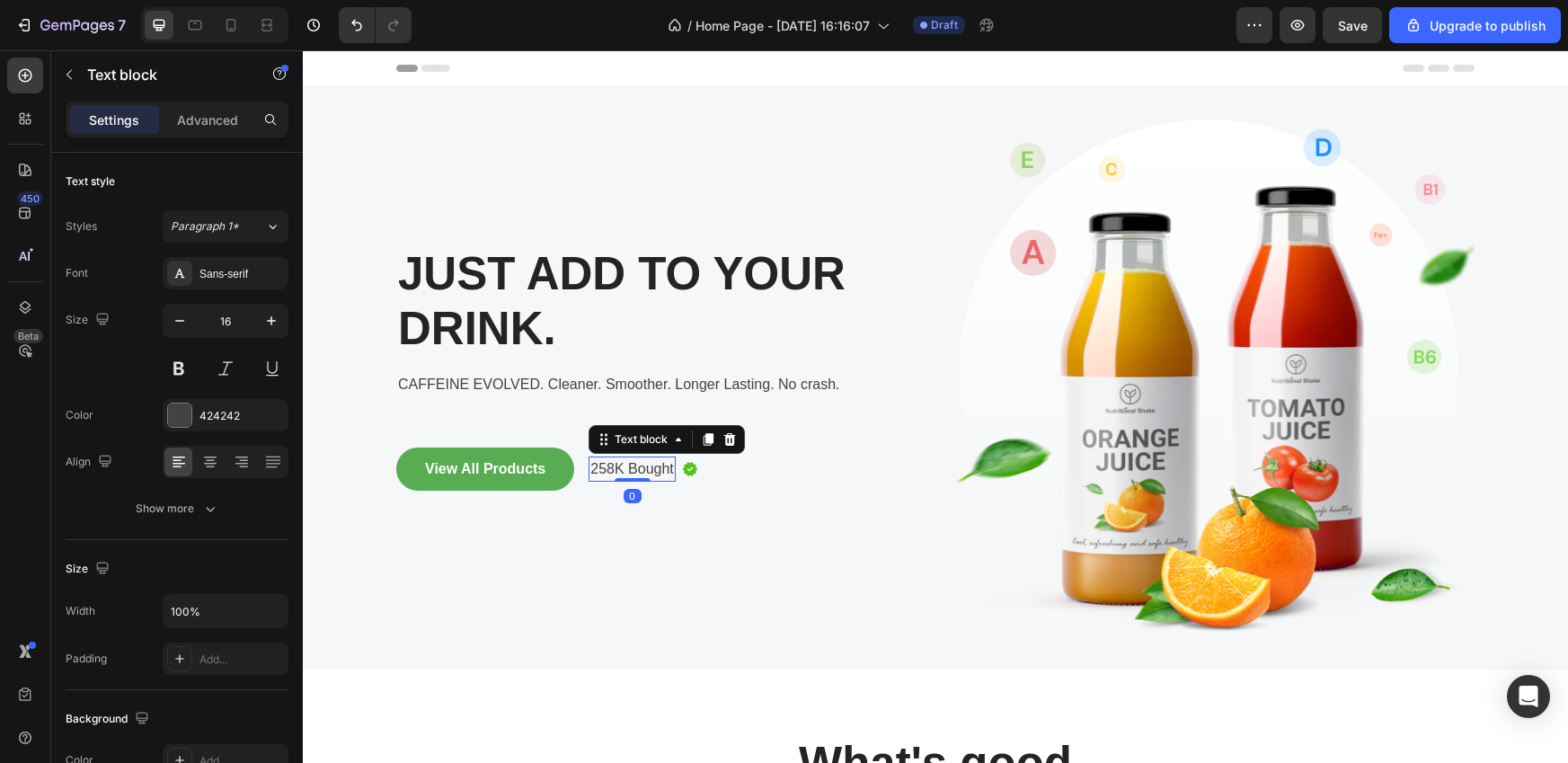
click at [631, 466] on p "258K Bought" at bounding box center [633, 469] width 84 height 21
click at [602, 472] on p "258K Bought" at bounding box center [633, 469] width 84 height 21
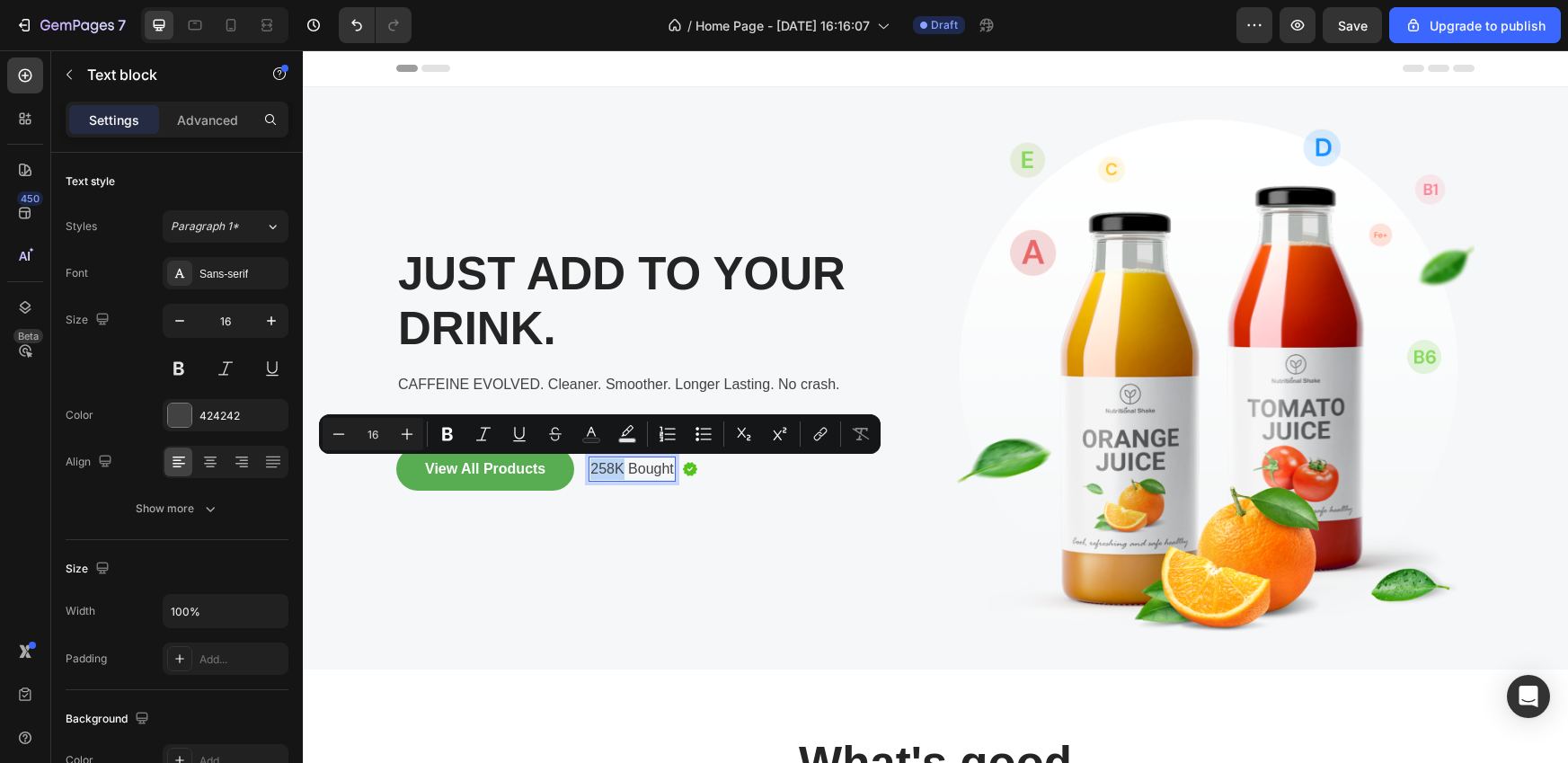
click at [605, 472] on p "258K Bought" at bounding box center [633, 469] width 84 height 21
click at [605, 470] on p "258K Bought" at bounding box center [633, 469] width 84 height 21
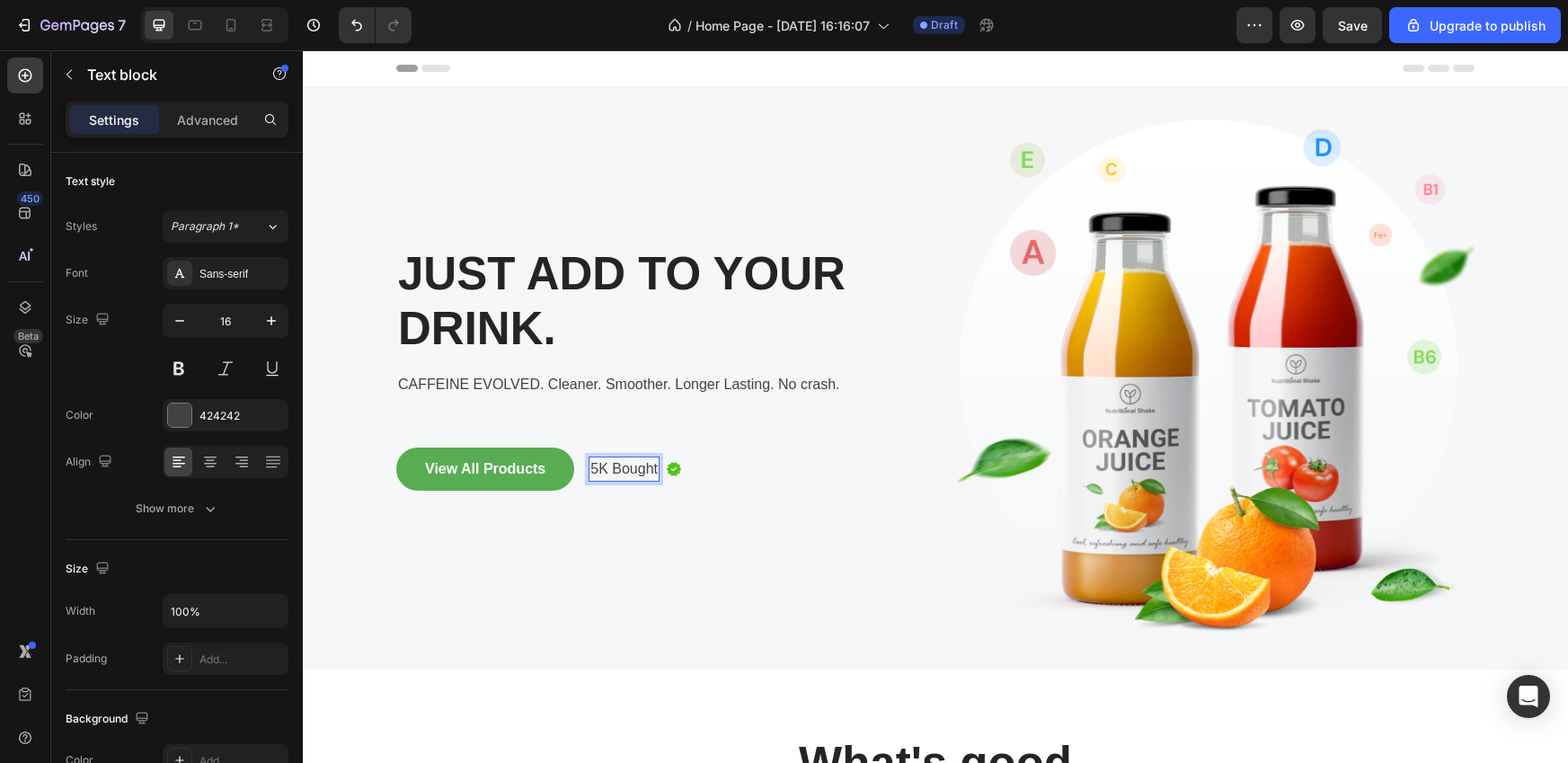
click at [604, 471] on p "5K Bought" at bounding box center [624, 469] width 67 height 21
click at [633, 465] on p "5K+ Bought" at bounding box center [628, 469] width 75 height 21
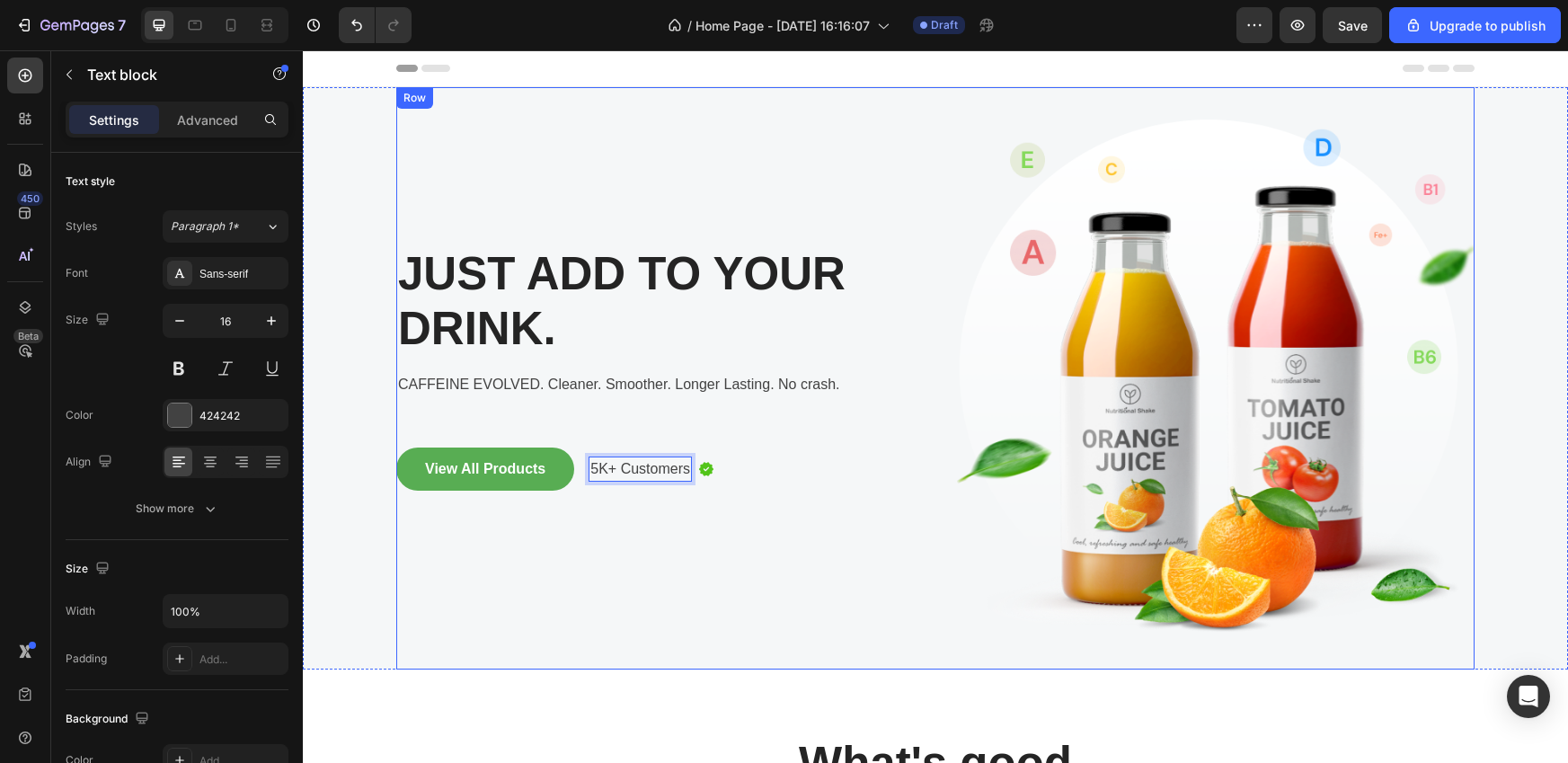
click at [771, 562] on div "JUST ADD TO YOUR DRINK. Heading CAFFEINE EVOLVED. Cleaner. Smoother. Longer Las…" at bounding box center [655, 379] width 517 height 582
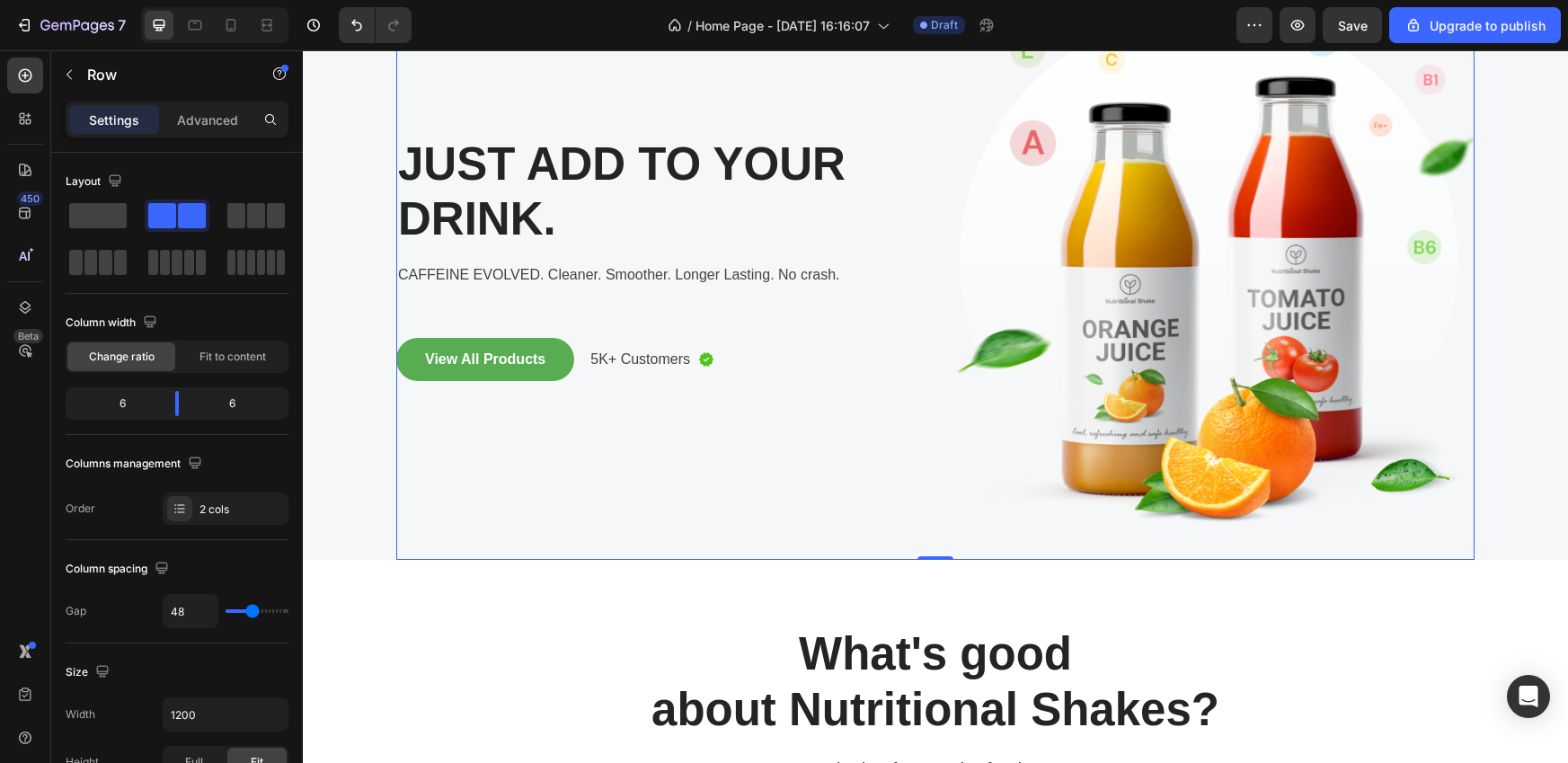
scroll to position [107, 0]
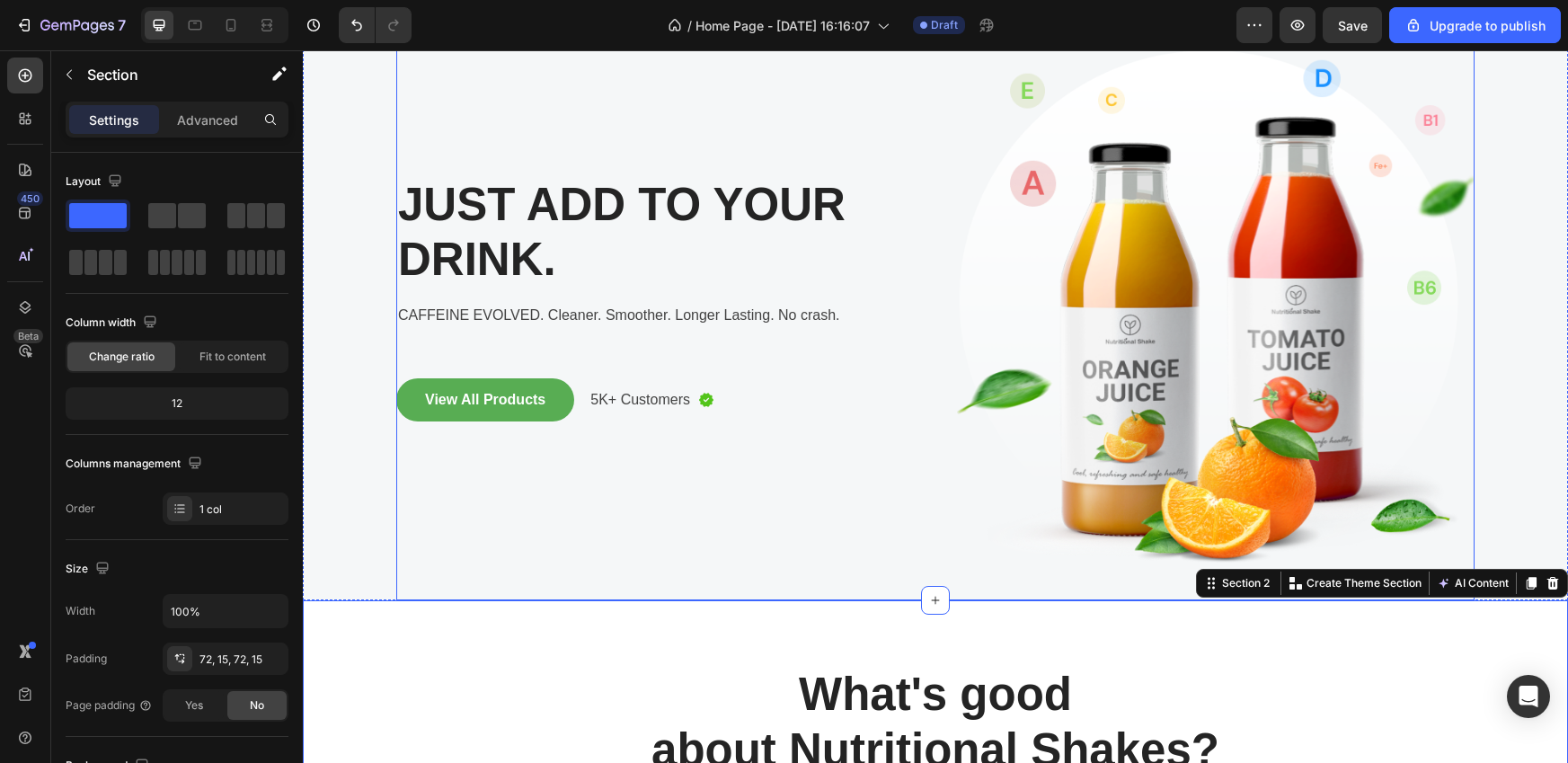
scroll to position [70, 0]
click at [549, 260] on p "JUST ADD TO YOUR DRINK." at bounding box center [655, 231] width 514 height 110
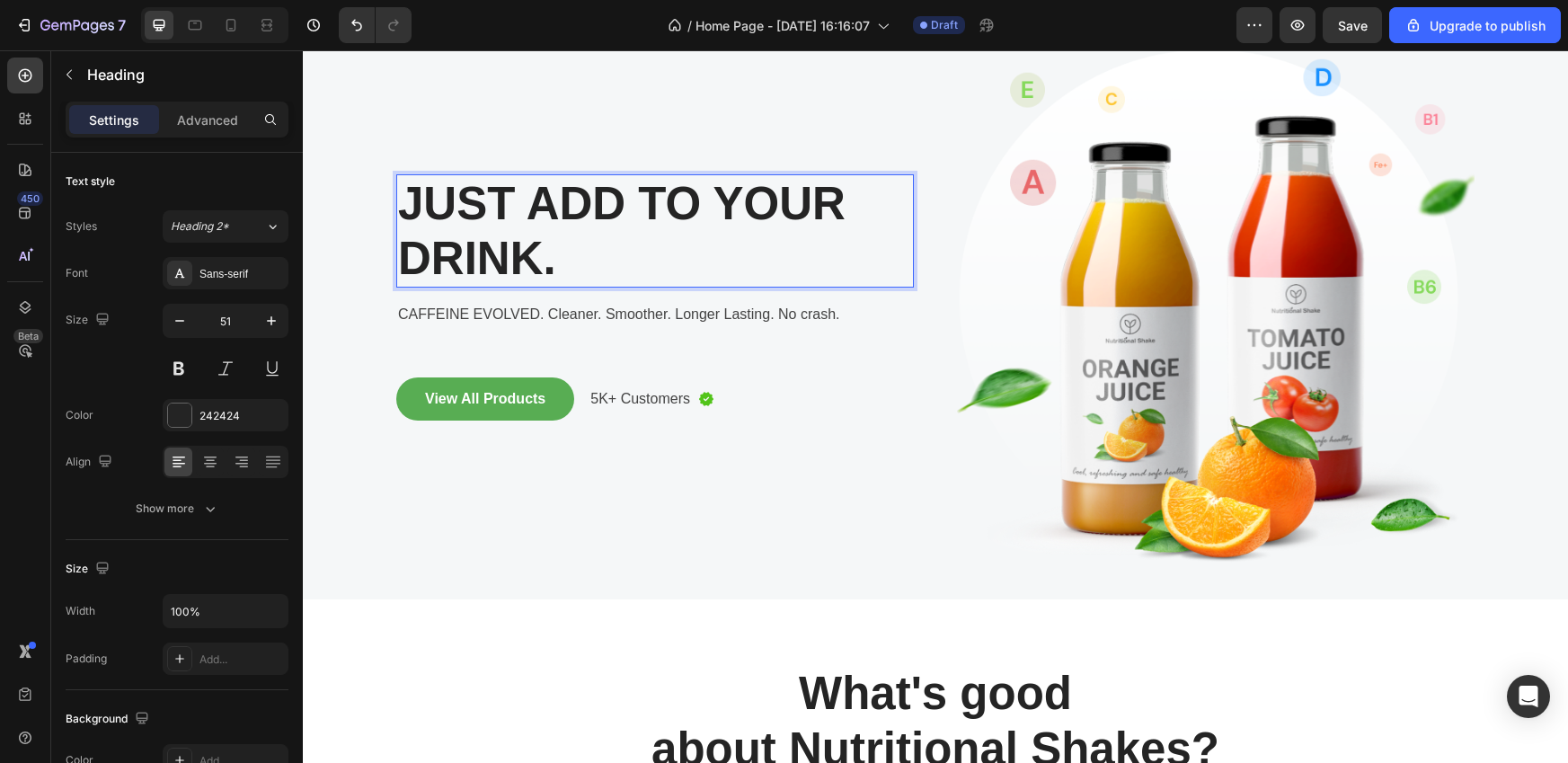
click at [573, 262] on p "JUST ADD TO YOUR DRINK." at bounding box center [655, 231] width 514 height 110
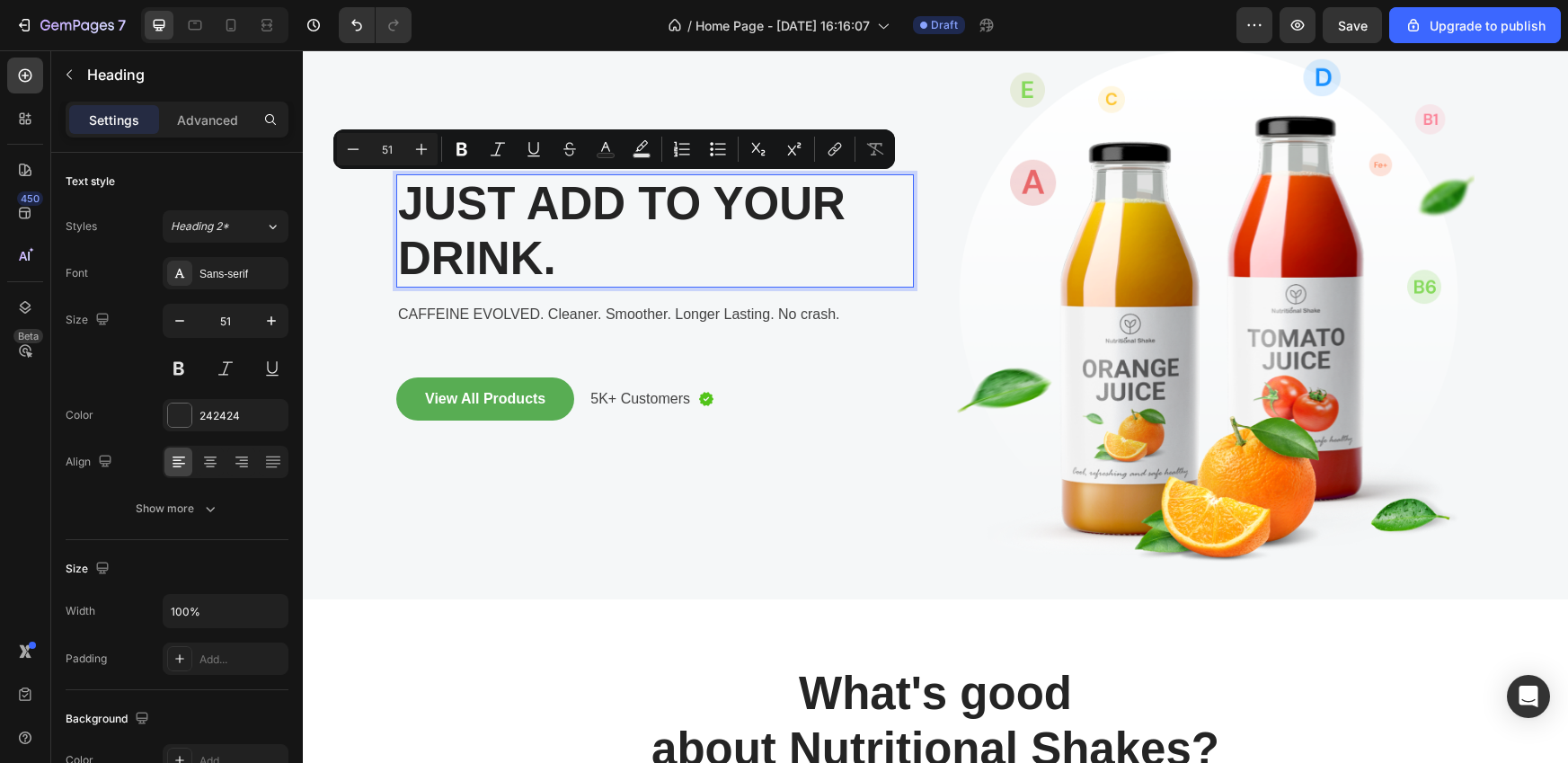
drag, startPoint x: 573, startPoint y: 262, endPoint x: 398, endPoint y: 205, distance: 184.0
click at [398, 205] on p "JUST ADD TO YOUR DRINK." at bounding box center [655, 231] width 514 height 110
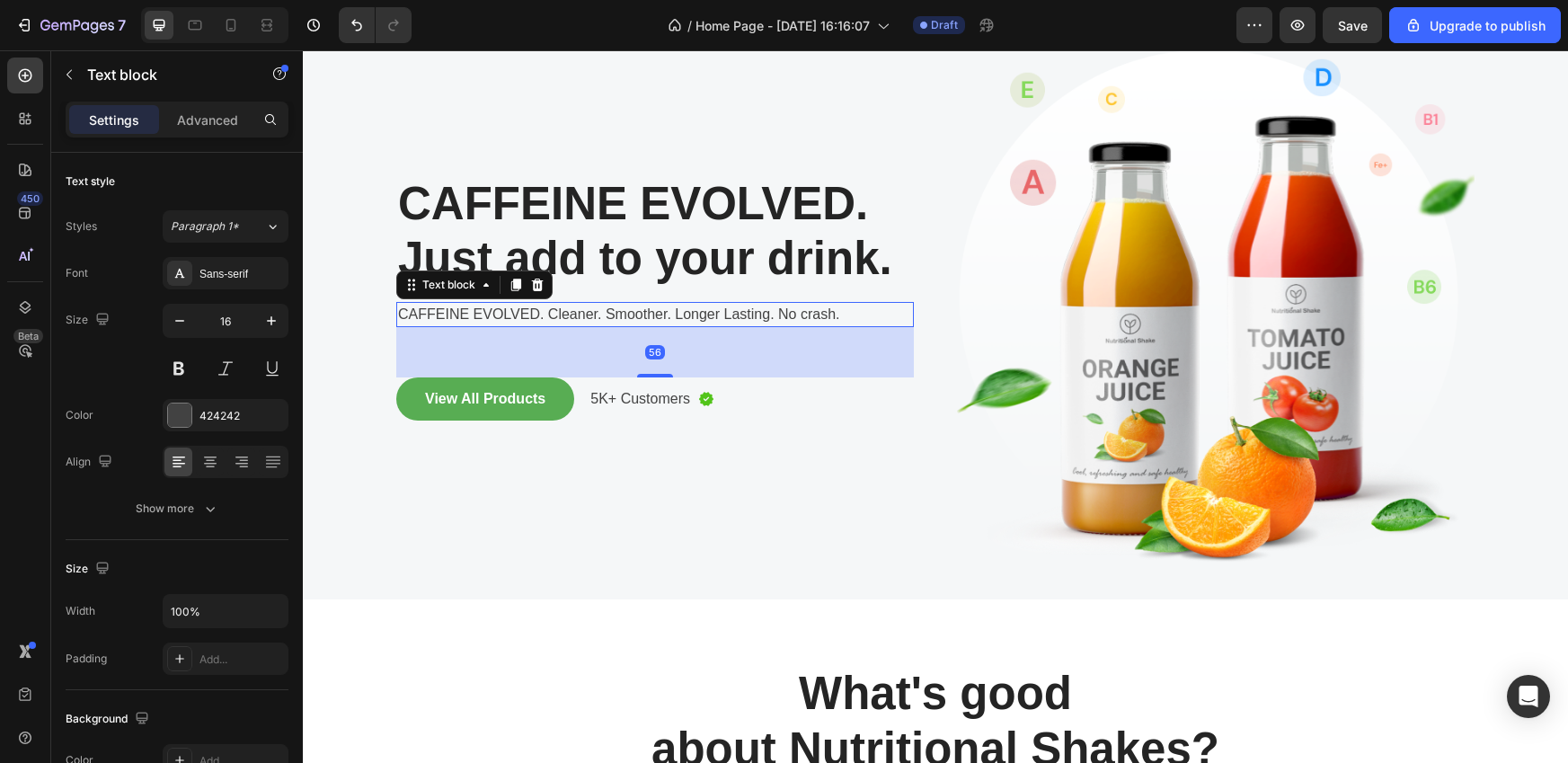
click at [511, 316] on p "CAFFEINE EVOLVED. Cleaner. Smoother. Longer Lasting. No crash." at bounding box center [655, 314] width 514 height 21
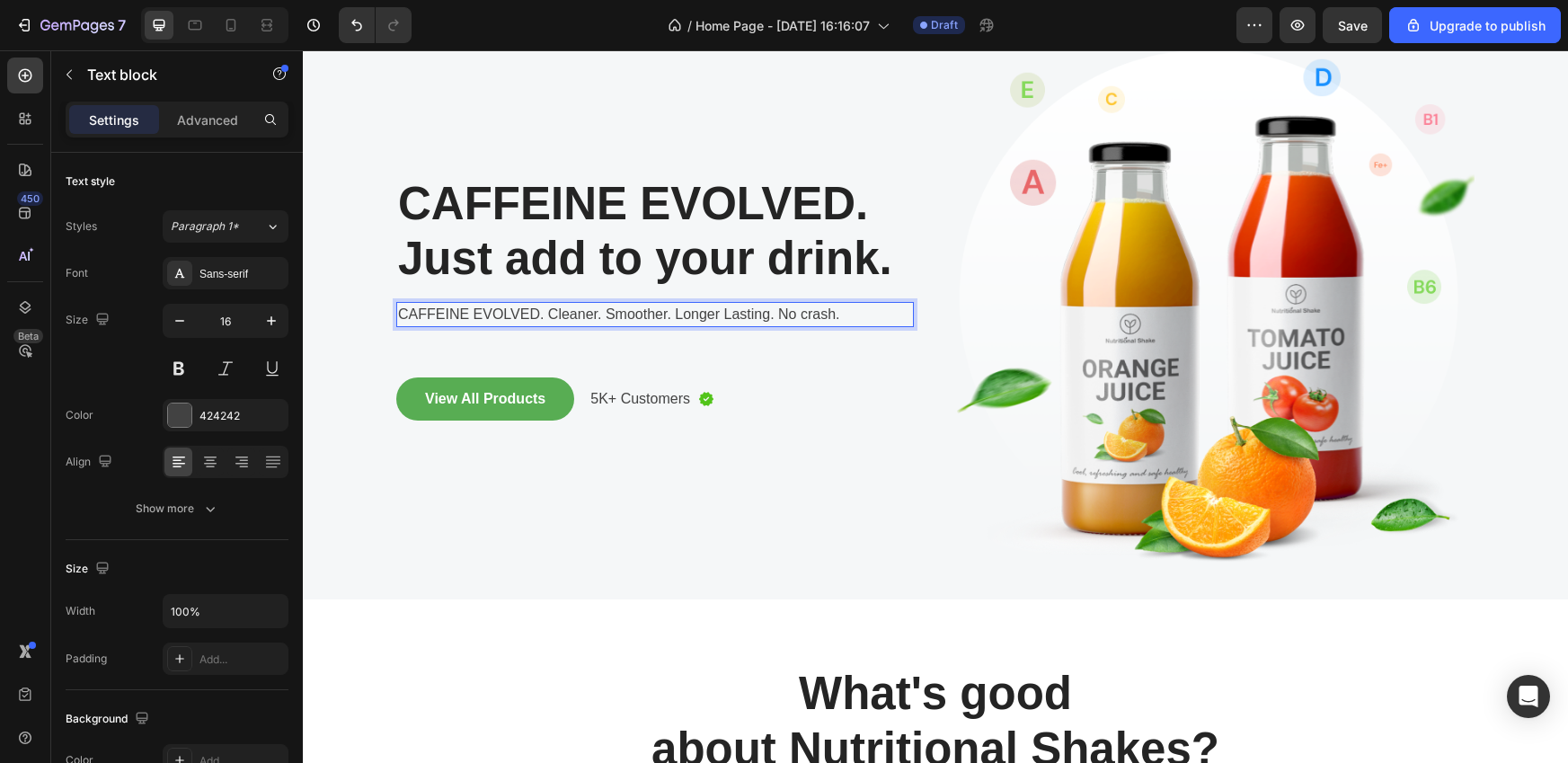
click at [543, 318] on p "CAFFEINE EVOLVED. Cleaner. Smoother. Longer Lasting. No crash." at bounding box center [655, 314] width 514 height 21
